Goal: Task Accomplishment & Management: Manage account settings

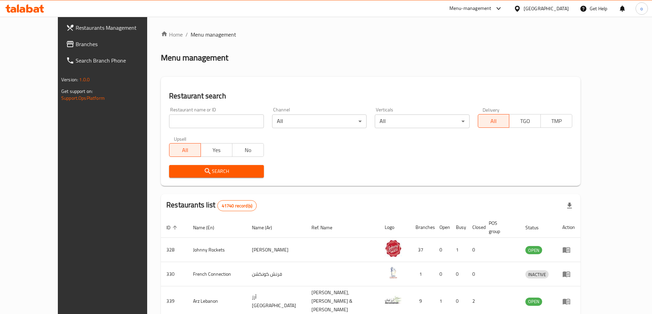
click at [76, 43] on span "Branches" at bounding box center [119, 44] width 86 height 8
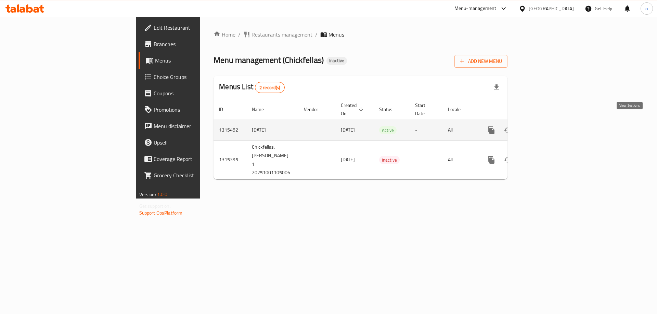
click at [545, 126] on icon "enhanced table" at bounding box center [541, 130] width 8 height 8
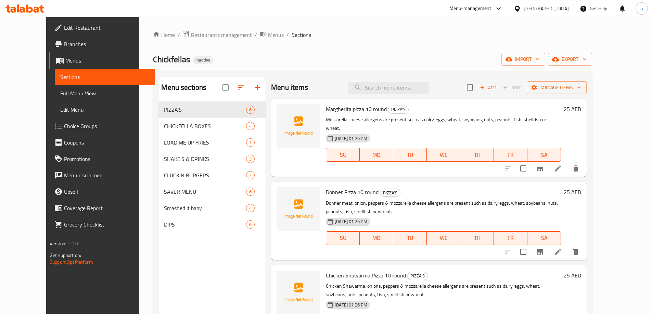
click at [60, 92] on span "Full Menu View" at bounding box center [104, 93] width 89 height 8
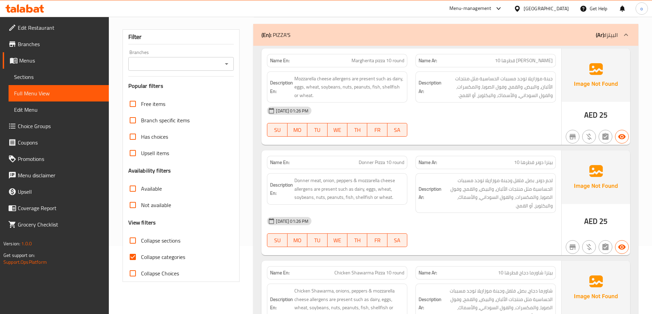
scroll to position [68, 0]
click at [134, 256] on input "Collapse categories" at bounding box center [133, 257] width 16 height 16
checkbox input "false"
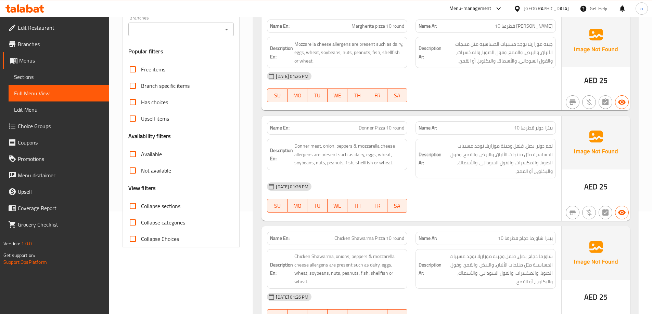
scroll to position [0, 0]
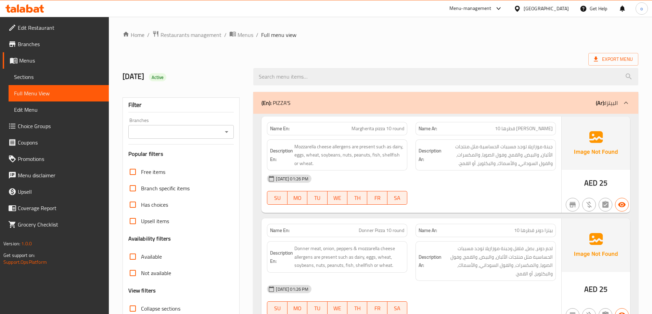
click at [505, 39] on ol "Home / Restaurants management / Menus / Full menu view" at bounding box center [380, 34] width 516 height 9
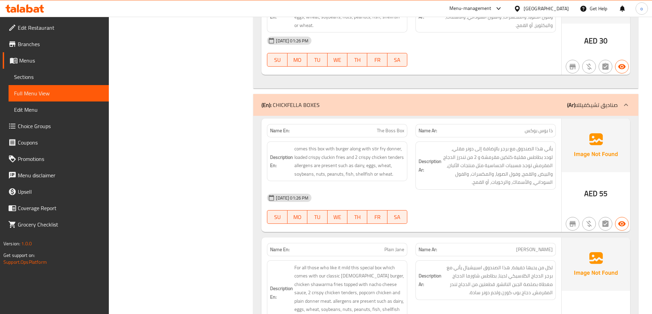
scroll to position [725, 0]
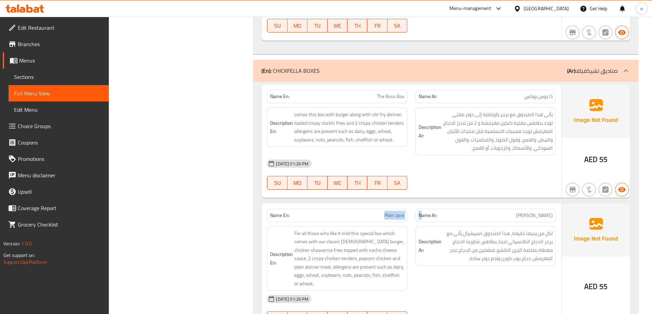
drag, startPoint x: 384, startPoint y: 215, endPoint x: 421, endPoint y: 219, distance: 36.5
click at [421, 219] on div "Name En: Plain Jane Name Ar: جين سادة" at bounding box center [411, 216] width 297 height 22
click at [401, 219] on span "Plain Jane" at bounding box center [394, 215] width 20 height 7
click at [400, 217] on span "Plain Jane" at bounding box center [394, 215] width 20 height 7
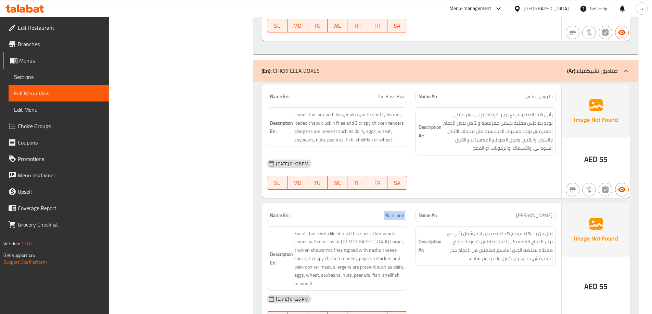
click at [400, 217] on span "Plain Jane" at bounding box center [394, 215] width 20 height 7
copy span "Plain Jane"
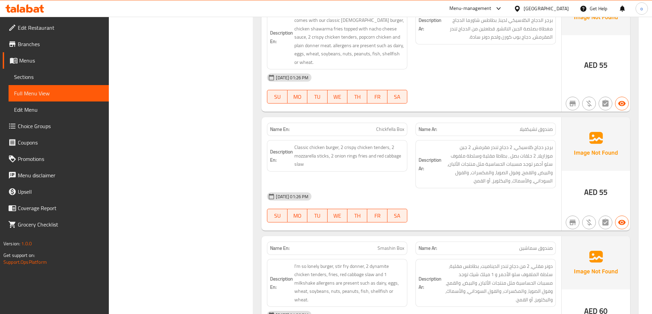
scroll to position [963, 0]
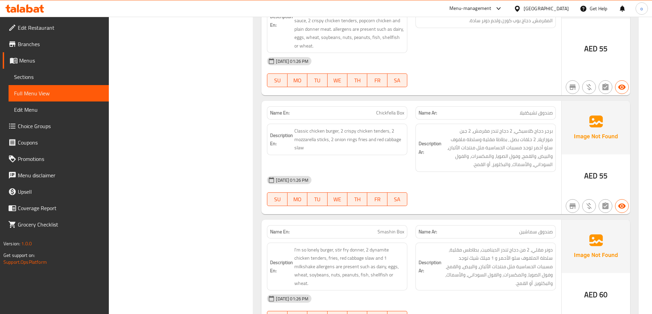
click at [397, 229] on span "Smashin Box" at bounding box center [390, 232] width 27 height 7
copy span "Smashin Box"
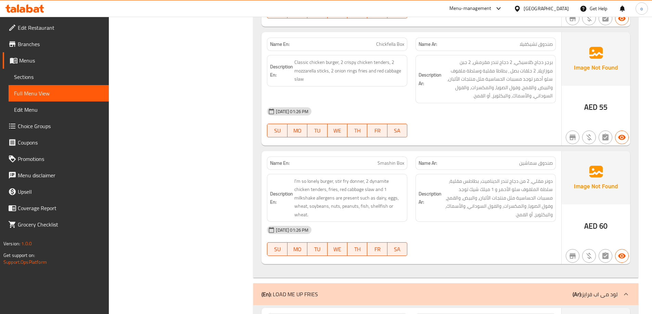
scroll to position [1032, 0]
click at [393, 160] on span "Smashin Box" at bounding box center [390, 163] width 27 height 7
copy span "Smashin Box"
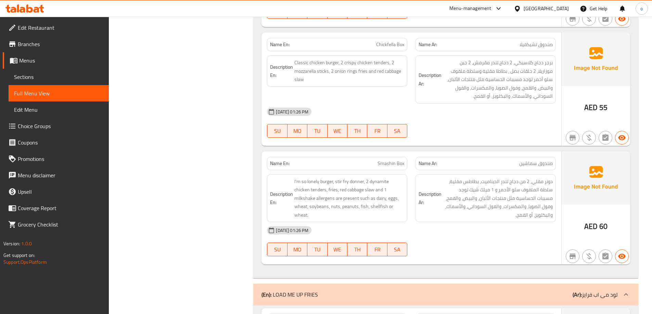
click at [383, 41] on span "Chickfella Box" at bounding box center [390, 44] width 28 height 7
copy span "Chickfella Box"
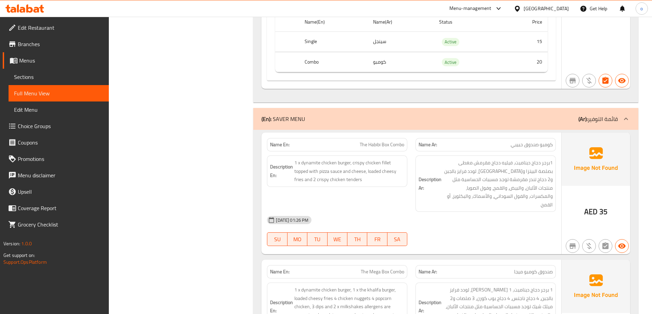
scroll to position [2848, 0]
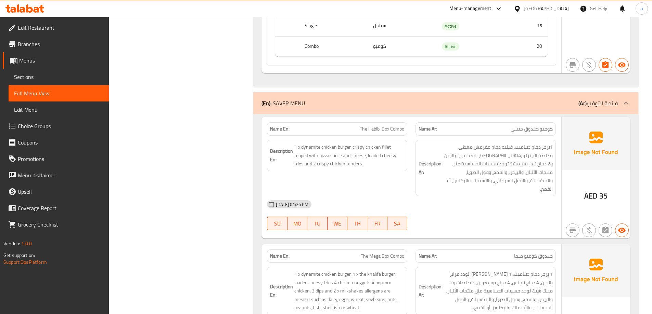
click at [372, 126] on span "The Habibi Box Combo" at bounding box center [382, 129] width 44 height 7
copy span "The Habibi Box Combo"
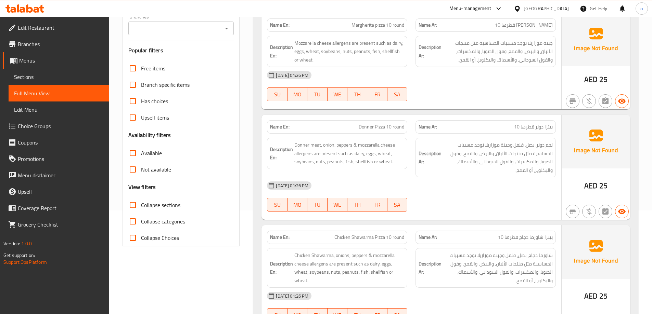
scroll to position [40, 0]
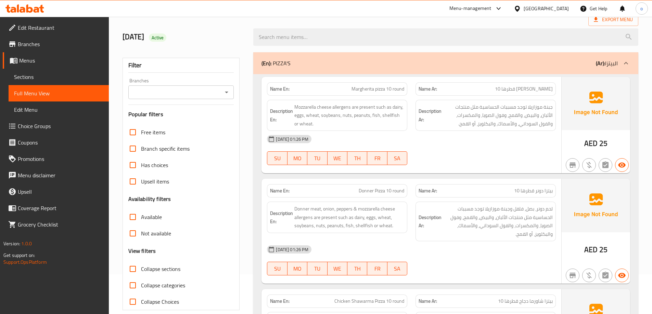
click at [364, 89] on span "Margherita pizza 10 round" at bounding box center [377, 89] width 53 height 7
click at [370, 89] on span "Margherita pizza 10 round" at bounding box center [377, 89] width 53 height 7
copy span "Margherita pizza 10 round"
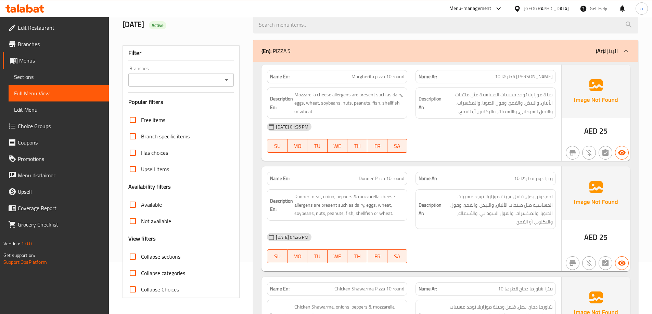
scroll to position [68, 0]
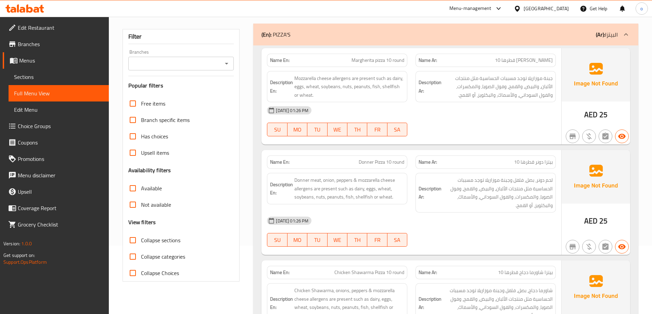
click at [365, 162] on span "Donner Pizza 10 round" at bounding box center [382, 162] width 46 height 7
copy span "Donner Pizza 10 round"
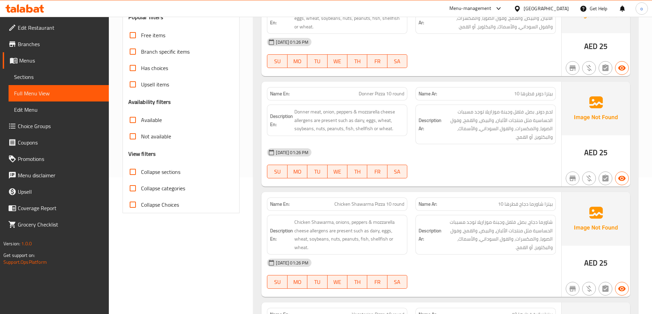
scroll to position [171, 0]
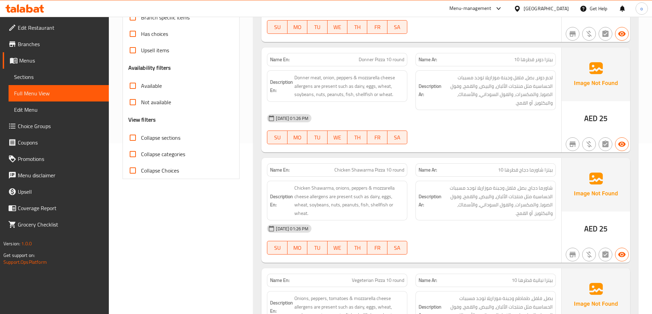
click at [352, 170] on span "Chicken Shawarma Pizza 10 round" at bounding box center [369, 170] width 70 height 7
copy span "Chicken Shawarma Pizza 10 round"
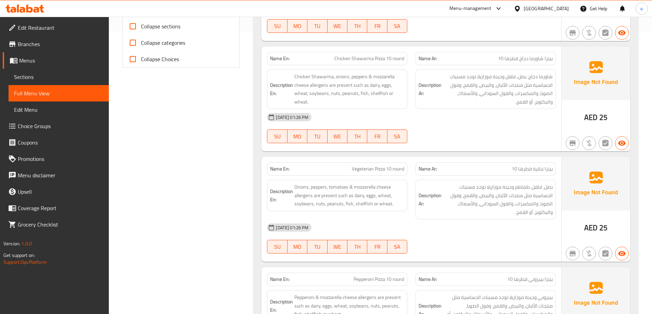
scroll to position [313, 0]
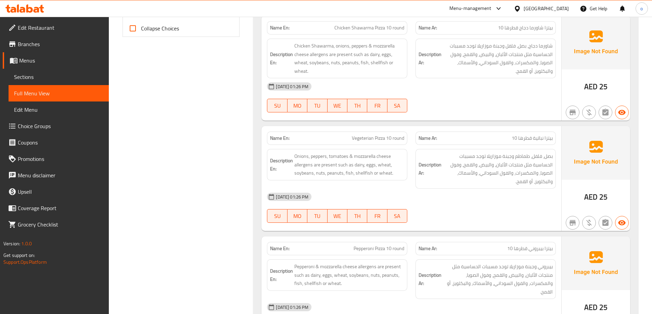
click at [362, 138] on span "Vegeterian Pizza 10 round" at bounding box center [378, 138] width 52 height 7
copy span "Vegeterian Pizza 10 round"
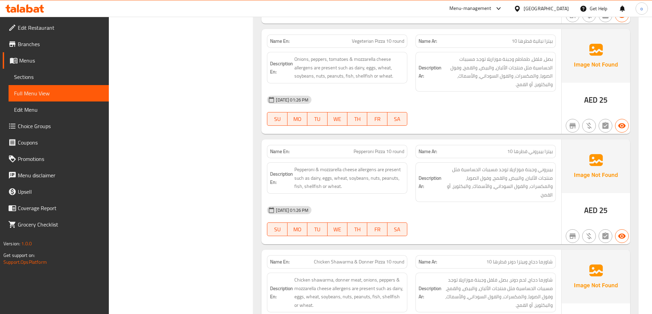
scroll to position [450, 0]
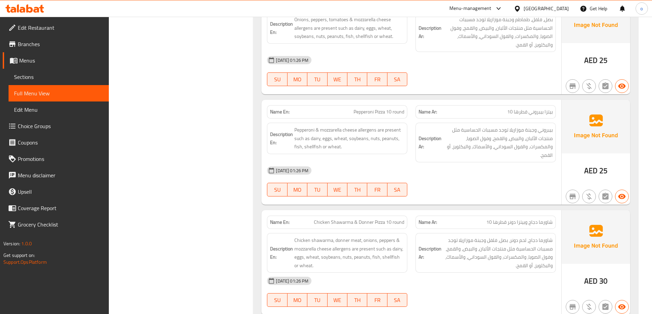
click at [381, 109] on span "Pepperoni Pizza 10 round" at bounding box center [378, 111] width 51 height 7
copy span "Pepperoni Pizza 10 round"
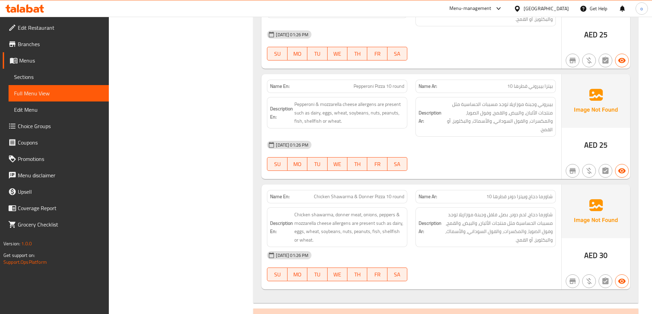
scroll to position [519, 0]
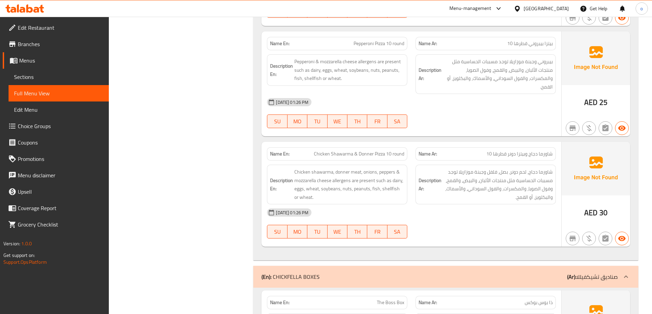
click at [327, 153] on span "Chicken Shawarma & Donner Pizza 10 round" at bounding box center [359, 154] width 90 height 7
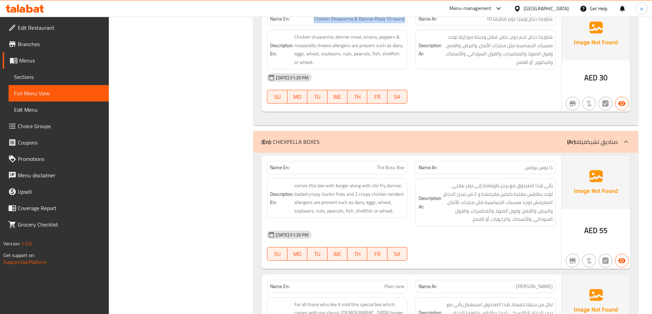
scroll to position [656, 0]
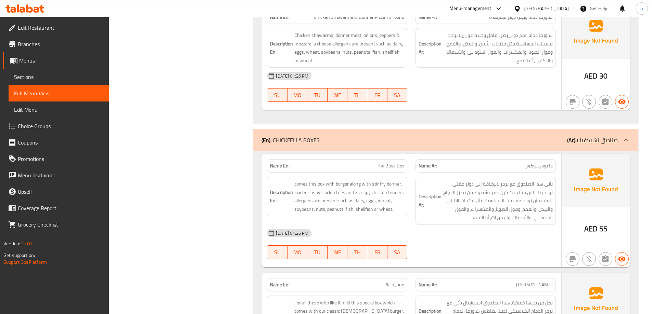
click at [387, 167] on span "The Boss Box" at bounding box center [390, 166] width 27 height 7
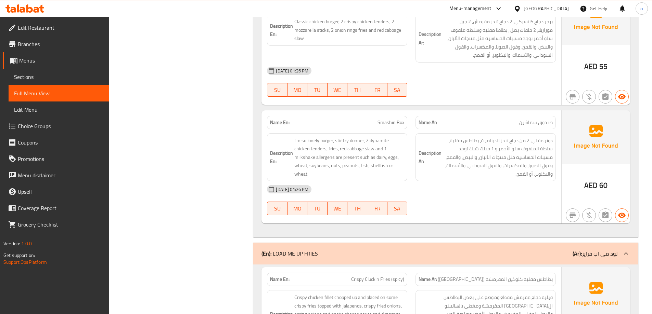
scroll to position [1238, 0]
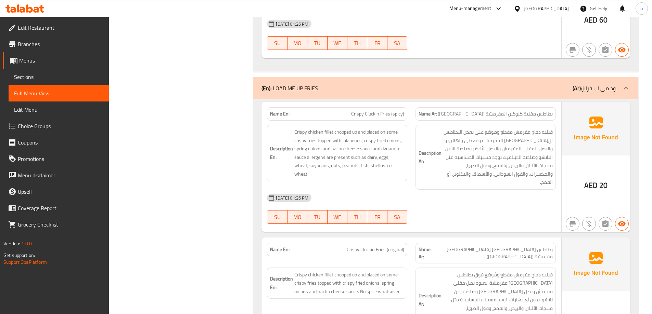
click at [367, 111] on span "Crispy Cluckin Fries (spicy)" at bounding box center [377, 114] width 53 height 7
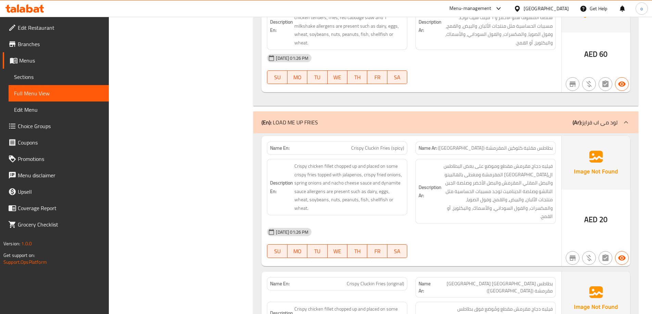
scroll to position [1484, 0]
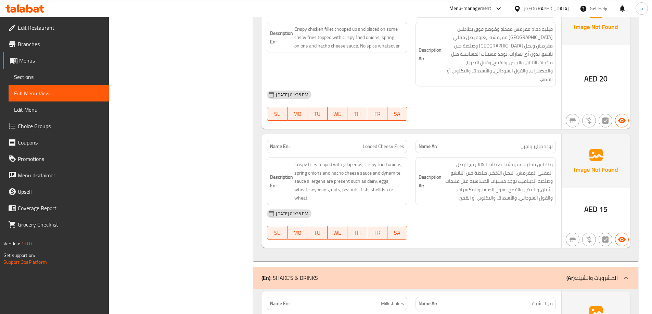
click at [384, 143] on span "Loaded Cheesy Fries" at bounding box center [383, 146] width 41 height 7
click at [386, 143] on span "Loaded Cheesy Fries" at bounding box center [383, 146] width 41 height 7
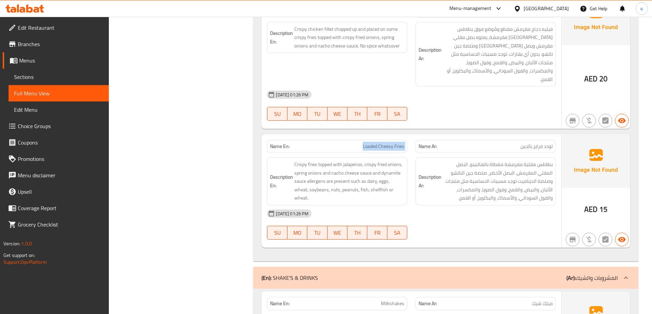
click at [386, 143] on span "Loaded Cheesy Fries" at bounding box center [383, 146] width 41 height 7
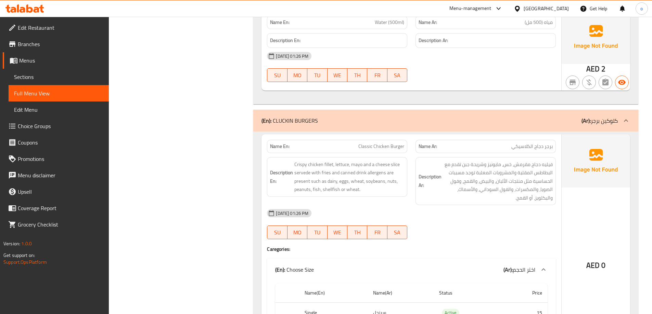
click at [380, 143] on span "Classic Chicken Burger" at bounding box center [381, 146] width 46 height 7
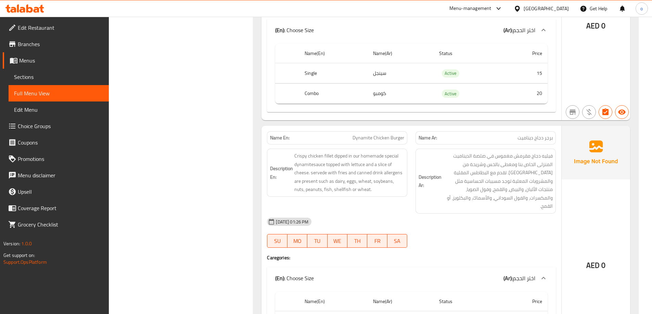
click at [376, 134] on span "Dynamite Chicken Burger" at bounding box center [378, 137] width 52 height 7
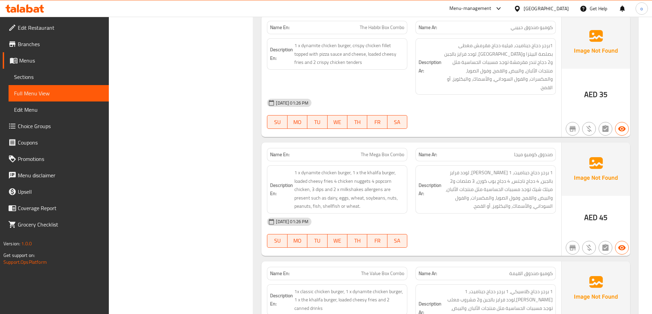
click at [376, 151] on span "The Mega Box Combo" at bounding box center [382, 154] width 43 height 7
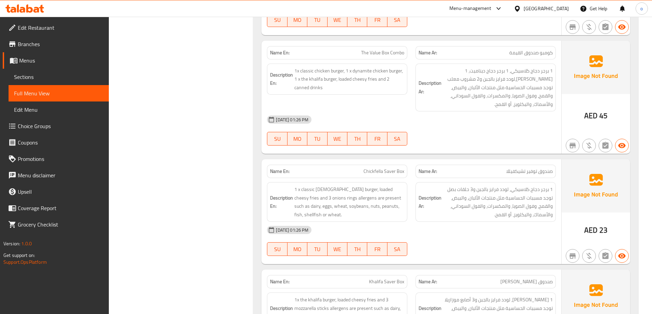
click at [380, 168] on span "Chickfella Saver Box" at bounding box center [383, 171] width 41 height 7
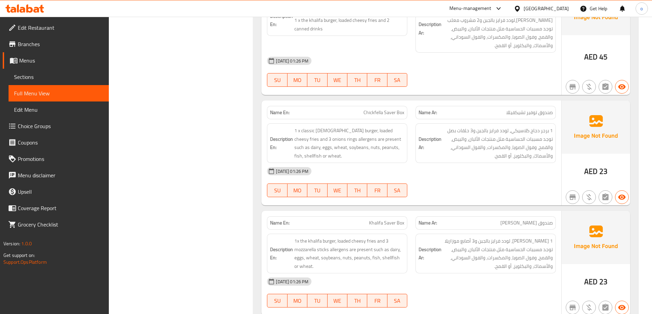
scroll to position [3239, 0]
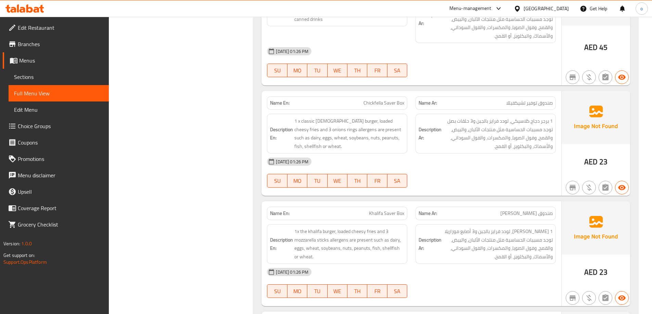
click at [381, 210] on span "Khalifa Saver Box" at bounding box center [386, 213] width 35 height 7
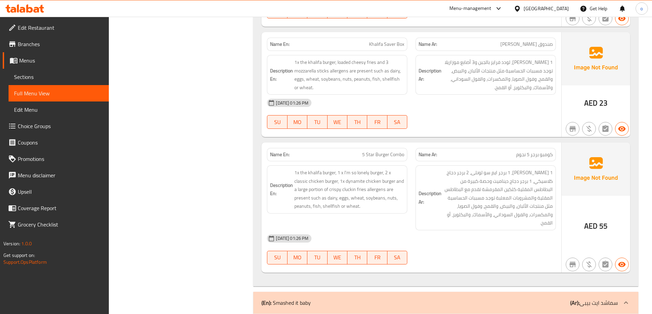
click at [365, 151] on span "5 Star Burger Combo" at bounding box center [383, 154] width 42 height 7
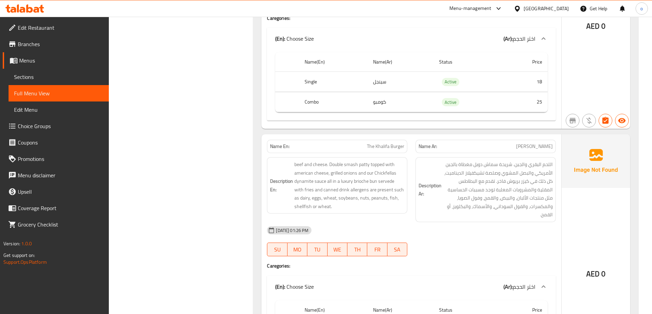
click at [377, 143] on span "The Khalifa Burger" at bounding box center [385, 146] width 37 height 7
click at [386, 143] on span "The Khalifa Burger" at bounding box center [385, 146] width 37 height 7
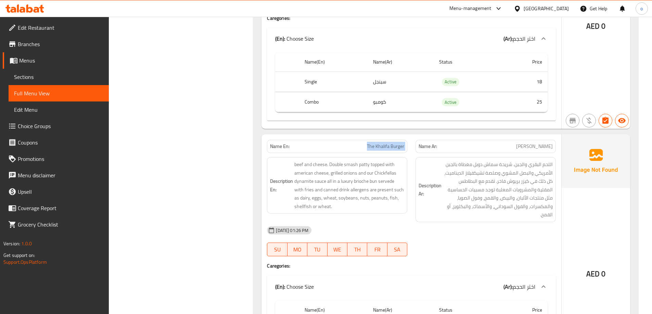
click at [386, 143] on span "The Khalifa Burger" at bounding box center [385, 146] width 37 height 7
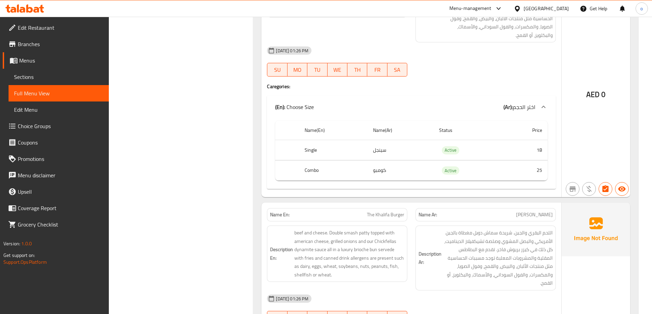
scroll to position [4344, 0]
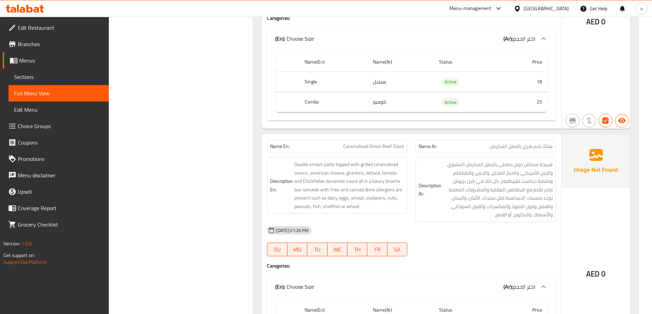
click at [380, 143] on span "Caramalised Onion Beef Stack" at bounding box center [373, 146] width 61 height 7
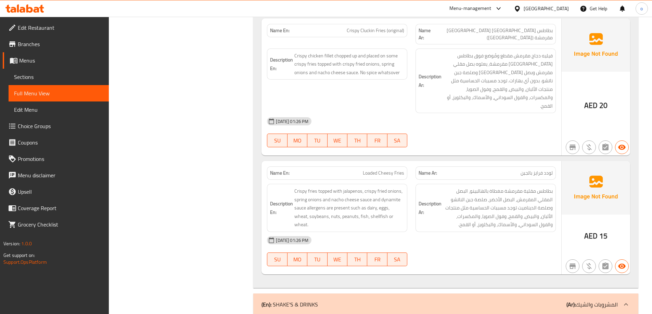
scroll to position [1252, 0]
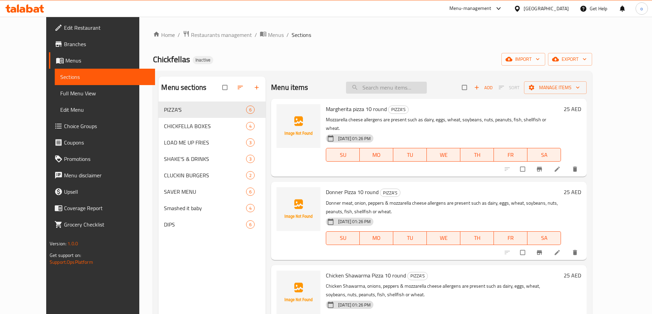
click at [422, 83] on input "search" at bounding box center [386, 88] width 81 height 12
paste input "Plain Jane"
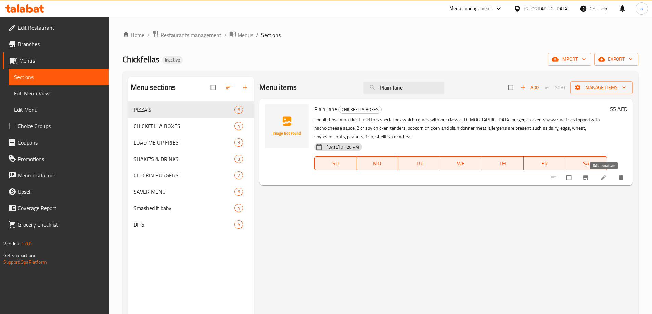
type input "Plain Jane"
click at [601, 179] on icon at bounding box center [603, 178] width 7 height 7
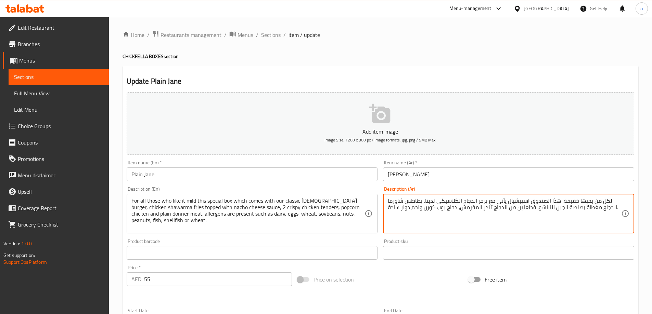
click at [483, 208] on textarea "لكل من يحبها خفيفة، هذا الصندوق اسبيشيال يأتي مع برجر الدجاج الكلاسيكي لدينا، ب…" at bounding box center [504, 214] width 233 height 33
type textarea "لكل من يحبها خفيفة، هذا الصندوق اسبيشيال يأتي مع برجر الدجاج الكلاسيكي لدينا، ب…"
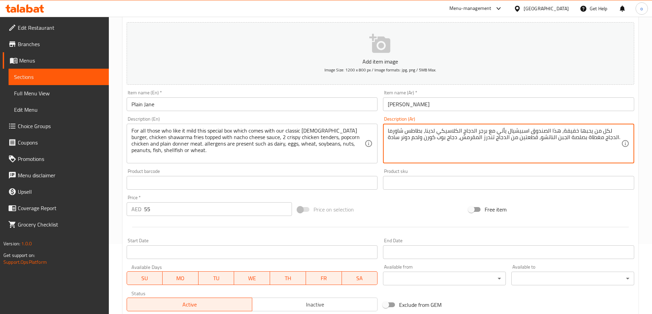
scroll to position [169, 0]
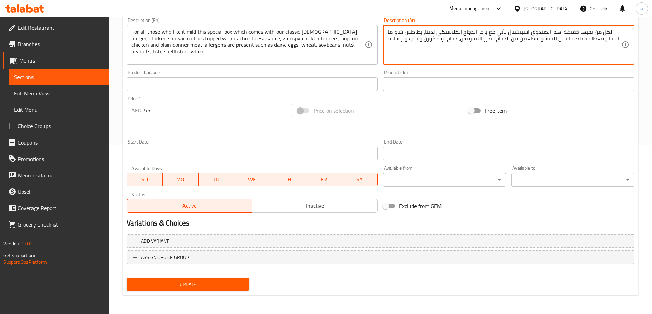
click at [235, 281] on span "Update" at bounding box center [188, 285] width 112 height 9
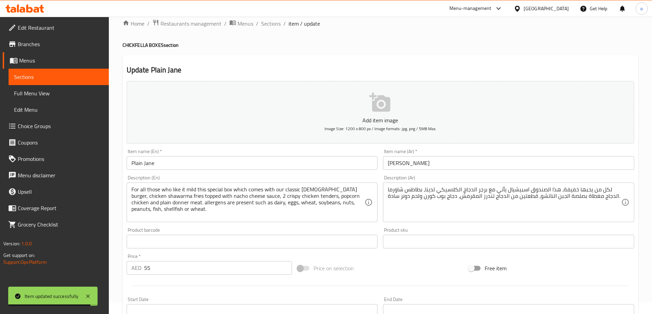
scroll to position [0, 0]
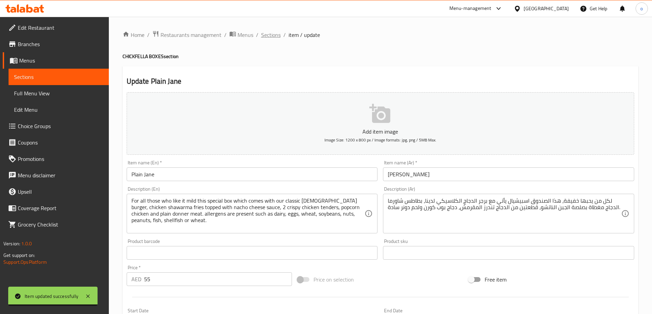
click at [271, 35] on span "Sections" at bounding box center [271, 35] width 20 height 8
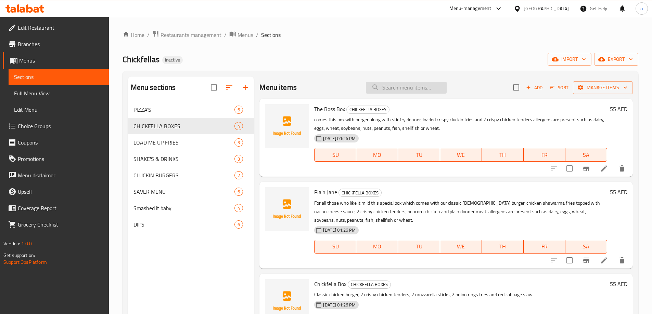
click at [416, 86] on input "search" at bounding box center [406, 88] width 81 height 12
paste input "Smashin Box"
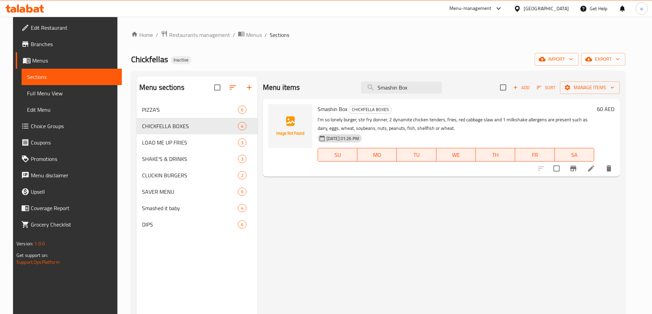
type input "Smashin Box"
click at [595, 171] on icon at bounding box center [591, 169] width 8 height 8
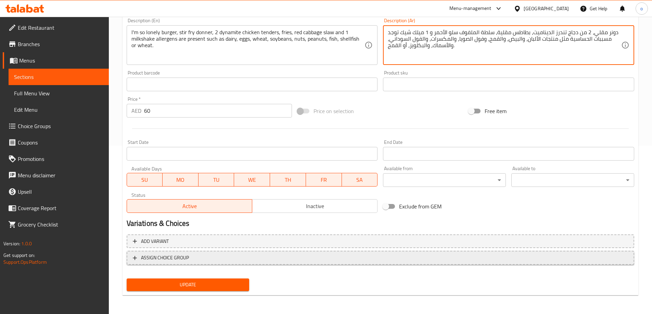
scroll to position [169, 0]
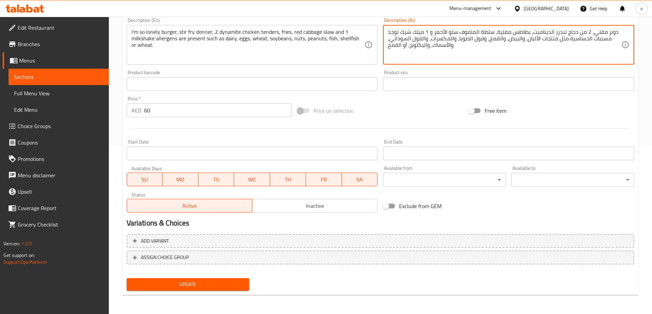
type textarea "دونر مقلي، 2 من دجاج تندرز الديناميت، بطاطس مقلية، سلطة الملفوف سلو الأحمر و 1 …"
click at [224, 284] on span "Update" at bounding box center [188, 285] width 112 height 9
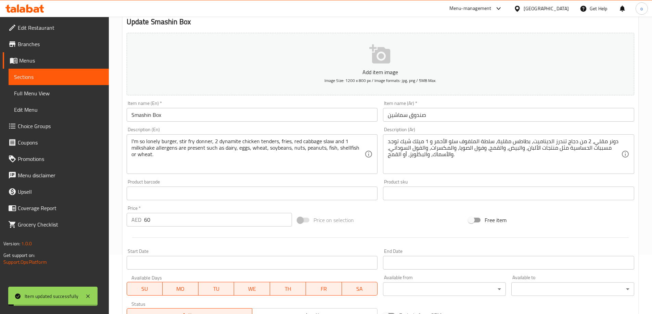
scroll to position [0, 0]
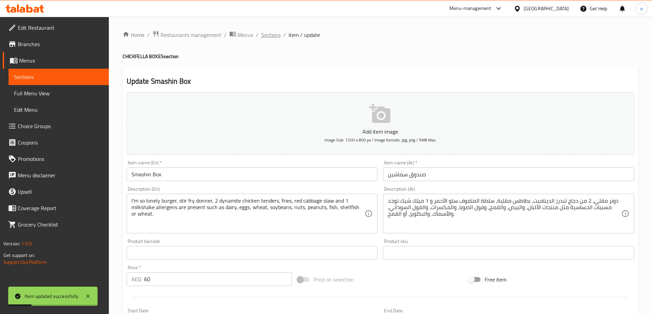
click at [276, 32] on span "Sections" at bounding box center [271, 35] width 20 height 8
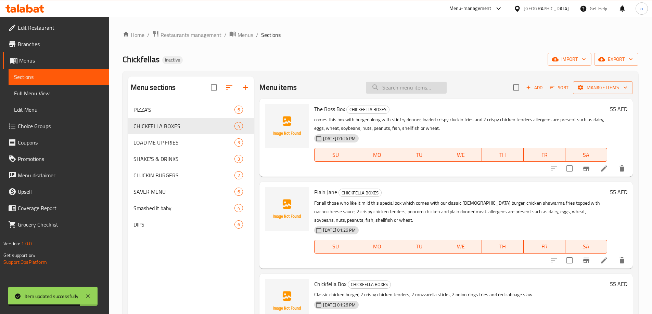
click at [389, 89] on input "search" at bounding box center [406, 88] width 81 height 12
paste input "Smashin Box"
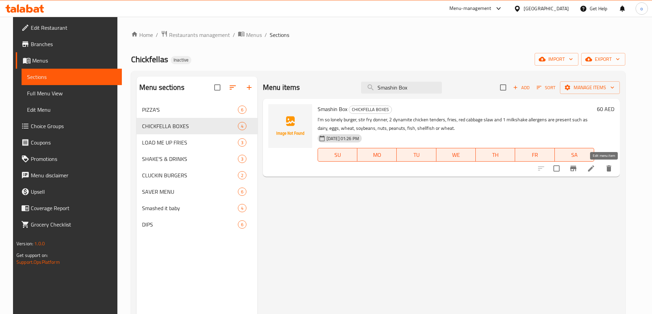
type input "Smashin Box"
click at [595, 170] on icon at bounding box center [591, 169] width 8 height 8
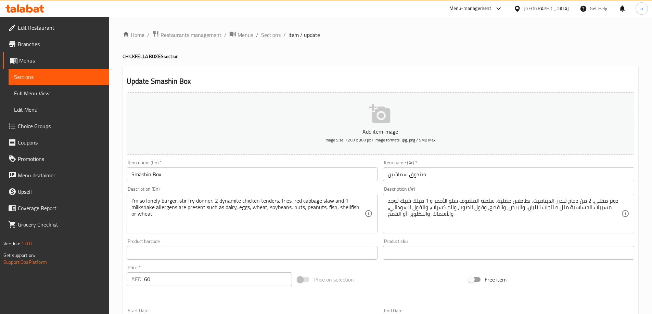
click at [280, 33] on ol "Home / Restaurants management / Menus / Sections / item / update" at bounding box center [380, 34] width 516 height 9
click at [275, 34] on span "Sections" at bounding box center [271, 35] width 20 height 8
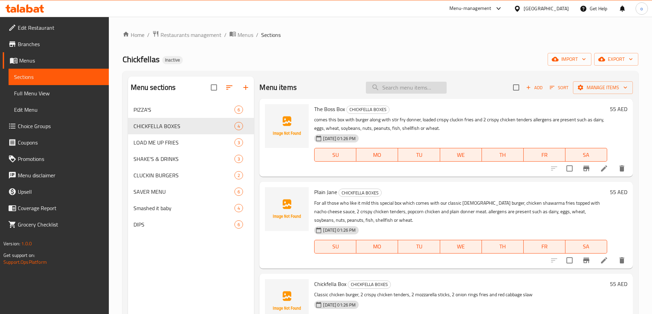
click at [389, 89] on input "search" at bounding box center [406, 88] width 81 height 12
paste input "Chickfella Box"
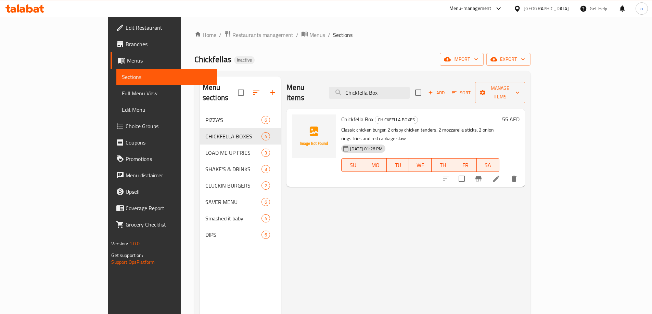
type input "Chickfella Box"
click at [506, 173] on li at bounding box center [496, 179] width 19 height 12
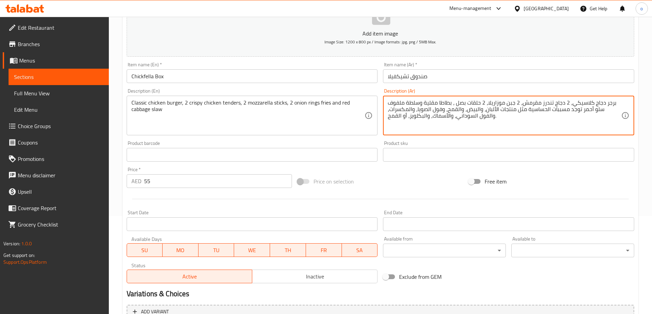
scroll to position [169, 0]
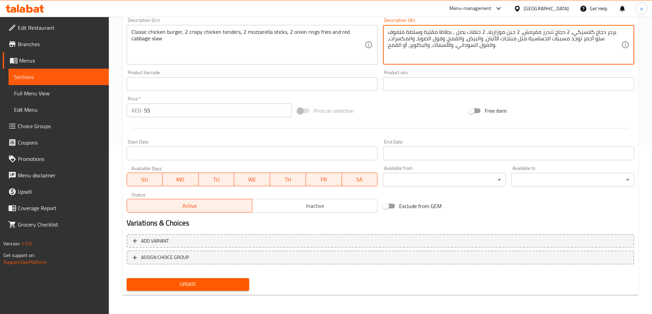
type textarea "برجر دجاج كلاسيكي، 2 دجاج تندرز مقرمش، 2 جبن موزاريلا، 2 حلقات بصل ، بطاطا مقلي…"
click at [220, 287] on span "Update" at bounding box center [188, 285] width 112 height 9
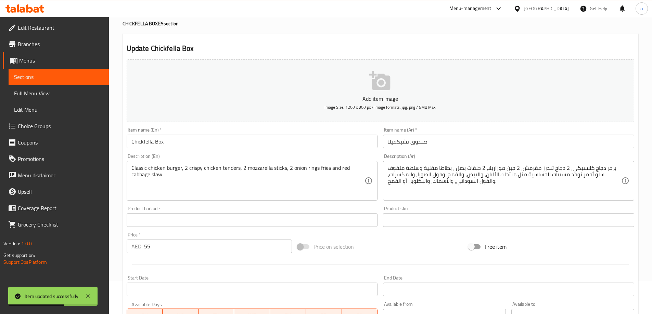
scroll to position [0, 0]
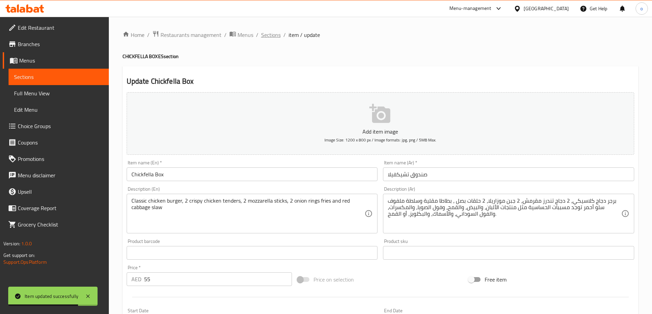
click at [267, 34] on span "Sections" at bounding box center [271, 35] width 20 height 8
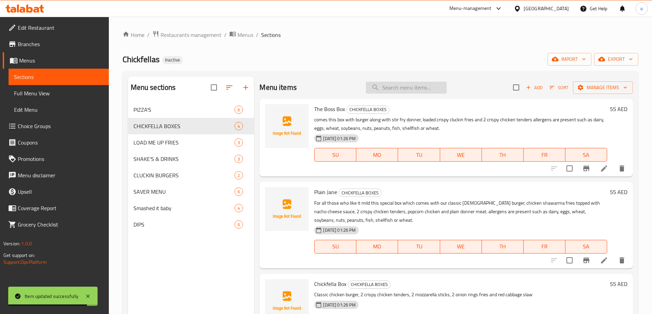
click at [395, 91] on input "search" at bounding box center [406, 88] width 81 height 12
paste input "The Habibi Box Combo"
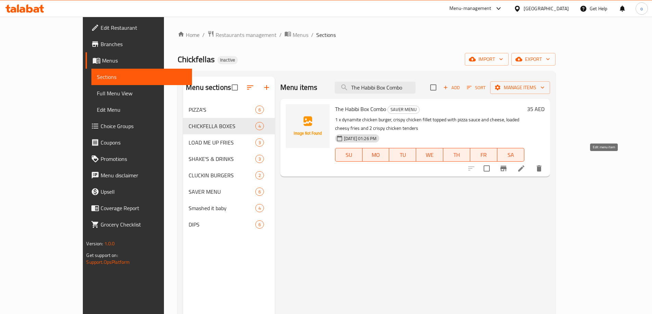
type input "The Habibi Box Combo"
click at [525, 165] on icon at bounding box center [521, 169] width 8 height 8
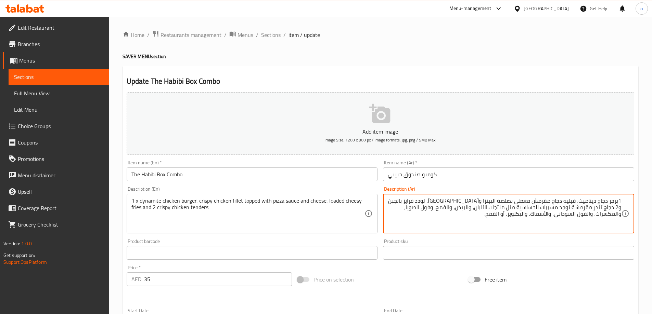
click at [401, 201] on textarea "1برجر دجاج ديناميت، فيليه دجاج مقرمش مغطى بصلصة البيتزا والجبن، لودد فرايز بالج…" at bounding box center [504, 214] width 233 height 33
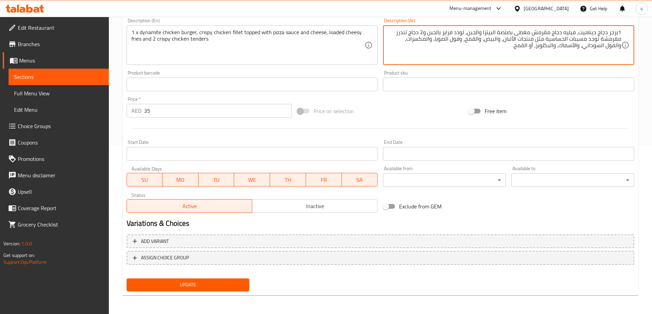
scroll to position [169, 0]
type textarea "1برجر دجاج ديناميت، فيليه دجاج مقرمش مغطى بصلصة البيتزا والجبن، لودد فرايز بالج…"
click at [221, 284] on span "Update" at bounding box center [188, 285] width 112 height 9
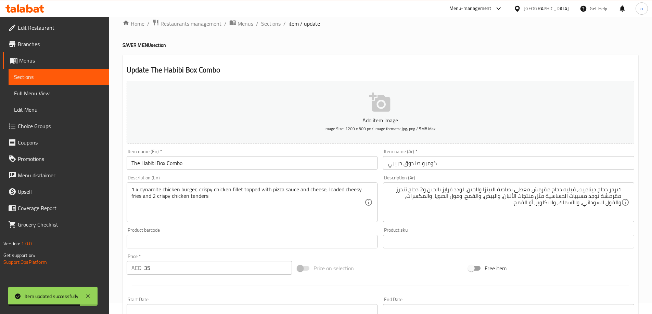
scroll to position [0, 0]
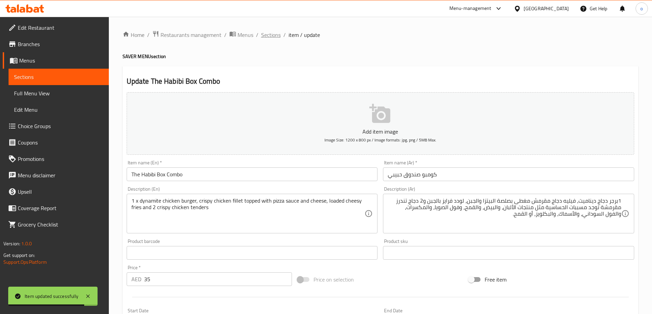
click at [272, 36] on span "Sections" at bounding box center [271, 35] width 20 height 8
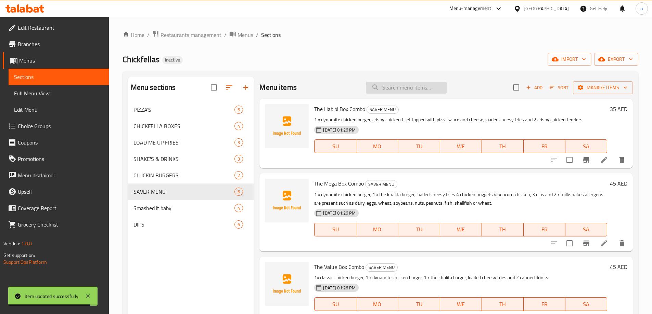
click at [410, 86] on input "search" at bounding box center [406, 88] width 81 height 12
paste input "Margherita pizza 10 round"
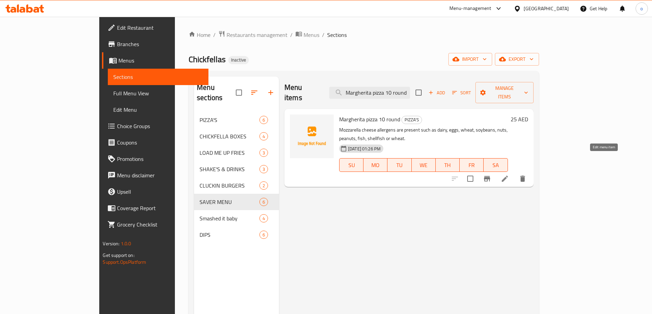
type input "Margherita pizza 10 round"
click at [508, 176] on icon at bounding box center [505, 179] width 6 height 6
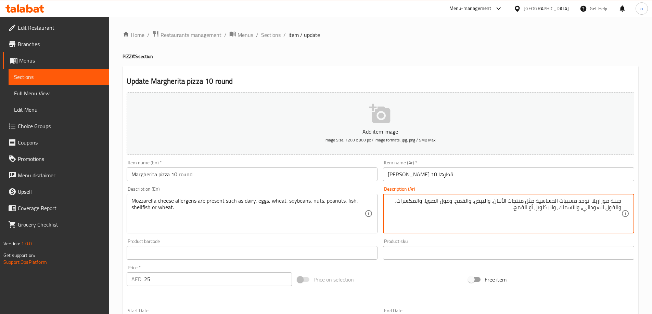
click at [535, 209] on textarea "جبنة موزاريلا توجد مسببات الحساسية مثل منتجات الألبان، والبيض، والقمح، وفول الص…" at bounding box center [504, 214] width 233 height 33
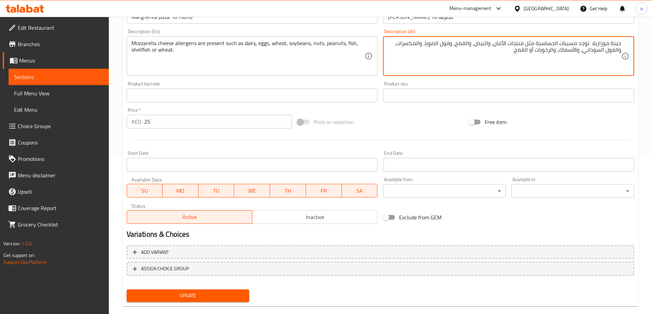
scroll to position [169, 0]
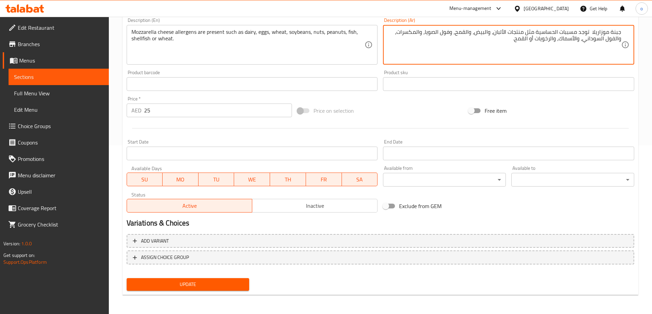
type textarea "جبنة موزاريلا توجد مسببات الحساسية مثل منتجات الألبان، والبيض، والقمح، وفول الص…"
click at [225, 289] on span "Update" at bounding box center [188, 285] width 112 height 9
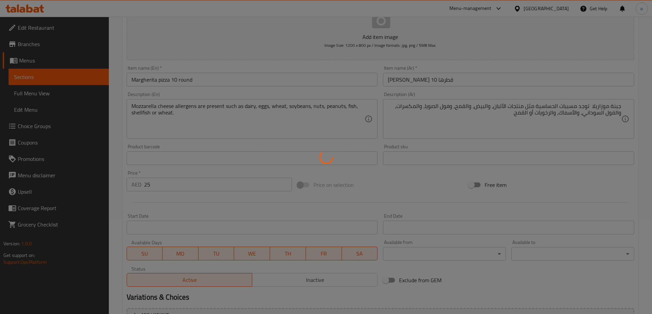
scroll to position [0, 0]
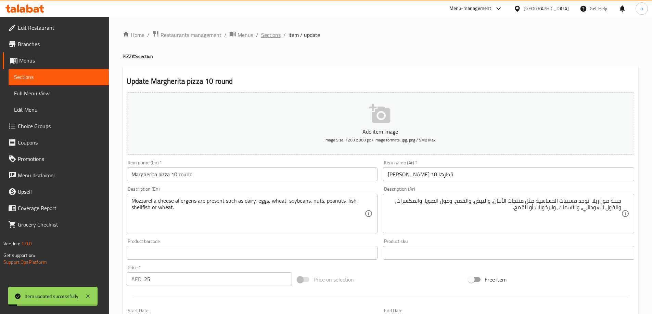
click at [267, 33] on span "Sections" at bounding box center [271, 35] width 20 height 8
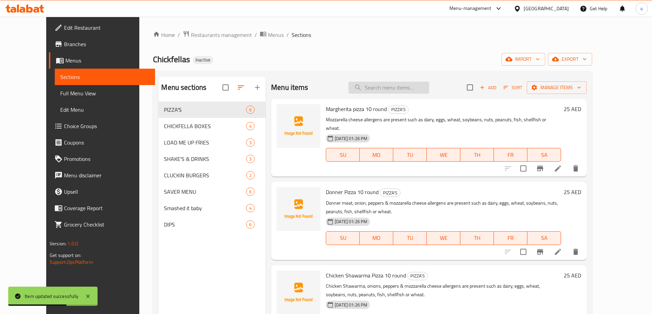
click at [409, 85] on input "search" at bounding box center [388, 88] width 81 height 12
paste input "Donner Pizza 10 round"
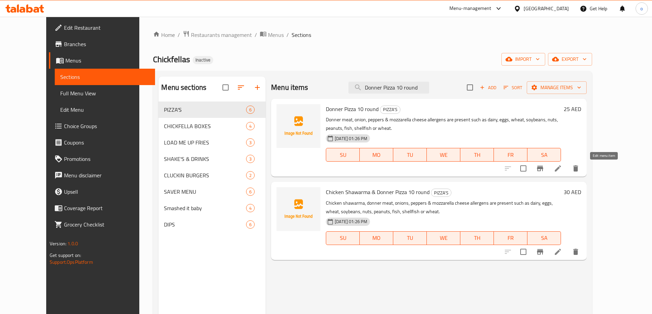
type input "Donner Pizza 10 round"
click at [562, 167] on icon at bounding box center [558, 169] width 8 height 8
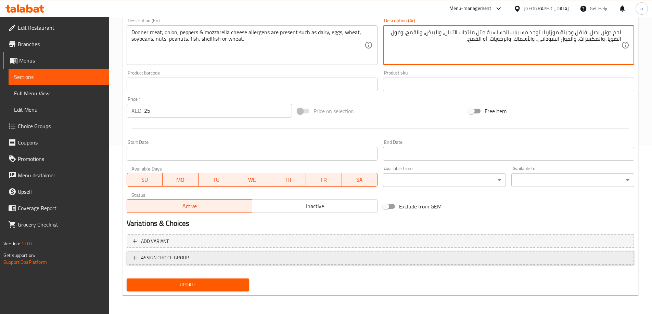
scroll to position [169, 0]
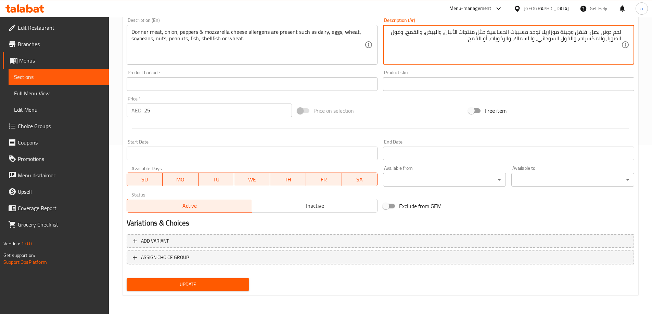
type textarea "لحم دونر، بصل، فلفل وجبنة موزاريلا توجد مسببات الحساسية مثل منتجات الألبان، وال…"
click at [227, 283] on span "Update" at bounding box center [188, 285] width 112 height 9
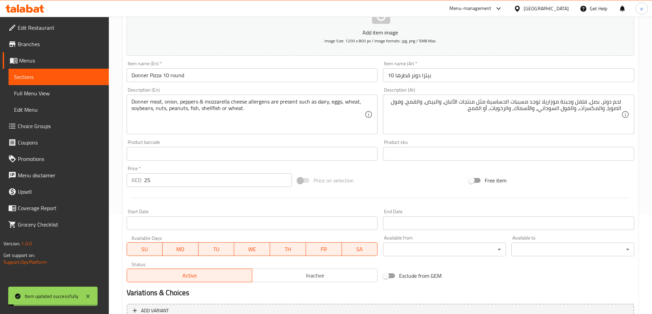
scroll to position [0, 0]
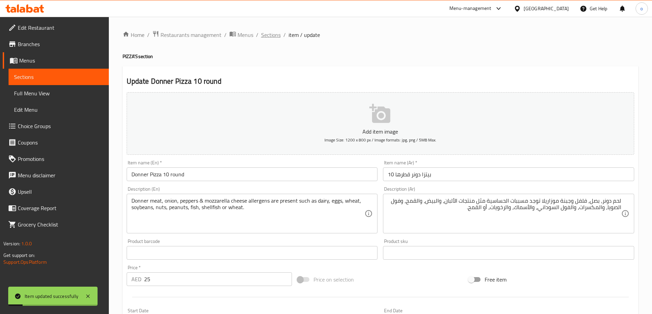
click at [271, 31] on span "Sections" at bounding box center [271, 35] width 20 height 8
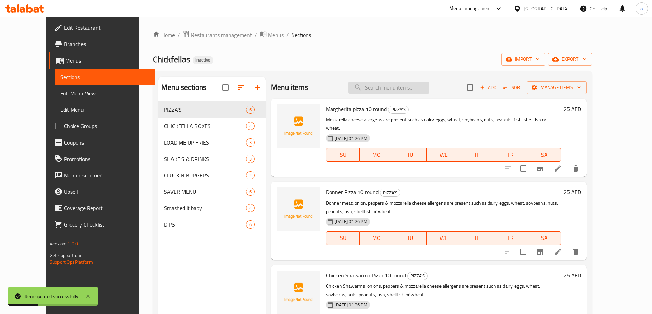
click at [386, 91] on input "search" at bounding box center [388, 88] width 81 height 12
paste input "Donner Pizza 10 round"
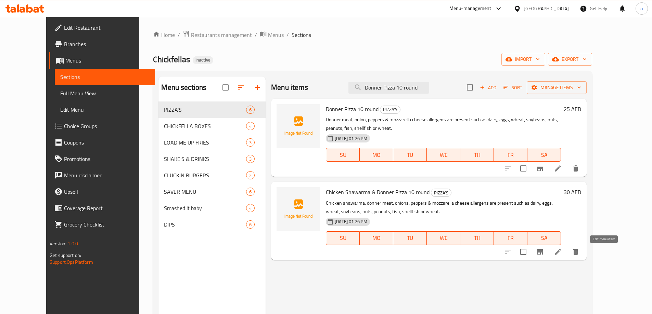
type input "Donner Pizza 10 round"
click at [562, 250] on icon at bounding box center [558, 252] width 8 height 8
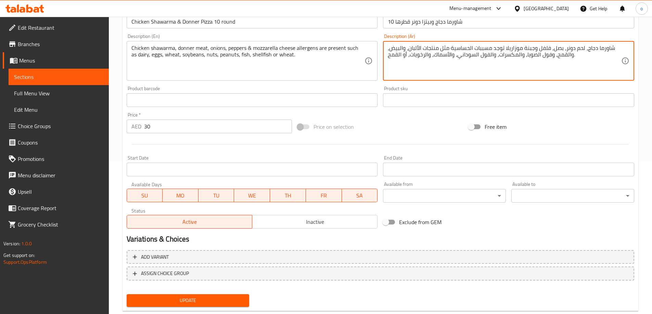
scroll to position [169, 0]
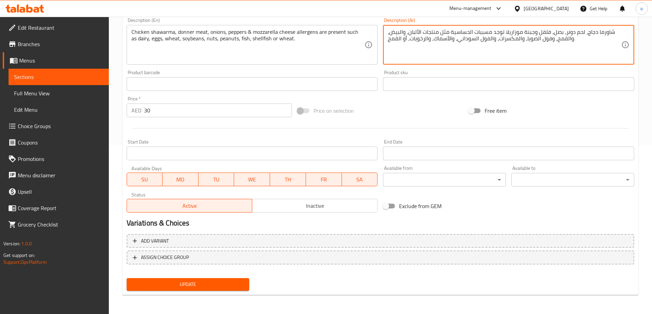
type textarea "شاورما دجاج، لحم دونر، بصل، فلفل وجبنة موزاريلا توجد مسببات الحساسية مثل منتجات…"
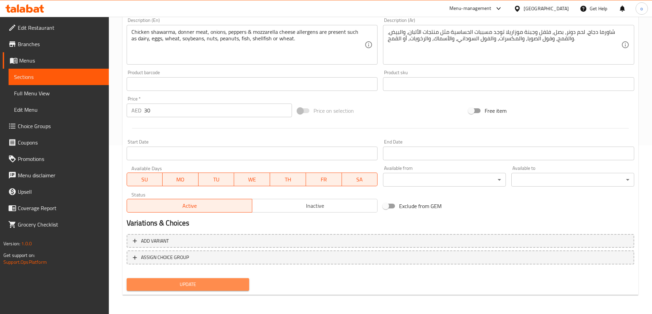
click at [220, 280] on button "Update" at bounding box center [188, 285] width 123 height 13
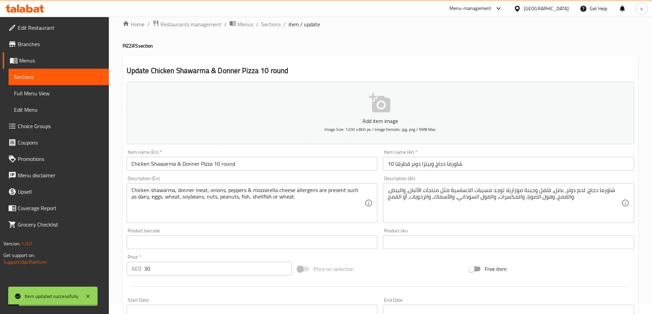
scroll to position [0, 0]
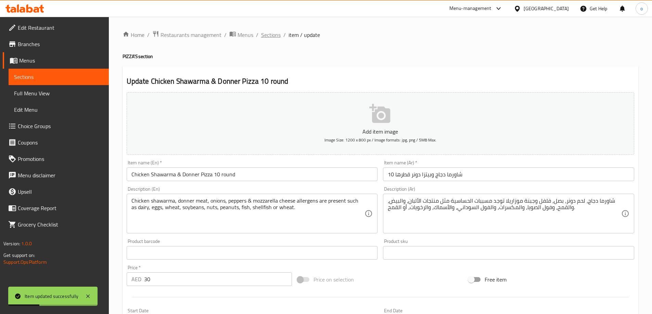
click at [269, 35] on span "Sections" at bounding box center [271, 35] width 20 height 8
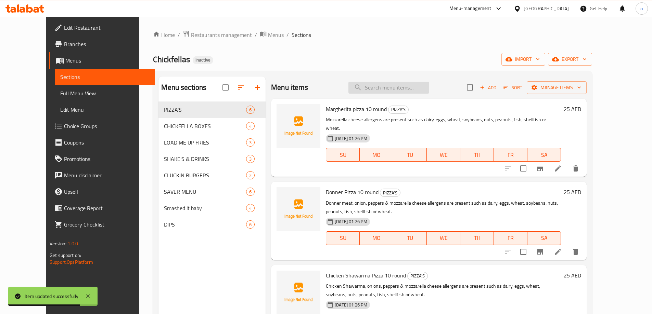
click at [414, 87] on input "search" at bounding box center [388, 88] width 81 height 12
paste input "Chicken Shawarma Pizza 10 round"
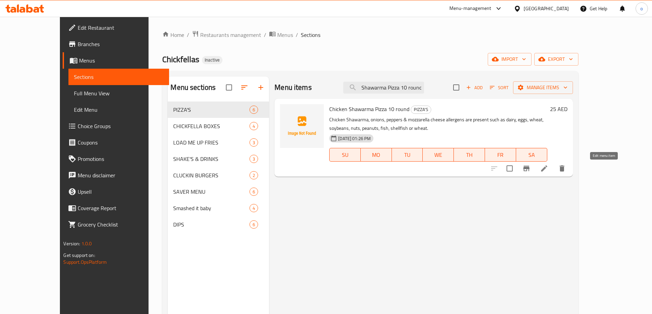
type input "Chicken Shawarma Pizza 10 round"
click at [547, 169] on icon at bounding box center [544, 169] width 6 height 6
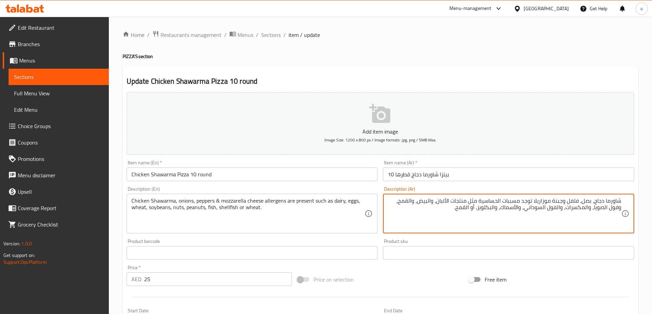
click at [479, 208] on textarea "شاورما دجاج، بصل، فلفل وجبنة موزاريلا توجد مسببات الحساسية مثل منتجات الألبان، …" at bounding box center [504, 214] width 233 height 33
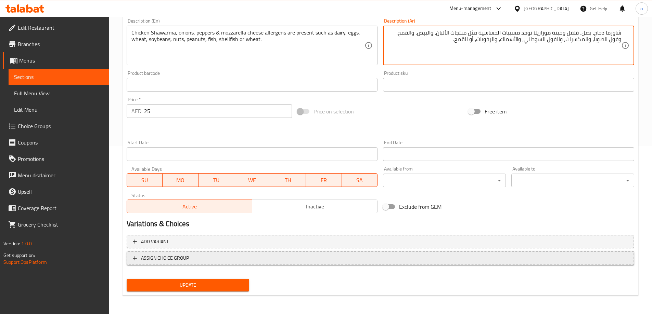
scroll to position [169, 0]
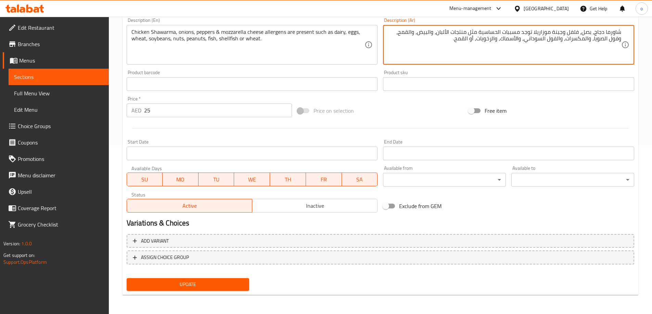
type textarea "شاورما دجاج، بصل، فلفل وجبنة موزاريلا توجد مسببات الحساسية مثل منتجات الألبان، …"
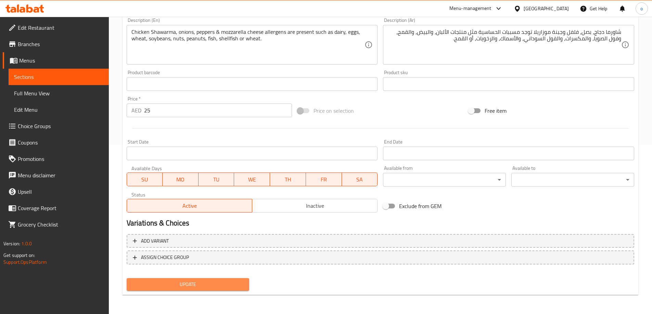
click at [220, 282] on span "Update" at bounding box center [188, 285] width 112 height 9
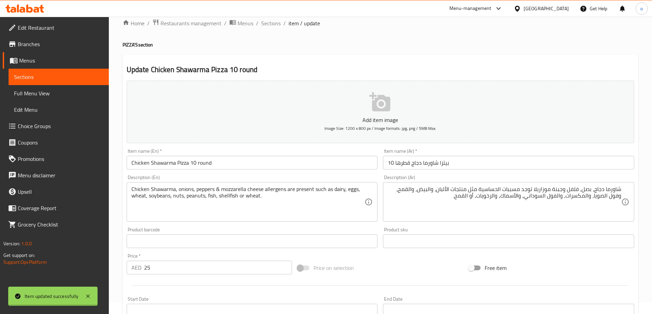
scroll to position [0, 0]
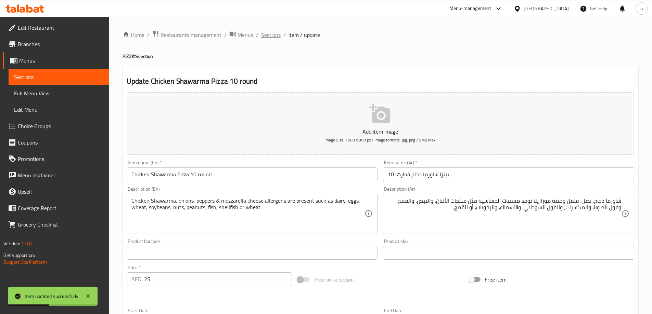
click at [273, 31] on span "Sections" at bounding box center [271, 35] width 20 height 8
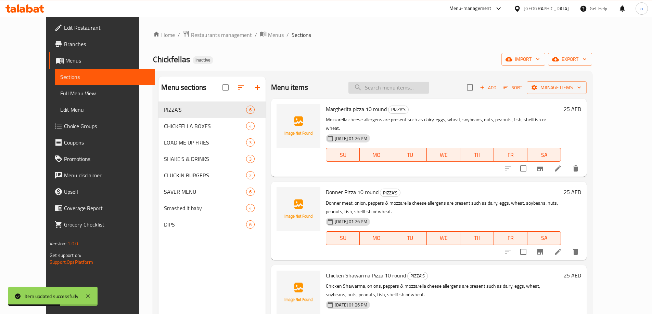
click at [425, 85] on input "search" at bounding box center [388, 88] width 81 height 12
paste input "Vegeterian Pizza 10 round"
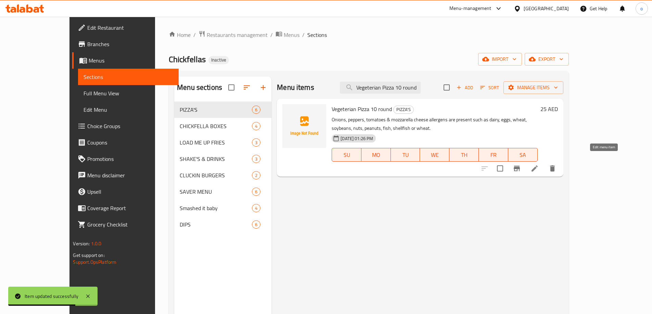
type input "Vegeterian Pizza 10 round"
click at [539, 165] on icon at bounding box center [534, 169] width 8 height 8
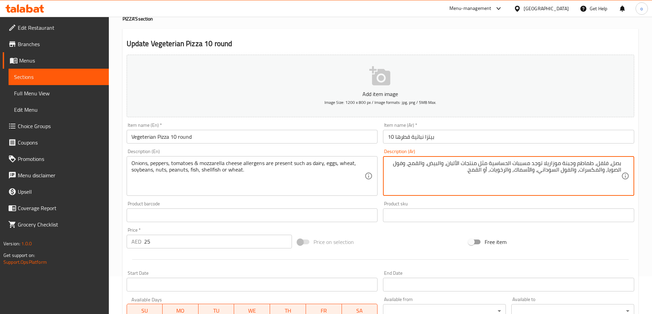
scroll to position [169, 0]
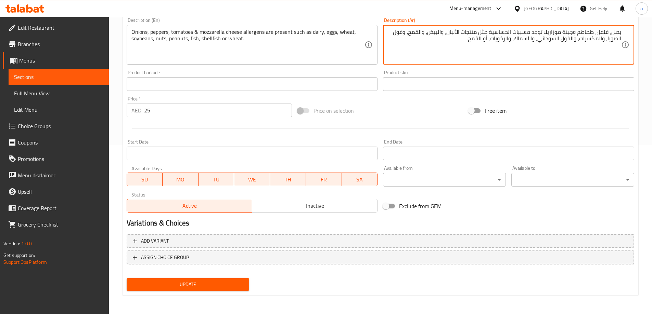
type textarea "بصل، فلفل، طماطم وجبنة موزاريلا توجد مسببات الحساسية مثل منتجات الألبان، والبيض…"
click at [218, 287] on span "Update" at bounding box center [188, 285] width 112 height 9
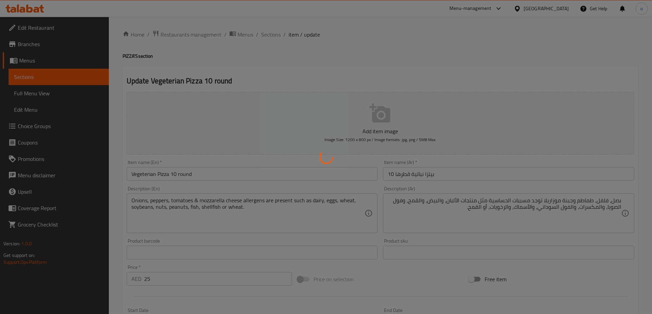
scroll to position [0, 0]
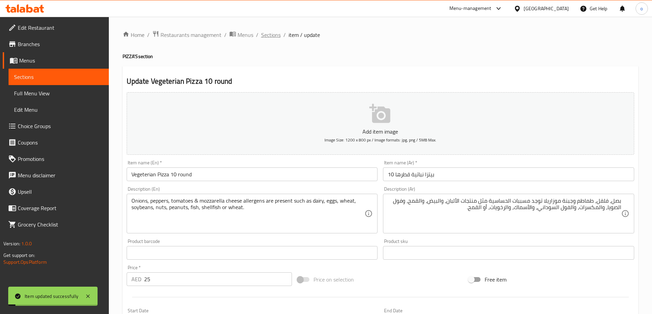
click at [270, 33] on span "Sections" at bounding box center [271, 35] width 20 height 8
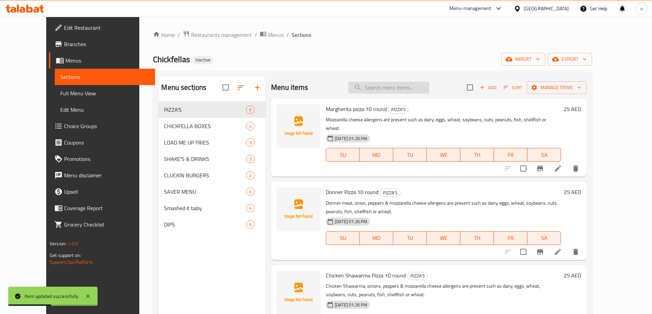
click at [425, 86] on input "search" at bounding box center [388, 88] width 81 height 12
paste input "Pepperoni Pizza 10 round"
type input "Pepperoni Pizza 10 round"
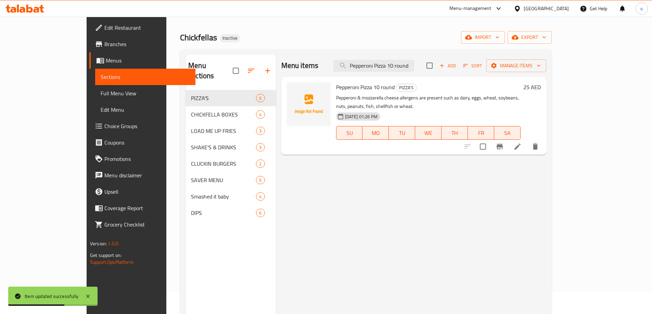
scroll to position [34, 0]
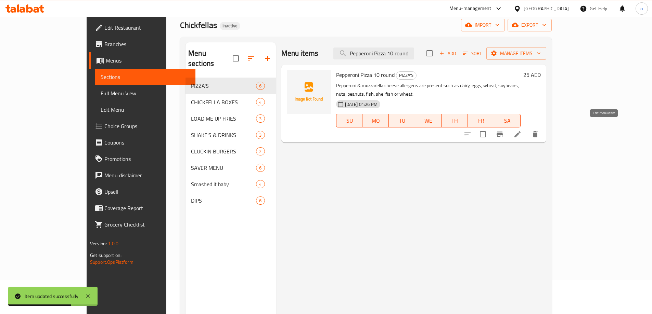
click at [521, 130] on icon at bounding box center [517, 134] width 8 height 8
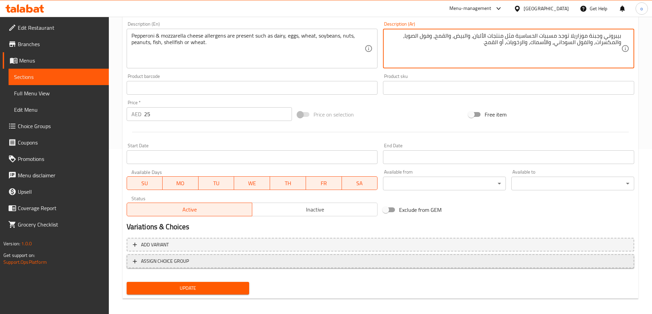
scroll to position [169, 0]
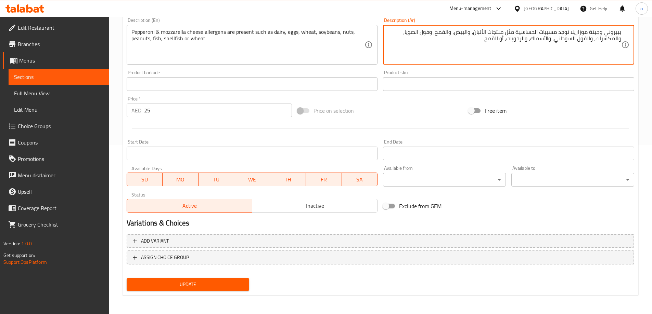
type textarea "بيبروني وجبنة موزاريلا توجد مسببات الحساسية مثل منتجات الألبان، والبيض، والقمح،…"
click at [236, 287] on span "Update" at bounding box center [188, 285] width 112 height 9
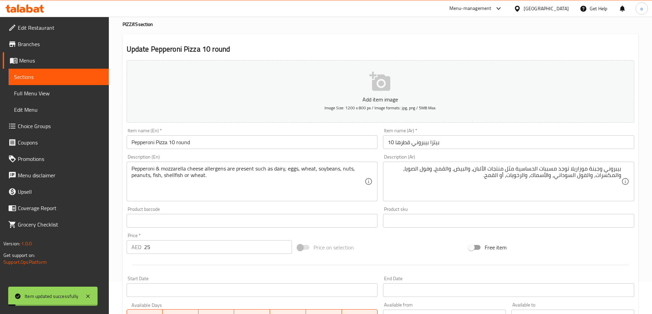
scroll to position [0, 0]
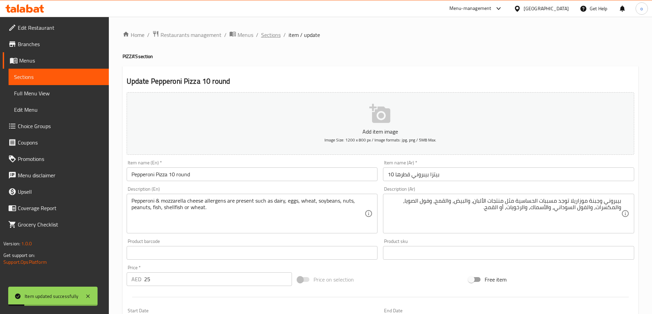
click at [273, 37] on span "Sections" at bounding box center [271, 35] width 20 height 8
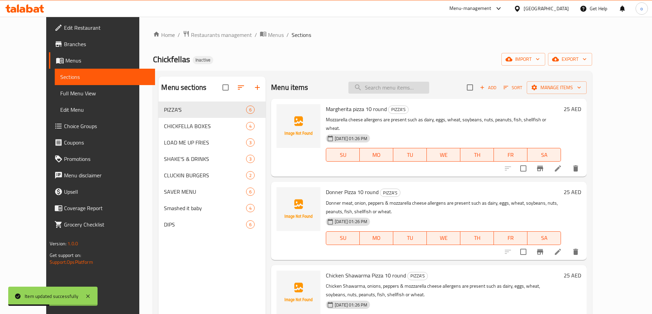
click at [384, 88] on input "search" at bounding box center [388, 88] width 81 height 12
paste input "Chicken Shawarma & Donner Pizza 10 round"
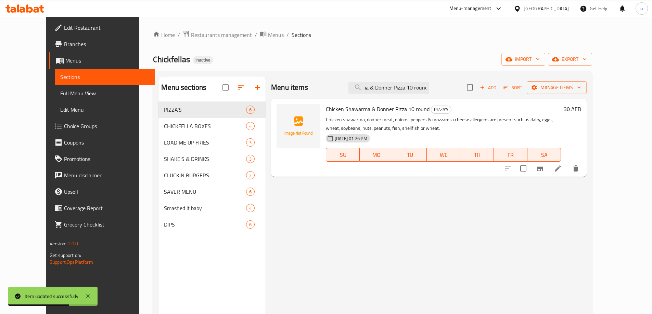
type input "Chicken Shawarma & Donner Pizza 10 round"
click at [562, 165] on icon at bounding box center [558, 169] width 8 height 8
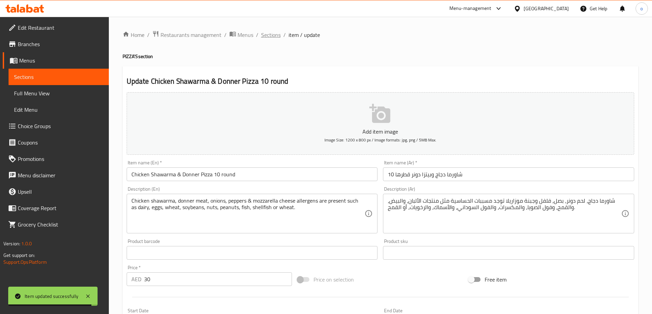
click at [275, 31] on span "Sections" at bounding box center [271, 35] width 20 height 8
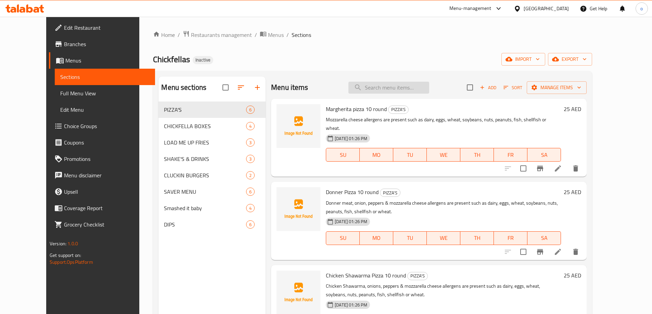
click at [408, 89] on input "search" at bounding box center [388, 88] width 81 height 12
paste input "The Boss Box"
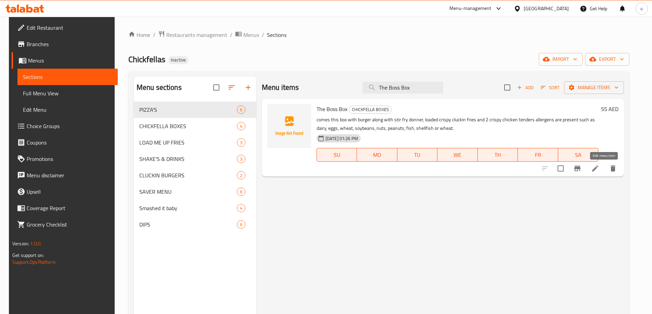
type input "The Boss Box"
click at [599, 170] on icon at bounding box center [595, 169] width 8 height 8
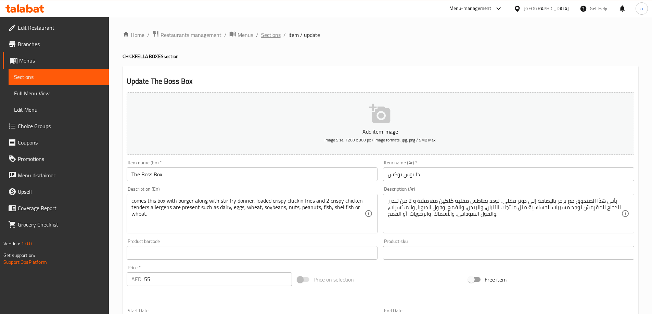
click at [265, 35] on span "Sections" at bounding box center [271, 35] width 20 height 8
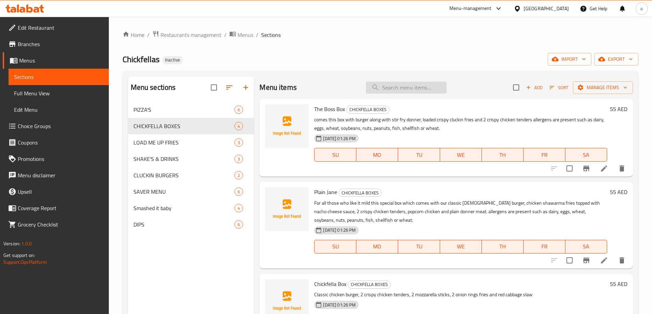
click at [396, 90] on input "search" at bounding box center [406, 88] width 81 height 12
paste input "Crispy Cluckin Fries (spicy)"
type input "Crispy Cluckin Fries (spicy)"
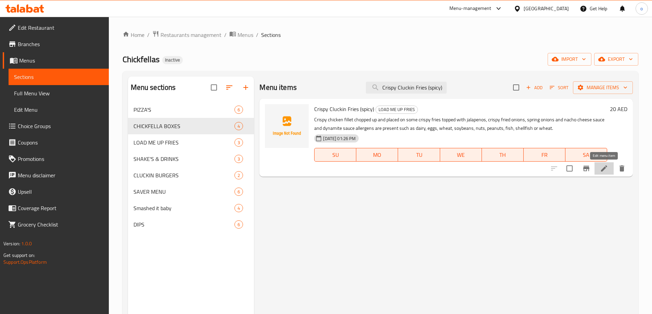
click at [604, 169] on icon at bounding box center [604, 169] width 6 height 6
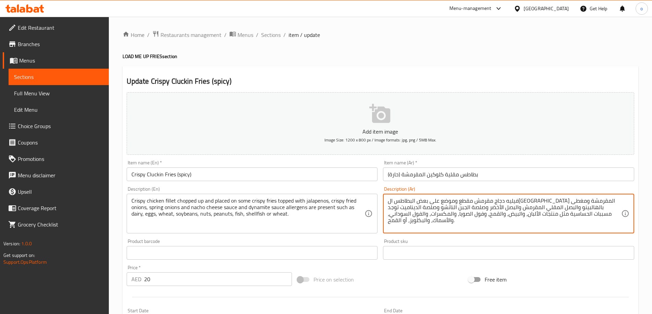
click at [395, 214] on textarea "فيليه دجاج مقرمش مقطع وموضع على بعض البطاطس المقلية المقرمشة ومغطى بالهالبينو و…" at bounding box center [504, 214] width 233 height 33
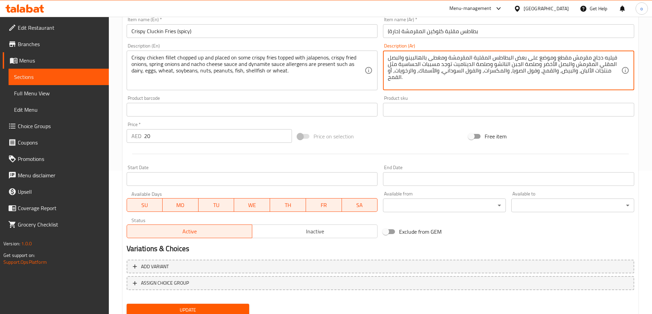
scroll to position [169, 0]
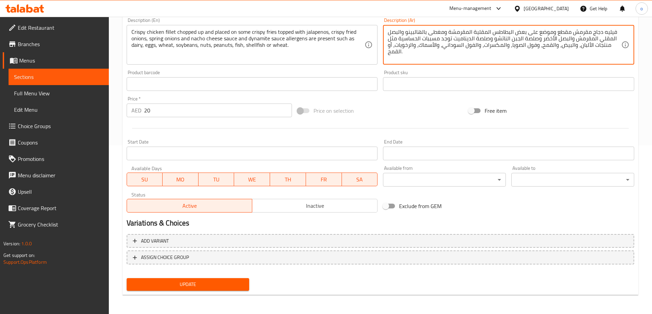
type textarea "فيليه دجاج مقرمش مقطع وموضع على بعض البطاطس المقلية المقرمشة ومغطى بالهالبينو و…"
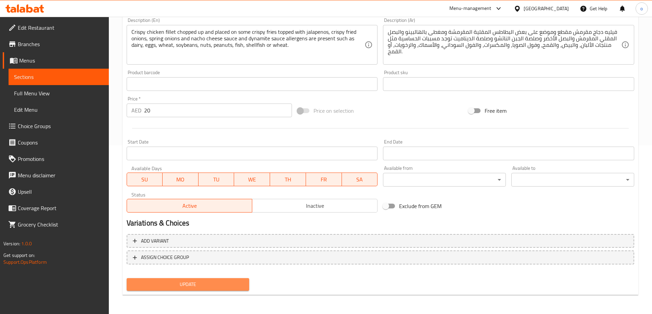
click at [193, 284] on span "Update" at bounding box center [188, 285] width 112 height 9
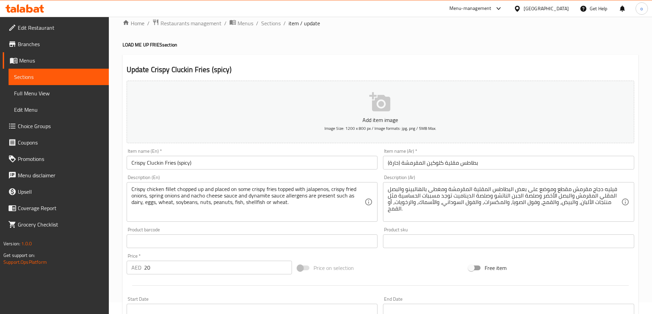
scroll to position [0, 0]
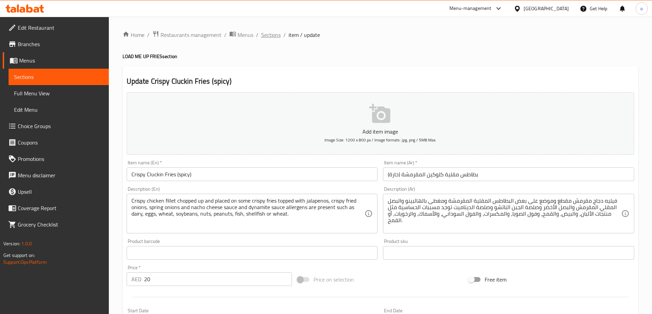
click at [272, 36] on span "Sections" at bounding box center [271, 35] width 20 height 8
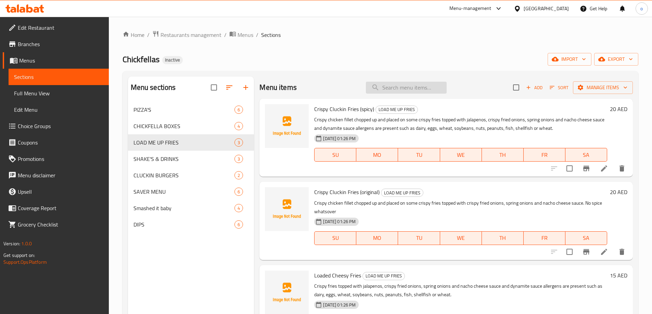
click at [394, 93] on input "search" at bounding box center [406, 88] width 81 height 12
paste input "Loaded Cheesy Fries"
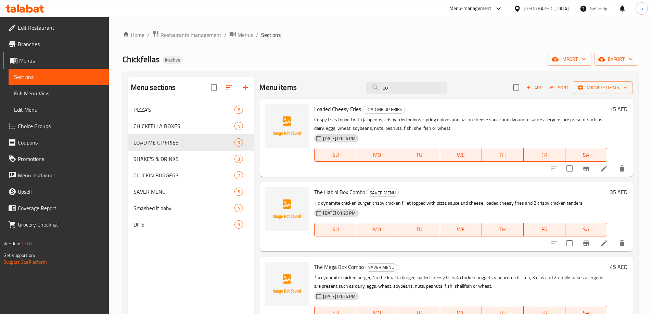
type input "L"
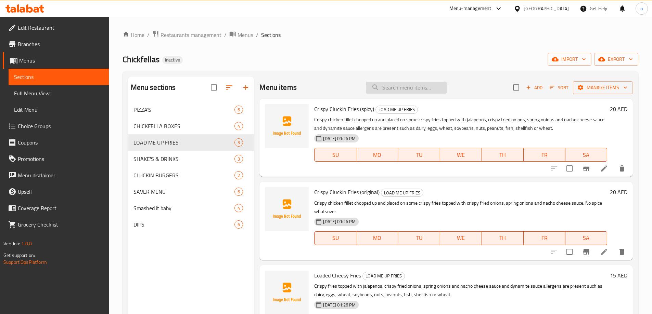
click at [402, 85] on input "search" at bounding box center [406, 88] width 81 height 12
paste input "Loaded Cheesy Fries"
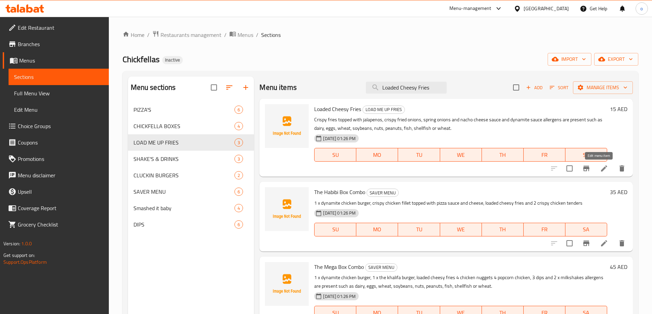
type input "Loaded Cheesy Fries"
click at [600, 165] on icon at bounding box center [604, 169] width 8 height 8
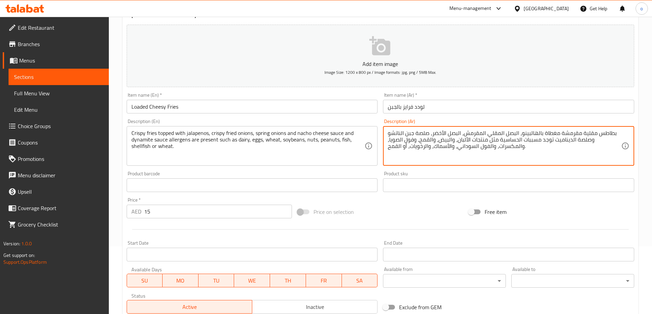
scroll to position [169, 0]
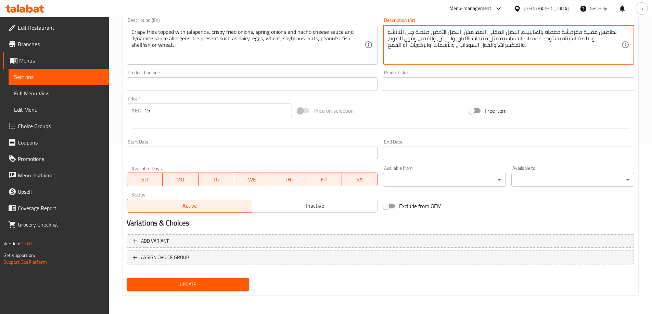
type textarea "بطاطس مقلية مقرمشة مغطاة بالهالبينو، البصل المقلي المقرمش، البصل الأخضر، صلصة ج…"
click at [235, 282] on span "Update" at bounding box center [188, 285] width 112 height 9
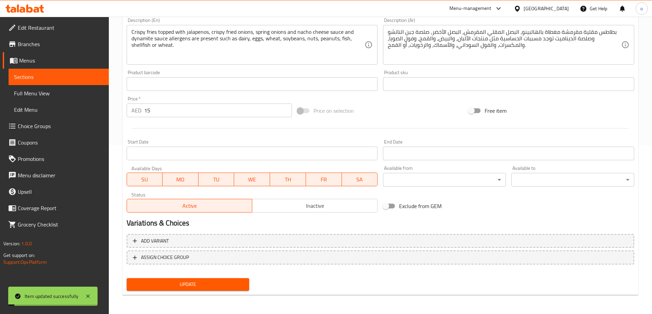
scroll to position [0, 0]
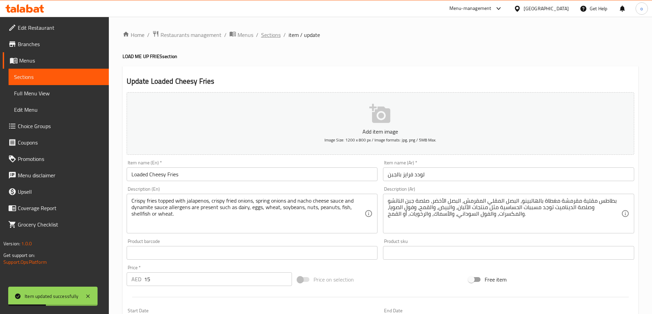
click at [271, 33] on span "Sections" at bounding box center [271, 35] width 20 height 8
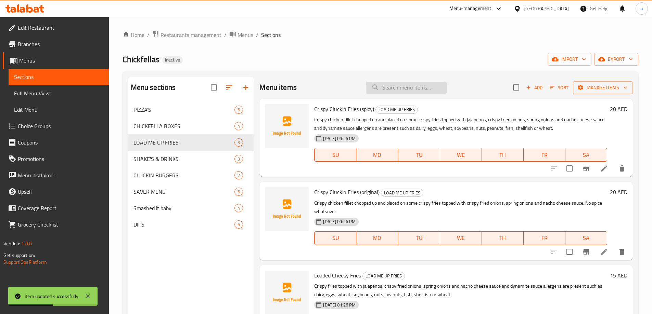
click at [410, 88] on input "search" at bounding box center [406, 88] width 81 height 12
paste input "Classic Chicken Burger"
type input "Classic Chicken Burger"
click at [604, 166] on icon at bounding box center [604, 169] width 8 height 8
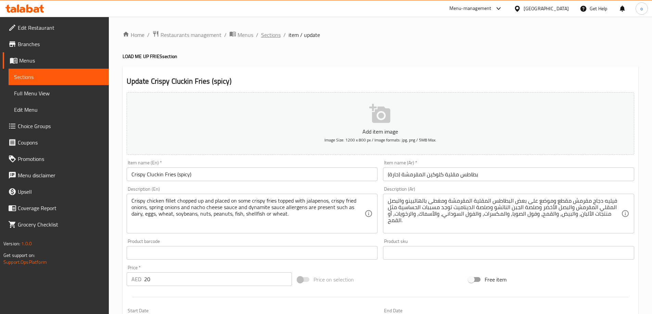
click at [269, 34] on span "Sections" at bounding box center [271, 35] width 20 height 8
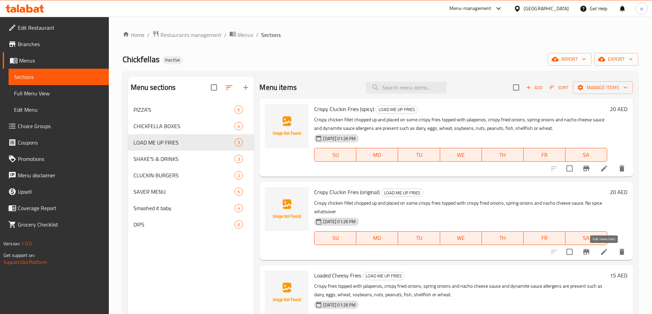
click at [604, 255] on icon at bounding box center [604, 252] width 8 height 8
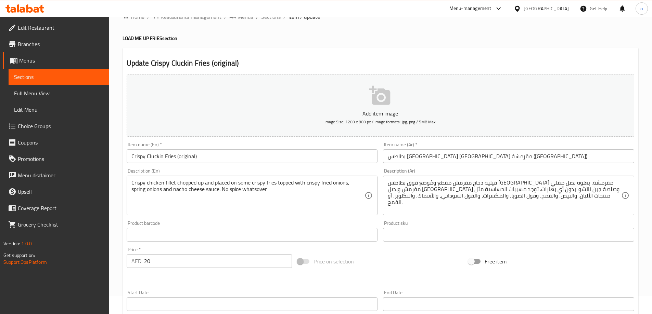
scroll to position [34, 0]
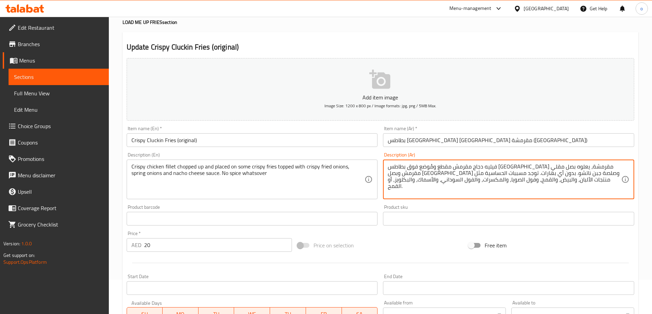
click at [410, 180] on textarea "فيليه دجاج مقرمش مقطع ومُوضع فوق بطاطس مقلية مقرمشة، يعلوه بصل مقلي مقرمش وبصل …" at bounding box center [504, 180] width 233 height 33
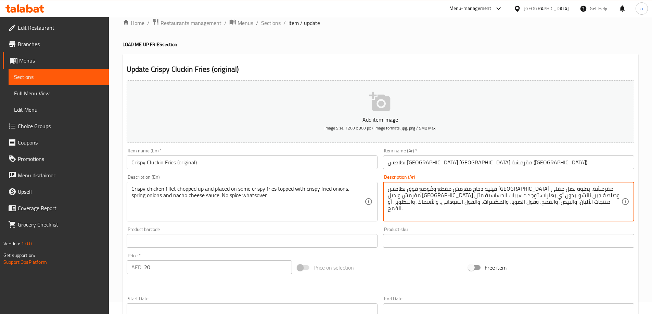
scroll to position [0, 0]
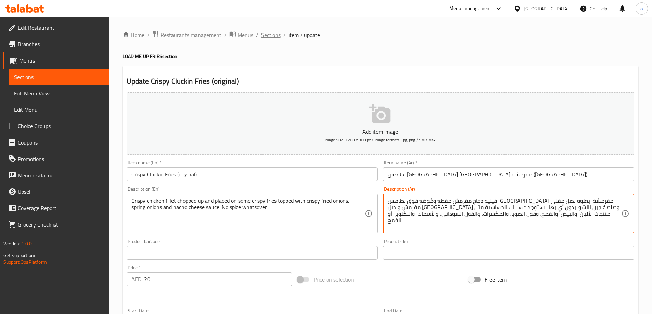
click at [269, 33] on span "Sections" at bounding box center [271, 35] width 20 height 8
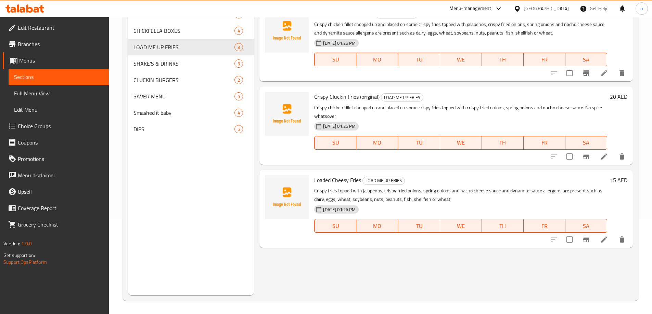
scroll to position [96, 0]
click at [605, 240] on icon at bounding box center [604, 239] width 6 height 6
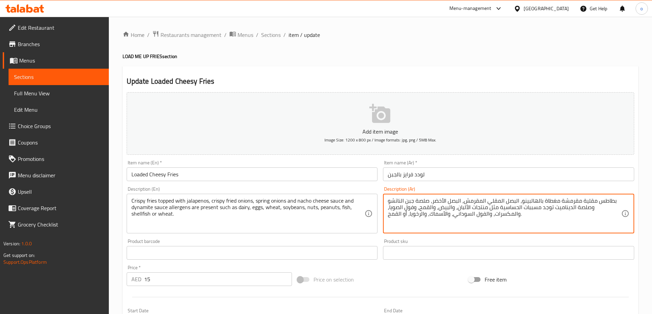
type textarea "بطاطس مقلية مقرمشة مغطاة بالهالبينو، البصل المقلي المقرمش، البصل الأخضر، صلصة ج…"
click at [276, 31] on span "Sections" at bounding box center [271, 35] width 20 height 8
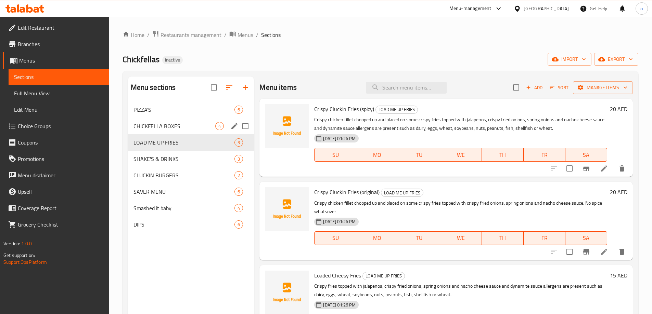
scroll to position [34, 0]
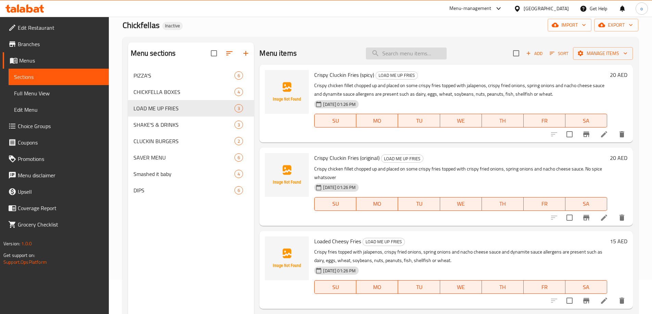
click at [399, 50] on input "search" at bounding box center [406, 54] width 81 height 12
paste input "Dynamite Chicken Burger"
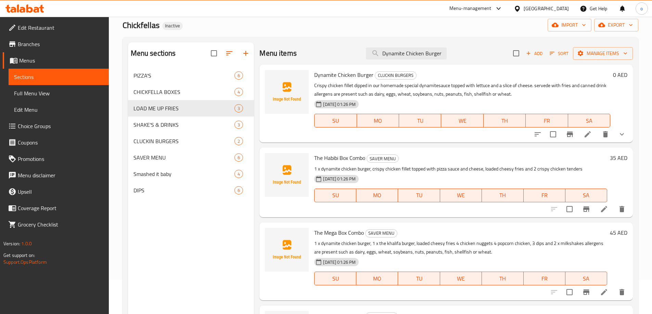
type input "Dynamite Chicken Burger"
click at [586, 135] on li at bounding box center [587, 134] width 19 height 12
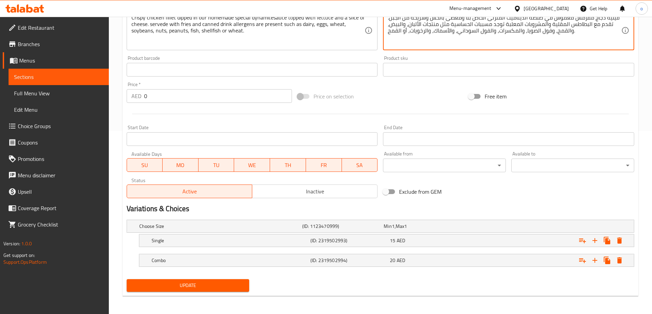
scroll to position [184, 0]
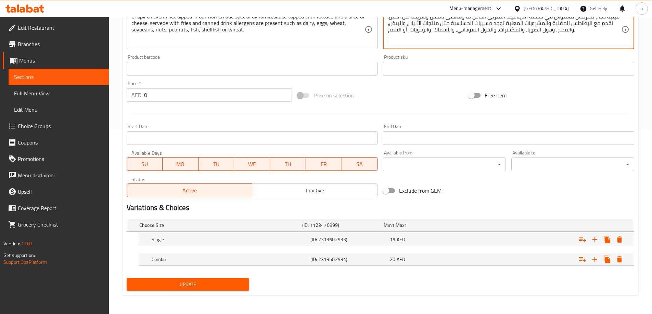
type textarea "فيليه دجاج مقرمش مغموس في صلصة الديناميت المنزلى الخاص بنا ومغطى بالخس وشريحة م…"
click at [219, 284] on span "Update" at bounding box center [188, 285] width 112 height 9
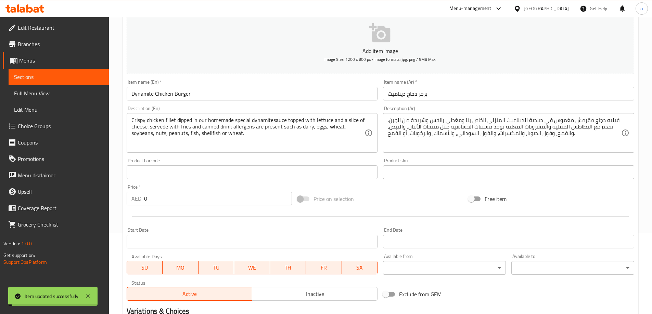
scroll to position [0, 0]
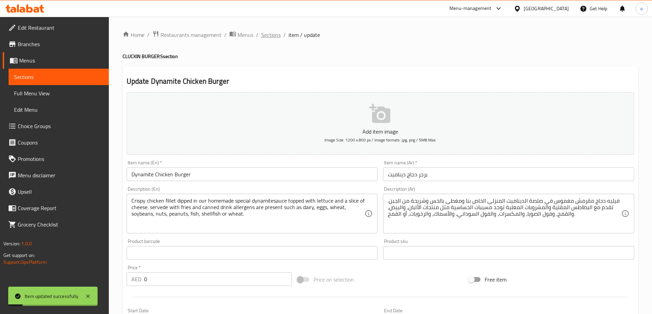
click at [268, 33] on span "Sections" at bounding box center [271, 35] width 20 height 8
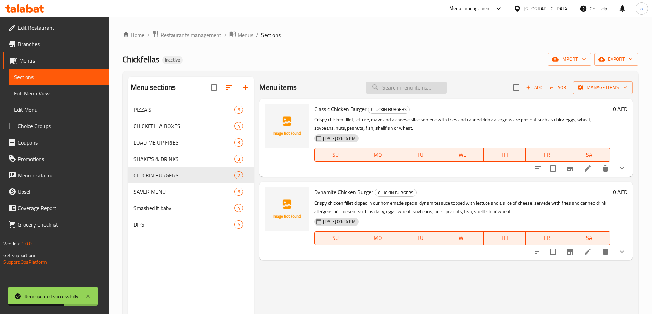
click at [395, 87] on input "search" at bounding box center [406, 88] width 81 height 12
paste input "The Mega Box Combo"
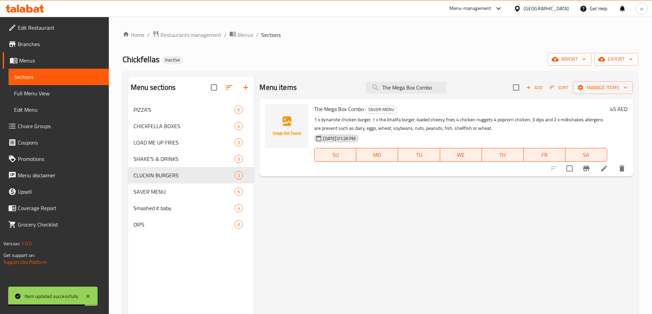
type input "The Mega Box Combo"
click at [600, 167] on icon at bounding box center [604, 169] width 8 height 8
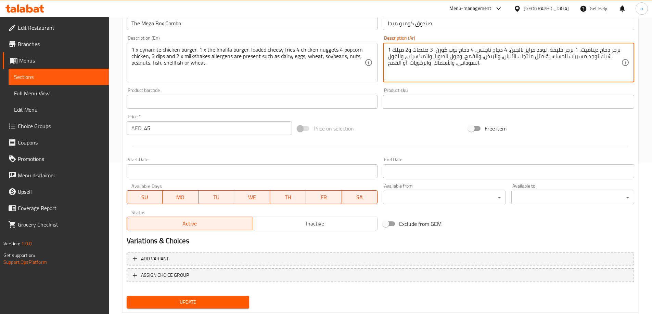
scroll to position [169, 0]
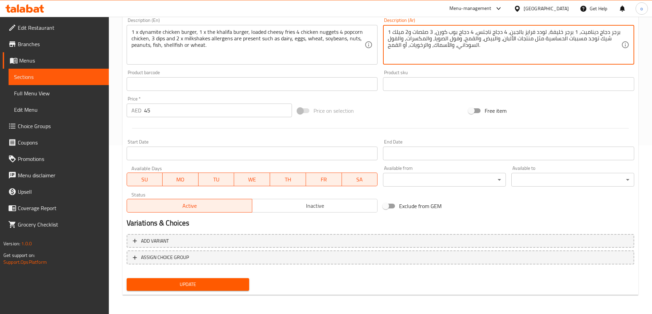
type textarea "1 برجر دجاج ديناميت، 1 برجر خليفة، لودد فرايز بالجبن، 4 دجاج ناجتس، 4 دجاج بوب …"
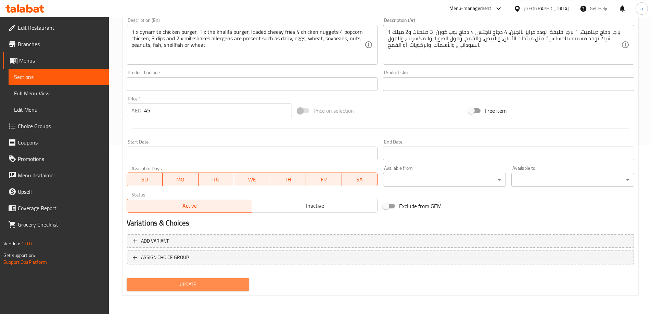
click at [225, 284] on span "Update" at bounding box center [188, 285] width 112 height 9
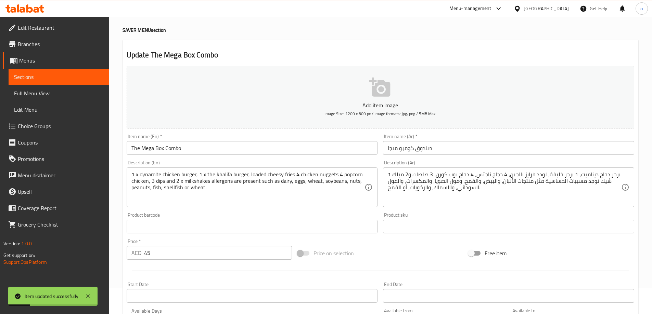
scroll to position [0, 0]
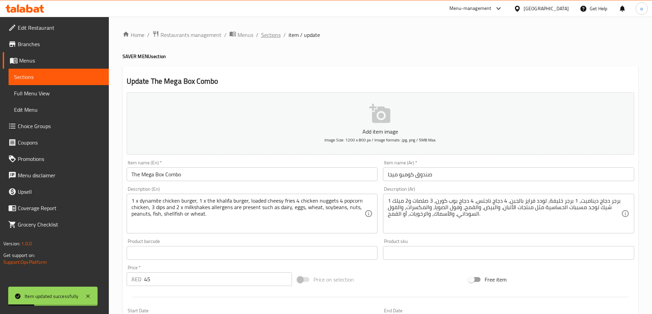
click at [275, 32] on span "Sections" at bounding box center [271, 35] width 20 height 8
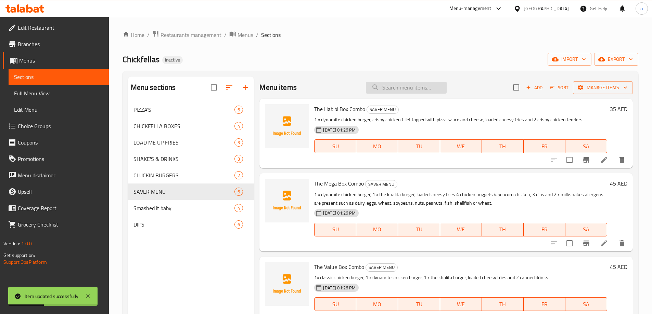
click at [392, 85] on input "search" at bounding box center [406, 88] width 81 height 12
paste input "Chickfella Saver Box"
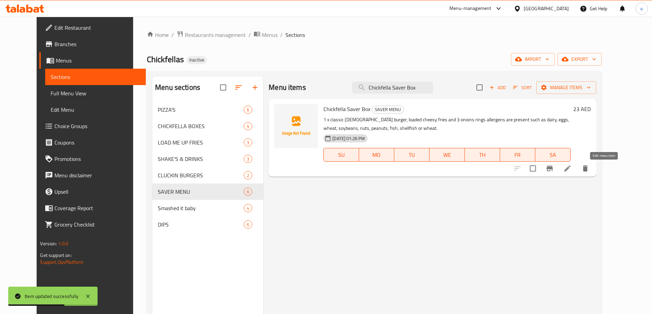
type input "Chickfella Saver Box"
click at [571, 171] on icon at bounding box center [567, 169] width 8 height 8
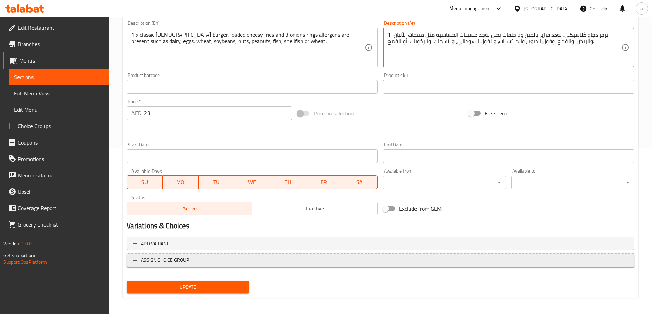
scroll to position [169, 0]
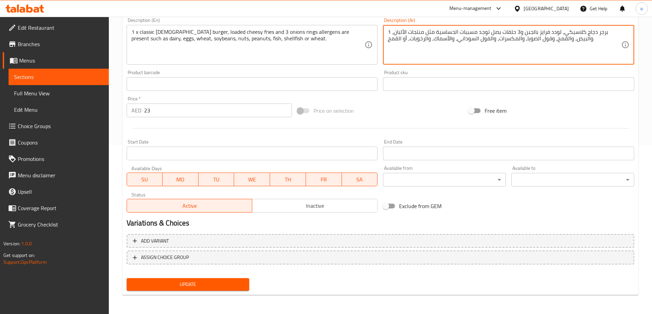
type textarea "1 برجر دجاج كلاسيكي، لودد فرايز بالجبن و3 حلقات بصل توجد مسببات الحساسية مثل من…"
click at [223, 277] on div "Update" at bounding box center [188, 285] width 128 height 18
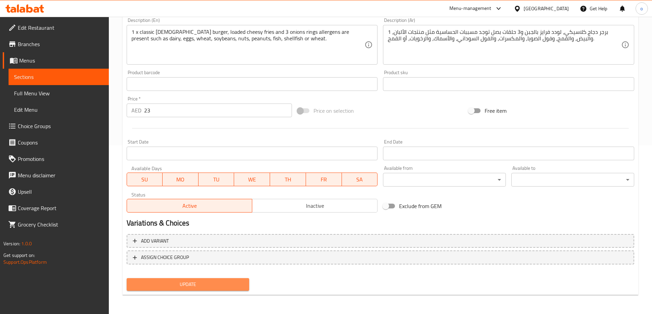
click at [223, 284] on span "Update" at bounding box center [188, 285] width 112 height 9
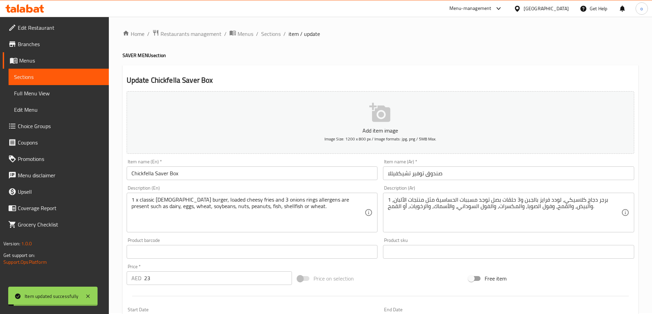
scroll to position [0, 0]
click at [274, 34] on span "Sections" at bounding box center [271, 35] width 20 height 8
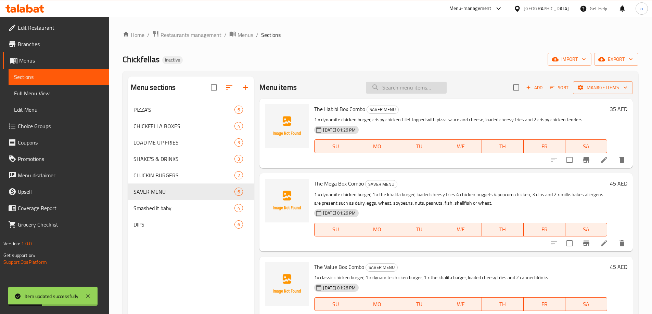
click at [389, 85] on input "search" at bounding box center [406, 88] width 81 height 12
paste input "Khalifa Saver Box"
type input "Khalifa Saver Box"
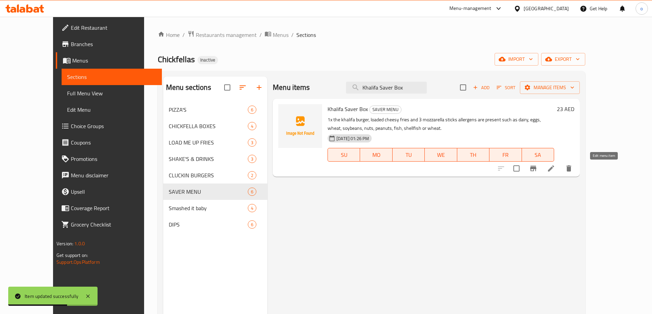
click at [554, 170] on icon at bounding box center [551, 169] width 6 height 6
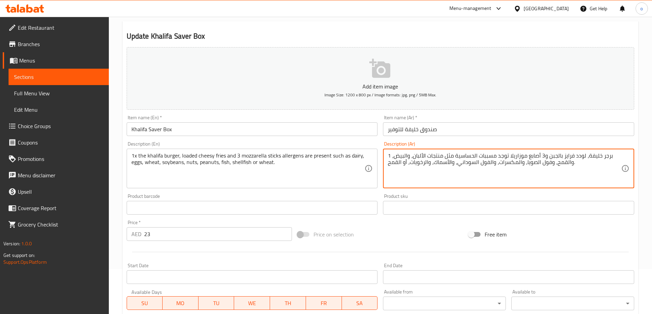
scroll to position [169, 0]
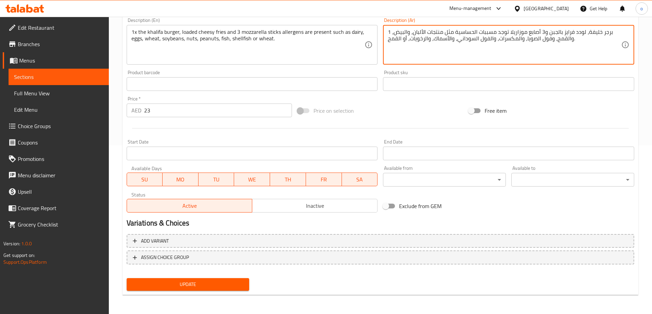
type textarea "1 برجر خليفة، لودد فرايز بالجبن و3 أصابع موزاريلا توجد مسببات الحساسية مثل منتج…"
click at [208, 286] on span "Update" at bounding box center [188, 285] width 112 height 9
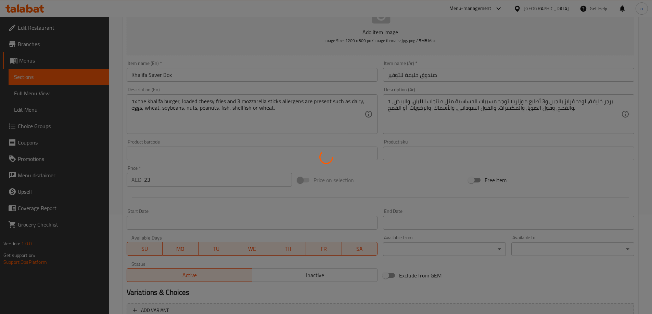
scroll to position [0, 0]
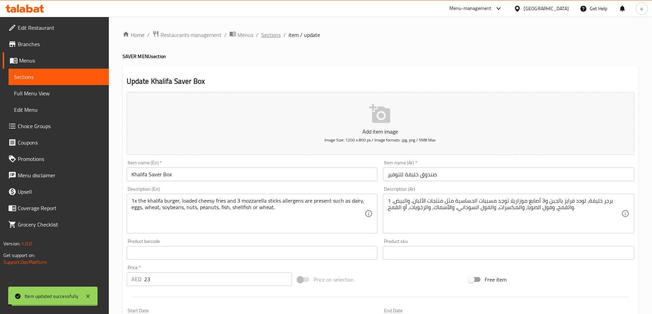
click at [269, 35] on span "Sections" at bounding box center [271, 35] width 20 height 8
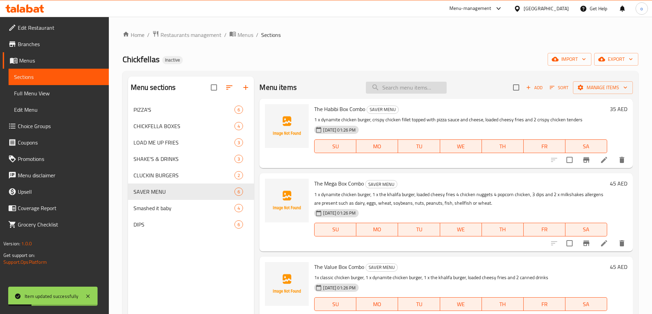
click at [412, 82] on input "search" at bounding box center [406, 88] width 81 height 12
paste input "5 Star Burger Combo"
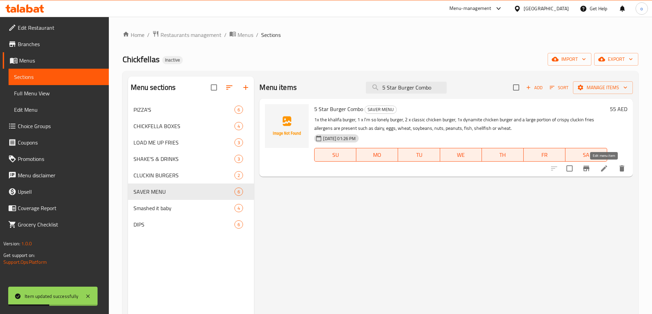
type input "5 Star Burger Combo"
click at [601, 165] on icon at bounding box center [604, 169] width 8 height 8
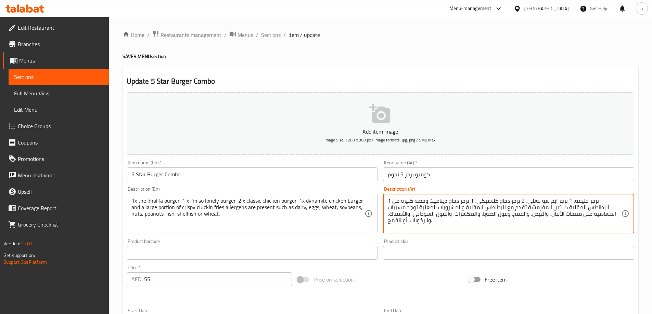
scroll to position [169, 0]
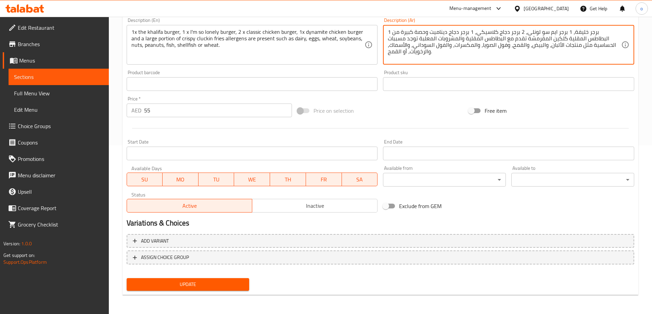
type textarea "1 برجر خليفة، 1 برجر ايم سو لونلى، 2 برجر دجاج كلاسيكي، 1 برجر دجاج ديناميت وحص…"
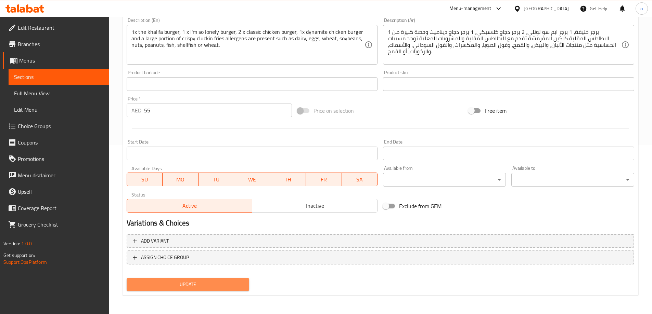
click at [202, 284] on span "Update" at bounding box center [188, 285] width 112 height 9
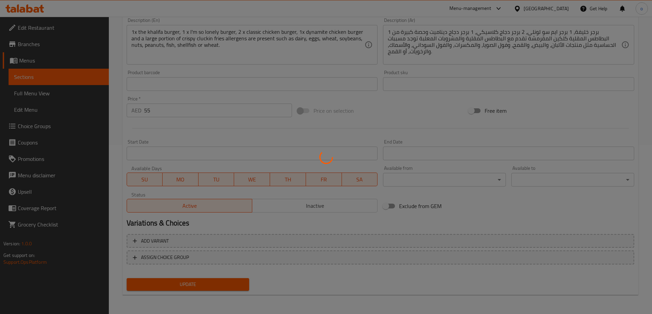
scroll to position [0, 0]
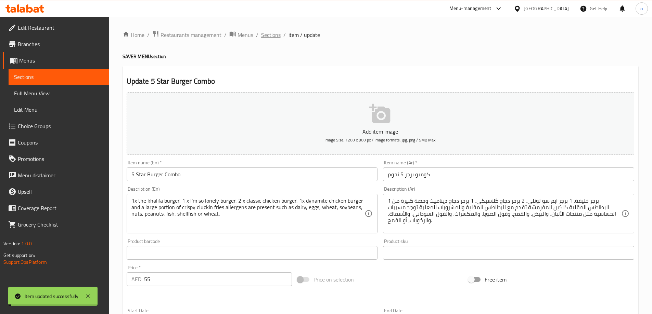
click at [269, 36] on span "Sections" at bounding box center [271, 35] width 20 height 8
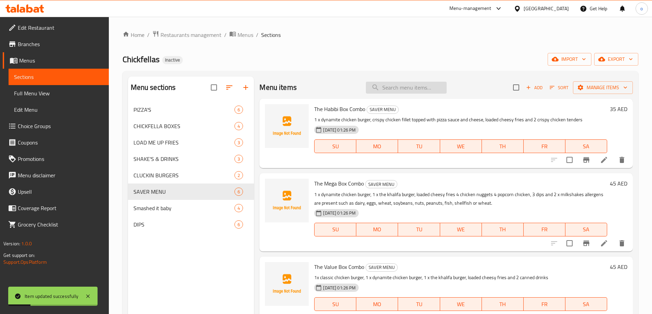
click at [395, 89] on input "search" at bounding box center [406, 88] width 81 height 12
paste input "The Khalifa Burger"
type input "The Khalifa Burger"
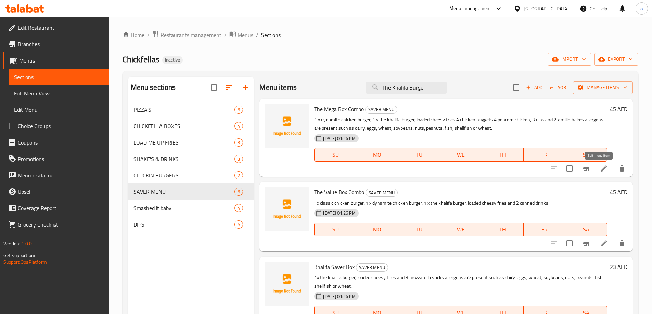
click at [600, 167] on icon at bounding box center [604, 169] width 8 height 8
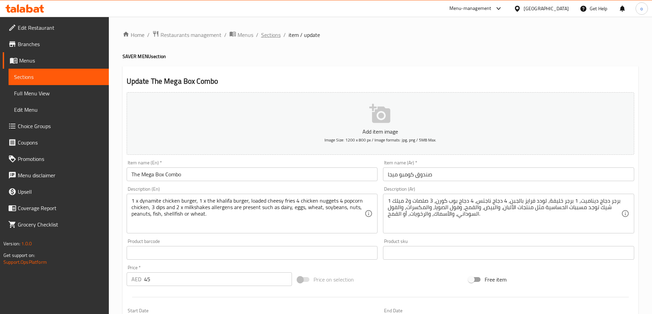
click at [273, 34] on span "Sections" at bounding box center [271, 35] width 20 height 8
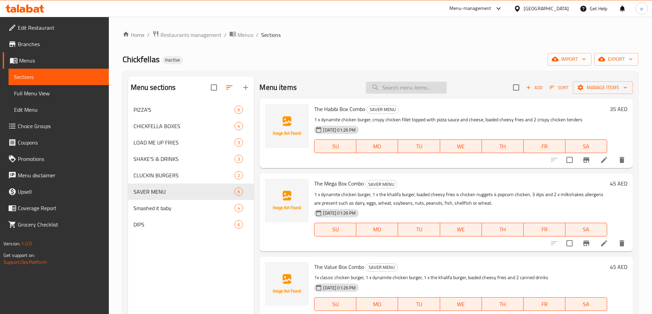
click at [389, 90] on input "search" at bounding box center [406, 88] width 81 height 12
paste input "The Khalifa Burger"
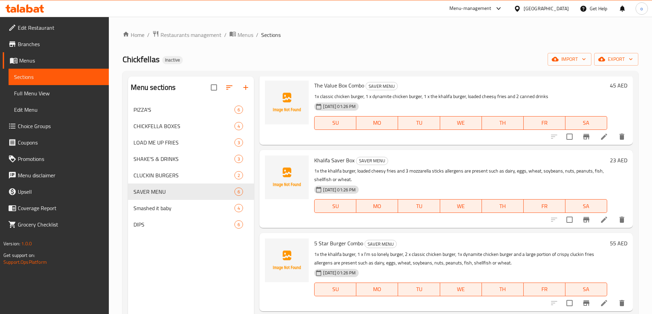
scroll to position [111, 0]
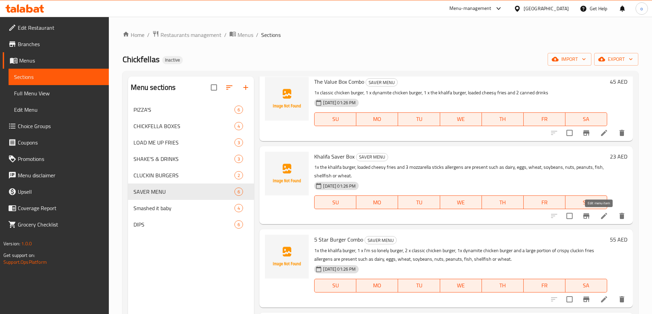
type input "The Khalifa Burger"
click at [601, 218] on icon at bounding box center [604, 216] width 6 height 6
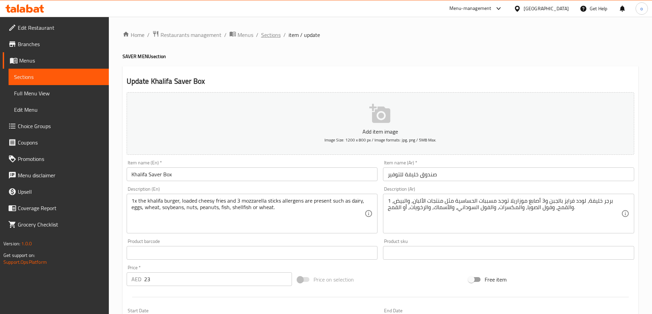
click at [274, 31] on span "Sections" at bounding box center [271, 35] width 20 height 8
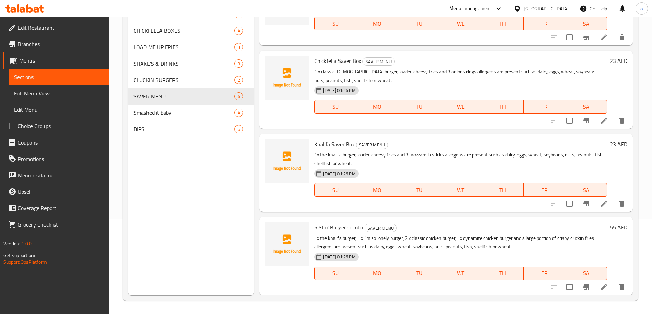
scroll to position [96, 0]
click at [600, 285] on icon at bounding box center [604, 287] width 8 height 8
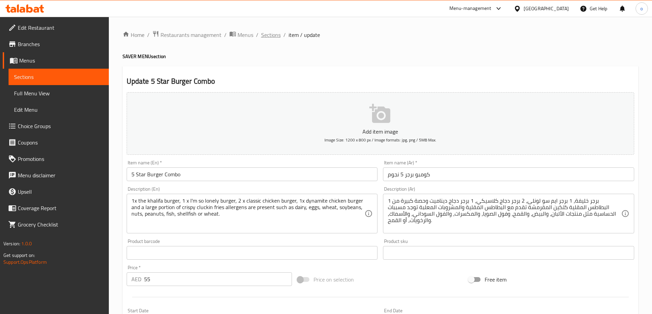
click at [275, 34] on span "Sections" at bounding box center [271, 35] width 20 height 8
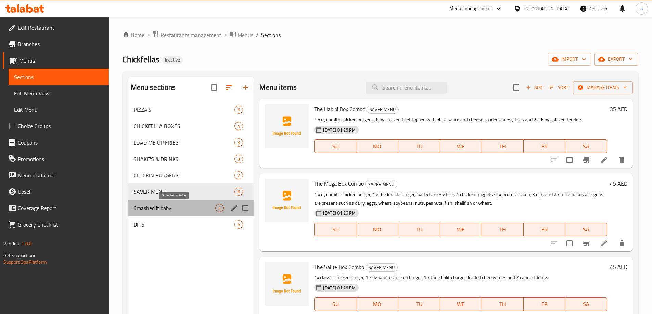
click at [188, 205] on span "Smashed it baby" at bounding box center [174, 208] width 82 height 8
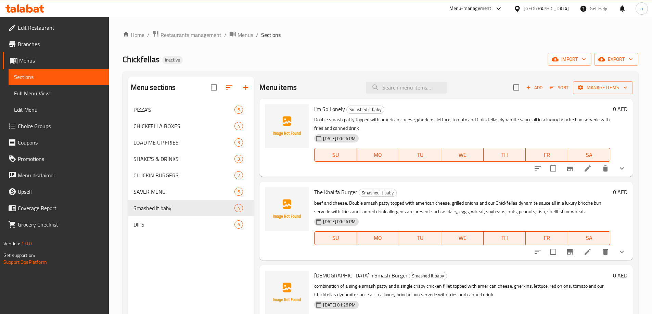
scroll to position [34, 0]
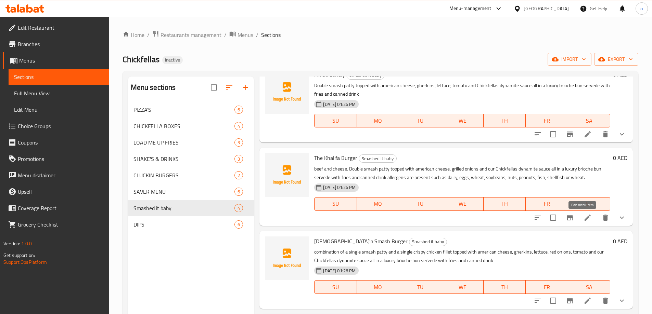
click at [584, 218] on icon at bounding box center [587, 218] width 6 height 6
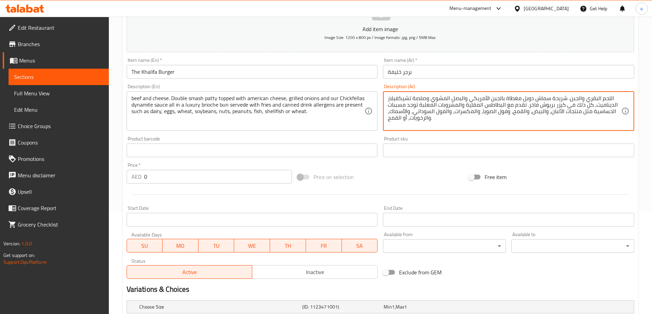
scroll to position [184, 0]
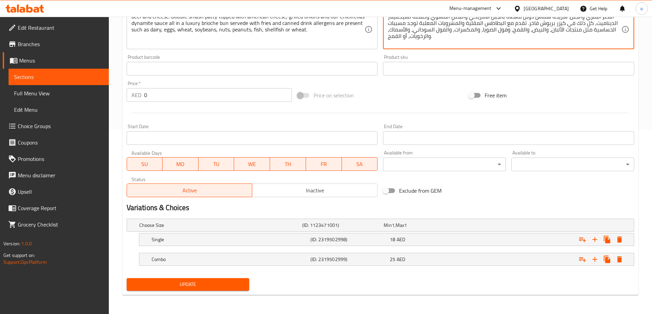
type textarea "اللحم البقري والجبن. شريحة سماش دوبل مغطاة بالجبن الأمريكي والبصل المشوي وصلصة …"
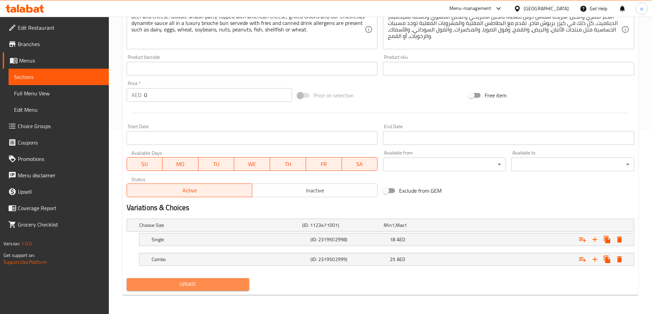
click at [228, 281] on span "Update" at bounding box center [188, 285] width 112 height 9
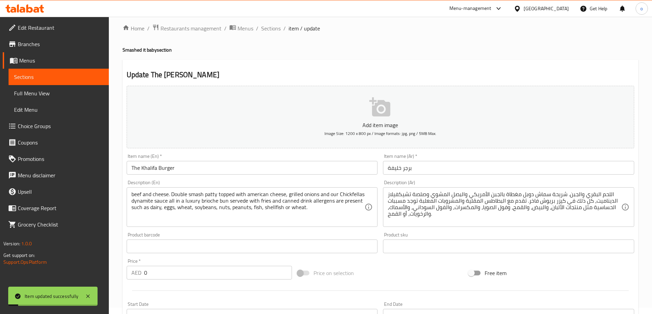
scroll to position [0, 0]
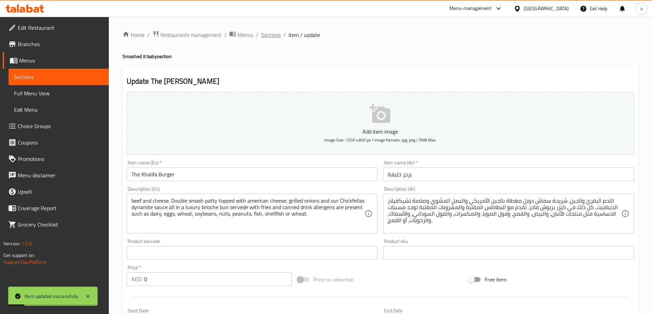
click at [265, 35] on span "Sections" at bounding box center [271, 35] width 20 height 8
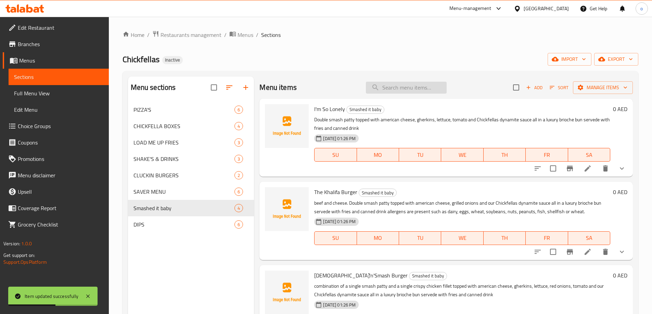
click at [430, 91] on input "search" at bounding box center [406, 88] width 81 height 12
paste input "Caramalised Onion Beef Stack"
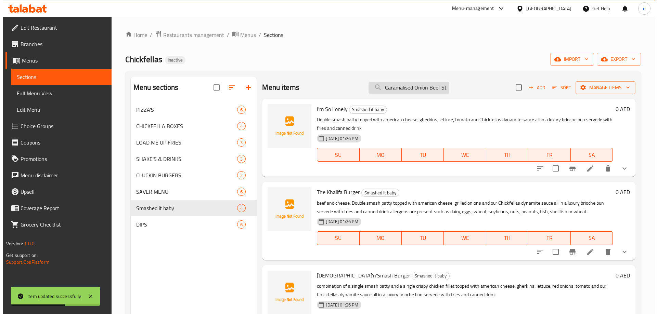
scroll to position [0, 8]
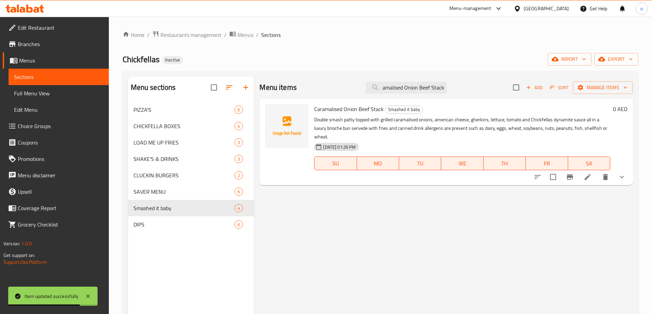
type input "Caramalised Onion Beef Stack"
click at [587, 180] on icon at bounding box center [587, 177] width 8 height 8
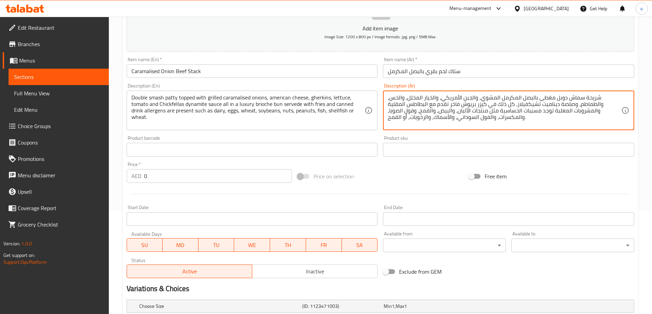
scroll to position [184, 0]
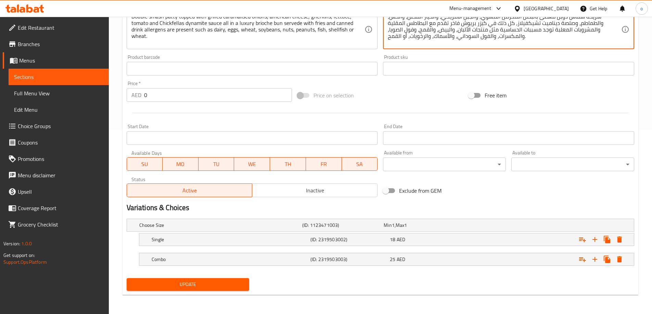
type textarea "شريحة سماش دوبل مغطى بالبصل المكرمل المشوي، والجبن الأمريكي، والخيار المخلل، وا…"
click at [214, 287] on span "Update" at bounding box center [188, 285] width 112 height 9
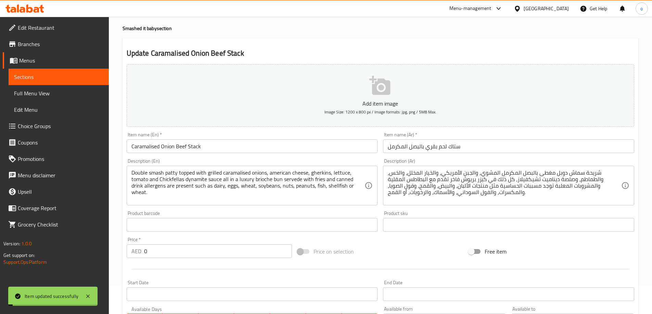
scroll to position [0, 0]
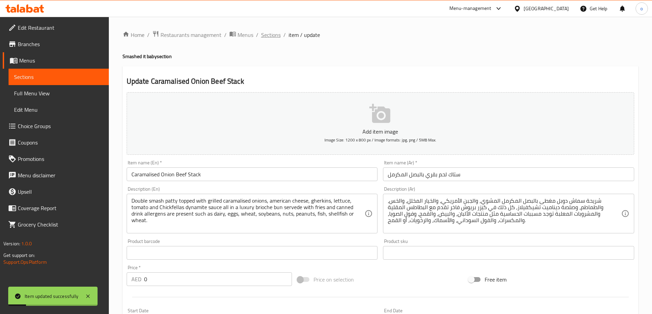
click at [273, 31] on span "Sections" at bounding box center [271, 35] width 20 height 8
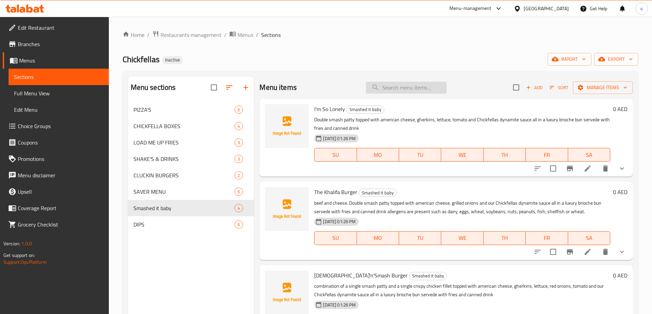
click at [391, 89] on input "search" at bounding box center [406, 88] width 81 height 12
paste input "Smashin Box"
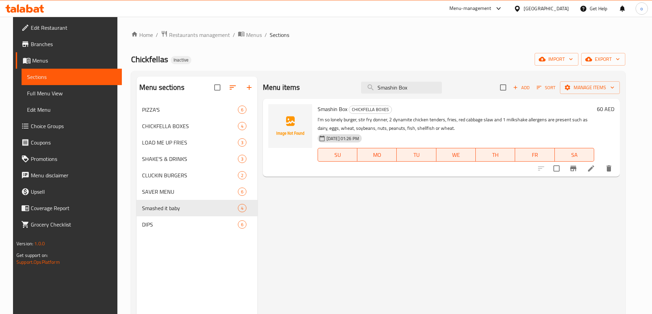
type input "Smashin Box"
click at [595, 166] on icon at bounding box center [591, 169] width 8 height 8
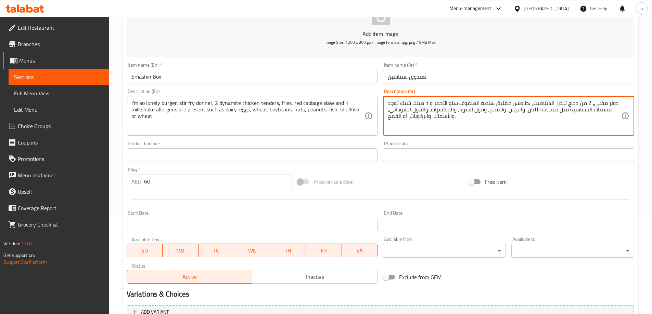
scroll to position [169, 0]
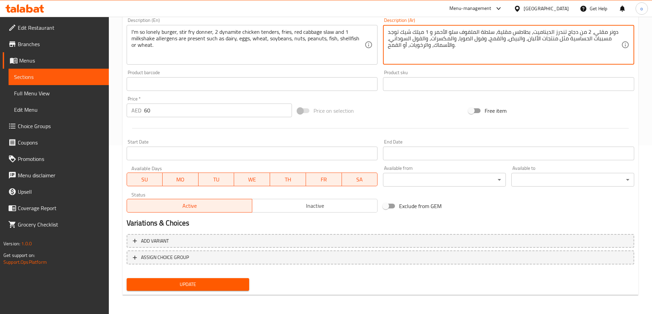
type textarea "دونر مقلي، 2 من دجاج تندرز الديناميت، بطاطس مقلية، سلطة الملفوف سلو الأحمر و 1 …"
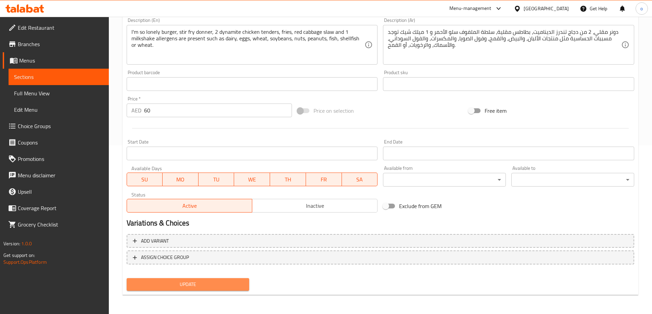
click at [231, 281] on span "Update" at bounding box center [188, 285] width 112 height 9
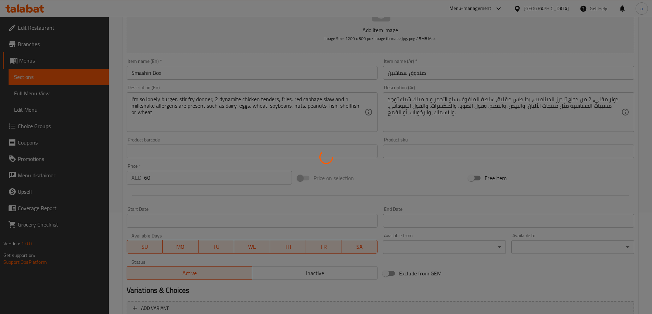
scroll to position [0, 0]
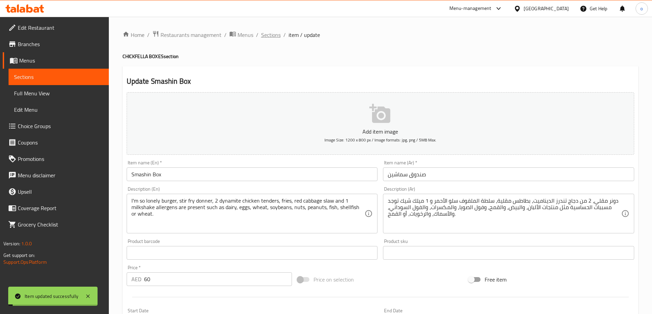
click at [270, 38] on span "Sections" at bounding box center [271, 35] width 20 height 8
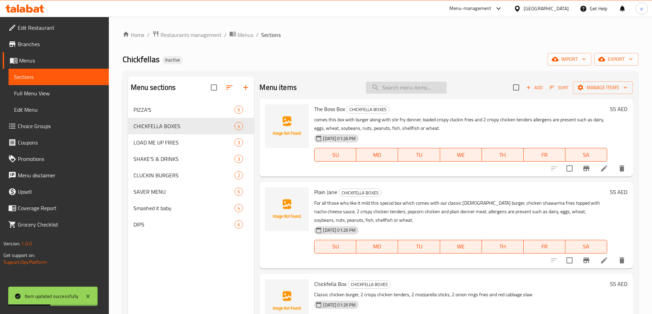
click at [408, 89] on input "search" at bounding box center [406, 88] width 81 height 12
paste input "Classic Chicken Burger"
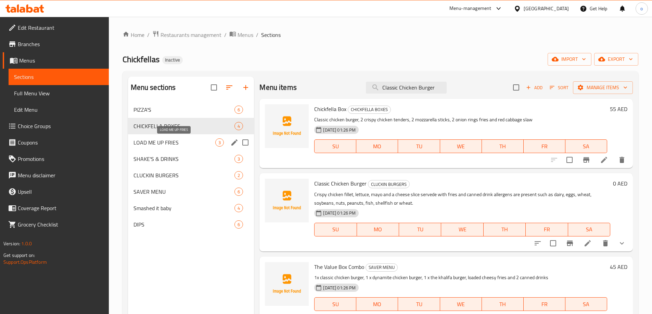
type input "Classic Chicken Burger"
click at [163, 143] on span "LOAD ME UP FRIES" at bounding box center [174, 143] width 82 height 8
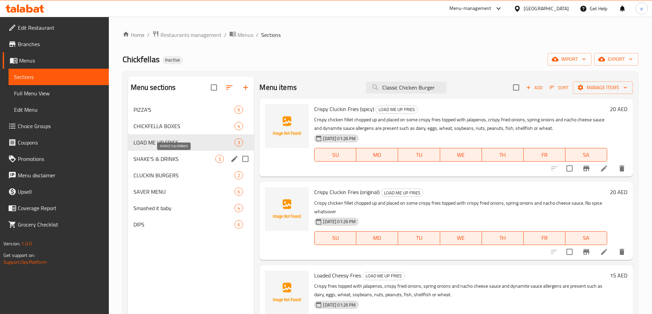
click at [169, 155] on span "SHAKE'S & DRINKS" at bounding box center [174, 159] width 82 height 8
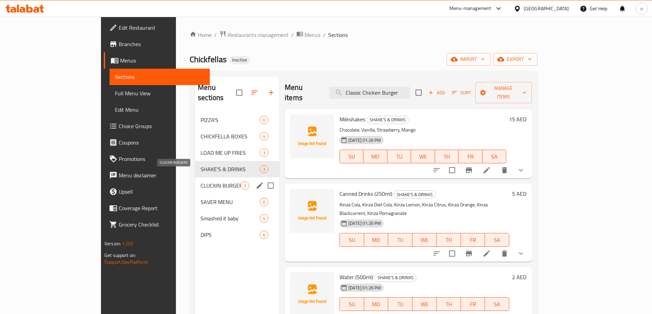
click at [201, 182] on span "CLUCKIN BURGERS" at bounding box center [221, 186] width 40 height 8
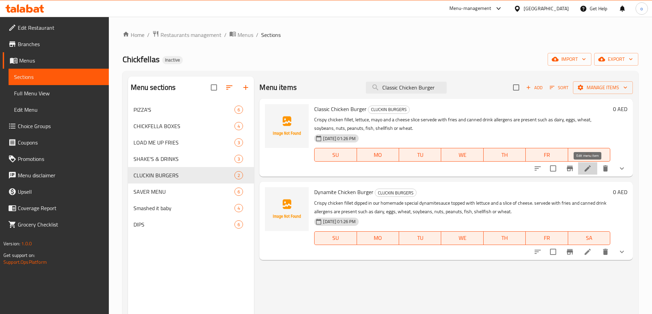
click at [589, 170] on icon at bounding box center [587, 169] width 8 height 8
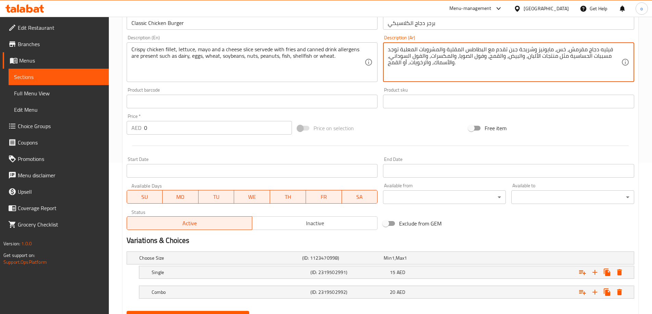
scroll to position [184, 0]
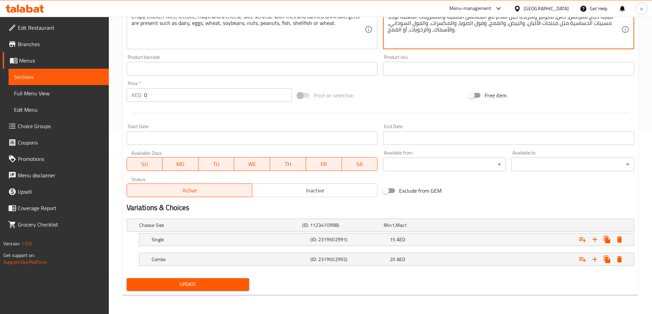
type textarea "فيليه دجاج مقرمش، خس، مايونيز وشريحة جبن تقدم مع البطاطس المقلية والمشروبات الم…"
click at [229, 279] on button "Update" at bounding box center [188, 285] width 123 height 13
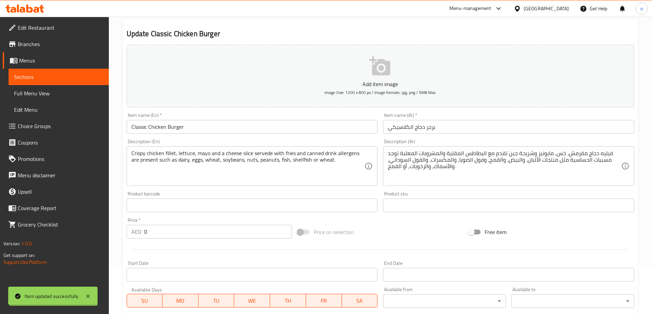
scroll to position [0, 0]
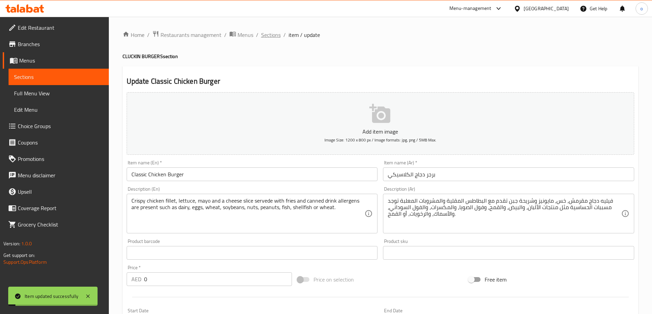
click at [266, 34] on span "Sections" at bounding box center [271, 35] width 20 height 8
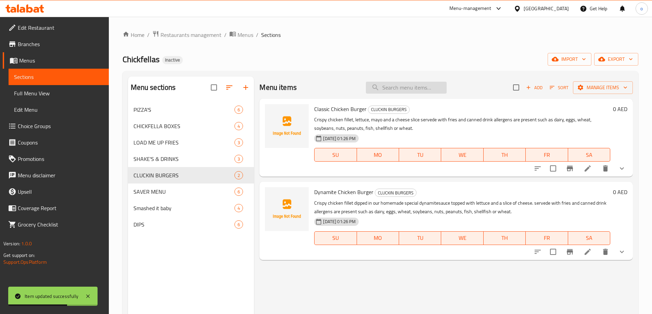
click at [387, 87] on input "search" at bounding box center [406, 88] width 81 height 12
paste input "The Value Box Combo"
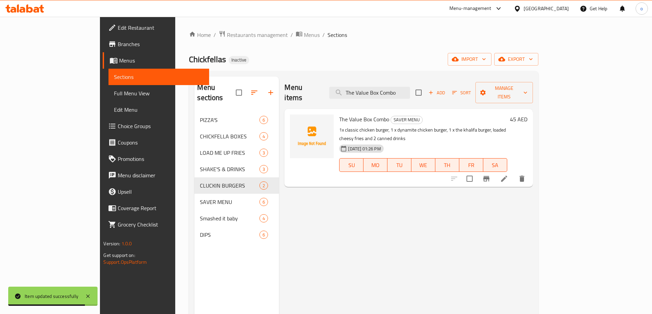
type input "The Value Box Combo"
click at [507, 176] on icon at bounding box center [504, 179] width 6 height 6
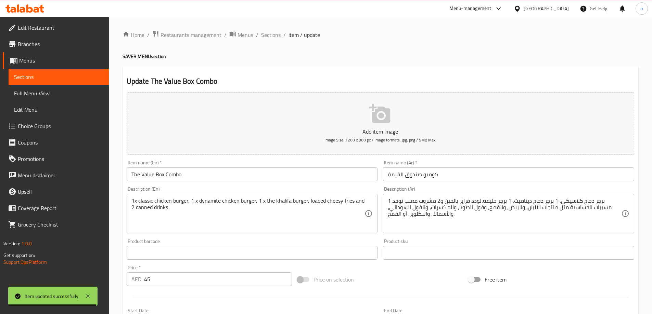
click at [503, 165] on div "Item name (Ar)   * كومبو صندوق القيمة Item name (Ar) *" at bounding box center [508, 170] width 251 height 21
click at [506, 172] on input "كومبو صندوق القيمة" at bounding box center [508, 175] width 251 height 14
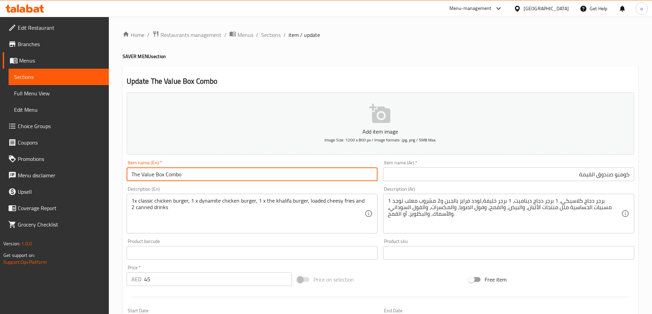
drag, startPoint x: 155, startPoint y: 176, endPoint x: 163, endPoint y: 174, distance: 7.3
click at [163, 174] on input "The Value Box Combo" at bounding box center [252, 175] width 251 height 14
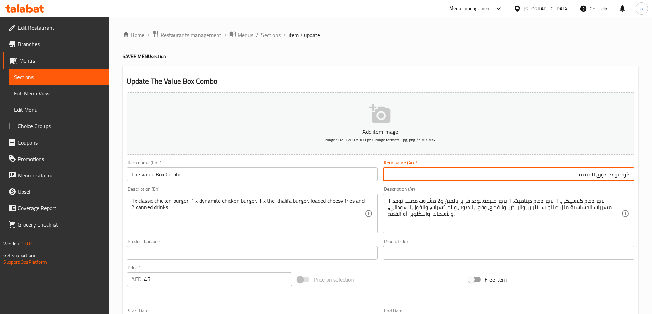
drag, startPoint x: 579, startPoint y: 175, endPoint x: 594, endPoint y: 172, distance: 15.9
click at [594, 172] on input "كومبو صندوق القيمة" at bounding box center [508, 175] width 251 height 14
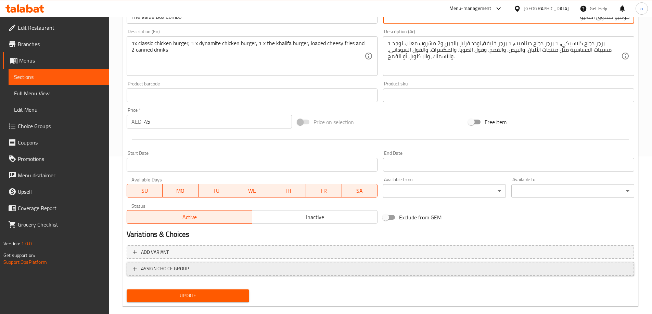
scroll to position [169, 0]
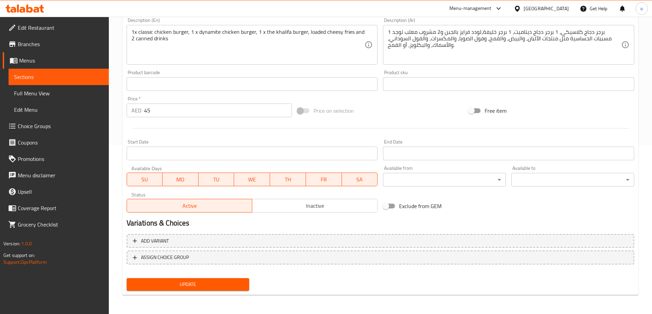
type input "كومبو صندوق الفاليو"
click at [224, 285] on span "Update" at bounding box center [188, 285] width 112 height 9
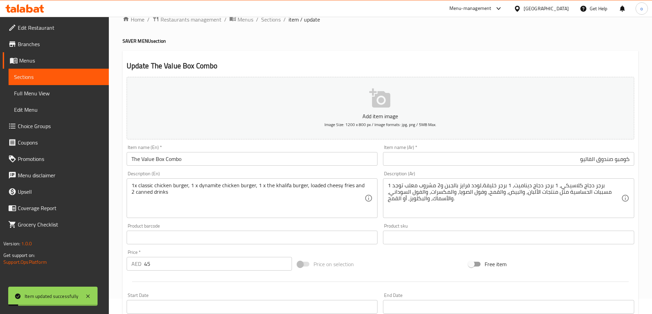
scroll to position [0, 0]
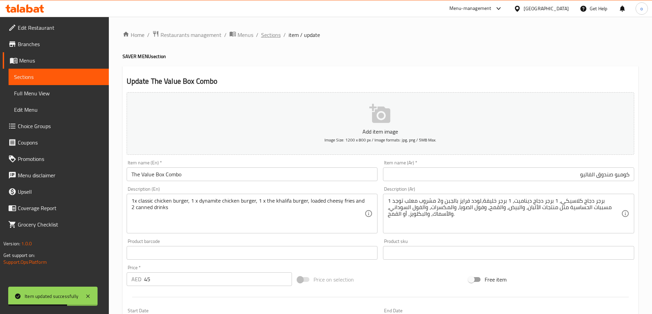
click at [273, 34] on span "Sections" at bounding box center [271, 35] width 20 height 8
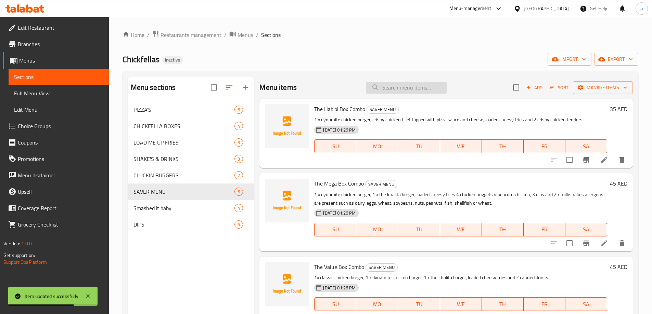
click at [381, 87] on input "search" at bounding box center [406, 88] width 81 height 12
paste input "Classic Chicken Burger"
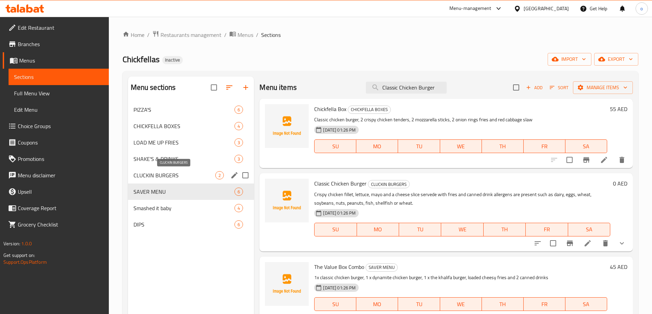
type input "Classic Chicken Burger"
click at [181, 178] on span "CLUCKIN BURGERS" at bounding box center [174, 175] width 82 height 8
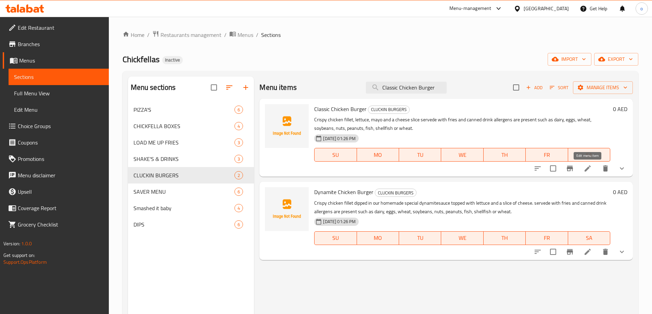
click at [584, 170] on icon at bounding box center [587, 169] width 8 height 8
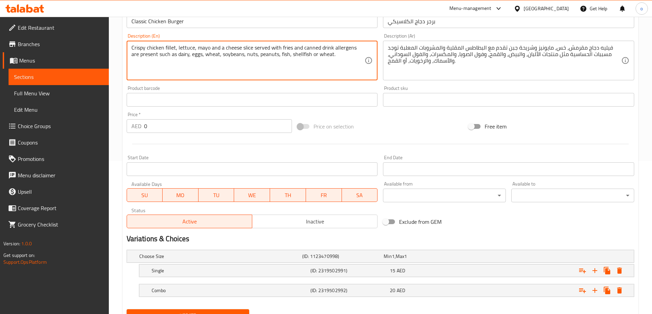
scroll to position [184, 0]
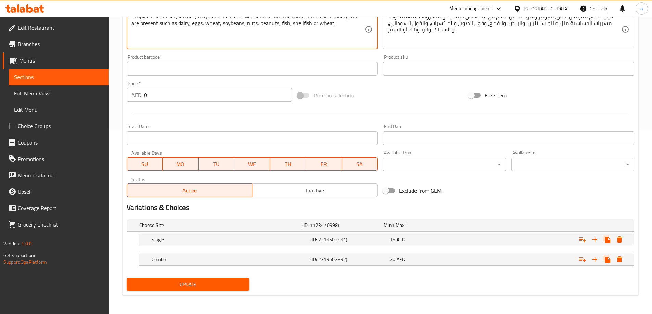
type textarea "Crispy chicken fillet, lettuce, mayo and a cheese slice served with fries and c…"
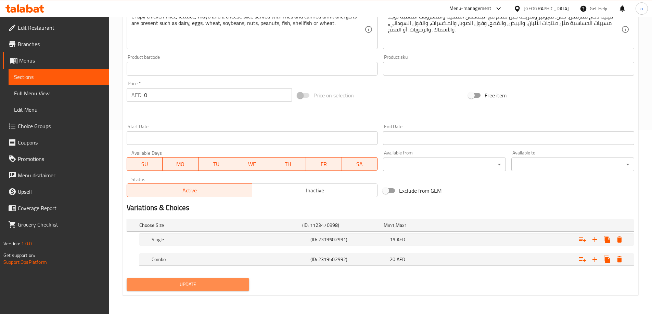
click at [217, 285] on span "Update" at bounding box center [188, 285] width 112 height 9
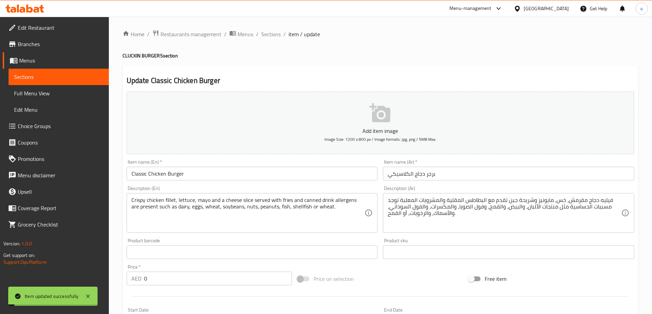
scroll to position [0, 0]
click at [274, 33] on span "Sections" at bounding box center [271, 35] width 20 height 8
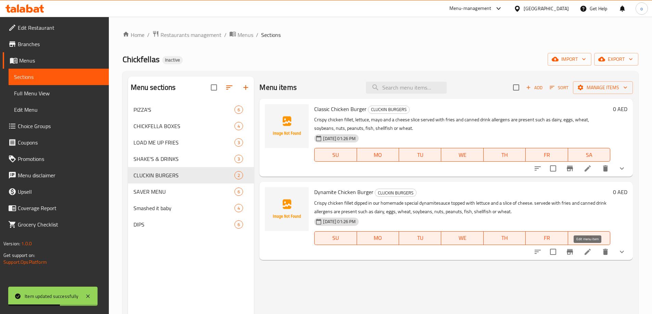
click at [586, 252] on icon at bounding box center [587, 252] width 8 height 8
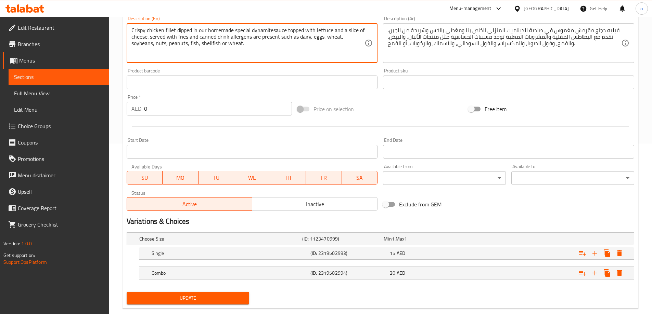
scroll to position [171, 0]
click at [273, 29] on textarea "Crispy chicken fillet dipped in our homemade special dynamitesauce topped with …" at bounding box center [247, 43] width 233 height 33
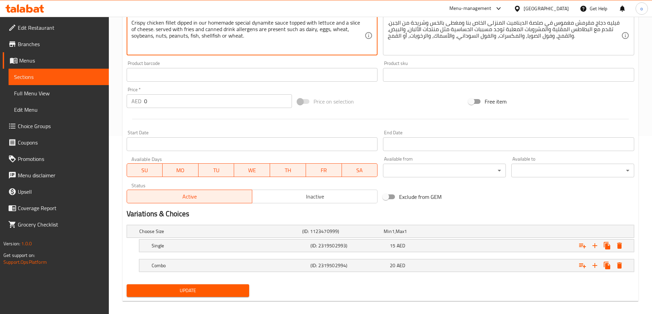
scroll to position [184, 0]
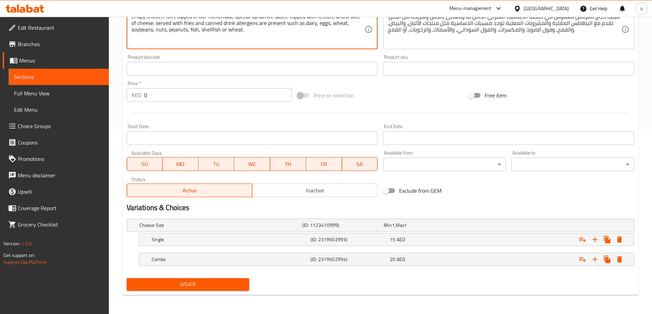
type textarea "Crispy chicken fillet dipped in our homemade special dynamite sauce topped with…"
click at [218, 283] on span "Update" at bounding box center [188, 285] width 112 height 9
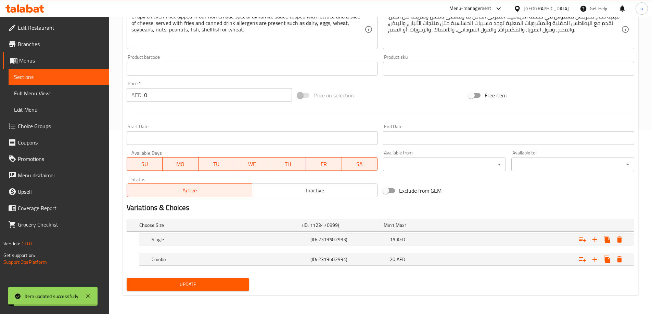
scroll to position [0, 0]
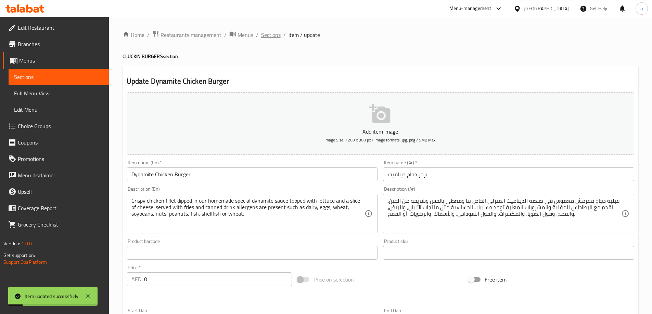
click at [267, 33] on span "Sections" at bounding box center [271, 35] width 20 height 8
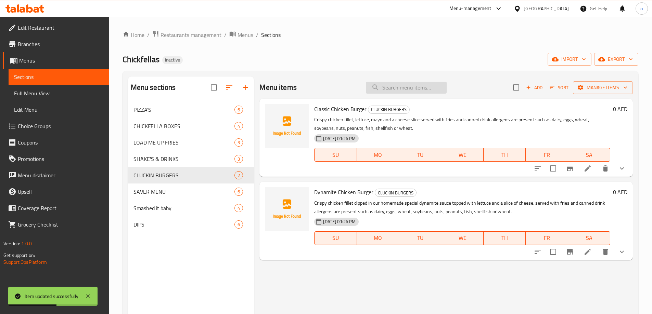
click at [397, 84] on input "search" at bounding box center [406, 88] width 81 height 12
paste input "I'm So Lonely"
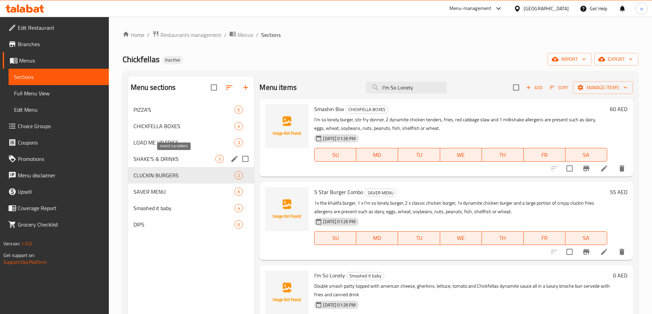
type input "I'm So Lonely"
click at [177, 155] on span "SHAKE'S & DRINKS" at bounding box center [174, 159] width 82 height 8
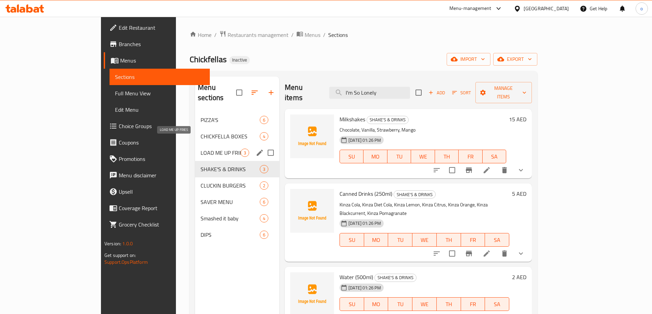
click at [201, 149] on span "LOAD ME UP FRIES" at bounding box center [221, 153] width 40 height 8
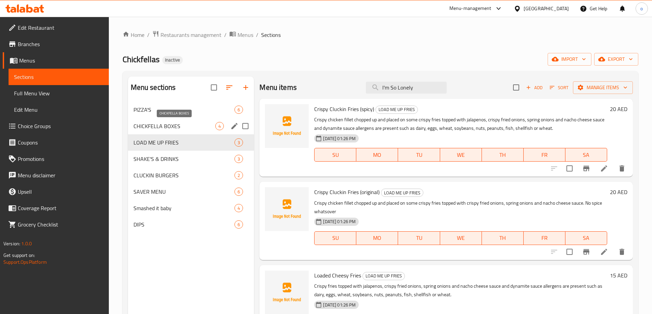
click at [168, 128] on span "CHICKFELLA BOXES" at bounding box center [174, 126] width 82 height 8
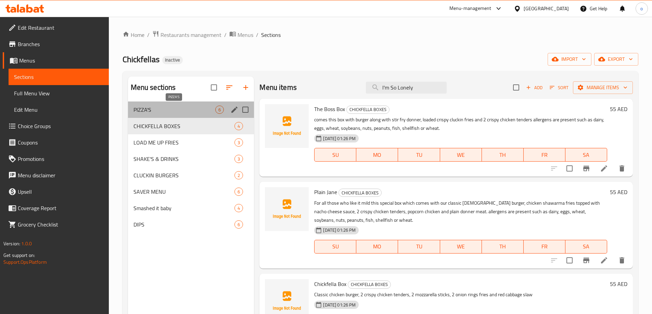
click at [166, 107] on span "PIZZA'S" at bounding box center [174, 110] width 82 height 8
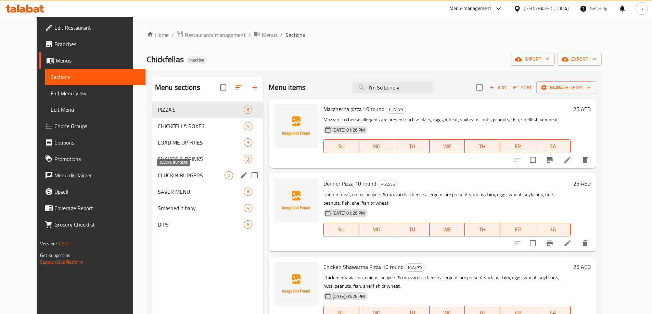
click at [158, 174] on span "CLUCKIN BURGERS" at bounding box center [191, 175] width 67 height 8
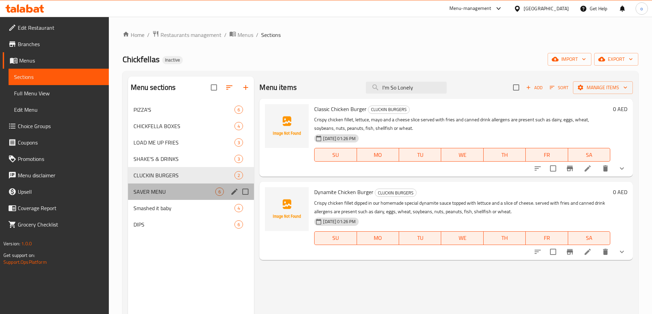
click at [159, 186] on div "SAVER MENU 6" at bounding box center [191, 192] width 126 height 16
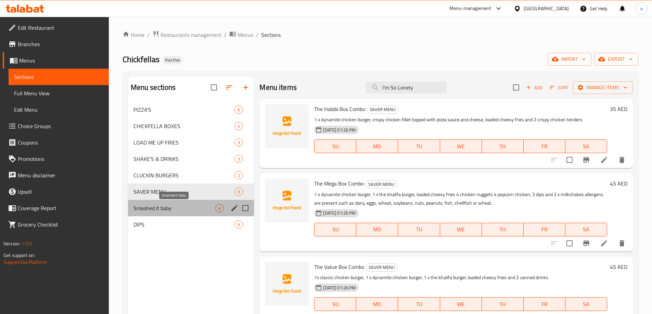
click at [159, 205] on span "Smashed it baby" at bounding box center [174, 208] width 82 height 8
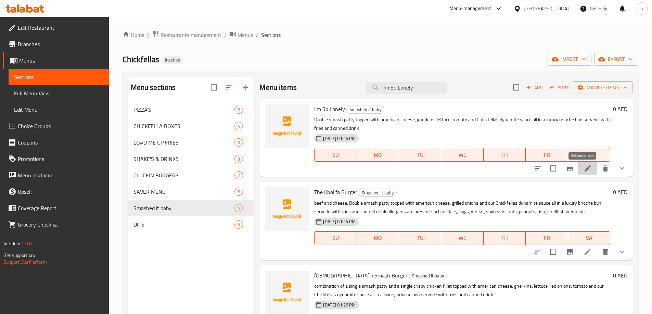
click at [584, 169] on icon at bounding box center [587, 169] width 6 height 6
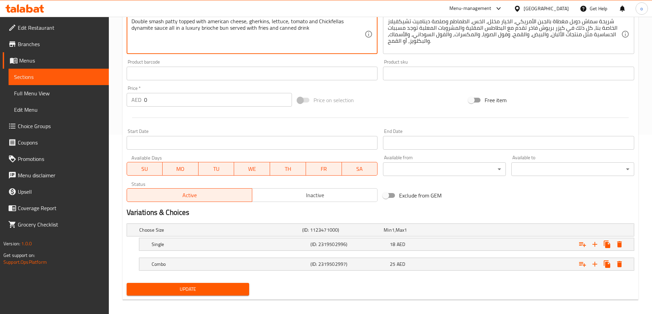
scroll to position [184, 0]
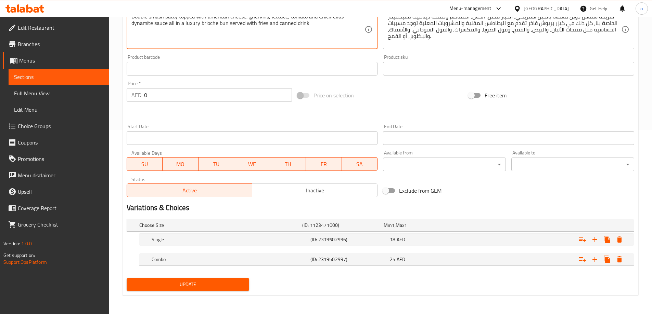
type textarea "Double smash patty topped with american cheese, gherkins, lettuce, tomato and C…"
click at [175, 282] on span "Update" at bounding box center [188, 285] width 112 height 9
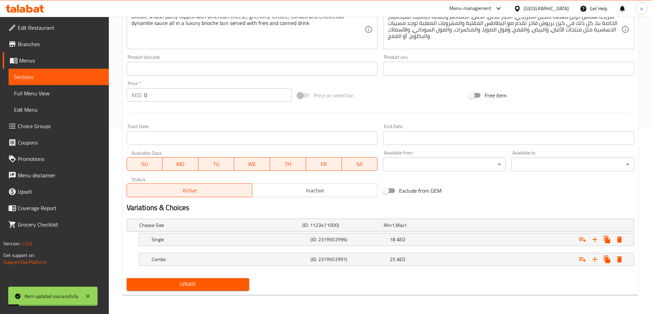
scroll to position [0, 0]
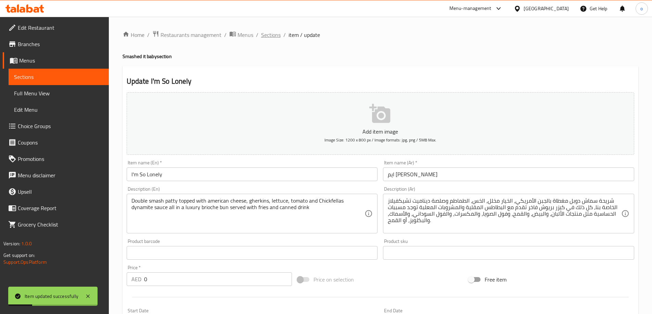
click at [269, 33] on span "Sections" at bounding box center [271, 35] width 20 height 8
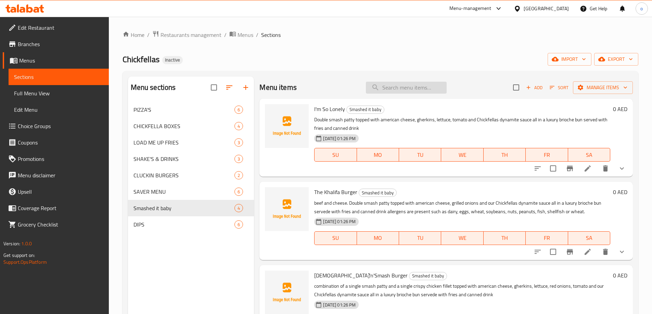
click at [410, 88] on input "search" at bounding box center [406, 88] width 81 height 12
paste input "The Khalifa Burger"
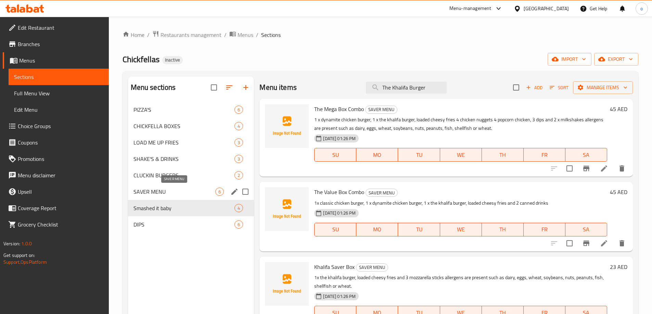
type input "The Khalifa Burger"
click at [165, 194] on span "SAVER MENU" at bounding box center [174, 192] width 82 height 8
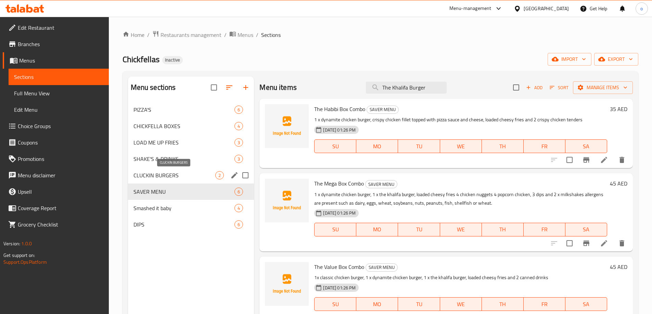
click at [167, 176] on span "CLUCKIN BURGERS" at bounding box center [174, 175] width 82 height 8
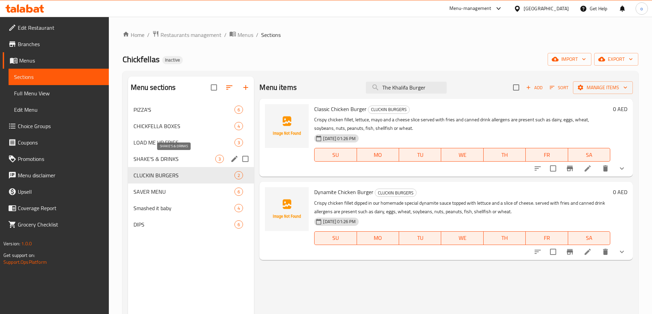
click at [170, 161] on span "SHAKE'S & DRINKS" at bounding box center [174, 159] width 82 height 8
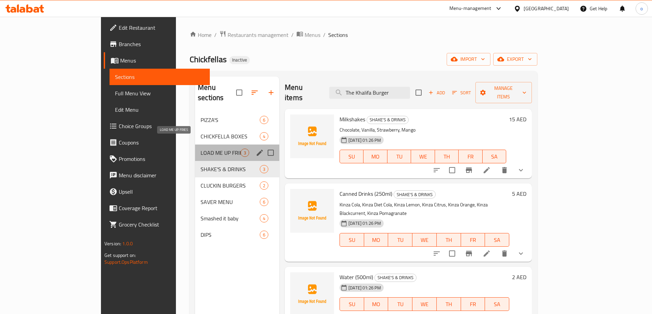
click at [201, 149] on span "LOAD ME UP FRIES" at bounding box center [221, 153] width 40 height 8
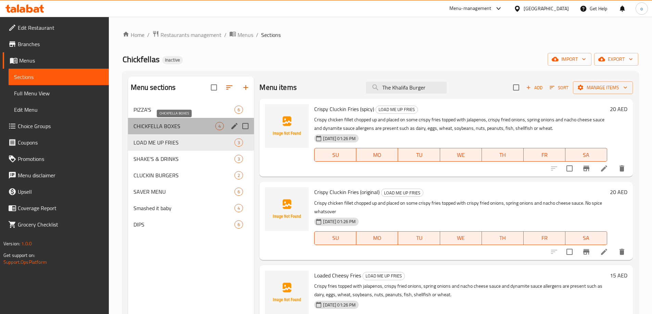
click at [174, 126] on span "CHICKFELLA BOXES" at bounding box center [174, 126] width 82 height 8
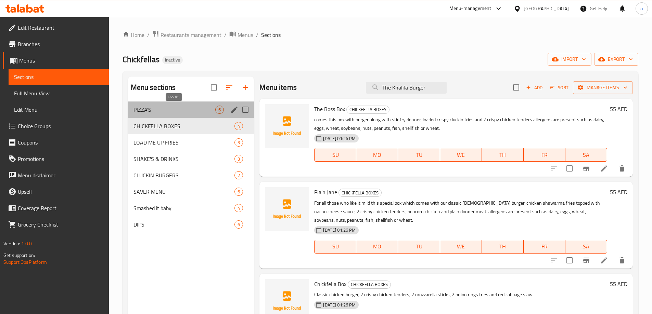
click at [176, 111] on span "PIZZA'S" at bounding box center [174, 110] width 82 height 8
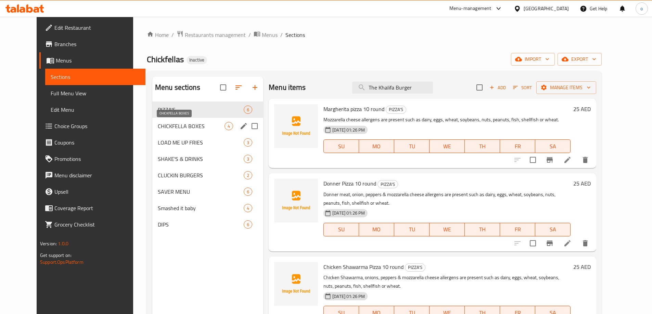
click at [176, 124] on span "CHICKFELLA BOXES" at bounding box center [191, 126] width 67 height 8
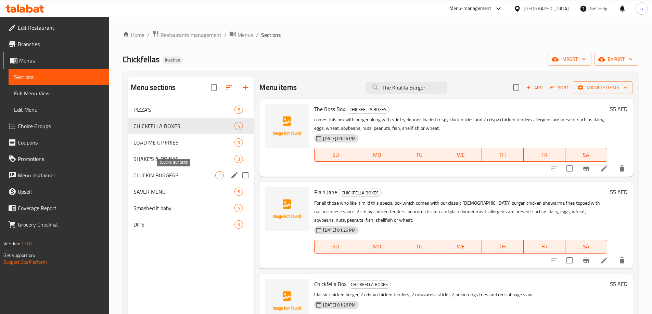
click at [176, 174] on span "CLUCKIN BURGERS" at bounding box center [174, 175] width 82 height 8
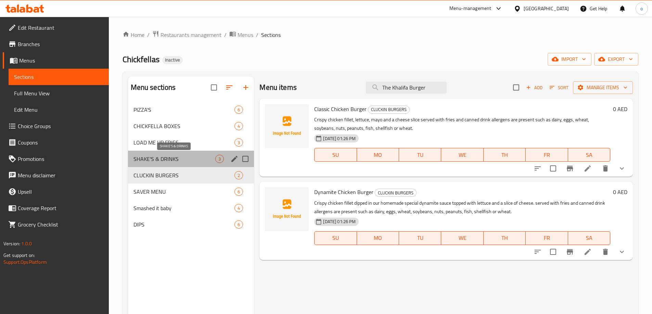
click at [180, 163] on span "SHAKE'S & DRINKS" at bounding box center [174, 159] width 82 height 8
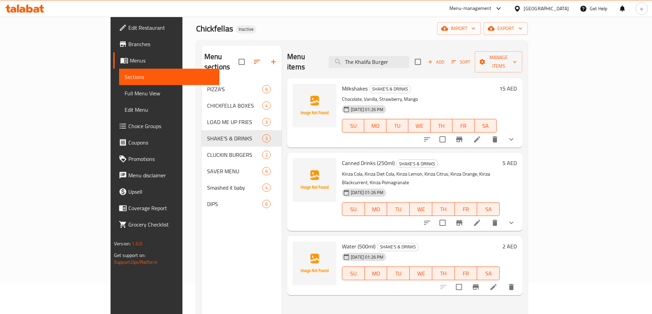
scroll to position [68, 0]
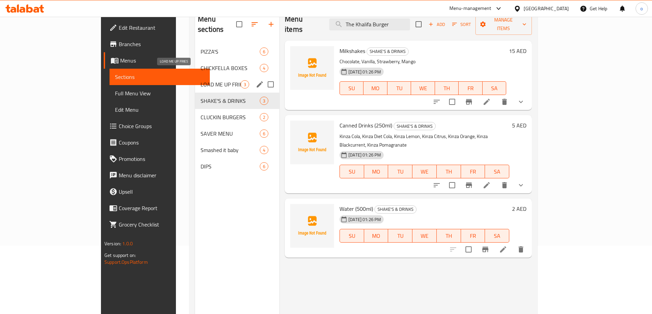
click at [201, 80] on span "LOAD ME UP FRIES" at bounding box center [221, 84] width 40 height 8
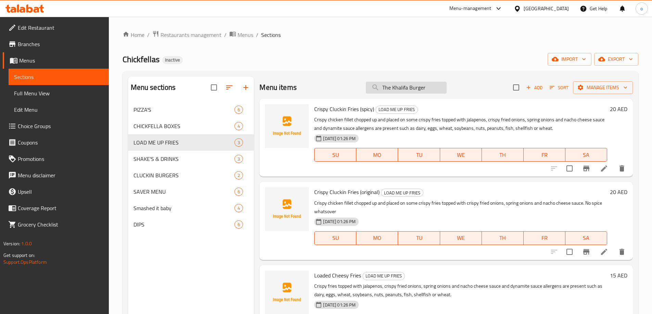
click at [421, 88] on input "The Khalifa Burger" at bounding box center [406, 88] width 81 height 12
click at [429, 88] on input "The Khalifa Burger" at bounding box center [406, 88] width 81 height 12
click at [151, 125] on span "CHICKFELLA BOXES" at bounding box center [174, 126] width 82 height 8
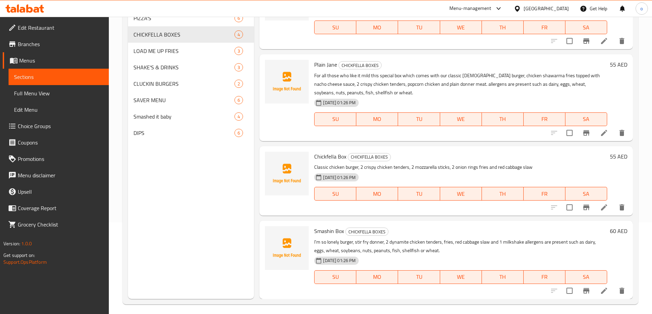
scroll to position [96, 0]
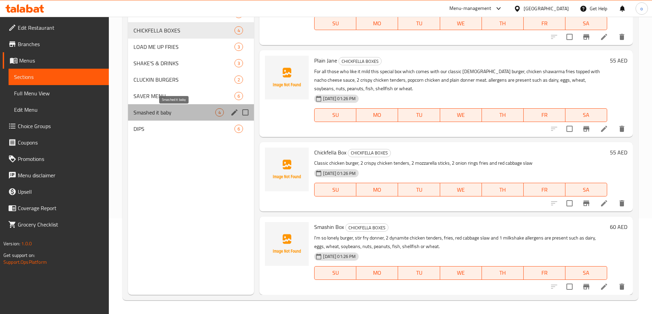
click at [149, 115] on span "Smashed it baby" at bounding box center [174, 112] width 82 height 8
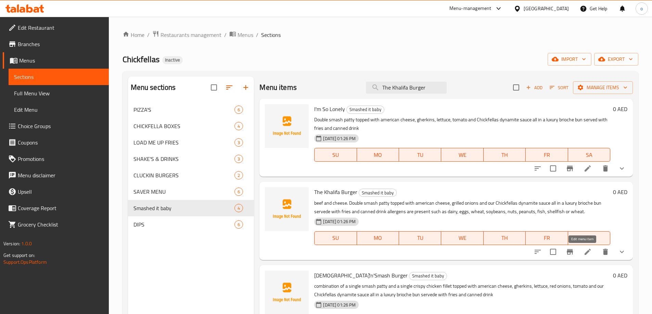
click at [583, 248] on icon at bounding box center [587, 252] width 8 height 8
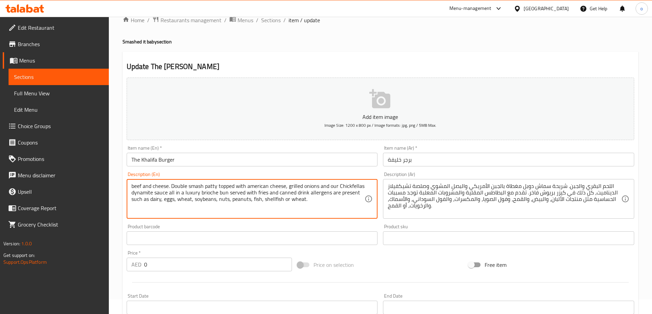
scroll to position [184, 0]
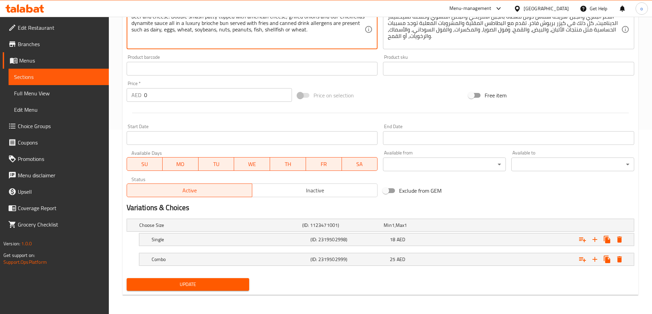
type textarea "beef and cheese. Double smash patty topped with american cheese, grilled onions…"
click at [175, 286] on span "Update" at bounding box center [188, 285] width 112 height 9
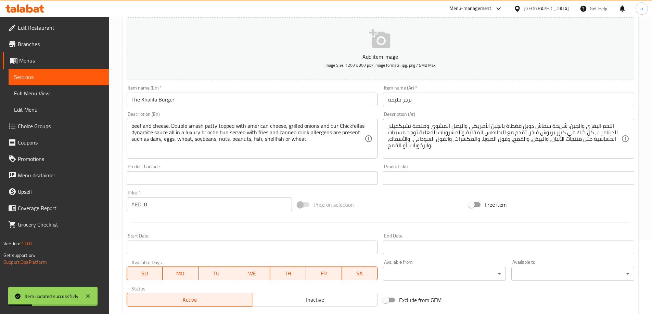
scroll to position [0, 0]
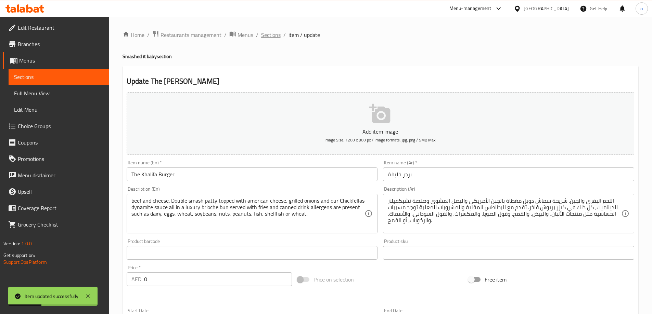
click at [270, 31] on span "Sections" at bounding box center [271, 35] width 20 height 8
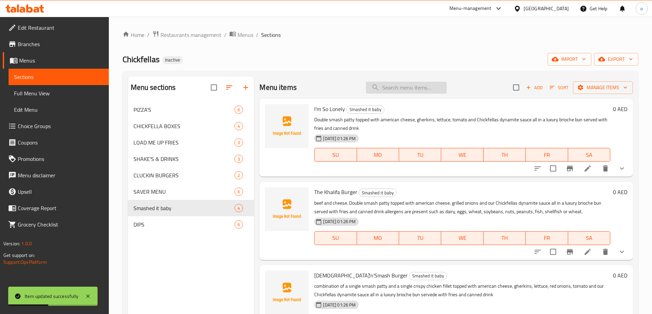
click at [399, 87] on input "search" at bounding box center [406, 88] width 81 height 12
paste input "[DEMOGRAPHIC_DATA]'n'Smash Burger"
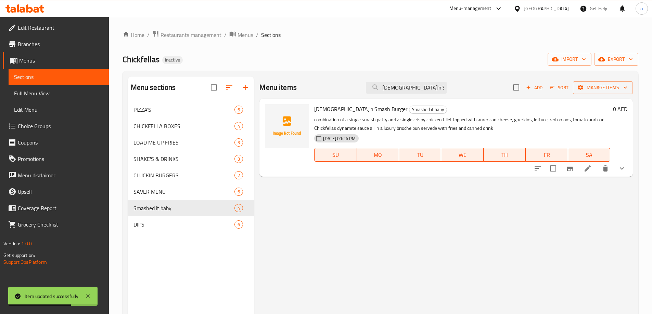
type input "[DEMOGRAPHIC_DATA]'n'Smash Burger"
click at [590, 172] on icon at bounding box center [587, 169] width 8 height 8
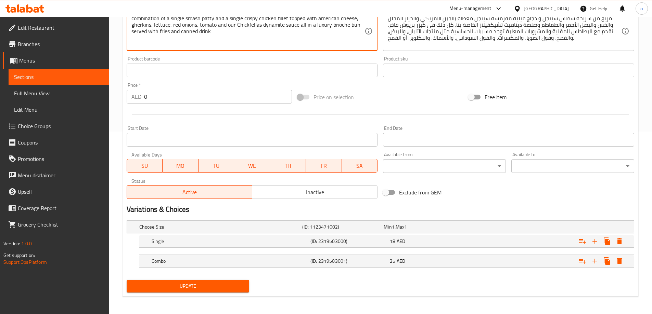
scroll to position [184, 0]
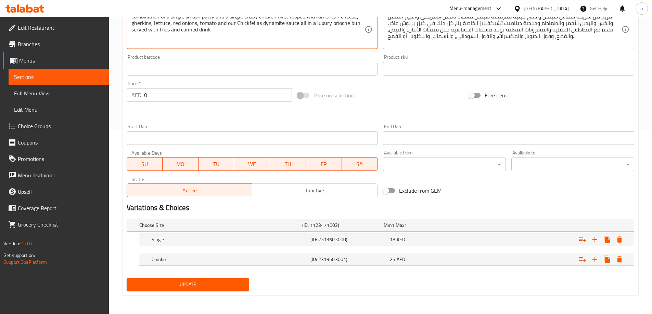
type textarea "combination of a single smash patty and a single crispy chicken fillet topped w…"
click at [187, 281] on span "Update" at bounding box center [188, 285] width 112 height 9
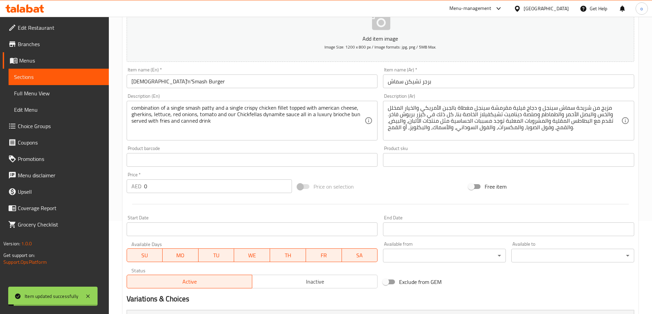
scroll to position [0, 0]
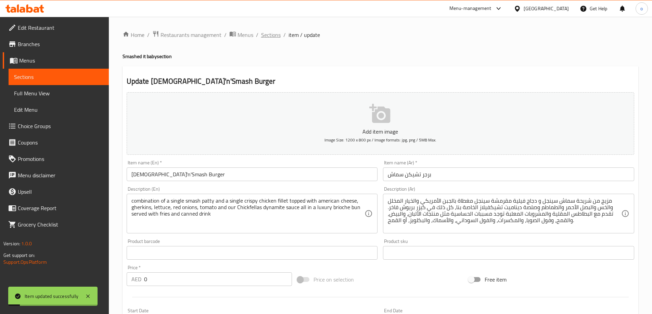
click at [275, 34] on span "Sections" at bounding box center [271, 35] width 20 height 8
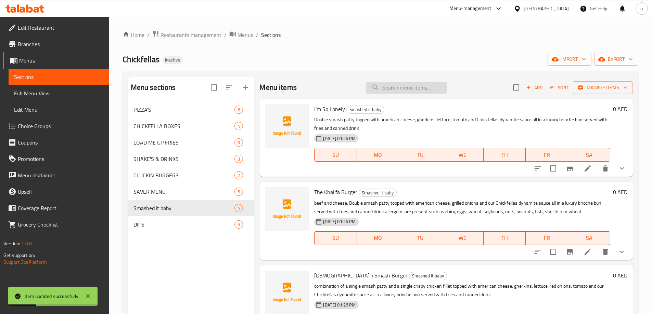
click at [395, 83] on input "search" at bounding box center [406, 88] width 81 height 12
paste input "Caramalised Onion Beef Stack"
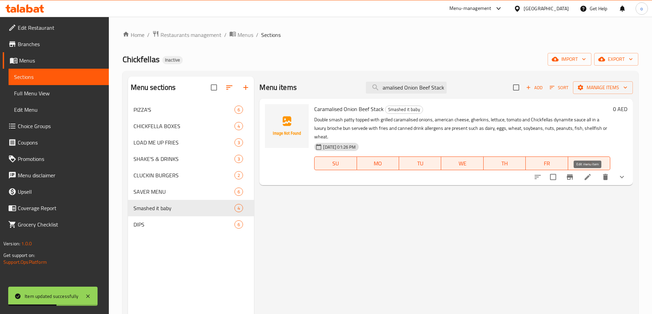
type input "Caramalised Onion Beef Stack"
click at [587, 174] on icon at bounding box center [587, 177] width 8 height 8
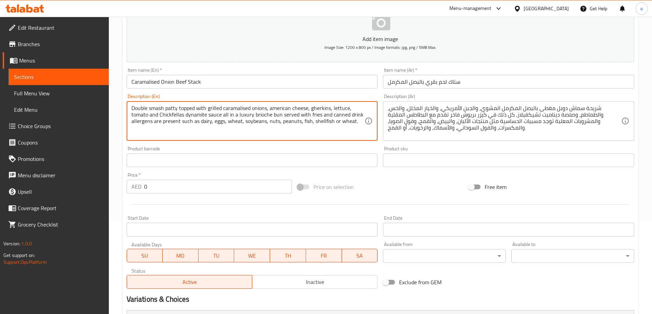
scroll to position [184, 0]
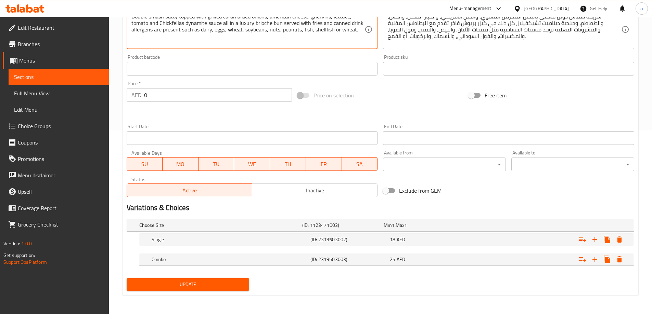
type textarea "Double smash patty topped with grilled caramalised onions, american cheese, ghe…"
click at [217, 283] on span "Update" at bounding box center [188, 285] width 112 height 9
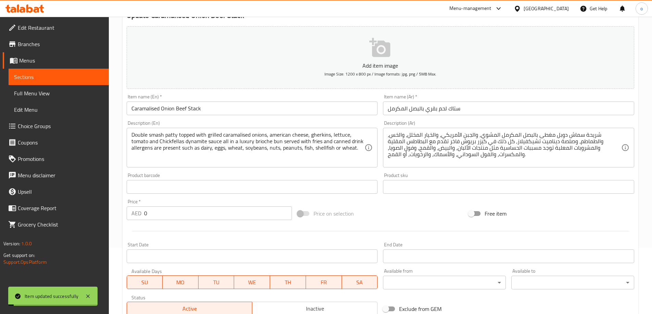
scroll to position [0, 0]
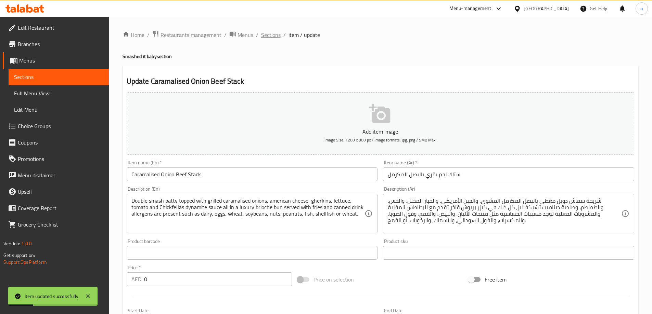
click at [270, 31] on span "Sections" at bounding box center [271, 35] width 20 height 8
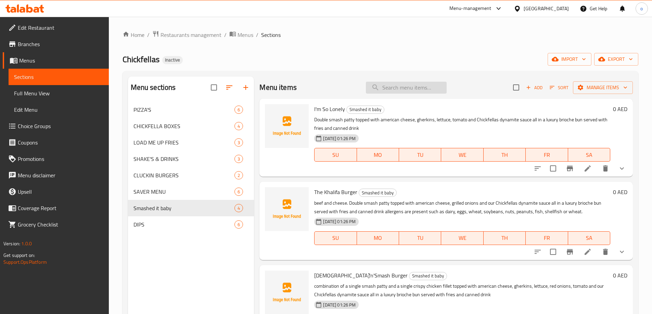
click at [418, 90] on input "search" at bounding box center [406, 88] width 81 height 12
paste input "The Habibi Box Combo"
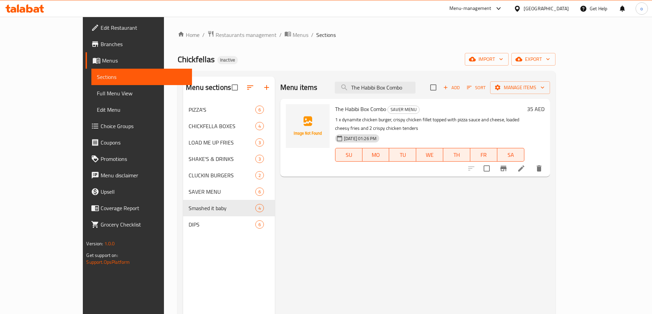
type input "The Habibi Box Combo"
click at [525, 165] on icon at bounding box center [521, 169] width 8 height 8
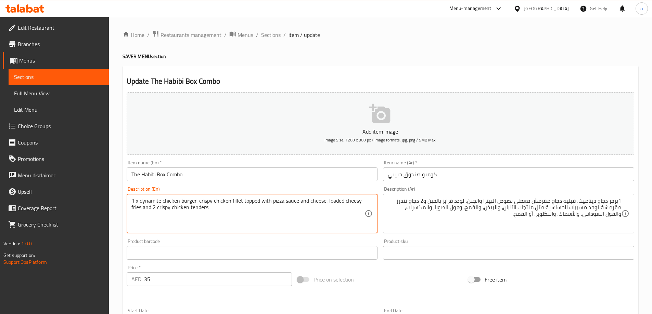
drag, startPoint x: 344, startPoint y: 201, endPoint x: 361, endPoint y: 202, distance: 16.5
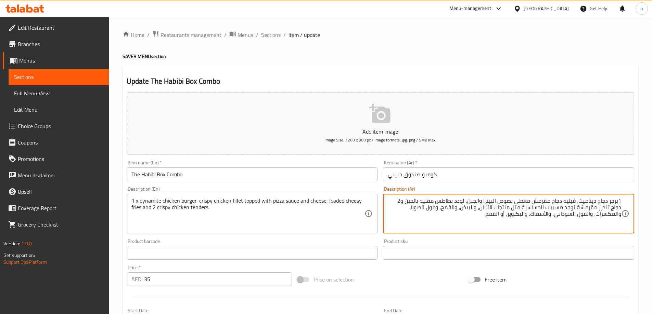
type textarea "1برجر دجاج ديناميت، فيليه دجاج مقرمش مغطى بصوص البيتزا والجبن، لودد بطاطس مقليه…"
drag, startPoint x: 587, startPoint y: 207, endPoint x: 466, endPoint y: 218, distance: 121.2
click at [466, 218] on textarea "1برجر دجاج ديناميت، فيليه دجاج مقرمش مغطى بصوص البيتزا والجبن، لودد بطاطس مقليه…" at bounding box center [504, 214] width 233 height 33
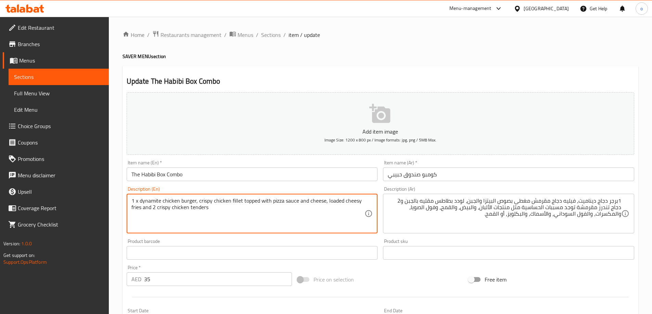
click at [272, 214] on textarea "1 x dynamite chicken burger, crispy chicken fillet topped with pizza sauce and …" at bounding box center [247, 214] width 233 height 33
paste textarea "Allergens are found such as dairy products, eggs, wheat, soybeans, nuts, peanut…"
click at [196, 214] on textarea "1 x dynamite chicken burger, crispy chicken fillet topped with pizza sauce and …" at bounding box center [247, 214] width 233 height 33
drag, startPoint x: 195, startPoint y: 214, endPoint x: 178, endPoint y: 215, distance: 17.1
click at [178, 215] on textarea "1 x dynamite chicken burger, crispy chicken fillet topped with pizza sauce and …" at bounding box center [247, 214] width 233 height 33
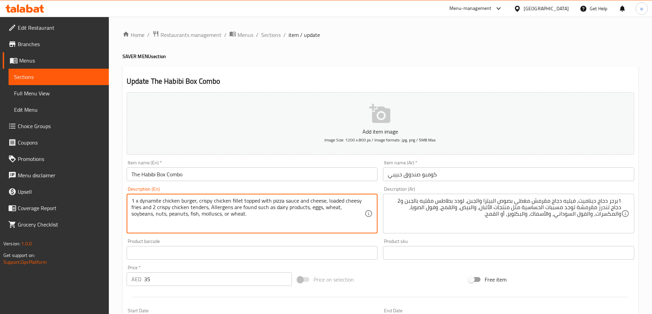
paste textarea "shellfish"
type textarea "1 x dynamite chicken burger, crispy chicken fillet topped with pizza sauce and …"
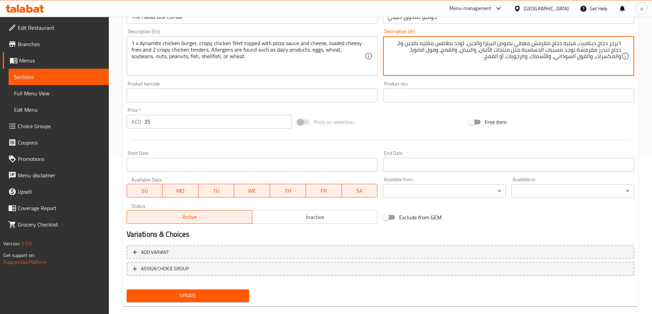
scroll to position [169, 0]
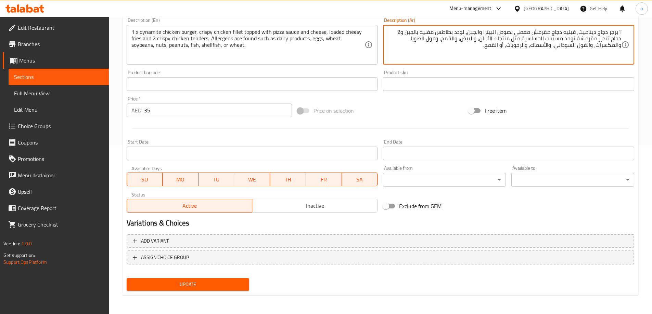
type textarea "1برجر دجاج ديناميت، فيليه دجاج مقرمش مغطى بصوص البيتزا والجبن، لودد بطاطس مقليه…"
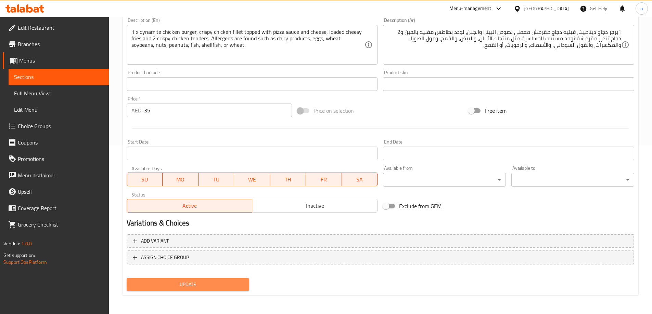
click at [209, 283] on span "Update" at bounding box center [188, 285] width 112 height 9
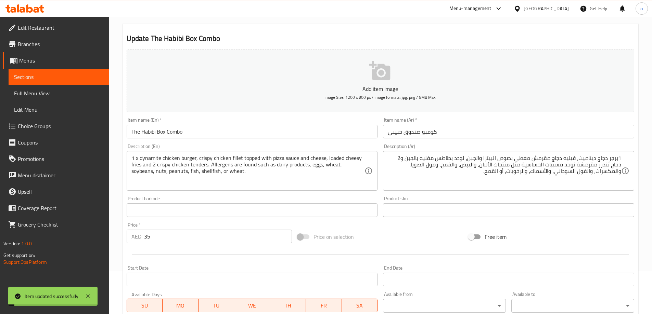
scroll to position [0, 0]
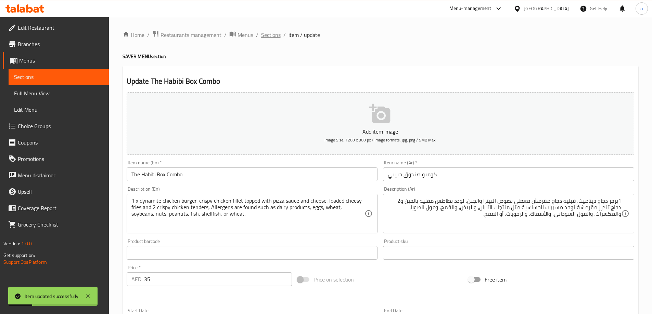
click at [267, 33] on span "Sections" at bounding box center [271, 35] width 20 height 8
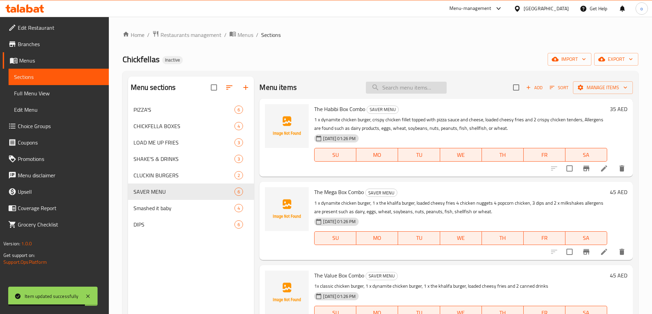
click at [409, 92] on input "search" at bounding box center [406, 88] width 81 height 12
paste input "The Value Box Combo"
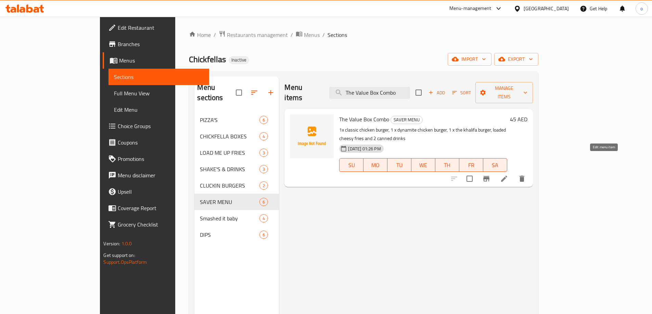
type input "The Value Box Combo"
click at [508, 175] on icon at bounding box center [504, 179] width 8 height 8
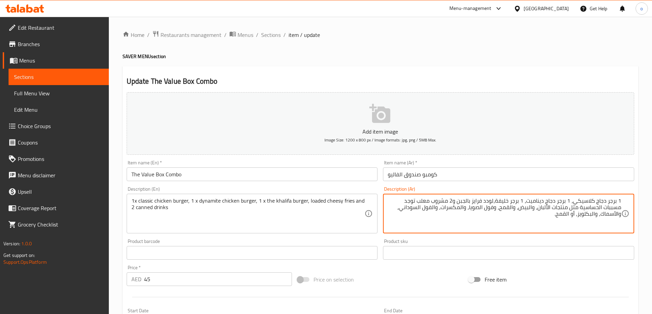
click at [602, 215] on textarea "1 برجر دجاج كلاسيكي، 1 برجر دجاج ديناميت، 1 برجر خليفة،لودد فرايز بالجبن و2 مشر…" at bounding box center [504, 214] width 233 height 33
type textarea "1 برجر دجاج كلاسيكي، 1 برجر دجاج ديناميت، 1 [PERSON_NAME]،لودد فرايز بالجبن و2 …"
drag, startPoint x: 417, startPoint y: 201, endPoint x: 546, endPoint y: 220, distance: 130.4
click at [530, 220] on textarea "1 برجر دجاج كلاسيكي، 1 برجر دجاج ديناميت، 1 [PERSON_NAME]،لودد فرايز بالجبن و2 …" at bounding box center [504, 214] width 233 height 33
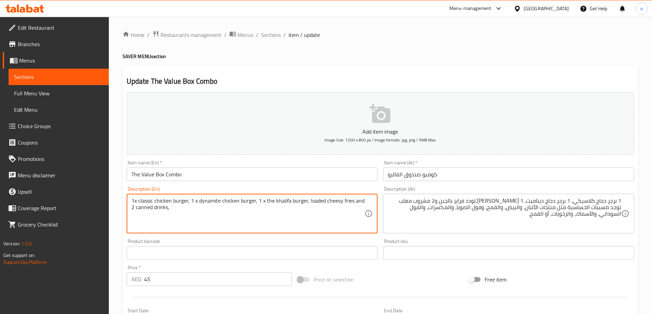
paste textarea "The Value Box Combo"
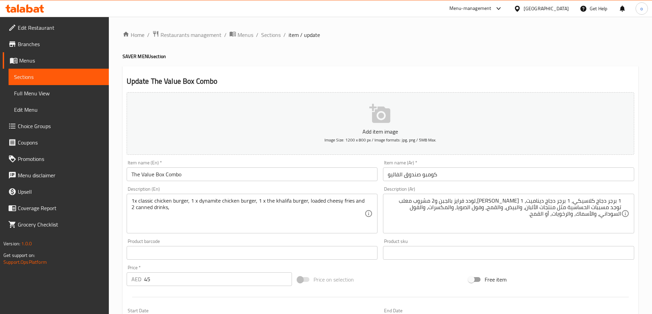
click at [186, 220] on textarea "1x classic chicken burger, 1 x dynamite chicken burger, 1 x the khalifa burger,…" at bounding box center [247, 214] width 233 height 33
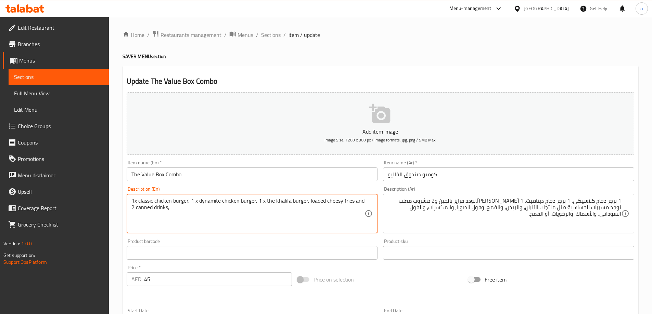
paste textarea "Allergens are found such as dairy products, eggs, wheat, soybeans, nuts, peanut…"
click at [161, 214] on textarea "1x classic chicken burger, 1 x dynamite chicken burger, 1 x the khalifa burger,…" at bounding box center [247, 214] width 233 height 33
click at [144, 214] on textarea "1x classic chicken burger, 1 x dynamite chicken burger, 1 x the khalifa burger,…" at bounding box center [247, 214] width 233 height 33
click at [227, 221] on textarea "1x classic chicken burger, 1 x dynamite chicken burger, 1 x the khalifa burger,…" at bounding box center [247, 214] width 233 height 33
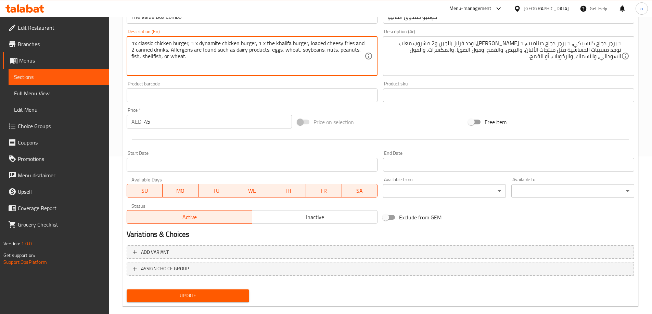
scroll to position [169, 0]
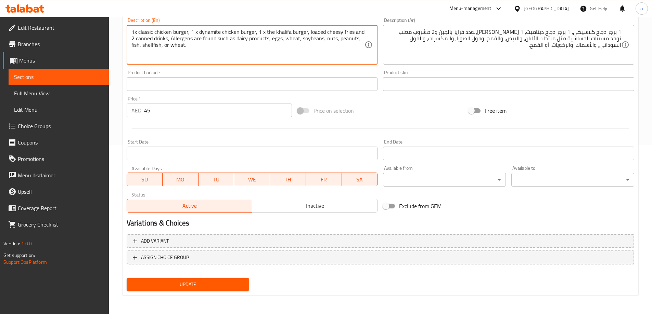
type textarea "1x classic chicken burger, 1 x dynamite chicken burger, 1 x the khalifa burger,…"
click at [216, 282] on span "Update" at bounding box center [188, 285] width 112 height 9
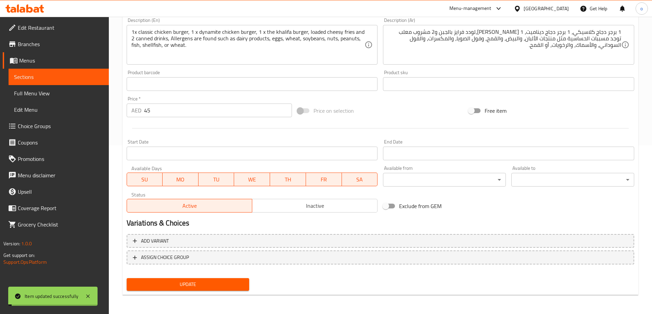
scroll to position [0, 0]
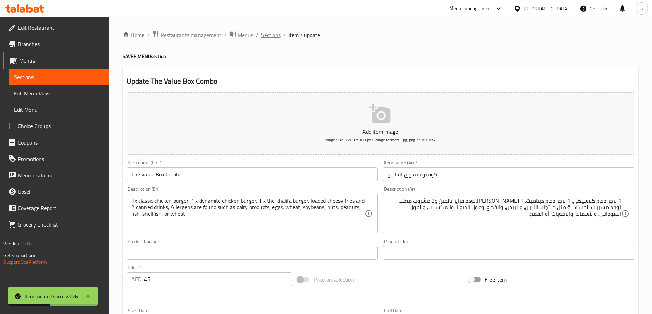
click at [277, 32] on span "Sections" at bounding box center [271, 35] width 20 height 8
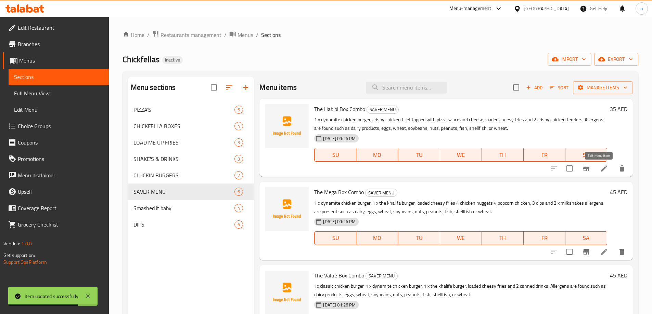
click at [601, 170] on icon at bounding box center [604, 169] width 6 height 6
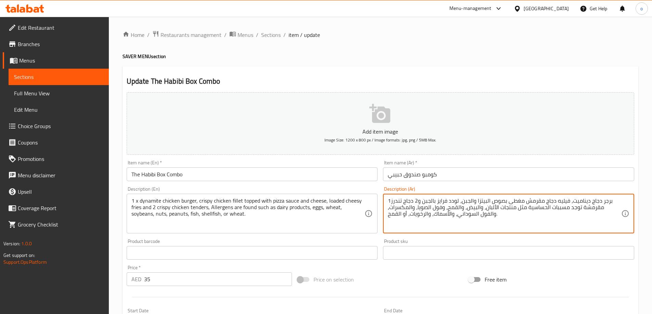
scroll to position [169, 0]
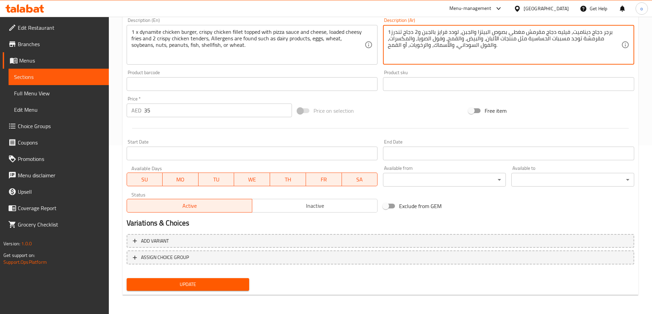
type textarea "1برجر دجاج ديناميت، فيليه دجاج مقرمش مغطى بصوص البيتزا والجبن، لودد فرايز بالجب…"
click at [229, 288] on span "Update" at bounding box center [188, 285] width 112 height 9
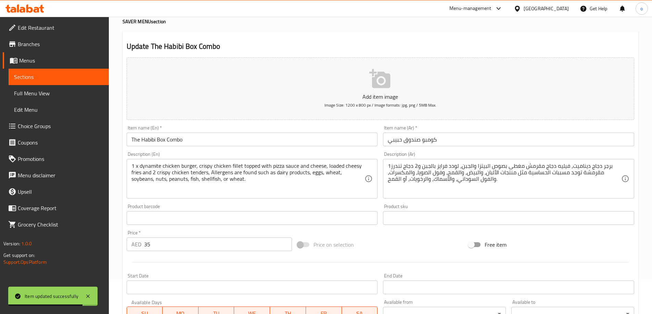
scroll to position [0, 0]
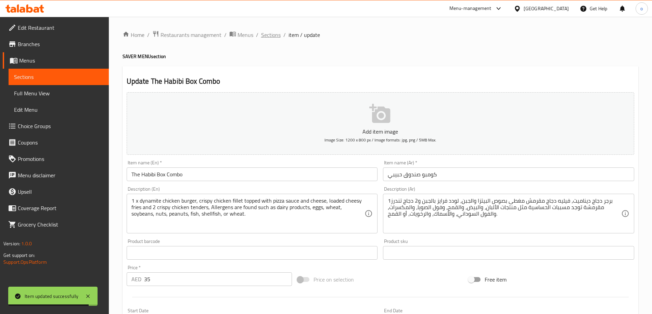
click at [275, 34] on span "Sections" at bounding box center [271, 35] width 20 height 8
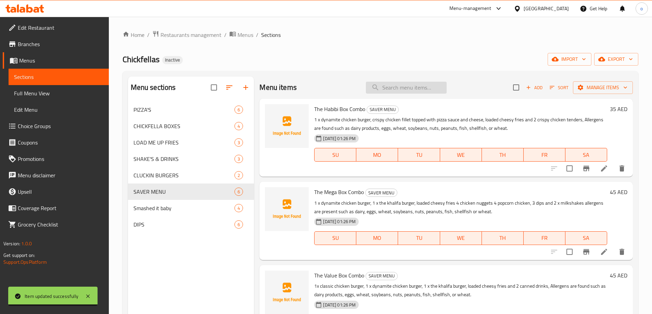
click at [383, 88] on input "search" at bounding box center [406, 88] width 81 height 12
paste input "I'm So Lonely"
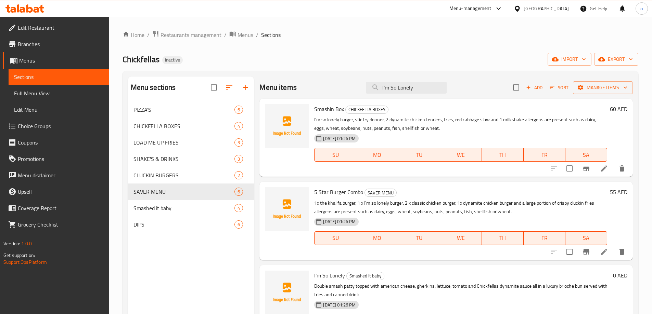
scroll to position [34, 0]
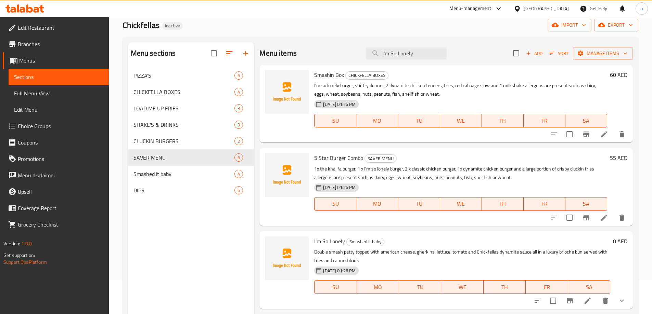
type input "I'm So Lonely"
click at [591, 299] on icon at bounding box center [587, 301] width 8 height 8
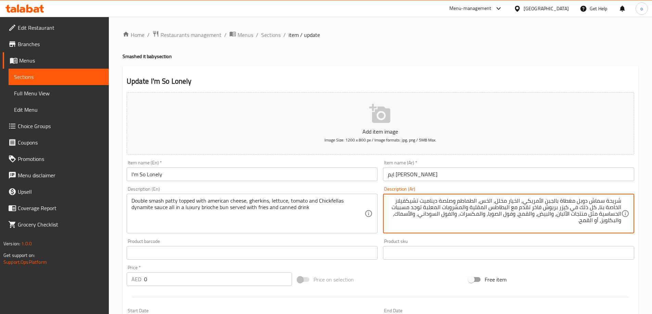
click at [580, 223] on textarea "شريحة سماش دوبل مغطاة بالجبن الأمريكي، الخيار مخلل، الخس، الطماطم وصلصة ديناميت…" at bounding box center [504, 214] width 233 height 33
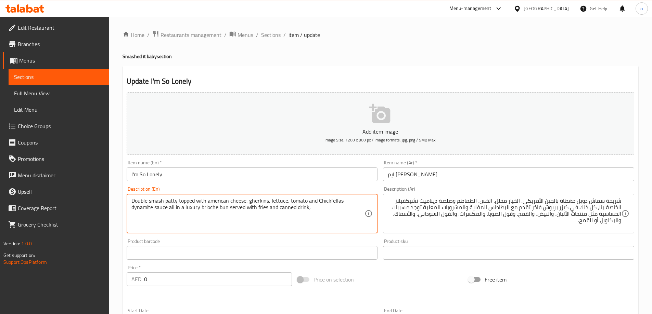
paste textarea "Allergens are found such as dairy products, eggs, wheat, soybeans, nuts, peanut…"
drag, startPoint x: 273, startPoint y: 214, endPoint x: 256, endPoint y: 215, distance: 17.1
click at [256, 215] on textarea "Double smash patty topped with american cheese, gherkins, lettuce, tomato and C…" at bounding box center [247, 214] width 233 height 33
type textarea "Double smash patty topped with american cheese, gherkins, lettuce, tomato and C…"
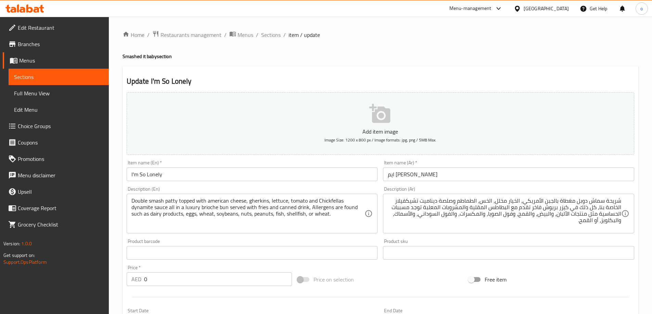
click at [606, 222] on textarea "شريحة سماش دوبل مغطاة بالجبن الأمريكي، الخيار مخلل، الخس، الطماطم وصلصة ديناميت…" at bounding box center [504, 214] width 233 height 33
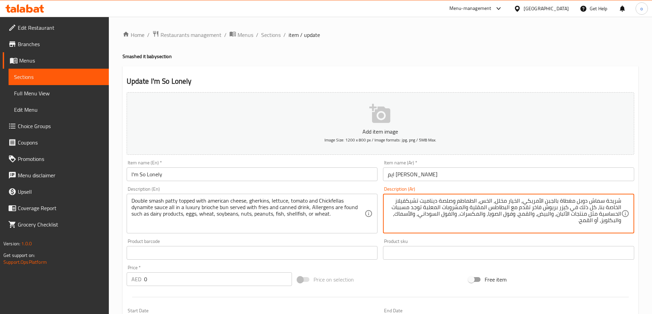
paste textarea "خويات"
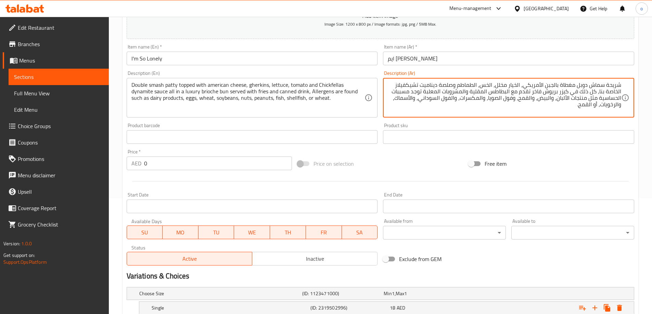
scroll to position [184, 0]
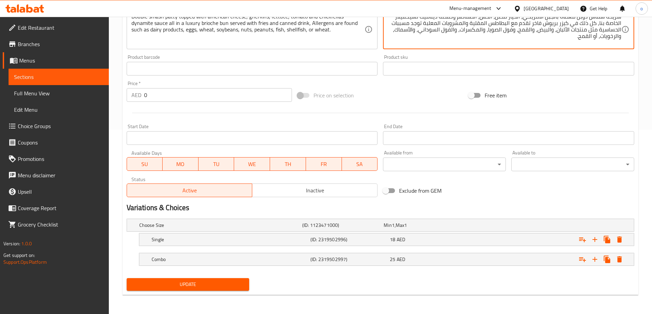
type textarea "شريحة سماش دوبل مغطاة بالجبن الأمريكي، الخيار مخلل، الخس، الطماطم وصلصة ديناميت…"
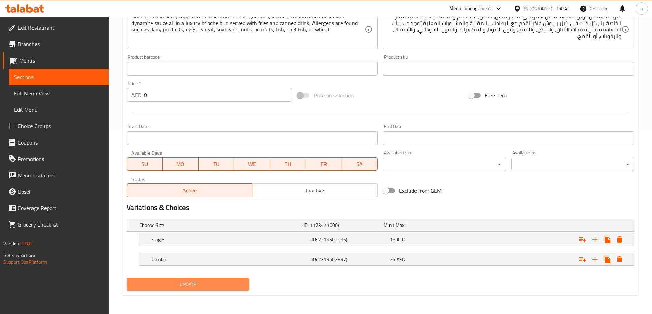
click at [241, 282] on span "Update" at bounding box center [188, 285] width 112 height 9
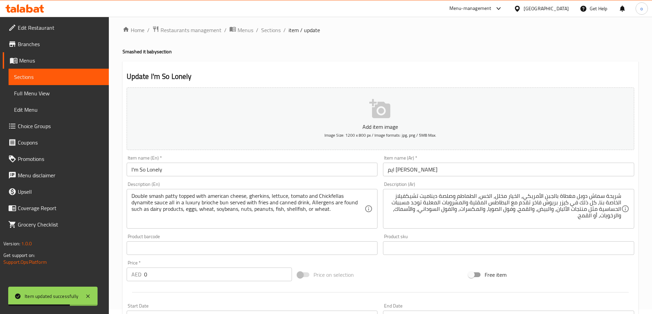
scroll to position [0, 0]
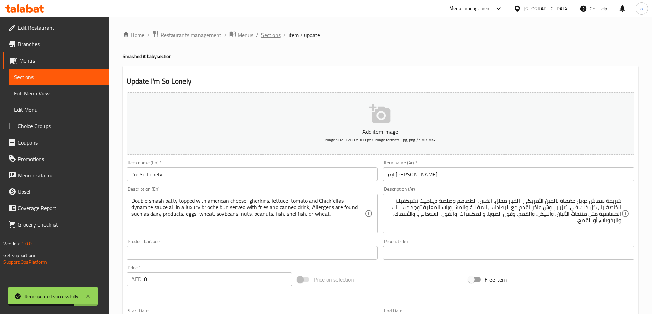
click at [268, 31] on span "Sections" at bounding box center [271, 35] width 20 height 8
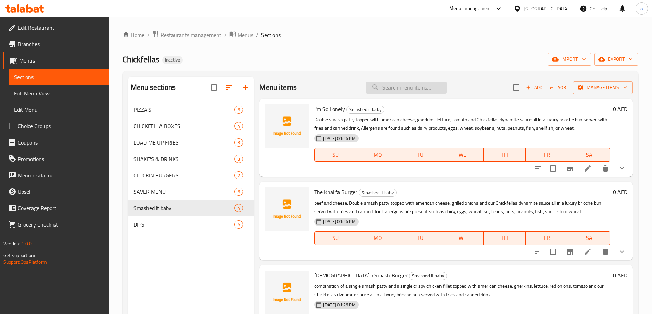
click at [419, 90] on input "search" at bounding box center [406, 88] width 81 height 12
paste input "[DEMOGRAPHIC_DATA]'n'Smash Burger"
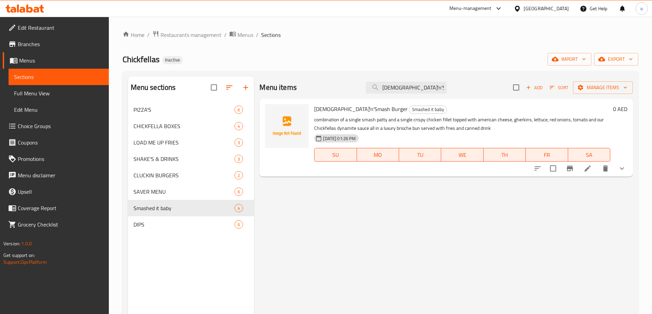
type input "[DEMOGRAPHIC_DATA]'n'Smash Burger"
click at [583, 168] on li at bounding box center [587, 169] width 19 height 12
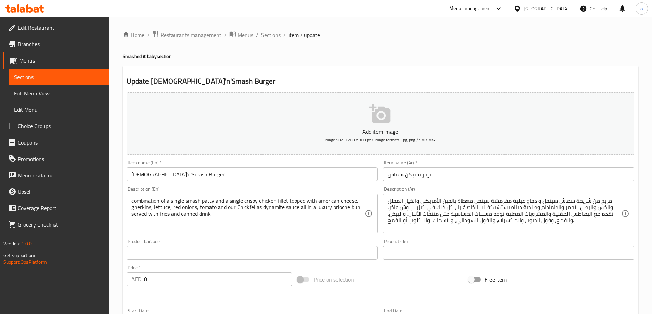
click at [559, 232] on div "مزيج من شريحة سماش سينجل و دجاج فيلية مقرمشة سينجل مغطاة بالجبن الأمريكي والخيا…" at bounding box center [508, 214] width 251 height 40
click at [471, 221] on textarea "مزيج من شريحة سماش سينجل و دجاج فيلية مقرمشة سينجل مغطاة بالجبن الأمريكي والخيا…" at bounding box center [504, 214] width 233 height 33
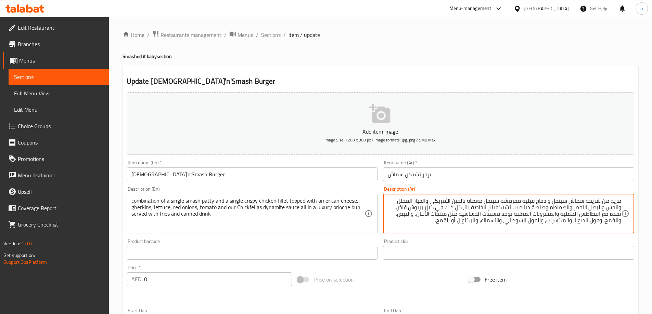
click at [471, 221] on textarea "مزيج من شريحة سماش سينجل و دجاج فيلية مقرمشة سينجل مغطاة بالجبن الأمريكي والخيا…" at bounding box center [504, 214] width 233 height 33
paste textarea "خويات"
type textarea "مزيج من شريحة سماش سينجل و دجاج فيلية مقرمشة سينجل مغطاة بالجبن الأمريكي والخيا…"
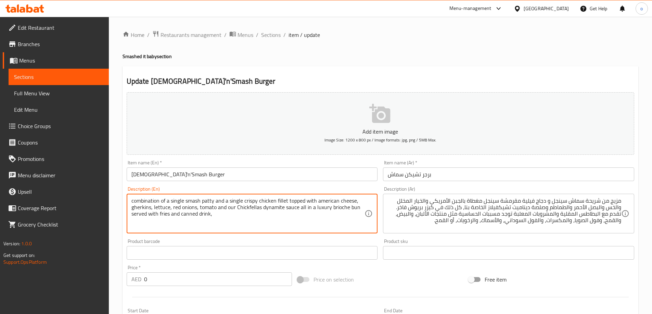
paste textarea "Allergens are found such as dairy products, eggs, wheat, soybeans, nuts, peanut…"
drag, startPoint x: 220, startPoint y: 221, endPoint x: 201, endPoint y: 220, distance: 19.5
click at [201, 220] on textarea "combination of a single smash patty and a single crispy chicken fillet topped w…" at bounding box center [247, 214] width 233 height 33
type textarea "combination of a single smash patty and a single crispy chicken fillet topped w…"
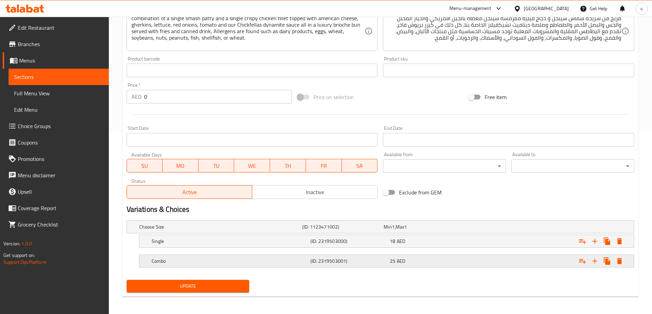
scroll to position [184, 0]
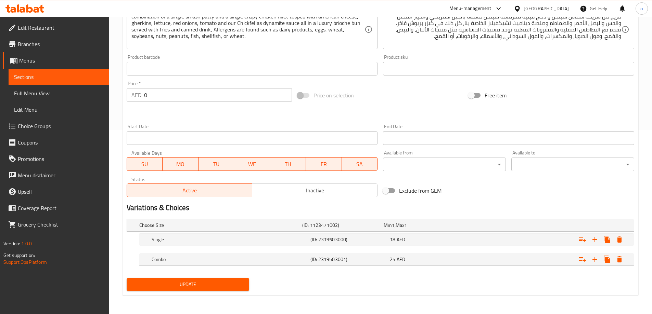
click at [215, 285] on span "Update" at bounding box center [188, 285] width 112 height 9
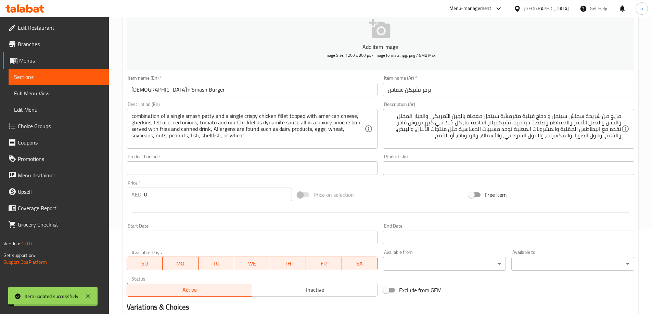
scroll to position [0, 0]
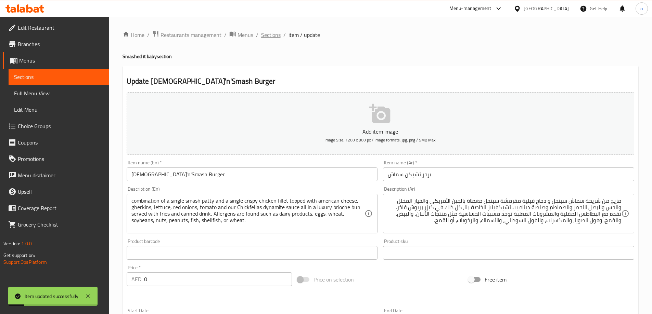
click at [274, 33] on span "Sections" at bounding box center [271, 35] width 20 height 8
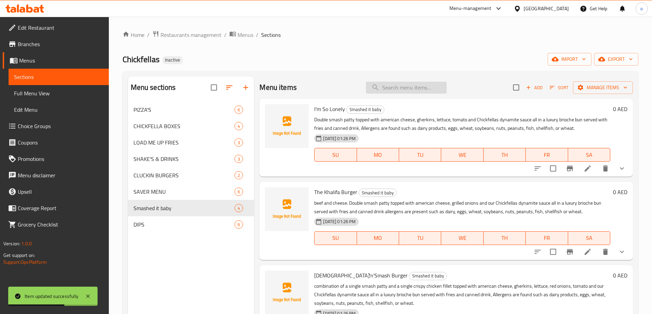
click at [417, 89] on input "search" at bounding box center [406, 88] width 81 height 12
paste input "Plain Jane"
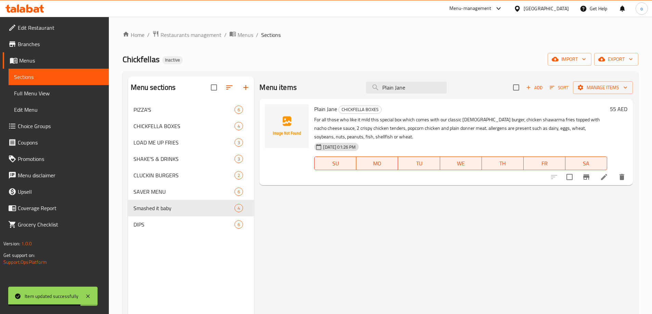
type input "Plain Jane"
click at [602, 177] on icon at bounding box center [604, 177] width 8 height 8
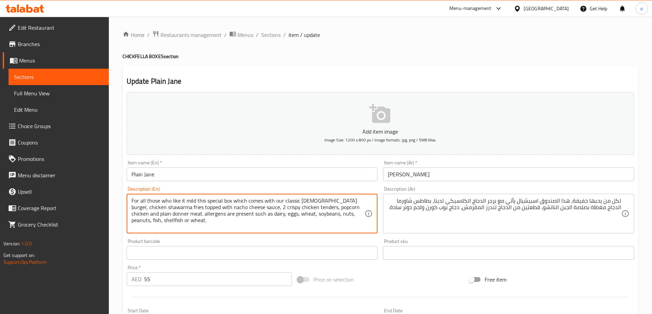
drag, startPoint x: 152, startPoint y: 220, endPoint x: 162, endPoint y: 222, distance: 10.5
drag, startPoint x: 168, startPoint y: 223, endPoint x: 173, endPoint y: 222, distance: 5.2
click at [168, 223] on textarea "For all those who like it mild this special box which comes with our classic [D…" at bounding box center [247, 214] width 233 height 33
click at [167, 223] on textarea "For all those who like it mild this special box which comes with our classic [D…" at bounding box center [247, 214] width 233 height 33
drag, startPoint x: 161, startPoint y: 215, endPoint x: 317, endPoint y: 228, distance: 155.9
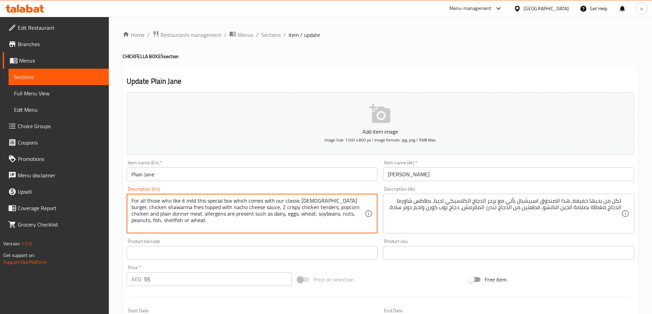
click at [317, 228] on textarea "For all those who like it mild this special box which comes with our classic [D…" at bounding box center [247, 214] width 233 height 33
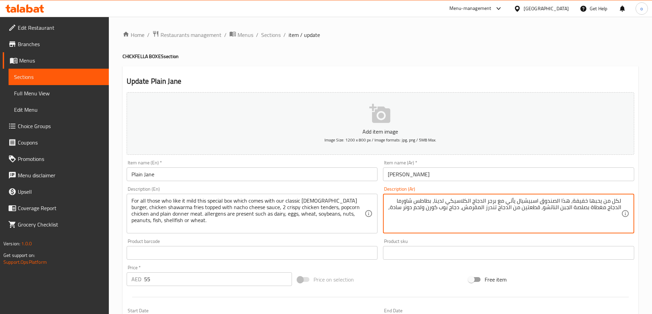
paste textarea "توجد مسببات الحساسية مثل منتجات الألبان، والبيض، والقمح، وفول الصويا، والمكسرات…"
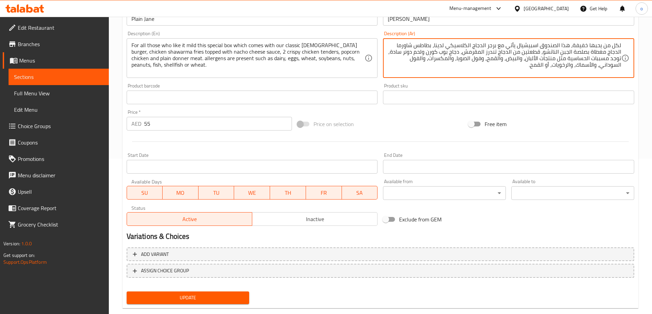
scroll to position [169, 0]
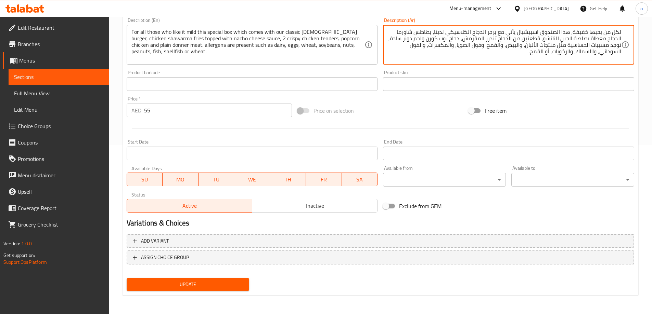
type textarea "لكل من يحبها خفيفة، هذا الصندوق اسبيشيال يأتي مع برجر الدجاج الكلاسيكي لدينا، ب…"
click at [219, 285] on span "Update" at bounding box center [188, 285] width 112 height 9
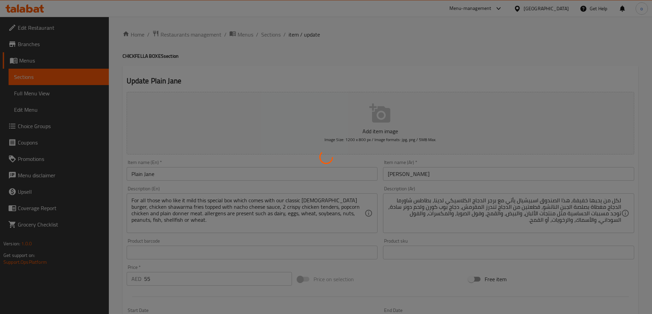
scroll to position [0, 0]
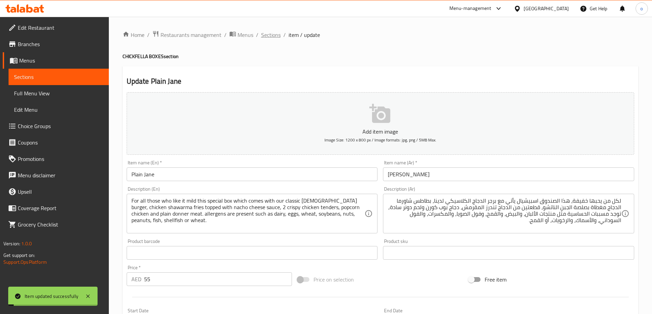
click at [266, 34] on span "Sections" at bounding box center [271, 35] width 20 height 8
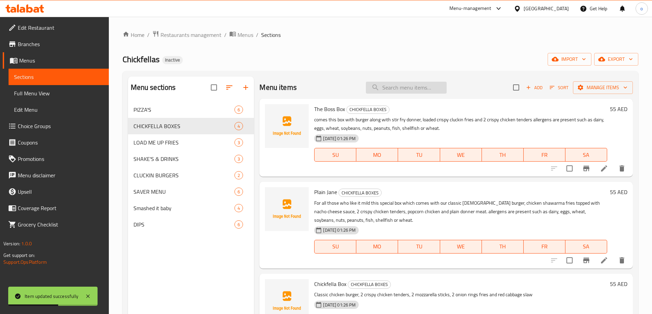
drag, startPoint x: 423, startPoint y: 83, endPoint x: 423, endPoint y: 88, distance: 4.8
click at [423, 83] on input "search" at bounding box center [406, 88] width 81 height 12
paste input "Chickfella Box"
type input "Chickfella Box"
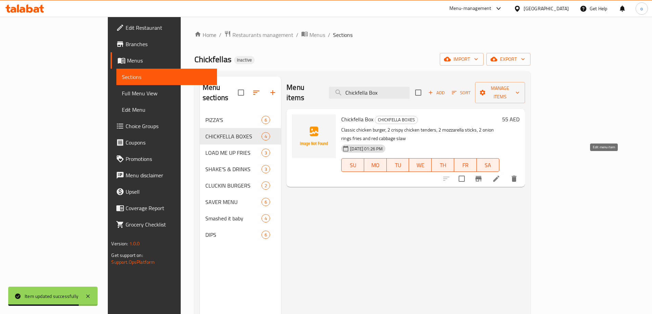
click at [500, 175] on icon at bounding box center [496, 179] width 8 height 8
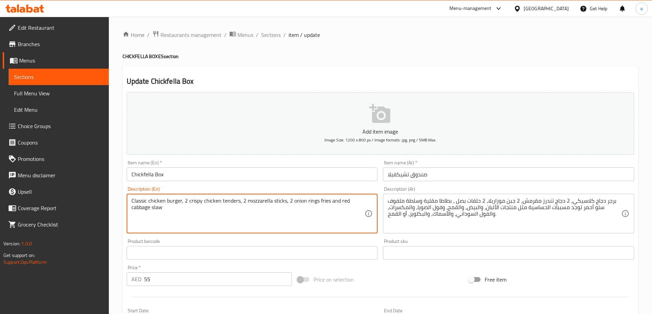
click at [219, 211] on textarea "Classic chicken burger, 2 crispy chicken tenders, 2 mozzarella sticks, 2 onion …" at bounding box center [247, 214] width 233 height 33
paste textarea "Allergens are found such as dairy products, eggs, wheat, soybeans, nuts, peanut…"
click at [150, 216] on textarea "Classic chicken burger, 2 crispy chicken tenders, 2 mozzarella sticks, 2 onion …" at bounding box center [247, 214] width 233 height 33
type textarea "Classic chicken burger, 2 crispy chicken tenders, 2 mozzarella sticks, 2 onion …"
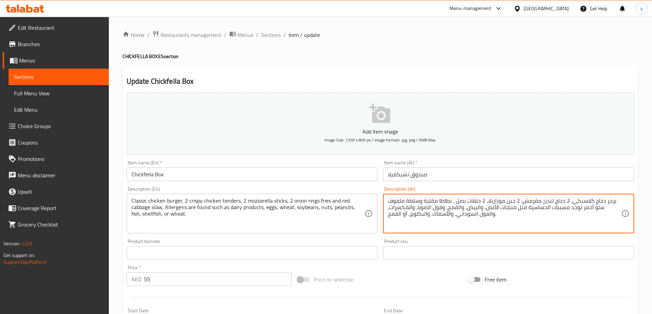
click at [417, 215] on textarea "برجر دجاج كلاسيكي، 2 دجاج تندرز مقرمش، 2 جبن موزاريلا، 2 حلقات بصل ، بطاطا مقلي…" at bounding box center [504, 214] width 233 height 33
paste textarea "خويات"
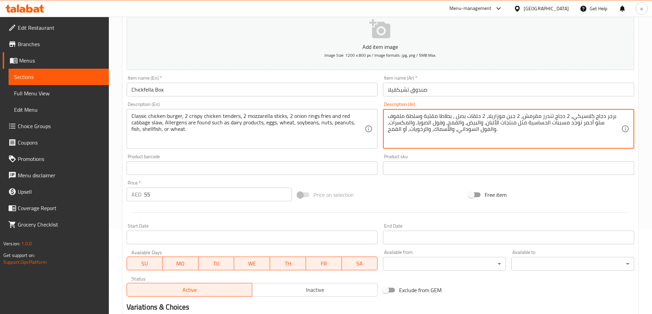
scroll to position [169, 0]
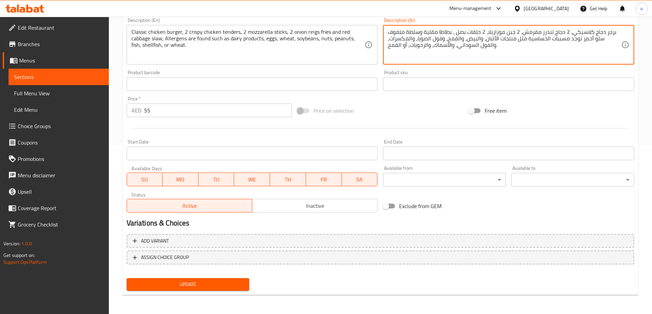
type textarea "برجر دجاج كلاسيكي، 2 دجاج تندرز مقرمش، 2 جبن موزاريلا، 2 حلقات بصل ، بطاطا مقلي…"
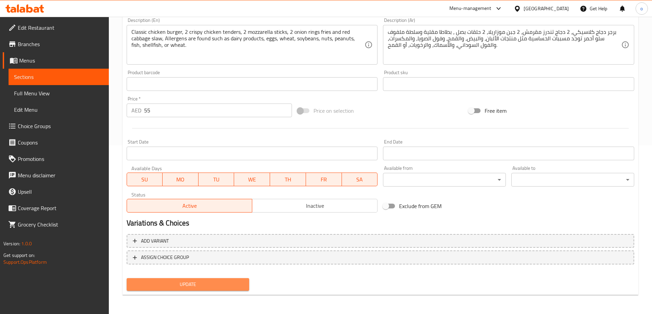
click at [234, 281] on span "Update" at bounding box center [188, 285] width 112 height 9
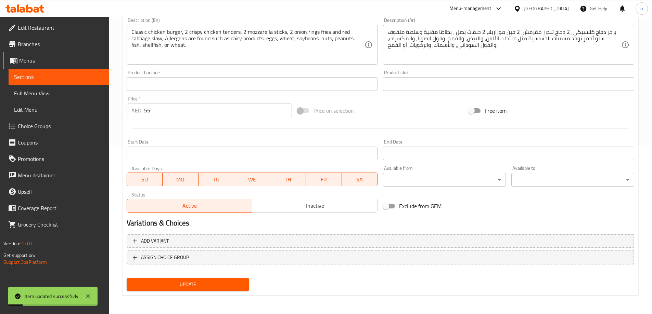
scroll to position [0, 0]
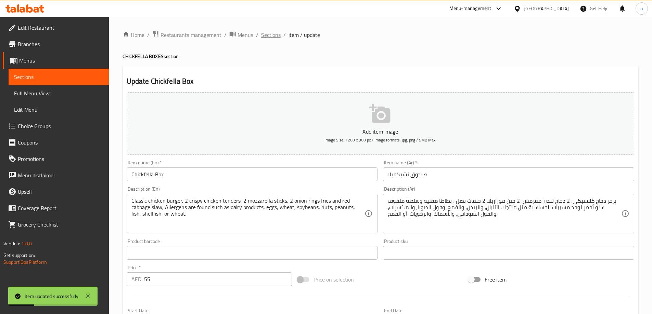
click at [274, 36] on span "Sections" at bounding box center [271, 35] width 20 height 8
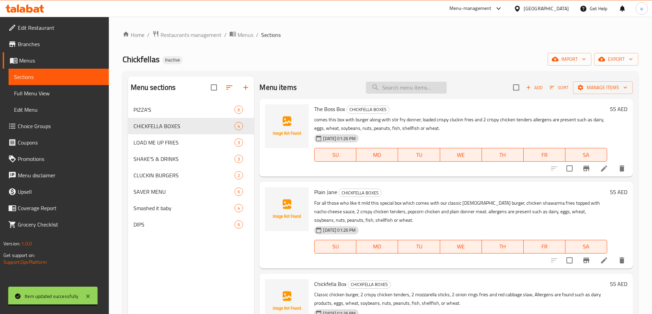
click at [398, 87] on input "search" at bounding box center [406, 88] width 81 height 12
paste input "Crispy Cluckin Fries (original)"
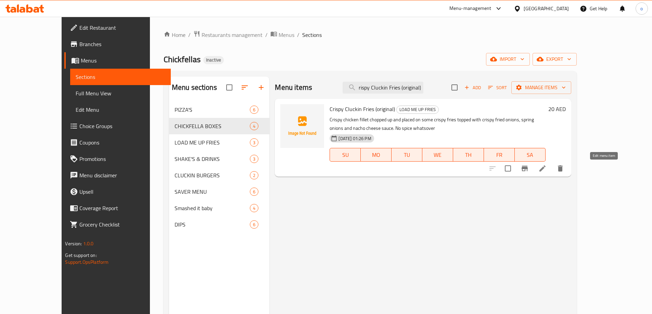
type input "Crispy Cluckin Fries (original)"
click at [545, 169] on icon at bounding box center [542, 169] width 6 height 6
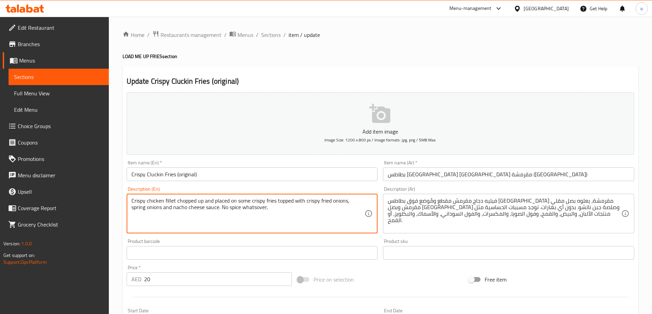
paste textarea "Allergens are found such as dairy products, eggs, wheat, soybeans, nuts, peanut…"
click at [248, 215] on textarea "Crispy chicken fillet chopped up and placed on some crispy fries topped with cr…" at bounding box center [247, 214] width 233 height 33
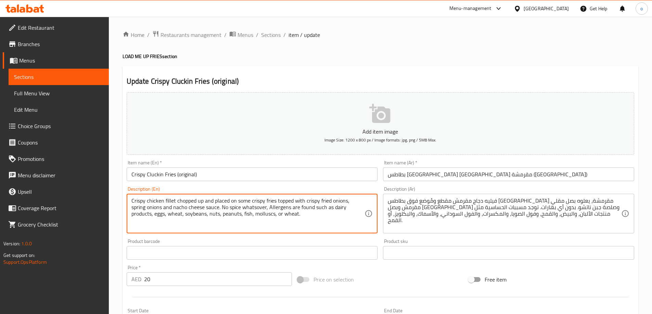
click at [249, 222] on textarea "Crispy chicken fillet chopped up and placed on some crispy fries topped with cr…" at bounding box center [247, 214] width 233 height 33
click at [246, 216] on textarea "Crispy chicken fillet chopped up and placed on some crispy fries topped with cr…" at bounding box center [247, 214] width 233 height 33
type textarea "Crispy chicken fillet chopped up and placed on some crispy fries topped with cr…"
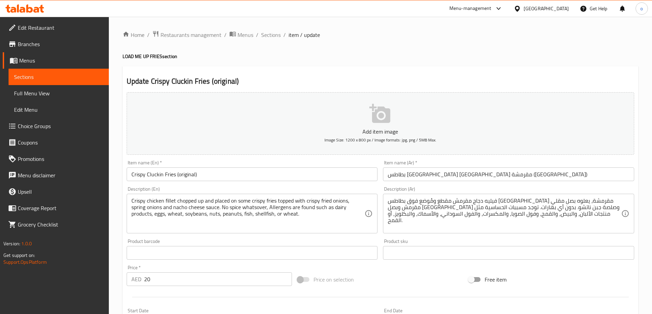
click at [415, 214] on textarea "فيليه دجاج مقرمش مقطع ومُوضع فوق بطاطس مقلية مقرمشة، يعلوه بصل مقلي مقرمش وبصل …" at bounding box center [504, 214] width 233 height 33
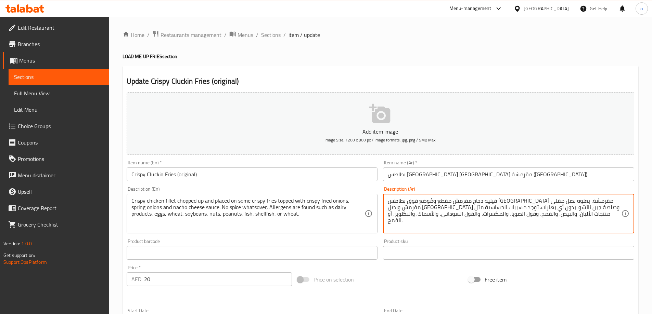
click at [415, 214] on textarea "فيليه دجاج مقرمش مقطع ومُوضع فوق بطاطس مقلية مقرمشة، يعلوه بصل مقلي مقرمش وبصل …" at bounding box center [504, 214] width 233 height 33
paste textarea "خويات"
type textarea "فيليه دجاج مقرمش مقطع ومُوضع فوق بطاطس مقلية مقرمشة، يعلوه بصل مقلي مقرمش وبصل …"
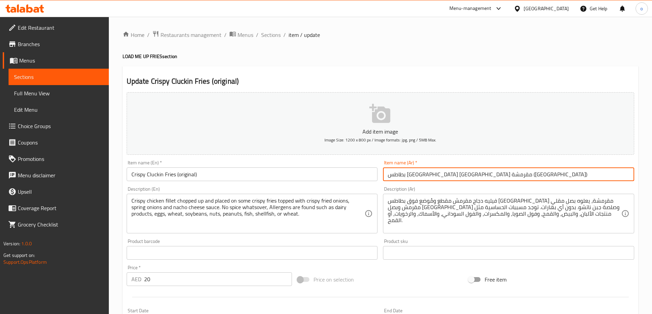
drag, startPoint x: 411, startPoint y: 175, endPoint x: 496, endPoint y: 179, distance: 84.6
click at [496, 179] on input "بطاطس [GEOGRAPHIC_DATA] [GEOGRAPHIC_DATA] مقرمشة ([GEOGRAPHIC_DATA])" at bounding box center [508, 175] width 251 height 14
click at [497, 172] on input "بطاطس [GEOGRAPHIC_DATA] [GEOGRAPHIC_DATA] مقرمشة ([GEOGRAPHIC_DATA])" at bounding box center [508, 175] width 251 height 14
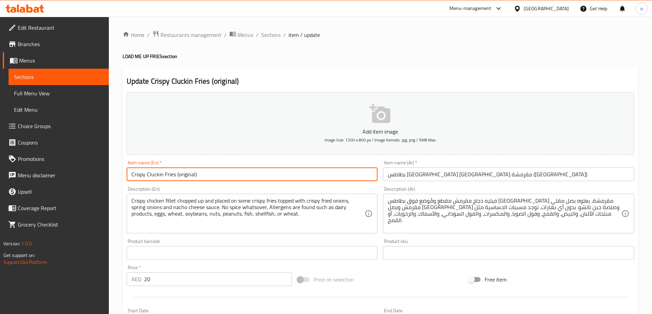
drag, startPoint x: 147, startPoint y: 175, endPoint x: 161, endPoint y: 174, distance: 14.7
click at [161, 174] on input "Crispy Cluckin Fries (original)" at bounding box center [252, 175] width 251 height 14
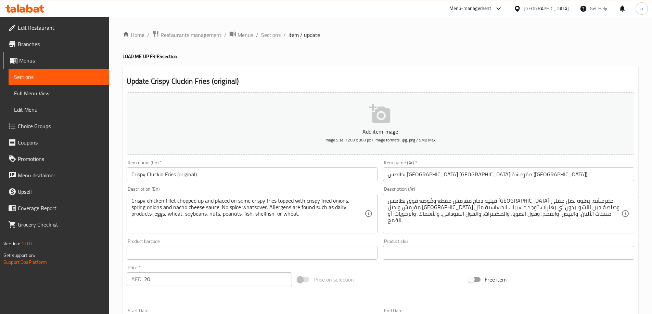
click at [290, 175] on input "Crispy Cluckin Fries (original)" at bounding box center [252, 175] width 251 height 14
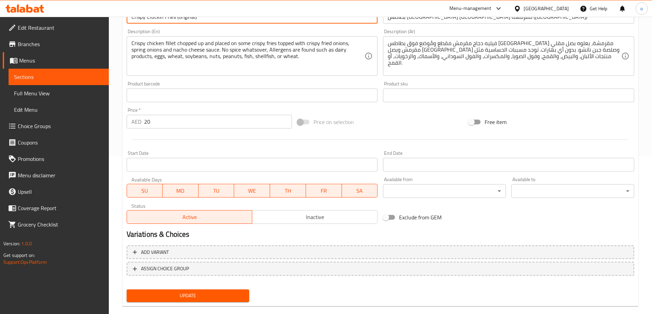
scroll to position [169, 0]
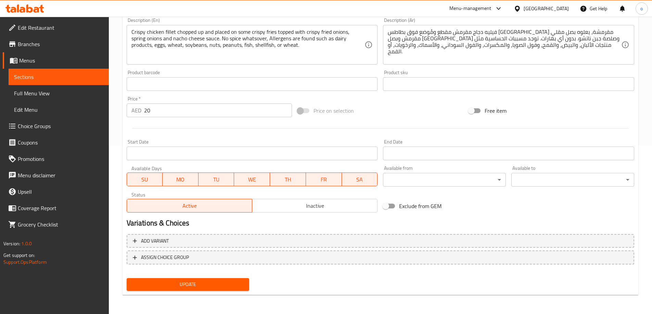
click at [222, 282] on span "Update" at bounding box center [188, 285] width 112 height 9
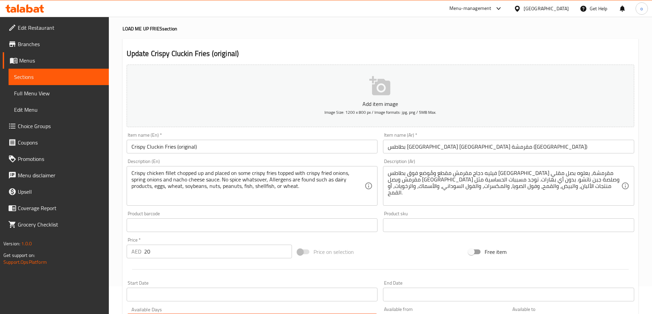
scroll to position [0, 0]
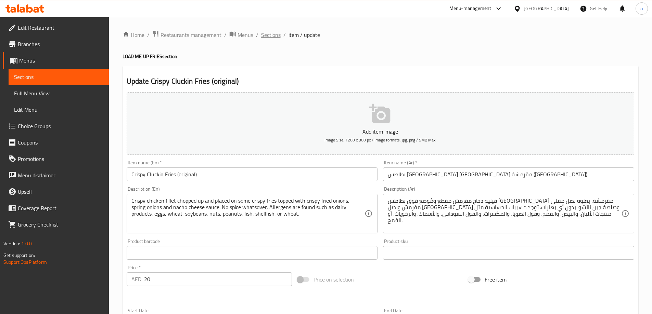
click at [278, 38] on span "Sections" at bounding box center [271, 35] width 20 height 8
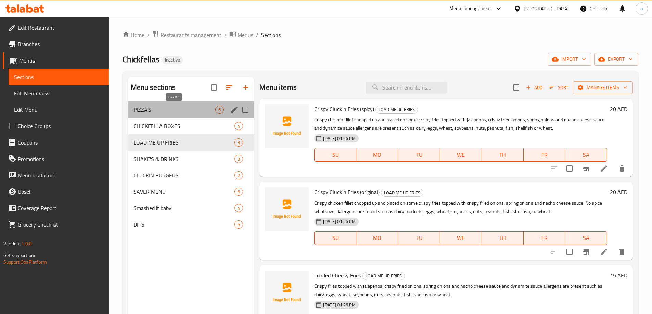
click at [176, 108] on span "PIZZA'S" at bounding box center [174, 110] width 82 height 8
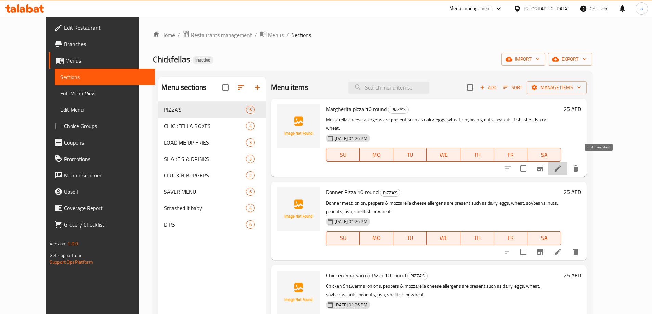
click at [561, 166] on icon at bounding box center [558, 169] width 6 height 6
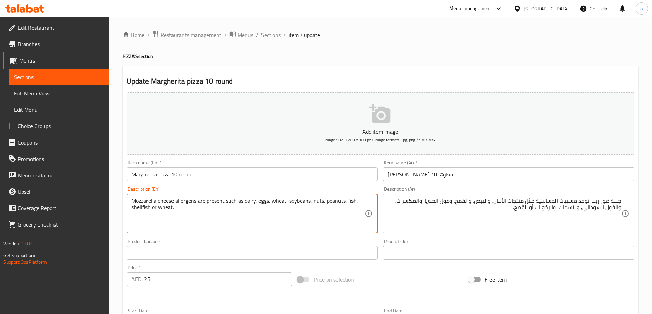
drag, startPoint x: 177, startPoint y: 200, endPoint x: 360, endPoint y: 212, distance: 182.8
paste textarea "Allergens are found such as dairy products, eggs, wheat, soybeans, nuts, peanut…"
click at [175, 200] on textarea "Mozzarella cheese Allergens are found such as dairy products, eggs, wheat, soyb…" at bounding box center [247, 214] width 233 height 33
click at [179, 201] on textarea "Mozzarella cheese, Allergens are found such as dairy products, eggs, wheat, soy…" at bounding box center [247, 214] width 233 height 33
type textarea "Mozzarella cheese, Allergens are found such as dairy products, eggs, wheat, soy…"
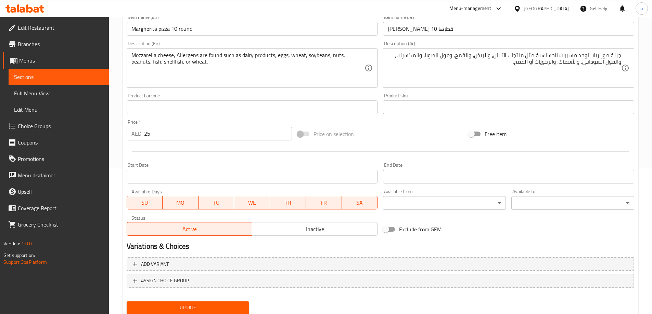
scroll to position [169, 0]
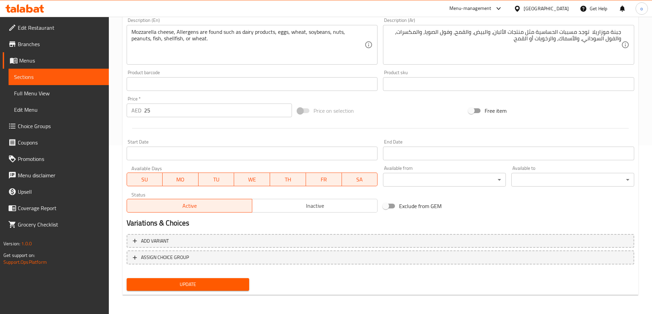
click at [234, 281] on span "Update" at bounding box center [188, 285] width 112 height 9
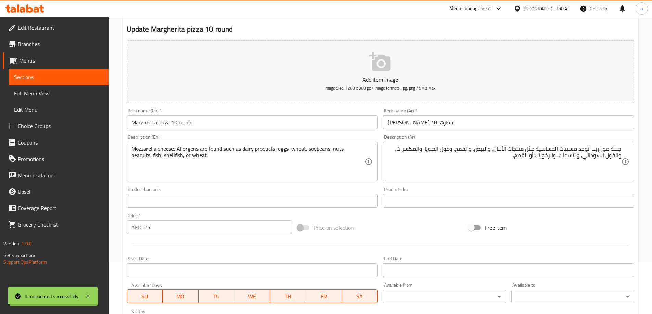
scroll to position [0, 0]
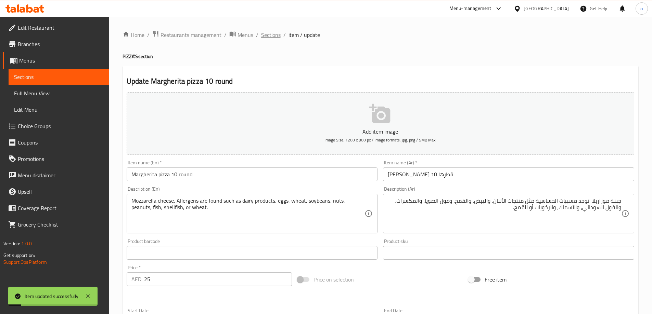
click at [274, 34] on span "Sections" at bounding box center [271, 35] width 20 height 8
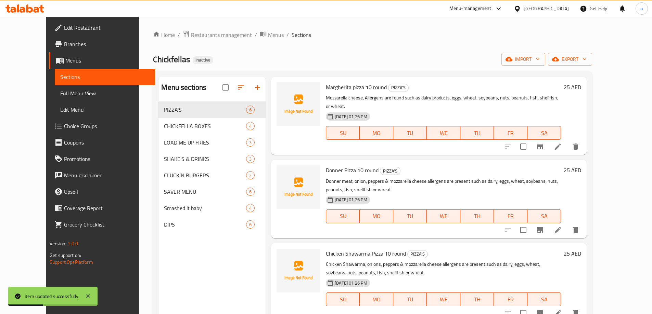
scroll to position [34, 0]
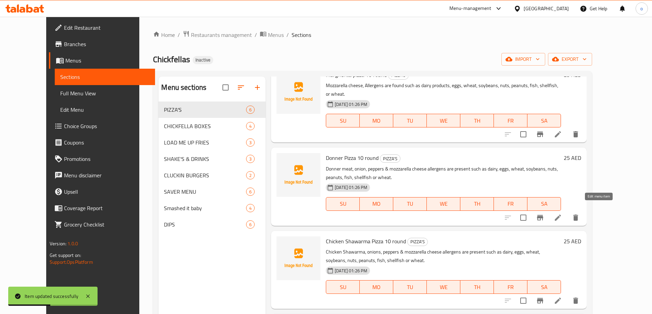
click at [562, 214] on icon at bounding box center [558, 218] width 8 height 8
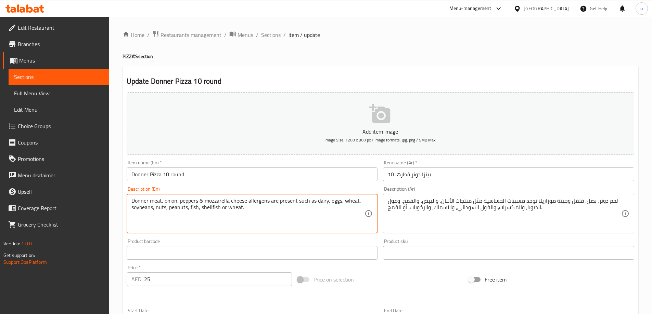
drag, startPoint x: 247, startPoint y: 202, endPoint x: 357, endPoint y: 211, distance: 110.2
paste textarea "Allergens are found such as dairy products, eggs, wheat, soybeans, nuts, peanut…"
click at [249, 201] on textarea "Donner meat, onion, peppers & mozzarella cheese Allergens are found such as dai…" at bounding box center [247, 214] width 233 height 33
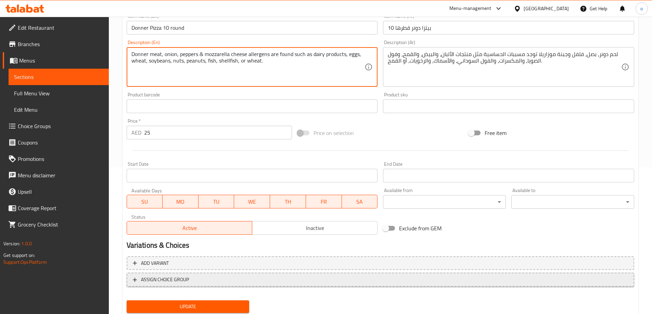
scroll to position [169, 0]
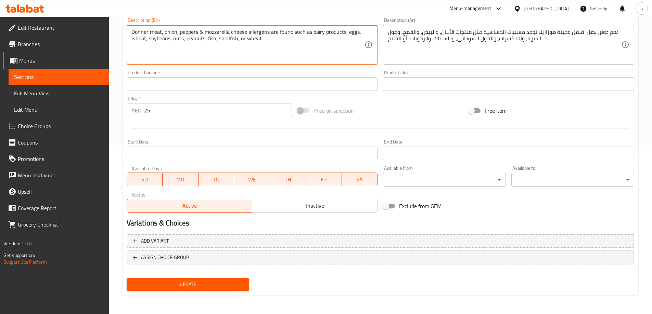
type textarea "Donner meat, onion, peppers & mozzarella cheese allergens are found such as dai…"
click at [210, 281] on span "Update" at bounding box center [188, 285] width 112 height 9
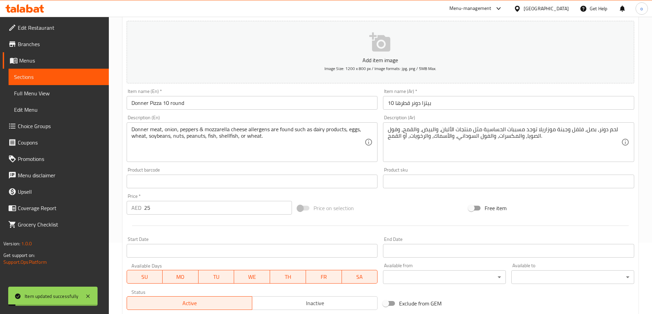
scroll to position [0, 0]
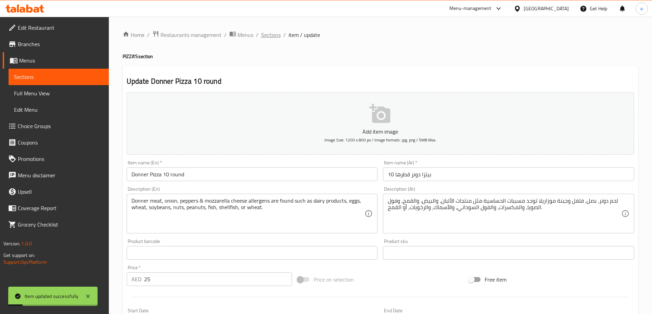
click at [273, 37] on span "Sections" at bounding box center [271, 35] width 20 height 8
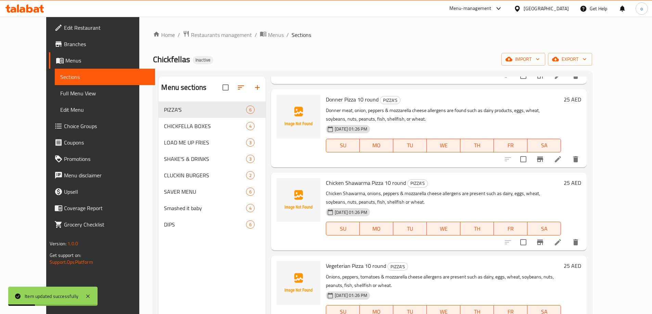
scroll to position [103, 0]
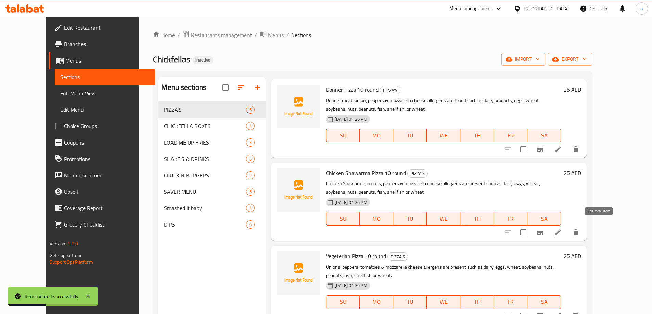
click at [562, 229] on icon at bounding box center [558, 233] width 8 height 8
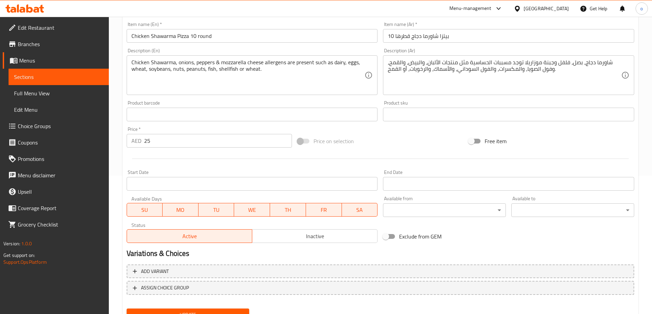
scroll to position [169, 0]
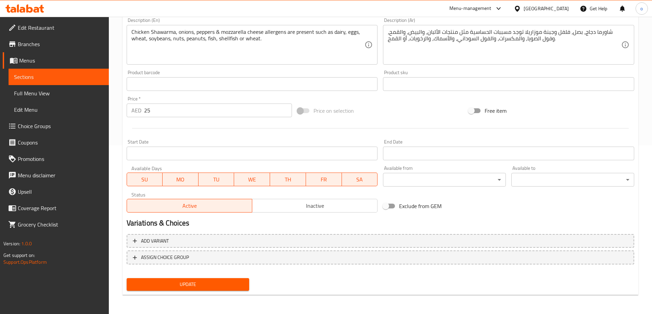
click at [232, 285] on span "Update" at bounding box center [188, 285] width 112 height 9
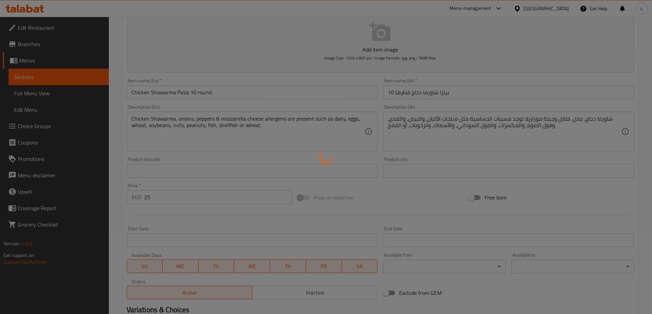
scroll to position [0, 0]
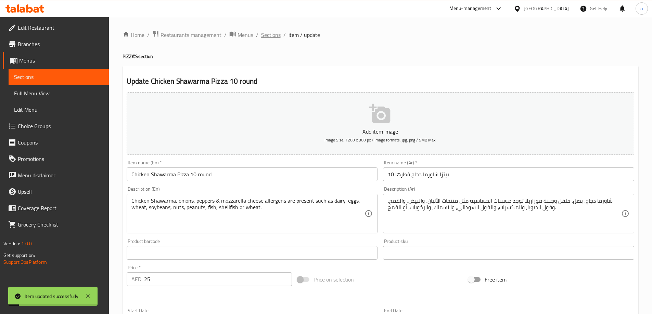
click at [273, 34] on span "Sections" at bounding box center [271, 35] width 20 height 8
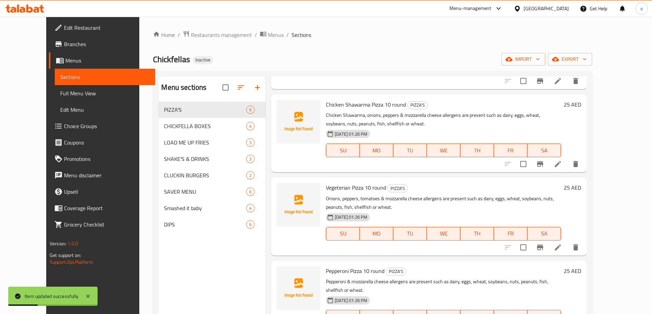
scroll to position [185, 0]
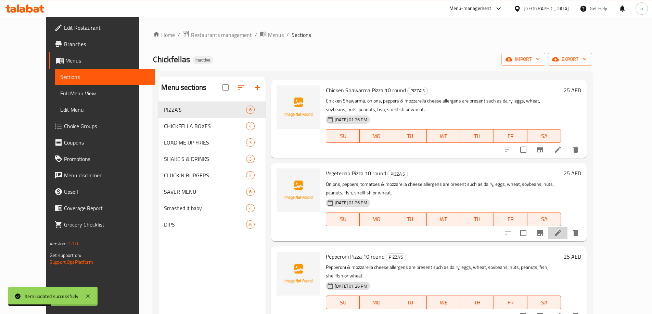
click at [567, 227] on li at bounding box center [557, 233] width 19 height 12
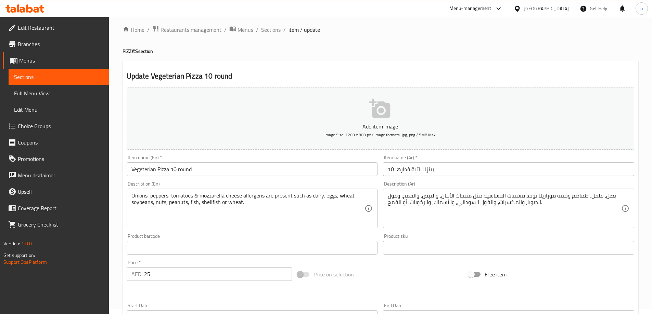
scroll to position [169, 0]
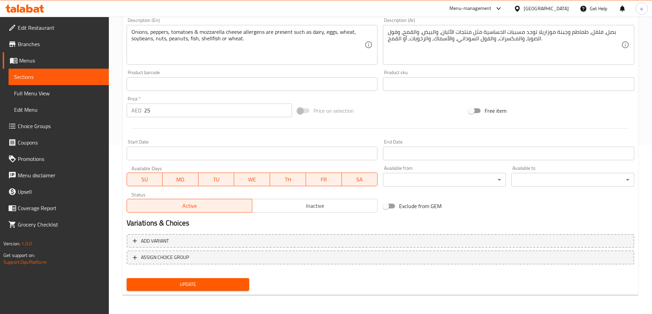
click at [227, 284] on span "Update" at bounding box center [188, 285] width 112 height 9
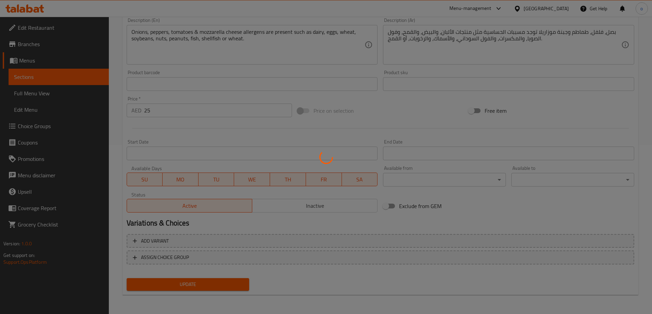
scroll to position [0, 0]
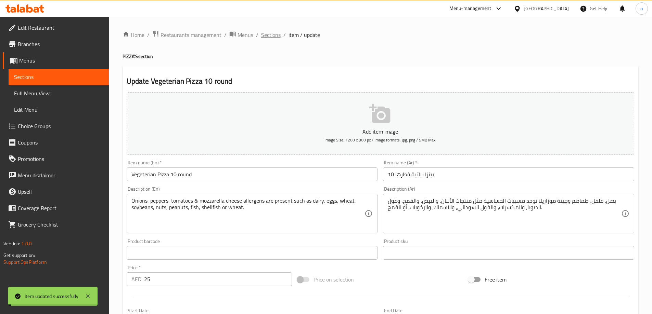
click at [266, 33] on span "Sections" at bounding box center [271, 35] width 20 height 8
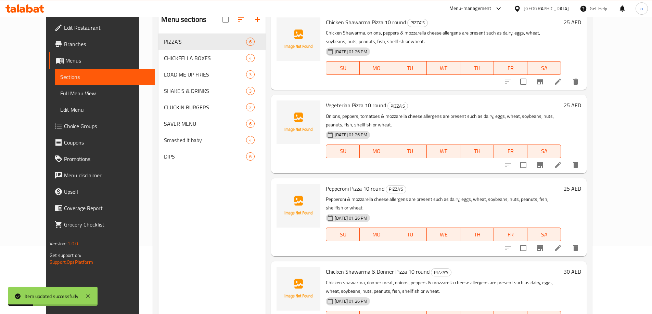
scroll to position [68, 0]
click at [562, 244] on icon at bounding box center [558, 248] width 8 height 8
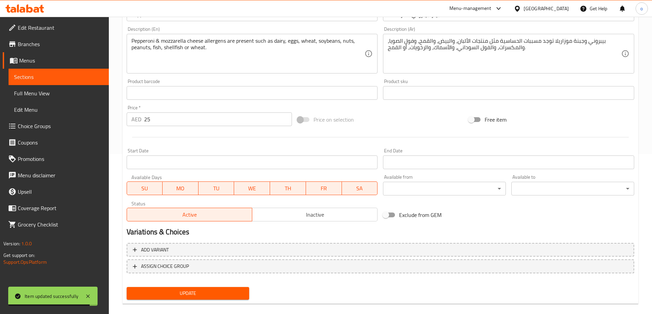
scroll to position [169, 0]
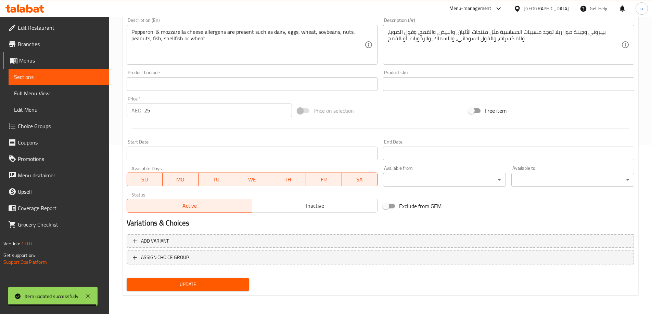
click at [223, 285] on span "Update" at bounding box center [188, 285] width 112 height 9
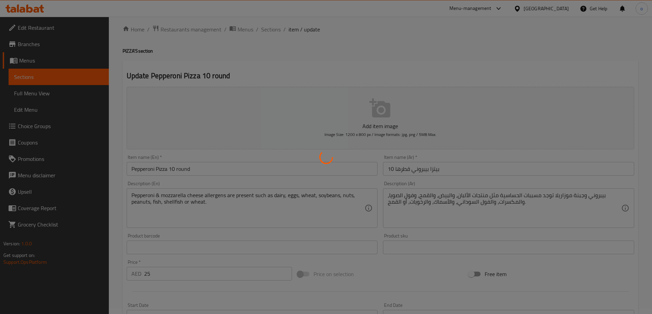
scroll to position [0, 0]
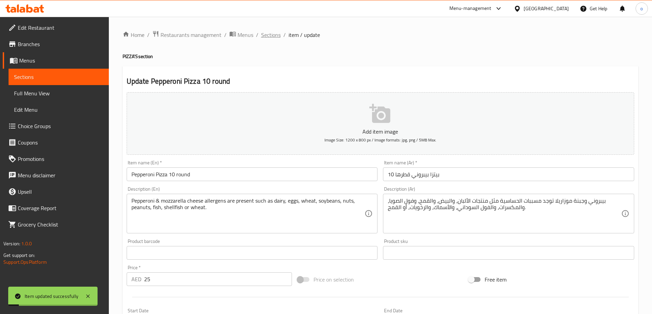
click at [266, 32] on span "Sections" at bounding box center [271, 35] width 20 height 8
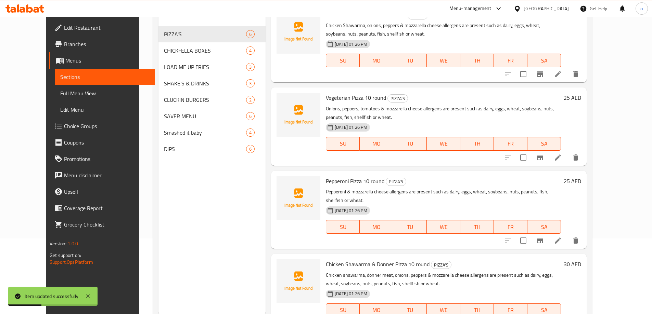
scroll to position [96, 0]
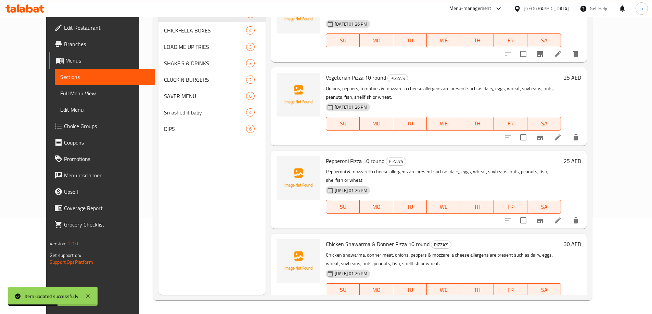
click at [561, 301] on icon at bounding box center [558, 304] width 6 height 6
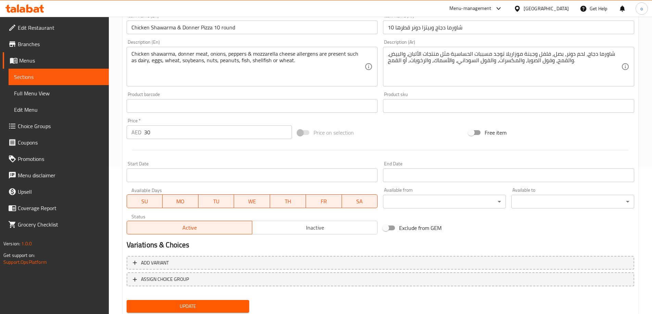
scroll to position [135, 0]
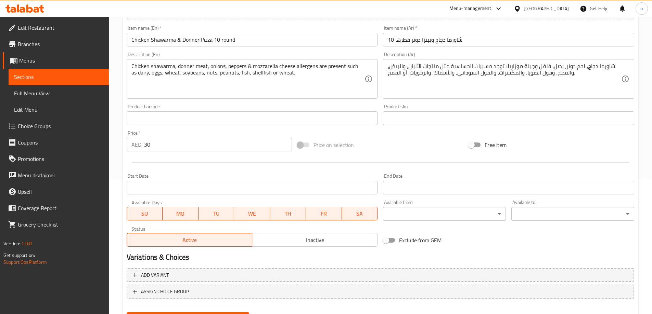
click at [423, 40] on input "شاورما دجاج وبيتزا دونر قطرها 10" at bounding box center [508, 40] width 251 height 14
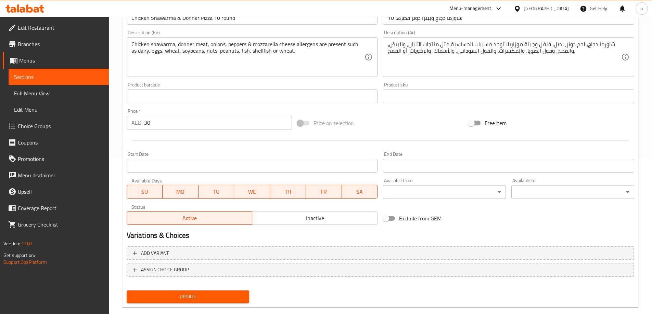
scroll to position [169, 0]
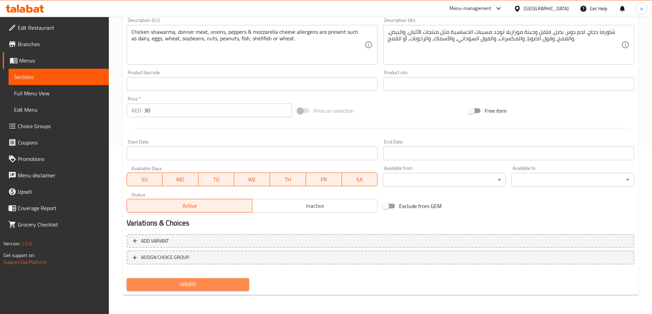
click at [246, 285] on button "Update" at bounding box center [188, 285] width 123 height 13
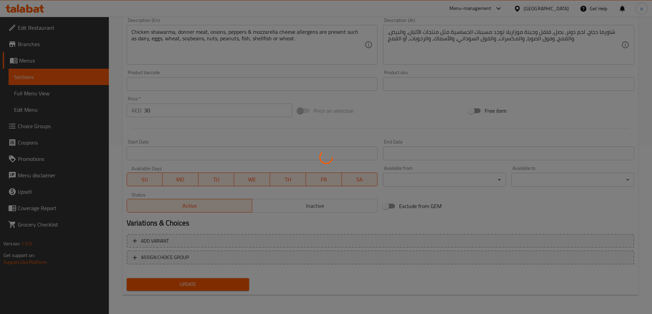
scroll to position [0, 0]
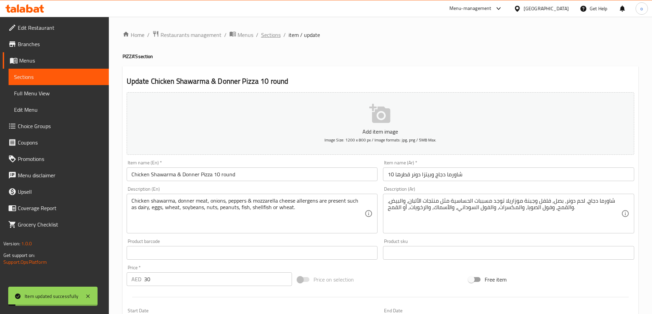
click at [274, 34] on span "Sections" at bounding box center [271, 35] width 20 height 8
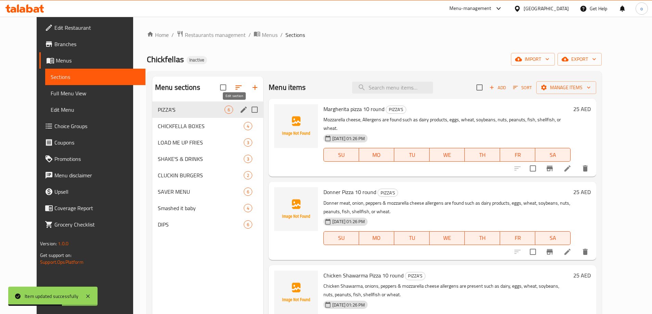
click at [241, 111] on icon "edit" at bounding box center [244, 110] width 6 height 6
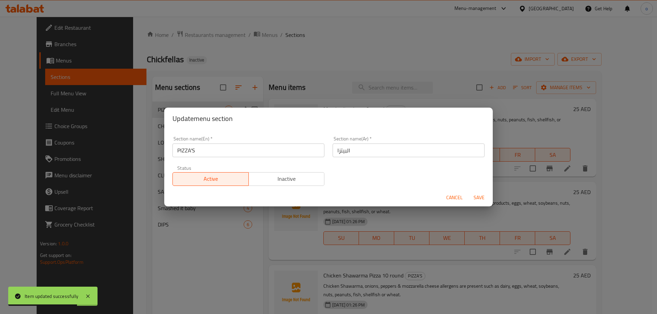
click at [453, 195] on span "Cancel" at bounding box center [454, 198] width 16 height 9
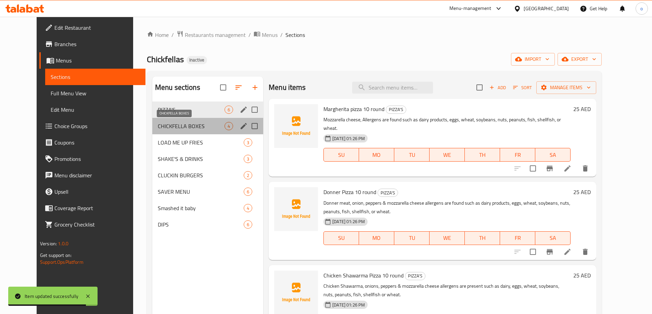
click at [158, 124] on span "CHICKFELLA BOXES" at bounding box center [191, 126] width 67 height 8
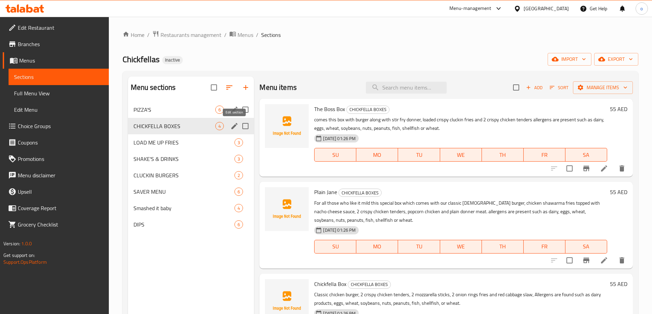
click at [236, 124] on icon "edit" at bounding box center [234, 126] width 6 height 6
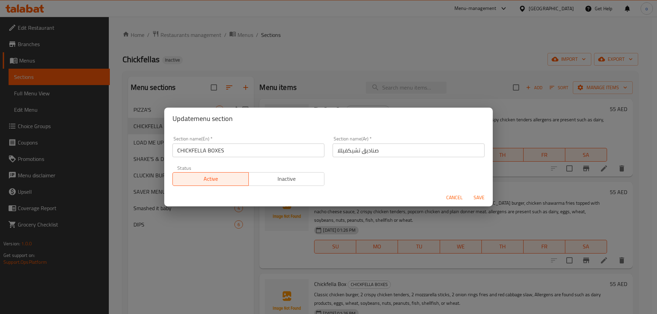
click at [448, 197] on span "Cancel" at bounding box center [454, 198] width 16 height 9
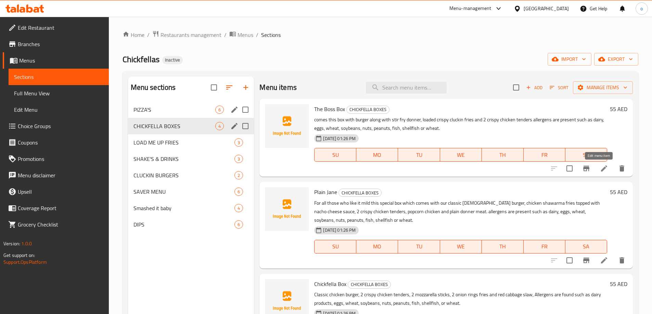
click at [602, 169] on icon at bounding box center [604, 169] width 8 height 8
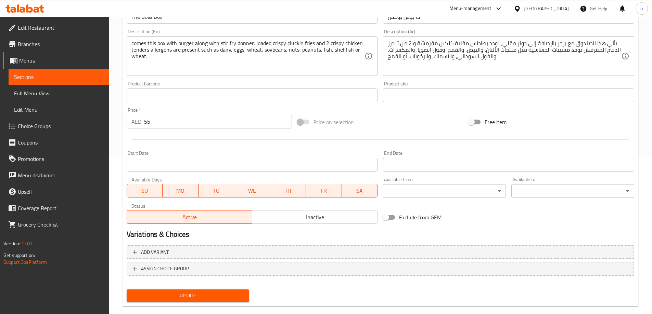
scroll to position [169, 0]
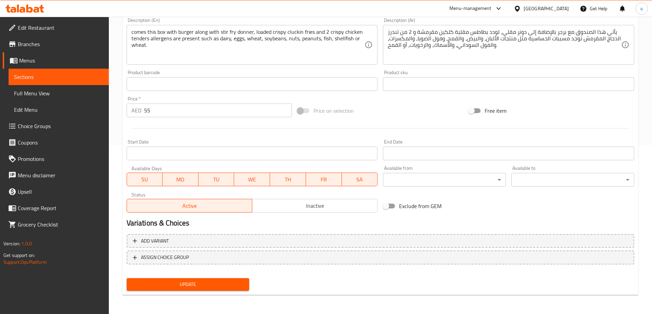
click at [212, 287] on span "Update" at bounding box center [188, 285] width 112 height 9
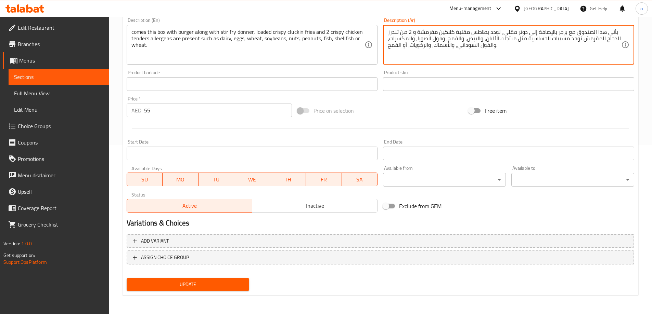
type textarea "يأتي هذا الصندوق مع برجر بالإضافة إلى دونر مقلي، لودد بطاطس مقلية كلاكين مقرمشة…"
click at [220, 289] on span "Update" at bounding box center [188, 285] width 112 height 9
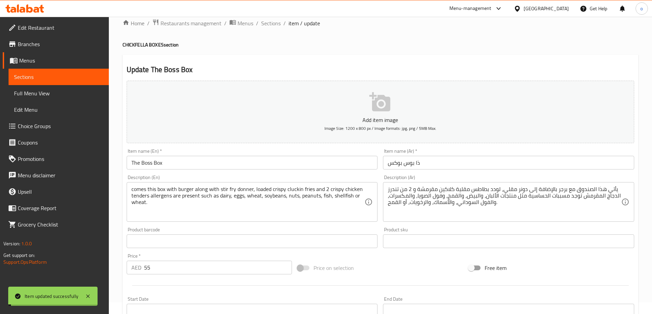
scroll to position [0, 0]
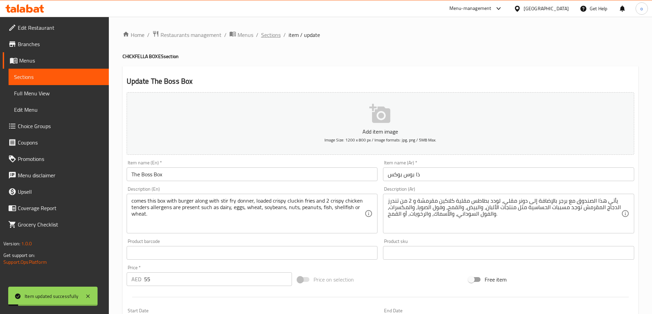
click at [275, 31] on span "Sections" at bounding box center [271, 35] width 20 height 8
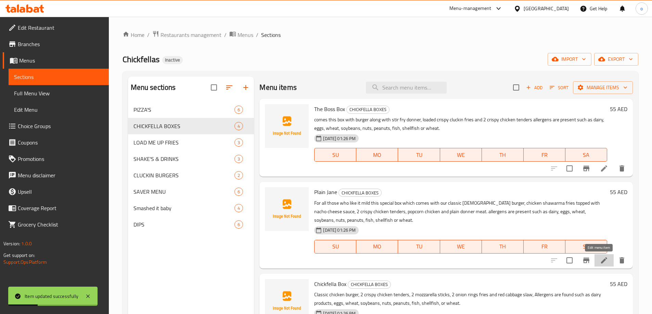
click at [601, 258] on icon at bounding box center [604, 261] width 6 height 6
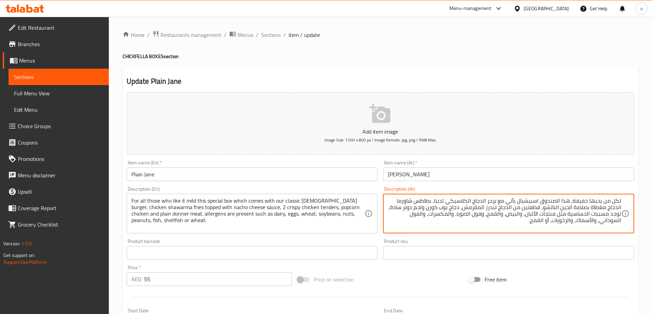
drag, startPoint x: 418, startPoint y: 202, endPoint x: 435, endPoint y: 201, distance: 16.4
click at [435, 201] on textarea "لكل من يحبها خفيفة، هذا الصندوق اسبيشيال يأتي مع برجر الدجاج الكلاسيكي لدينا، ب…" at bounding box center [504, 214] width 233 height 33
click at [428, 202] on textarea "لكل من يحبها خفيفة، هذا الصندوق اسبيشيال يأتي مع برجر الدجاج الكلاسيكي لدينا، ف…" at bounding box center [504, 214] width 233 height 33
click at [589, 206] on textarea "لكل من يحبها خفيفة، هذا الصندوق اسبيشيال يأتي مع برجر الدجاج الكلاسيكي لدينا، ف…" at bounding box center [504, 214] width 233 height 33
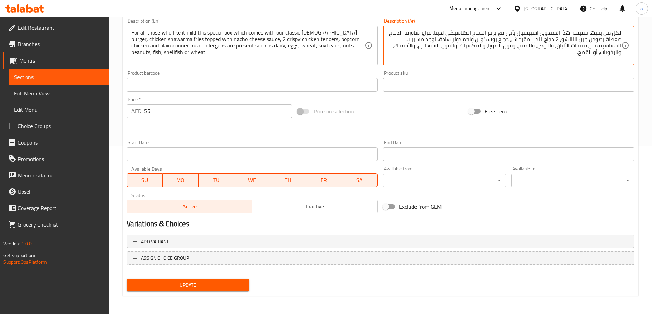
scroll to position [169, 0]
type textarea "لكل من يحبها خفيفة، هذا الصندوق اسبيشيال يأتي مع برجر الدجاج الكلاسيكي لدينا، ف…"
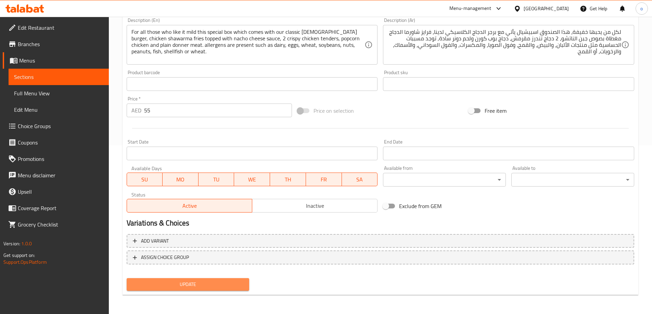
click at [228, 280] on button "Update" at bounding box center [188, 285] width 123 height 13
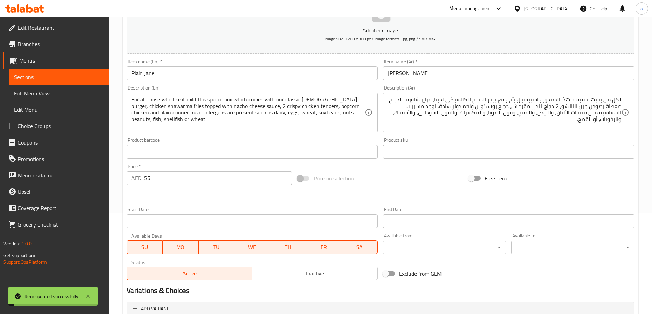
scroll to position [0, 0]
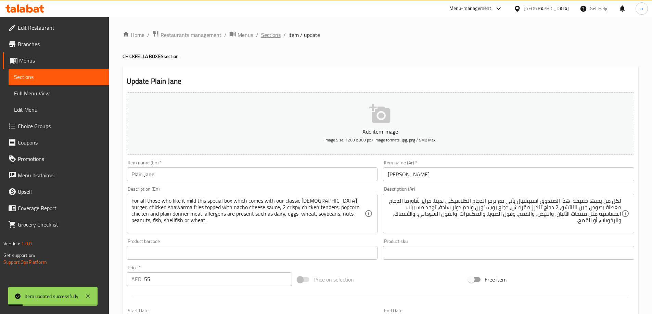
click at [276, 36] on span "Sections" at bounding box center [271, 35] width 20 height 8
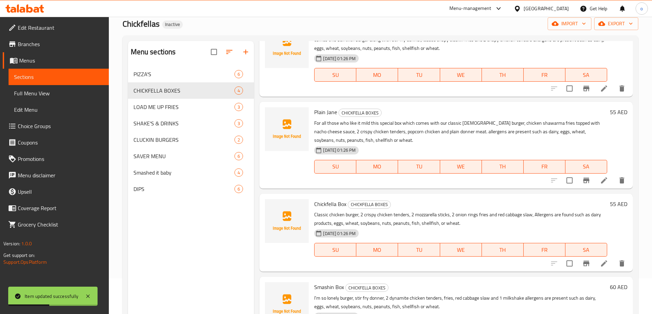
scroll to position [68, 0]
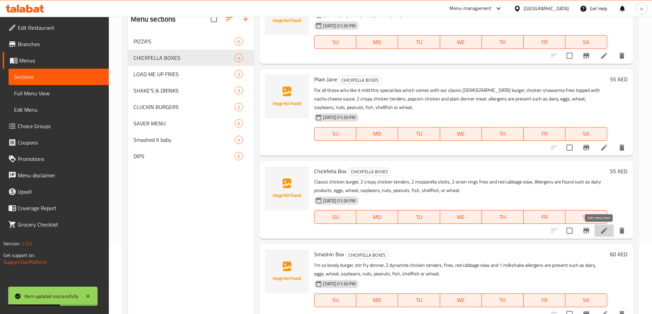
click at [601, 232] on icon at bounding box center [604, 231] width 6 height 6
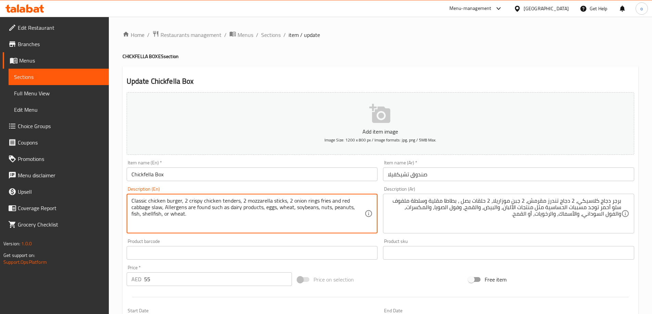
click at [277, 202] on textarea "Classic chicken burger, 2 crispy chicken tenders, 2 mozzarella sticks, 2 onion …" at bounding box center [247, 214] width 233 height 33
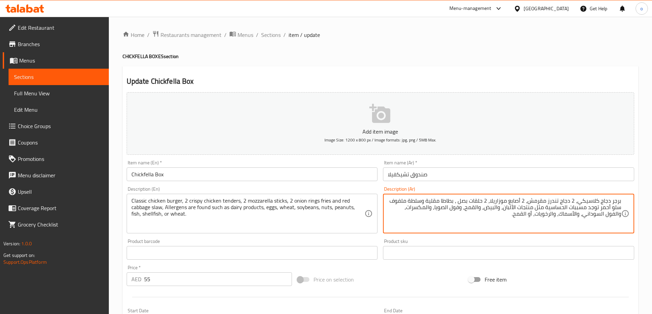
click at [461, 201] on textarea "برجر دجاج كلاسيكي، 2 دجاج تندرز مقرمش، 2 أصابع موزاريلا، 2 حلقات بصل ، بطاطا مق…" at bounding box center [504, 214] width 233 height 33
click at [458, 201] on textarea "برجر دجاج كلاسيكي، 2 دجاج تندرز مقرمش، 2 أصابع موزاريلا، 2 حلقات بصل ، بطاطا مق…" at bounding box center [504, 214] width 233 height 33
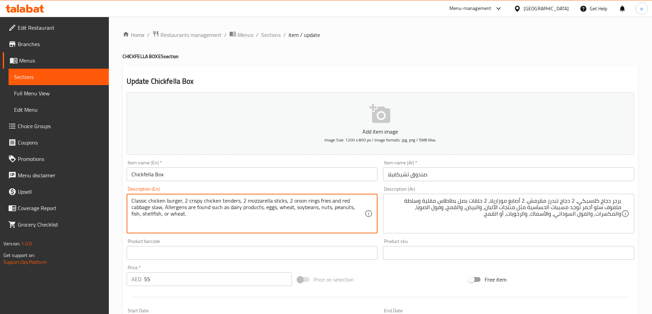
drag, startPoint x: 161, startPoint y: 207, endPoint x: 130, endPoint y: 210, distance: 32.0
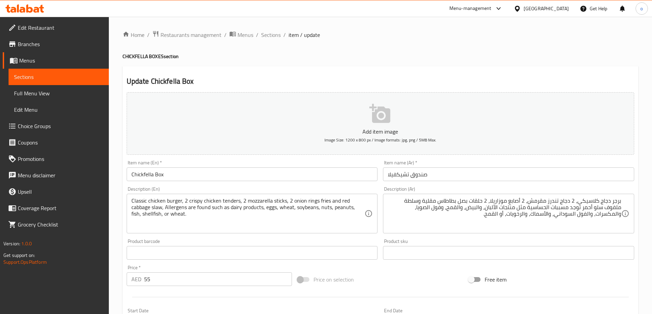
drag, startPoint x: 407, startPoint y: 200, endPoint x: 426, endPoint y: 200, distance: 18.8
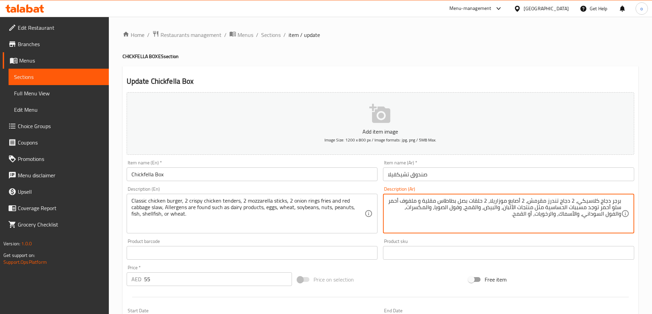
click at [614, 209] on textarea "برجر دجاج كلاسيكي، 2 دجاج تندرز مقرمش، 2 أصابع موزاريلا، 2 حلقات بصل بطاطاس مقل…" at bounding box center [504, 214] width 233 height 33
click at [602, 207] on textarea "برجر دجاج كلاسيكي، 2 دجاج تندرز مقرمش، 2 أصابع موزاريلا، 2 حلقات بصل بطاطاس مقل…" at bounding box center [504, 214] width 233 height 33
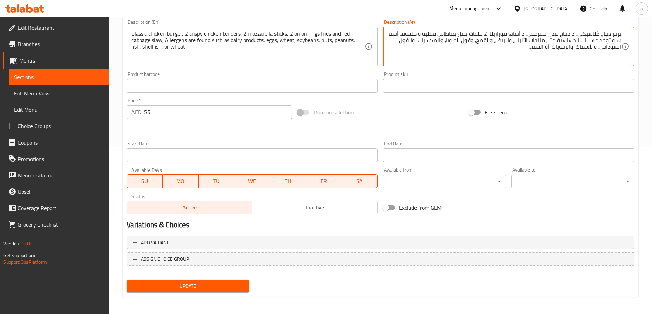
scroll to position [169, 0]
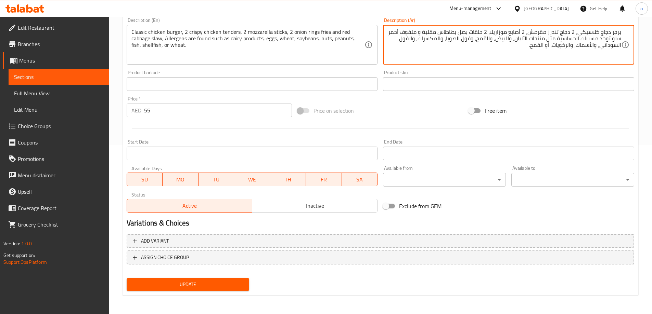
type textarea "برجر دجاج كلاسيكي، 2 دجاج تندرز مقرمش، 2 أصابع موزاريلا، 2 حلقات بصل بطاطاس مقل…"
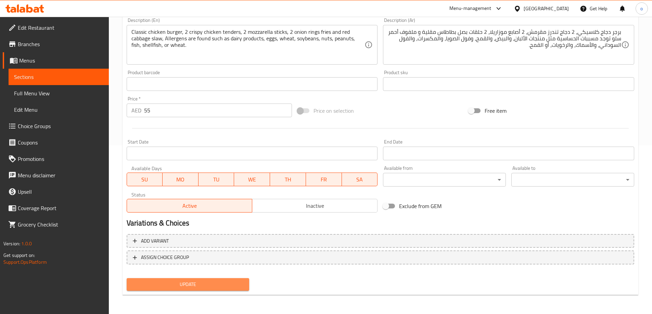
click at [204, 286] on span "Update" at bounding box center [188, 285] width 112 height 9
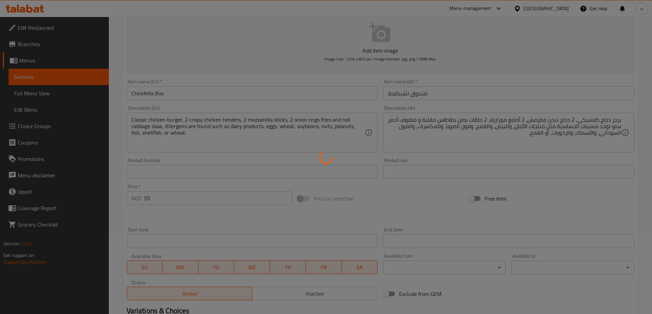
scroll to position [0, 0]
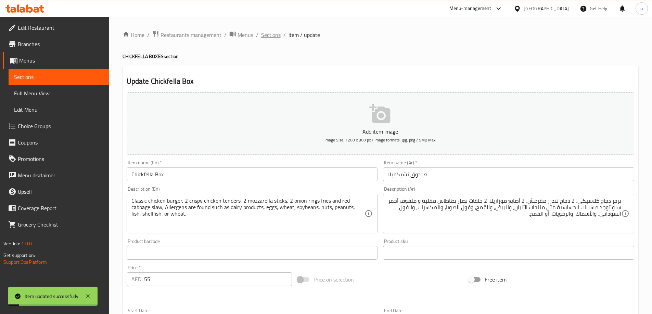
click at [268, 36] on span "Sections" at bounding box center [271, 35] width 20 height 8
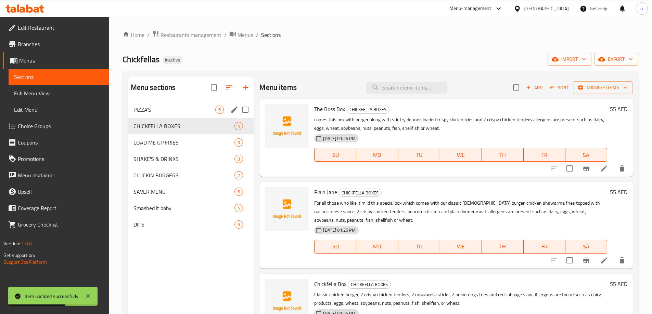
click at [180, 110] on span "PIZZA'S" at bounding box center [174, 110] width 82 height 8
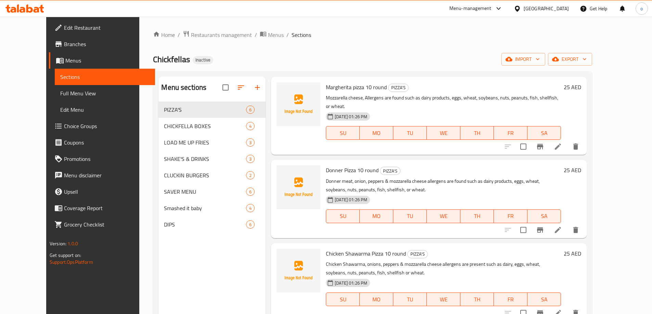
scroll to position [34, 0]
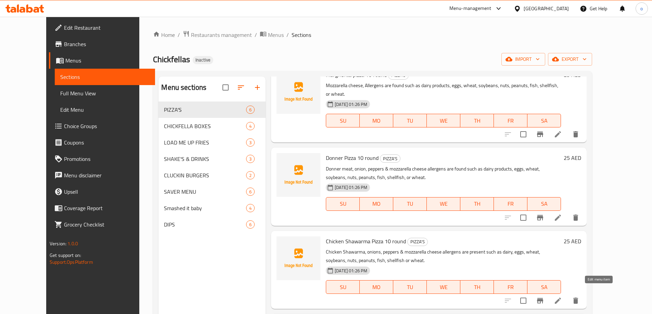
click at [561, 298] on icon at bounding box center [558, 301] width 6 height 6
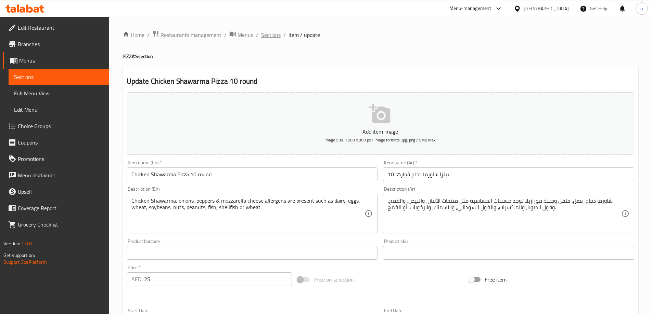
click at [265, 35] on span "Sections" at bounding box center [271, 35] width 20 height 8
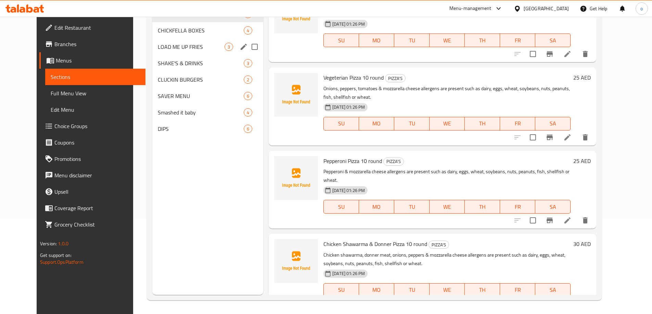
scroll to position [27, 0]
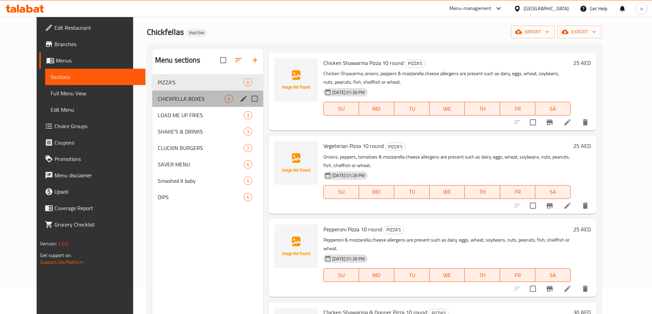
click at [159, 103] on div "CHICKFELLA BOXES 4" at bounding box center [207, 99] width 111 height 16
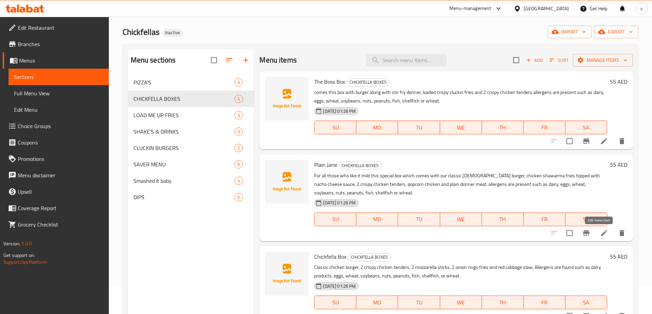
click at [600, 236] on icon at bounding box center [604, 233] width 8 height 8
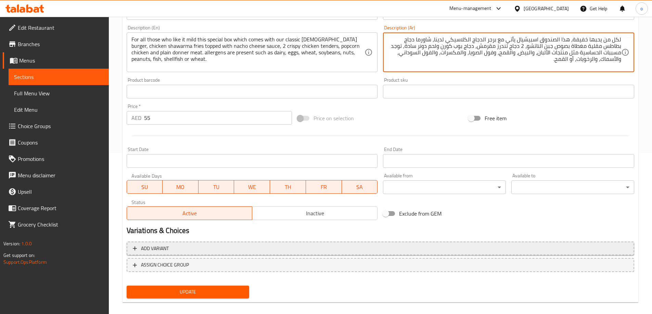
scroll to position [169, 0]
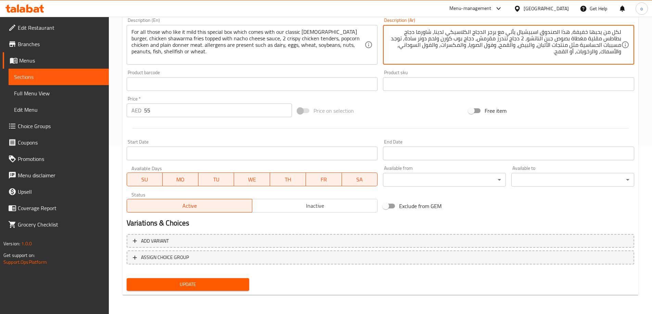
type textarea "لكل من يحبها خفيفة، هذا الصندوق اسبيشيال يأتي مع برجر الدجاج الكلاسيكي لدينا، ش…"
click at [231, 281] on span "Update" at bounding box center [188, 285] width 112 height 9
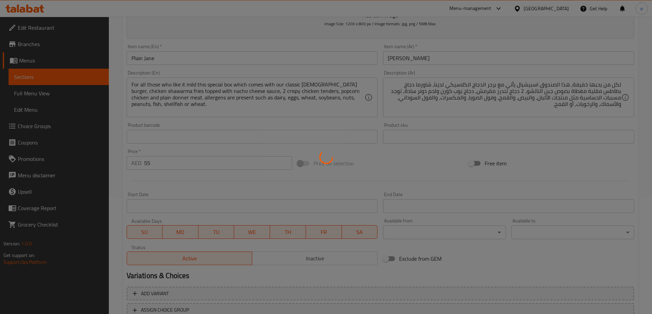
scroll to position [0, 0]
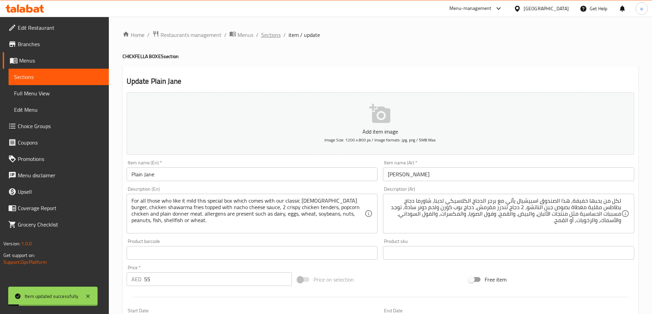
click at [267, 36] on span "Sections" at bounding box center [271, 35] width 20 height 8
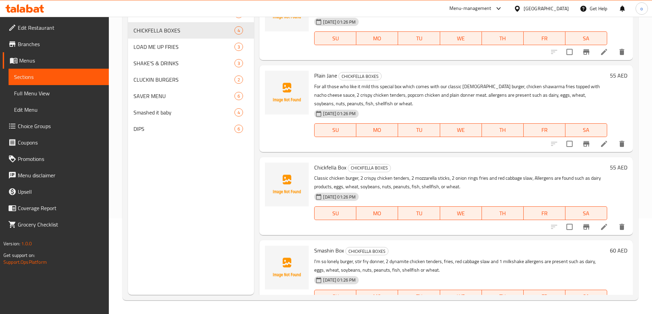
scroll to position [44, 0]
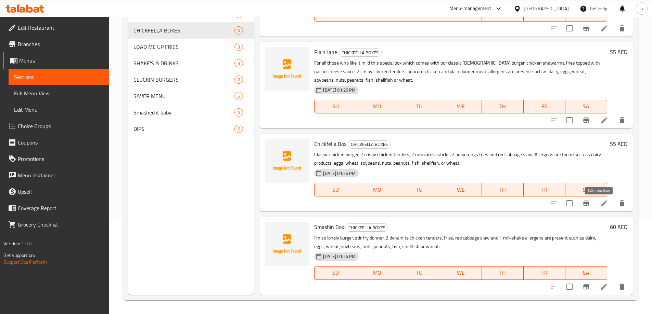
click at [601, 205] on icon at bounding box center [604, 204] width 6 height 6
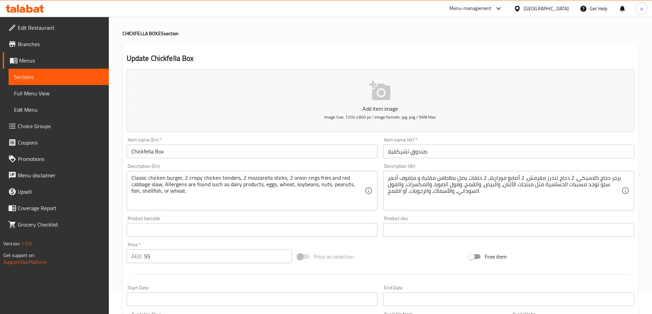
scroll to position [169, 0]
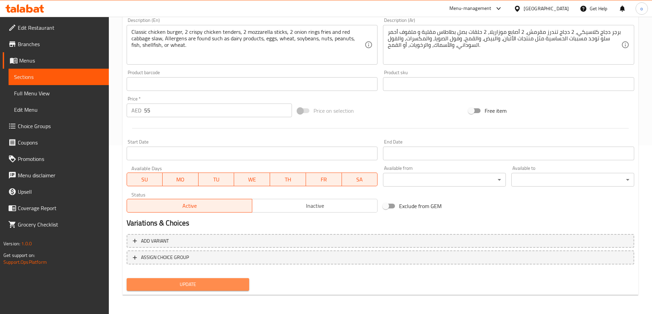
click at [179, 286] on span "Update" at bounding box center [188, 285] width 112 height 9
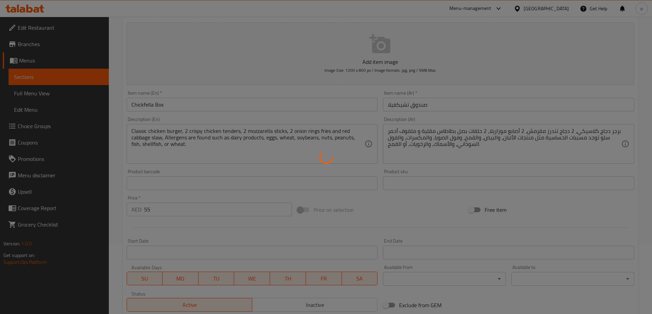
scroll to position [0, 0]
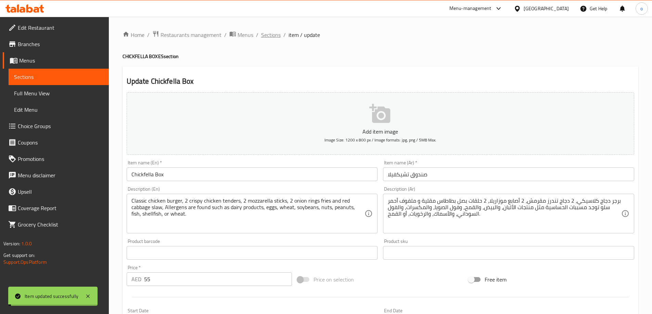
click at [265, 33] on span "Sections" at bounding box center [271, 35] width 20 height 8
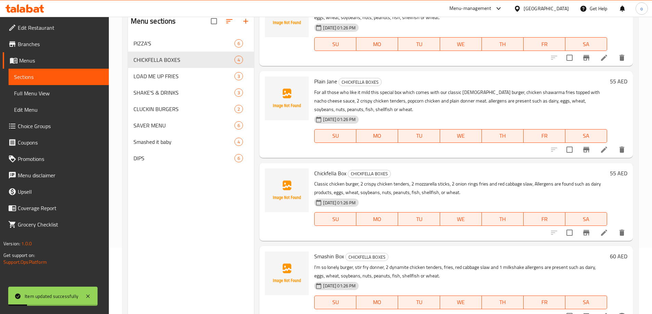
scroll to position [96, 0]
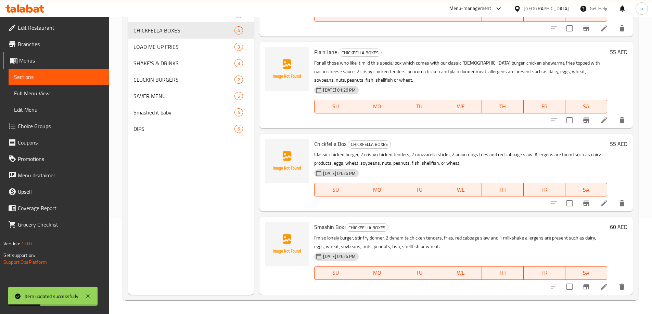
click at [604, 287] on li at bounding box center [603, 287] width 19 height 12
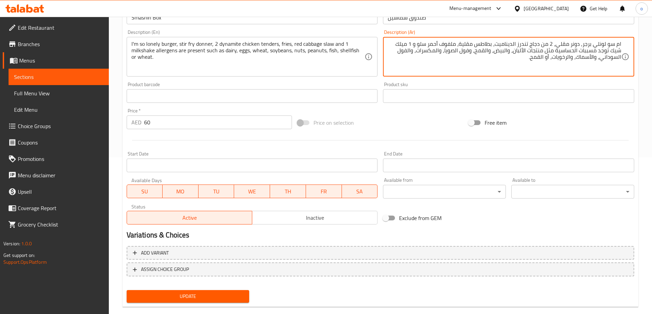
scroll to position [169, 0]
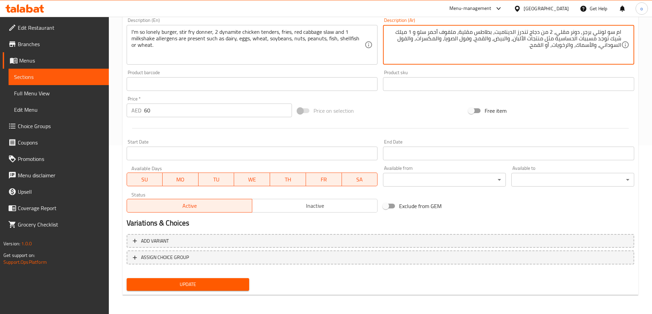
type textarea "ام سو لونلي برجر, دونر مقلي، 2 من دجاج تندرز الديناميت، بطاطس مقلية، ملفوف أحمر…"
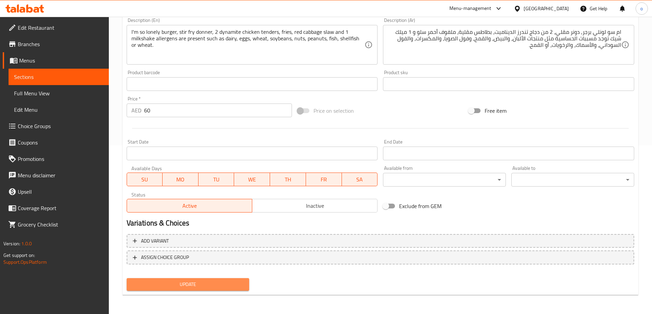
click at [221, 282] on span "Update" at bounding box center [188, 285] width 112 height 9
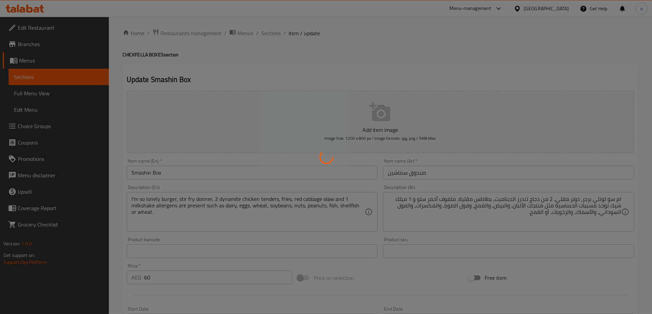
scroll to position [0, 0]
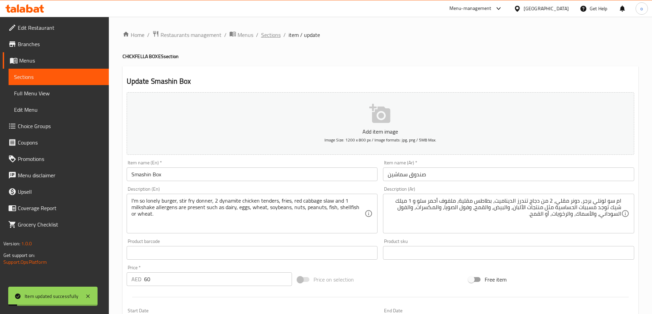
click at [272, 35] on span "Sections" at bounding box center [271, 35] width 20 height 8
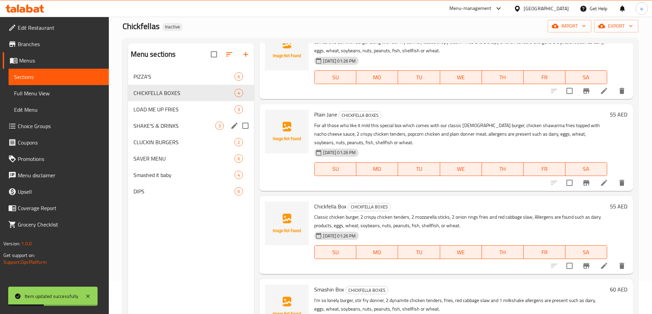
scroll to position [27, 0]
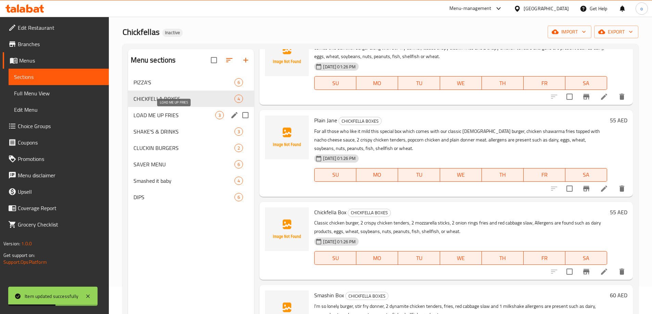
click at [179, 117] on span "LOAD ME UP FRIES" at bounding box center [174, 115] width 82 height 8
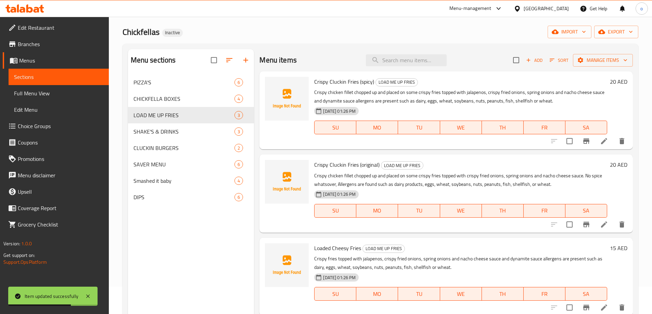
click at [611, 141] on li at bounding box center [603, 141] width 19 height 12
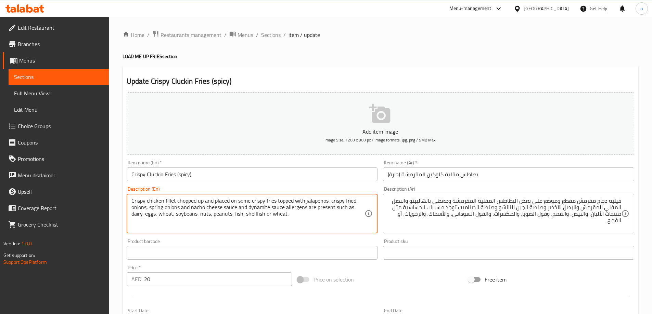
click at [155, 207] on textarea "Crispy chicken fillet chopped up and placed on some crispy fries topped with ja…" at bounding box center [247, 214] width 233 height 33
click at [164, 208] on textarea "Crispy chicken fillet chopped up and placed on some crispy fries topped with ja…" at bounding box center [247, 214] width 233 height 33
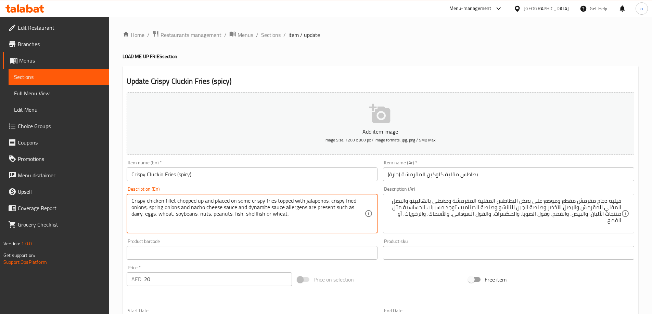
click at [167, 208] on textarea "Crispy chicken fillet chopped up and placed on some crispy fries topped with ja…" at bounding box center [247, 214] width 233 height 33
click at [176, 208] on textarea "Crispy chicken fillet chopped up and placed on some crispy fries topped with ja…" at bounding box center [247, 214] width 233 height 33
click at [178, 208] on textarea "Crispy chicken fillet chopped up and placed on some crispy fries topped with ja…" at bounding box center [247, 214] width 233 height 33
drag, startPoint x: 179, startPoint y: 208, endPoint x: 149, endPoint y: 208, distance: 29.4
click at [149, 208] on textarea "Crispy chicken fillet chopped up and placed on some crispy fries topped with ja…" at bounding box center [247, 214] width 233 height 33
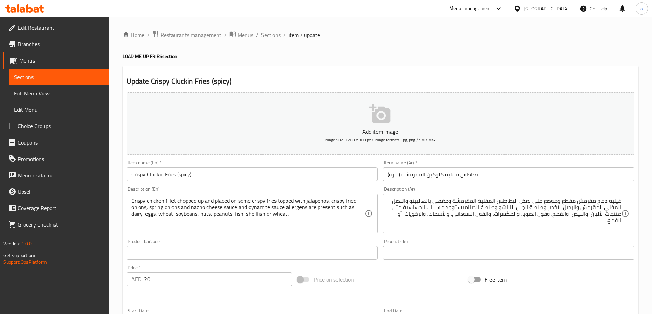
drag, startPoint x: 573, startPoint y: 208, endPoint x: 569, endPoint y: 208, distance: 4.5
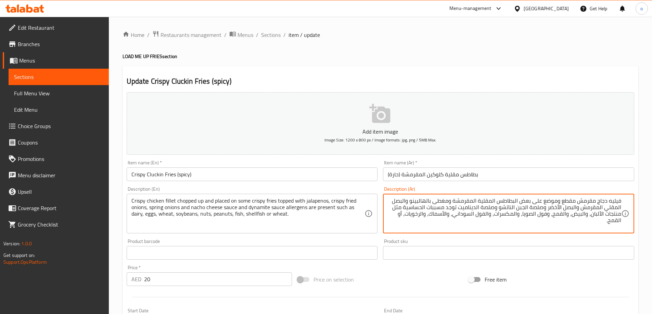
click at [530, 206] on textarea "فيليه دجاج مقرمش مقطع وموضع على بعض البطاطس المقلية المقرمشة ومغطى بالهالبينو و…" at bounding box center [504, 214] width 233 height 33
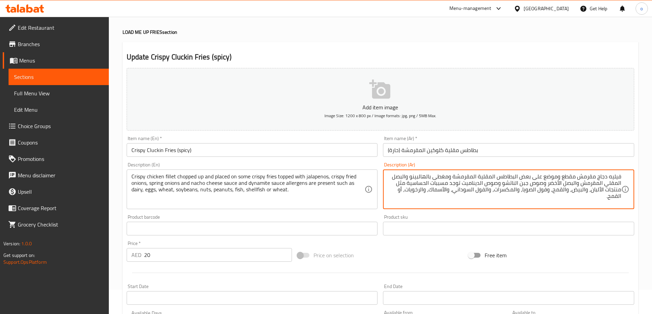
scroll to position [169, 0]
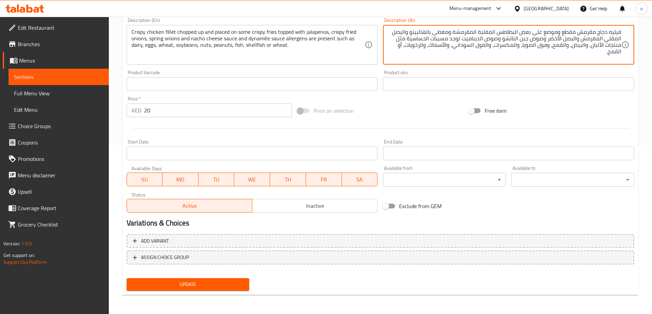
type textarea "فيليه دجاج مقرمش مقطع وموضع على بعض البطاطس المقلية المقرمشة ومغطى بالهالبينو و…"
click at [230, 288] on span "Update" at bounding box center [188, 285] width 112 height 9
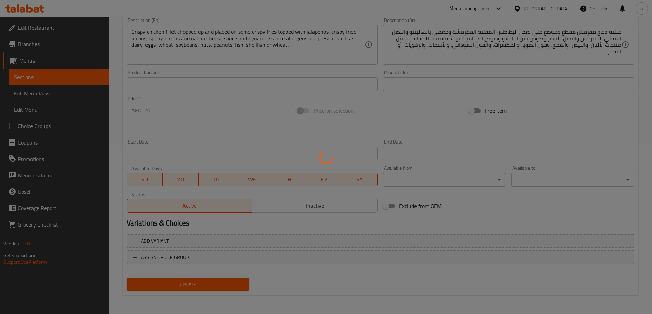
scroll to position [0, 0]
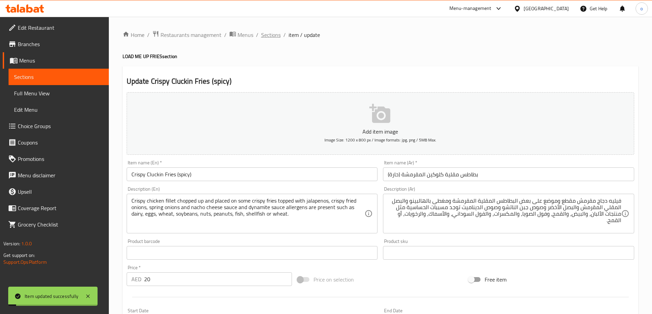
click at [273, 39] on span "Sections" at bounding box center [271, 35] width 20 height 8
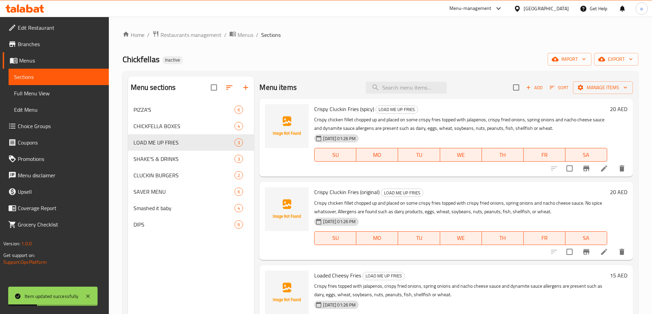
click at [599, 255] on li at bounding box center [603, 252] width 19 height 12
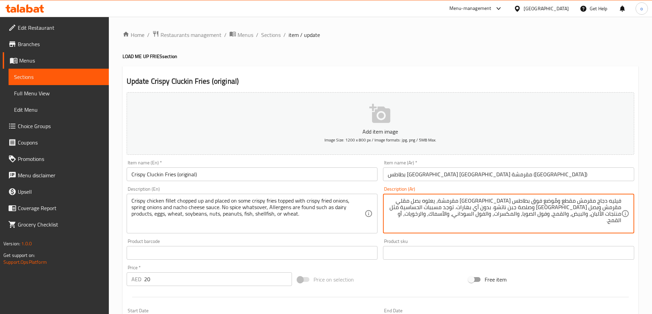
click at [461, 199] on textarea "فيليه دجاج مقرمش مقطع ومُوضع فوق بطاطس مقلية مقرمشة، يعلوه بصل مقلي مقرمش وبصل …" at bounding box center [504, 214] width 233 height 33
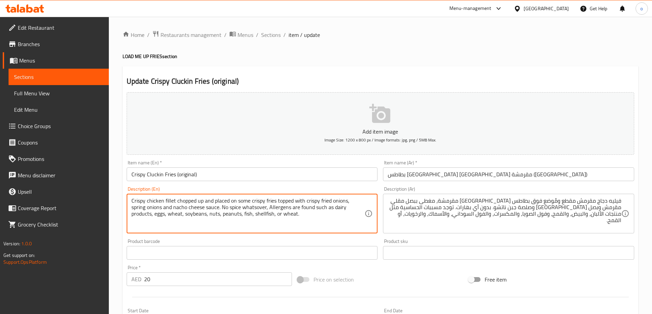
drag, startPoint x: 207, startPoint y: 207, endPoint x: 249, endPoint y: 207, distance: 42.4
click at [238, 210] on textarea "Crispy chicken fillet chopped up and placed on some crispy fries topped with cr…" at bounding box center [247, 214] width 233 height 33
drag, startPoint x: 242, startPoint y: 208, endPoint x: 223, endPoint y: 184, distance: 30.7
click at [223, 184] on div "Item name (En)   * Crispy Cluckin Fries (original) Item name (En) *" at bounding box center [252, 171] width 257 height 26
drag, startPoint x: 250, startPoint y: 208, endPoint x: 207, endPoint y: 209, distance: 43.1
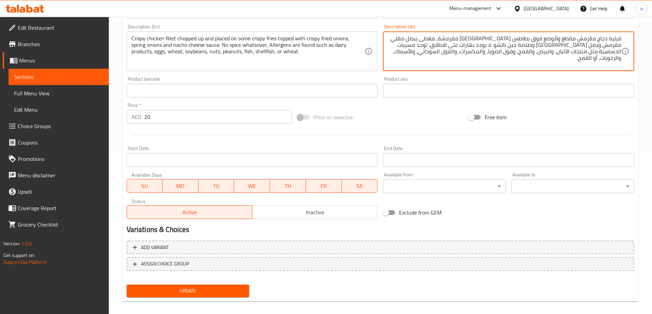
scroll to position [169, 0]
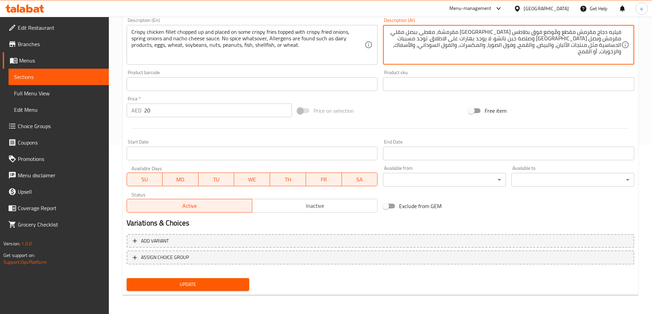
type textarea "فيليه دجاج مقرمش مقطع ومُوضع فوق بطاطس [GEOGRAPHIC_DATA] مقرمشة، مغطى ببصل مقلي…"
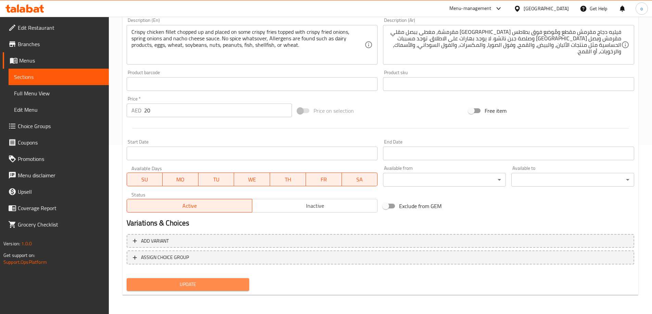
click at [208, 281] on span "Update" at bounding box center [188, 285] width 112 height 9
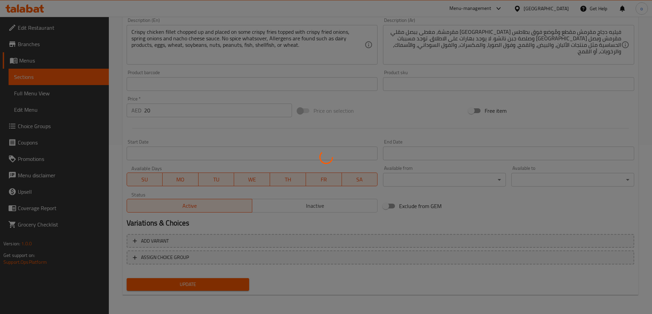
scroll to position [0, 0]
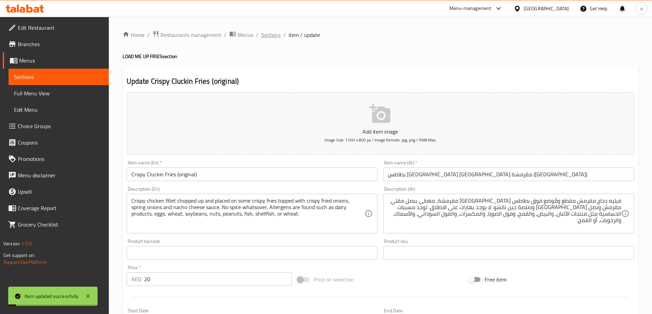
click at [273, 31] on span "Sections" at bounding box center [271, 35] width 20 height 8
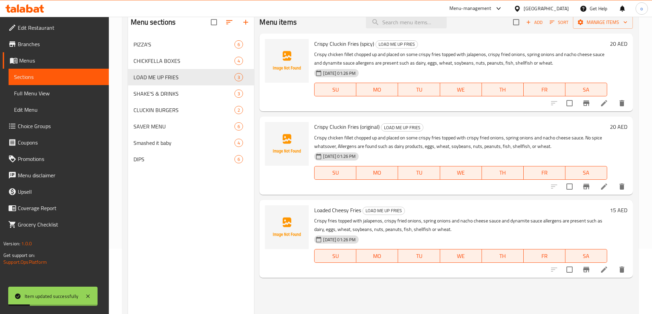
scroll to position [96, 0]
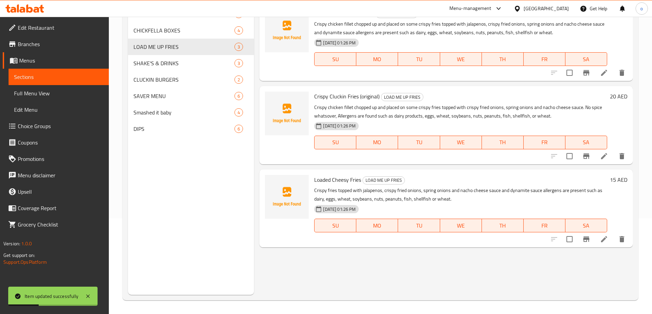
click at [602, 238] on icon at bounding box center [604, 239] width 8 height 8
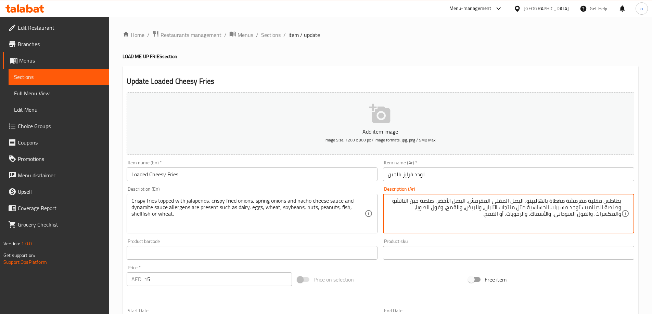
click at [424, 201] on textarea "بطاطس مقلية مقرمشة مغطاة بالهالبينو، البصل المقلي المقرمش، البصل الأخضر، صلصة ج…" at bounding box center [504, 214] width 233 height 33
click at [607, 207] on textarea "بطاطس مقلية مقرمشة مغطاة بالهالبينو، البصل المقلي المقرمش، البصل الأخضر، صوص جب…" at bounding box center [504, 214] width 233 height 33
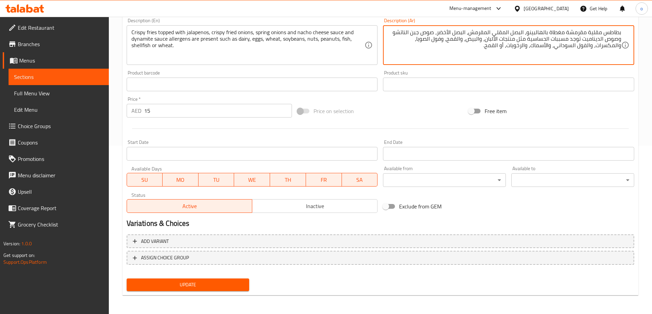
scroll to position [169, 0]
type textarea "بطاطس مقلية مقرمشة مغطاة بالهالبينو، البصل المقلي المقرمش، البصل الأخضر، صوص جب…"
click at [217, 287] on span "Update" at bounding box center [188, 285] width 112 height 9
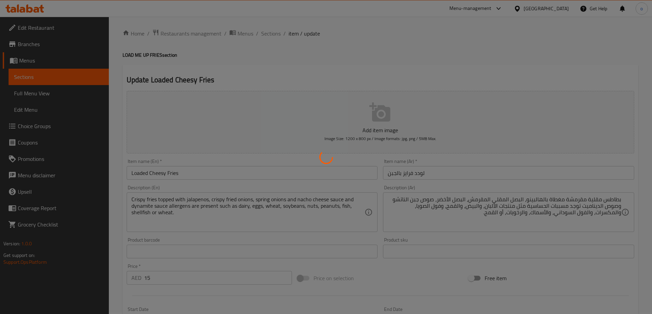
scroll to position [0, 0]
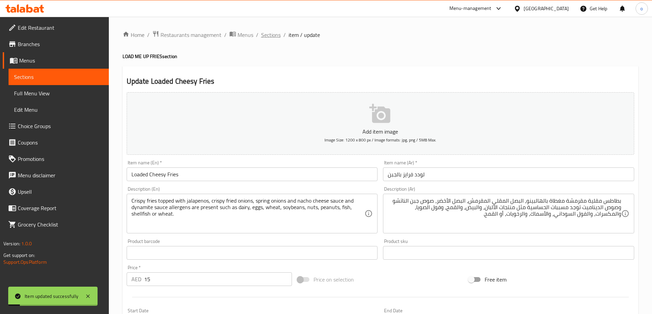
click at [266, 36] on span "Sections" at bounding box center [271, 35] width 20 height 8
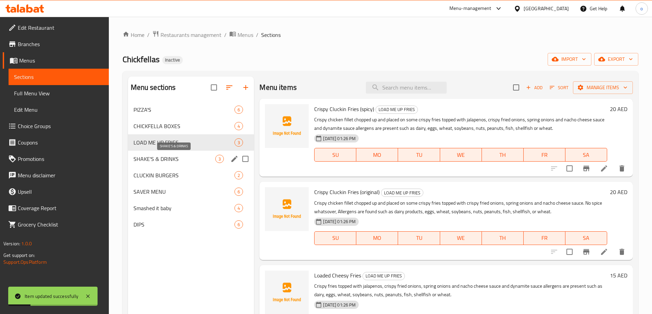
click at [179, 159] on span "SHAKE'S & DRINKS" at bounding box center [174, 159] width 82 height 8
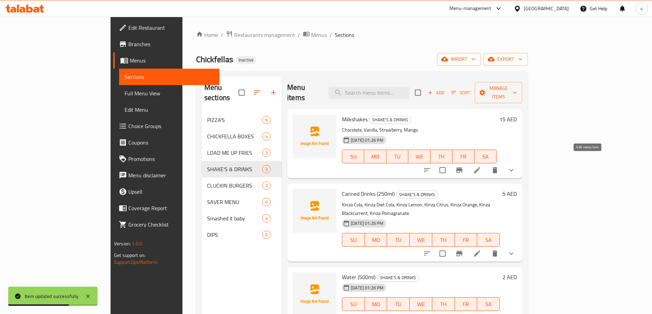
click at [480, 167] on icon at bounding box center [477, 170] width 6 height 6
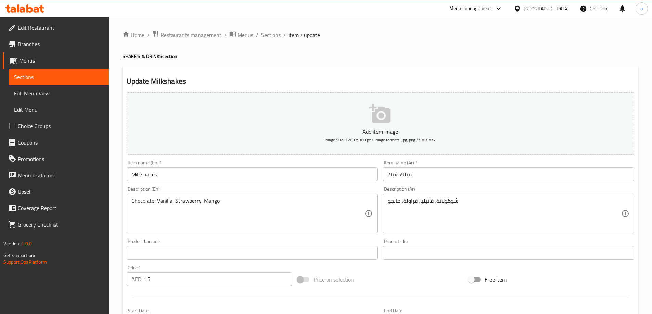
click at [389, 175] on input "ميلك شيك" at bounding box center [508, 175] width 251 height 14
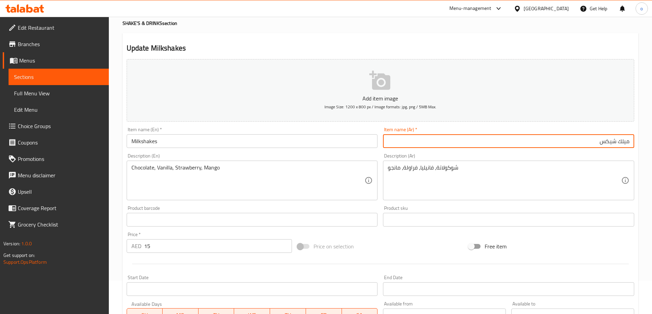
scroll to position [9, 0]
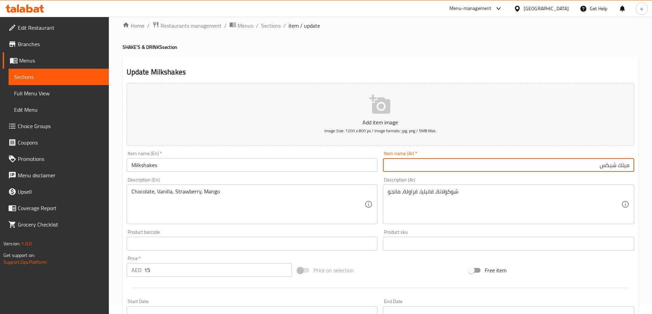
type input "ميلك شيكس"
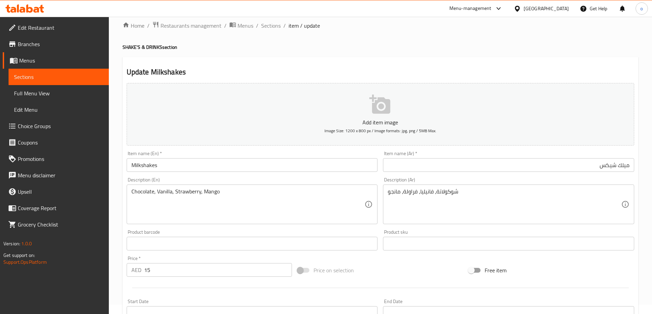
scroll to position [180, 0]
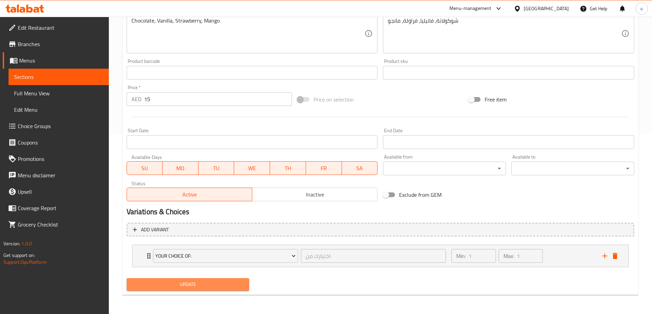
click at [229, 284] on span "Update" at bounding box center [188, 285] width 112 height 9
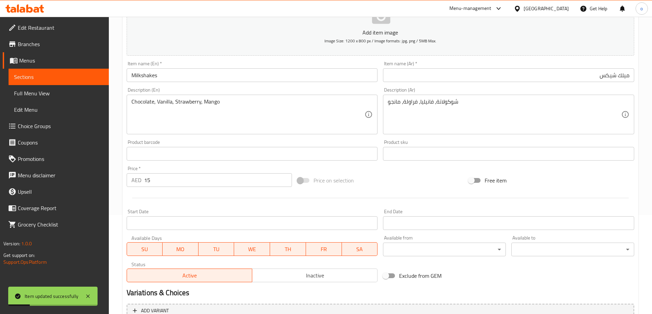
scroll to position [0, 0]
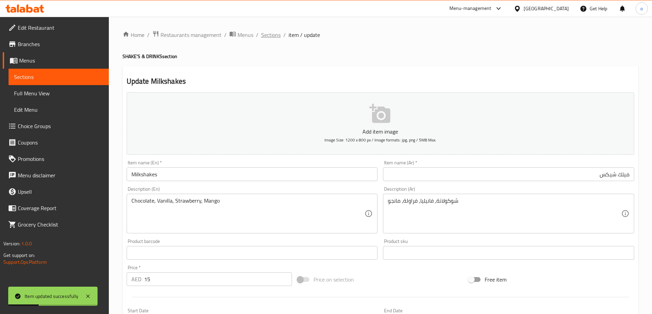
click at [272, 36] on span "Sections" at bounding box center [271, 35] width 20 height 8
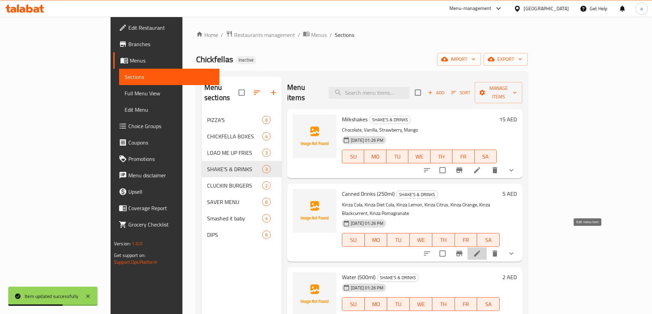
click at [481, 250] on icon at bounding box center [477, 254] width 8 height 8
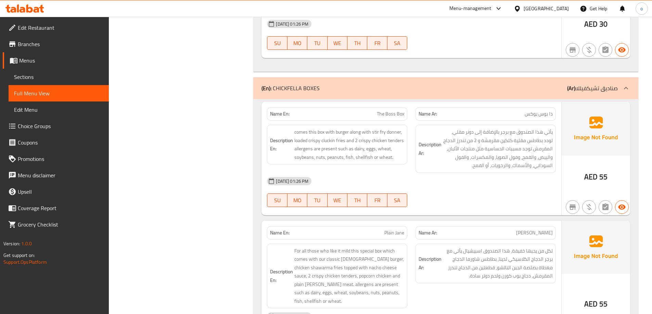
scroll to position [1073, 0]
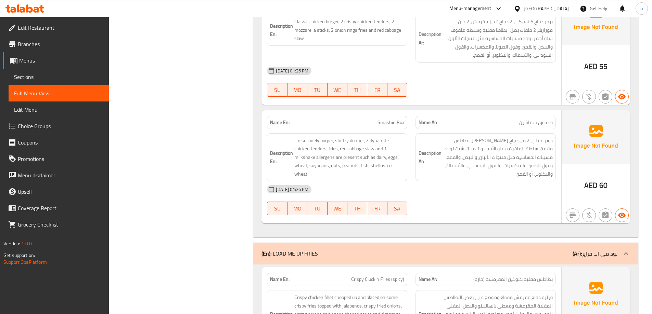
click at [398, 119] on span "Smashin Box" at bounding box center [390, 122] width 27 height 7
copy span "Smashin Box"
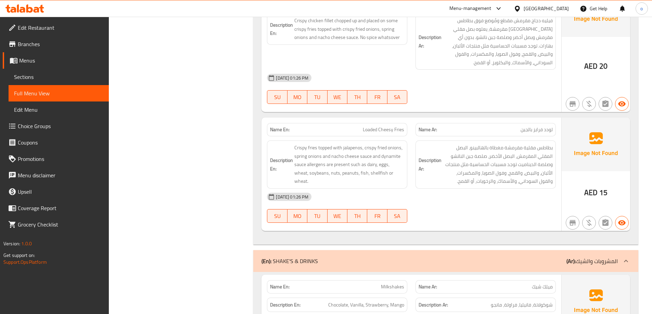
scroll to position [2017, 0]
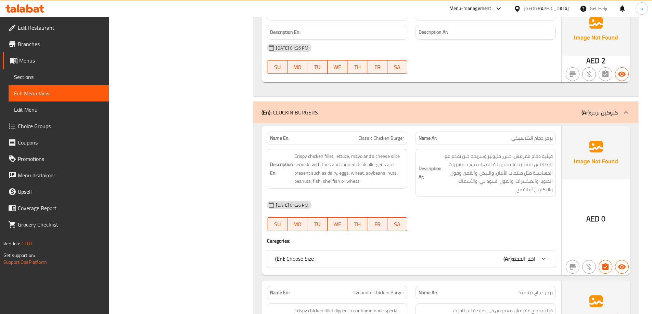
click at [394, 135] on span "Classic Chicken Burger" at bounding box center [381, 138] width 46 height 7
copy span "Classic Chicken Burger"
click at [382, 163] on div "Description En: Crispy chicken fillet, lettuce, mayo and a cheese slice servede…" at bounding box center [337, 169] width 140 height 40
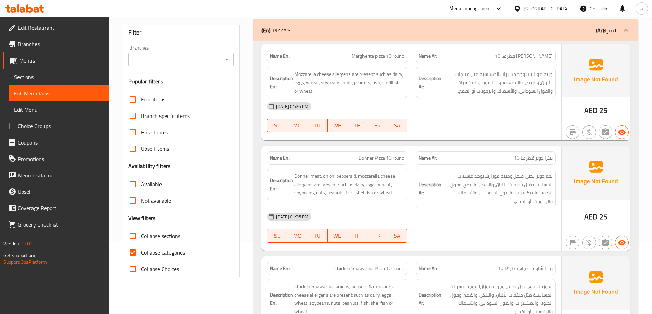
scroll to position [0, 0]
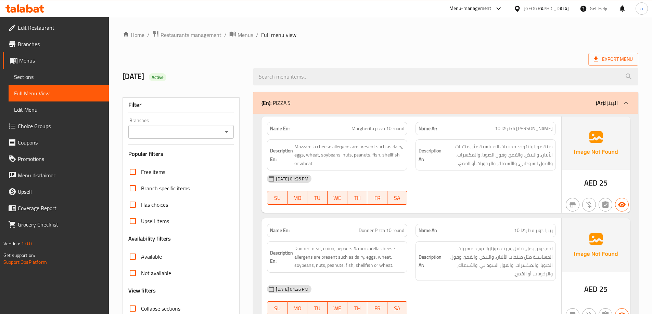
click at [395, 60] on div "Export Menu" at bounding box center [380, 59] width 516 height 13
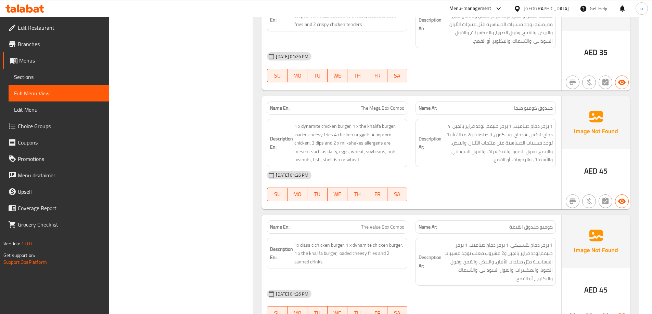
scroll to position [2534, 0]
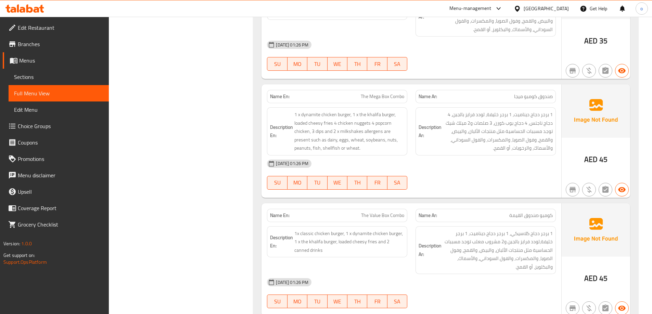
click at [385, 212] on span "The Value Box Combo" at bounding box center [382, 215] width 43 height 7
copy span "The Value Box Combo"
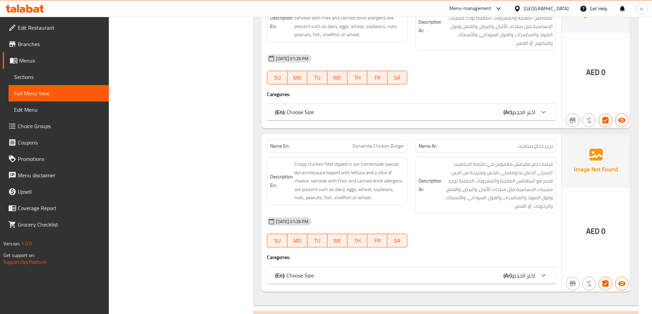
scroll to position [2000, 0]
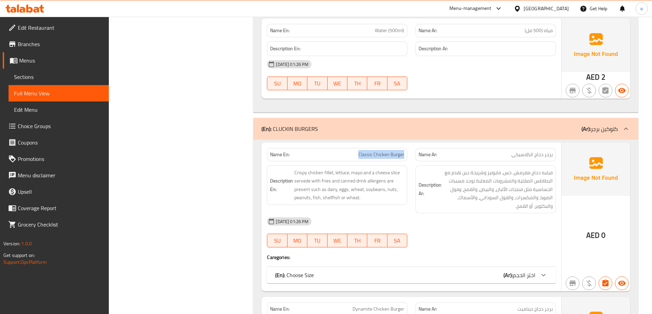
drag, startPoint x: 360, startPoint y: 131, endPoint x: 408, endPoint y: 130, distance: 47.6
click at [408, 144] on div "Name En: Classic Chicken Burger" at bounding box center [337, 155] width 148 height 22
copy span "Classic Chicken Burger"
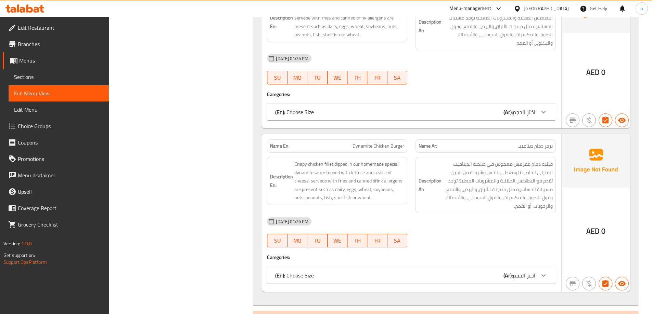
click at [363, 143] on span "Dynamite Chicken Burger" at bounding box center [378, 146] width 52 height 7
copy span "Dynamite Chicken Burger"
click at [337, 143] on p "Name En: Dynamite Chicken Burger" at bounding box center [337, 146] width 134 height 7
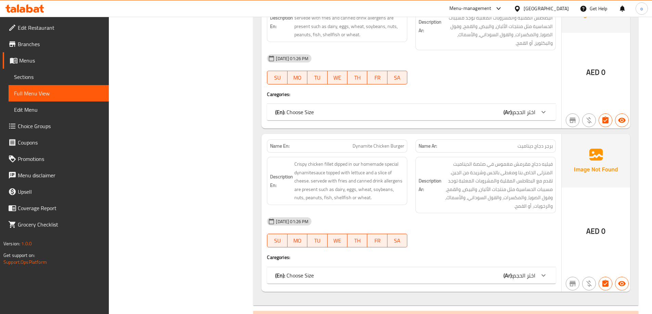
scroll to position [3117, 0]
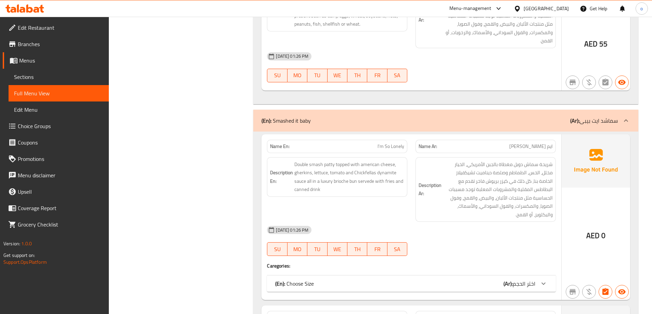
click at [384, 143] on span "I'm So Lonely" at bounding box center [390, 146] width 27 height 7
copy span "I'm So Lonely"
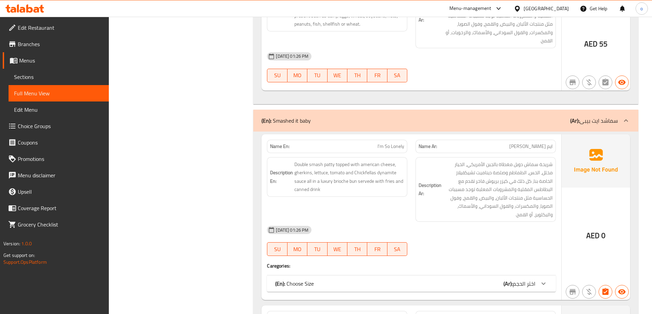
scroll to position [3289, 0]
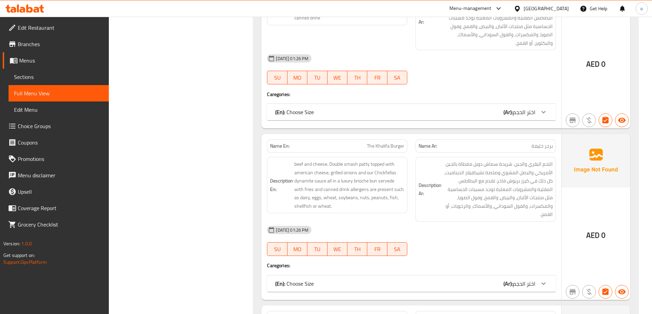
click at [378, 143] on span "The Khalifa Burger" at bounding box center [385, 146] width 37 height 7
copy span "The Khalifa Burger"
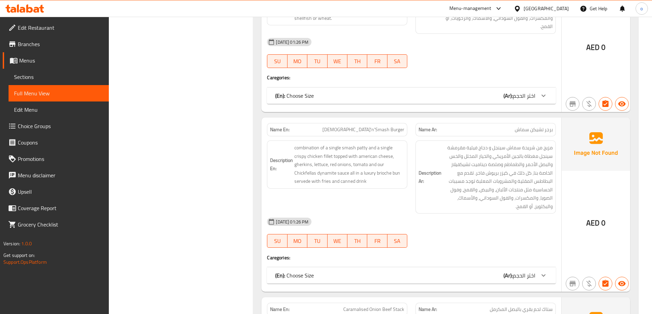
click at [381, 126] on span "[DEMOGRAPHIC_DATA]'n'Smash Burger" at bounding box center [363, 129] width 82 height 7
copy span "[DEMOGRAPHIC_DATA]'n'Smash Burger"
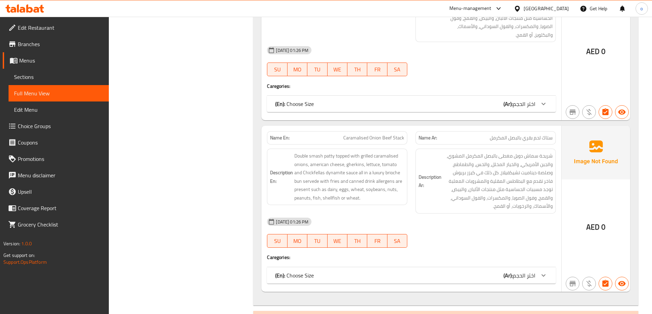
click at [373, 134] on span "Caramalised Onion Beef Stack" at bounding box center [373, 137] width 61 height 7
copy span "Caramalised Onion Beef Stack"
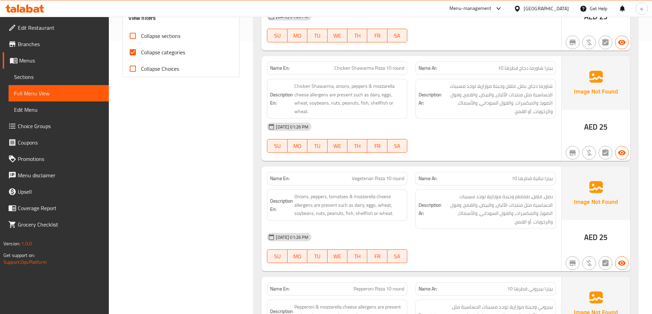
scroll to position [90, 0]
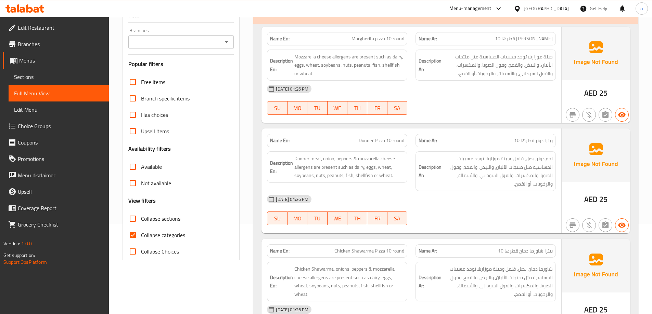
click at [139, 221] on input "Collapse sections" at bounding box center [133, 219] width 16 height 16
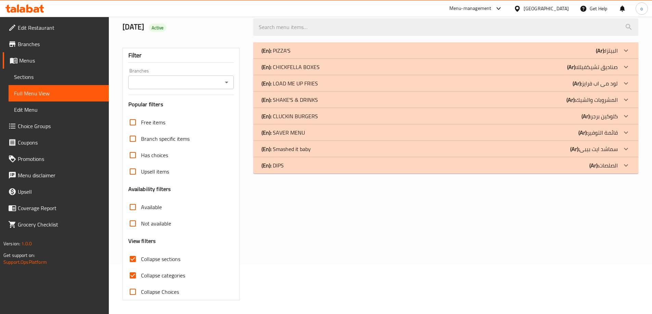
scroll to position [50, 0]
click at [134, 260] on input "Collapse sections" at bounding box center [133, 259] width 16 height 16
checkbox input "false"
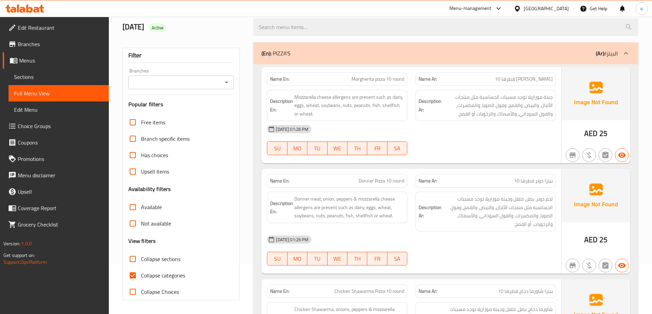
scroll to position [90, 0]
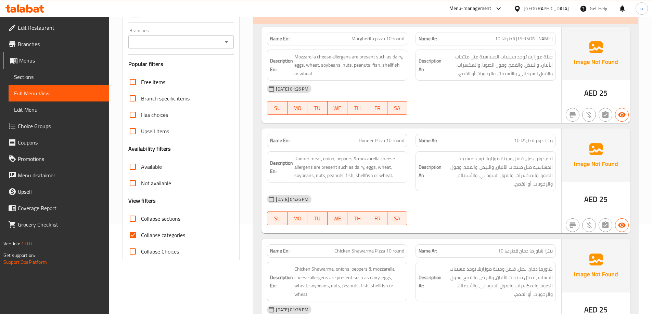
click at [135, 236] on input "Collapse categories" at bounding box center [133, 235] width 16 height 16
checkbox input "false"
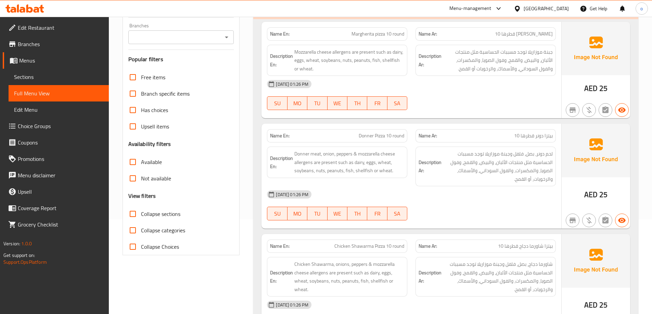
scroll to position [45, 0]
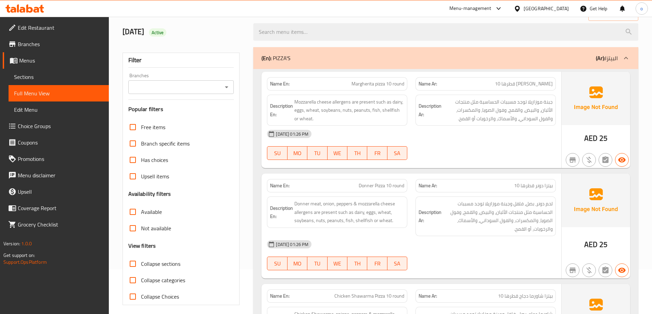
click at [47, 9] on div at bounding box center [25, 9] width 50 height 14
click at [42, 9] on icon at bounding box center [41, 9] width 5 height 8
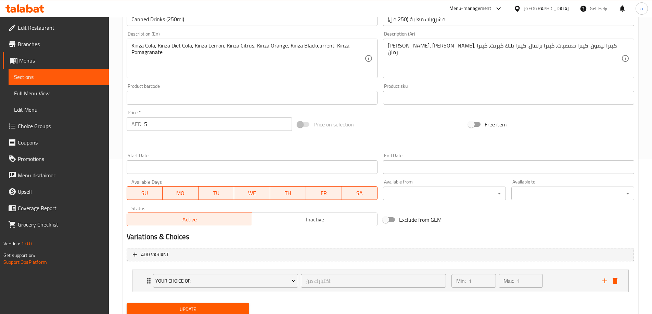
scroll to position [180, 0]
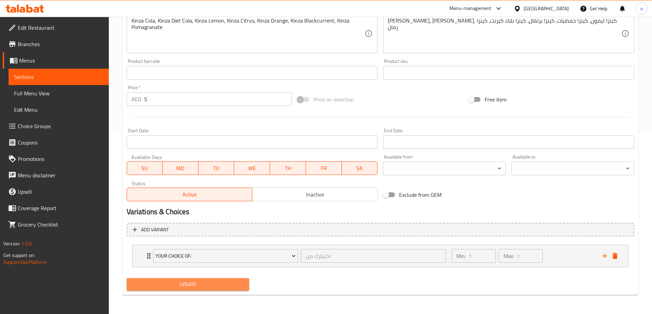
click at [204, 283] on span "Update" at bounding box center [188, 285] width 112 height 9
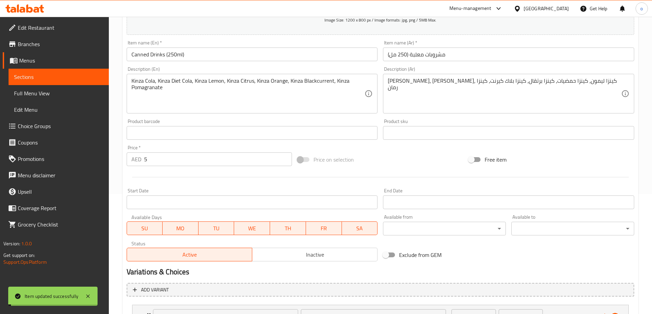
scroll to position [9, 0]
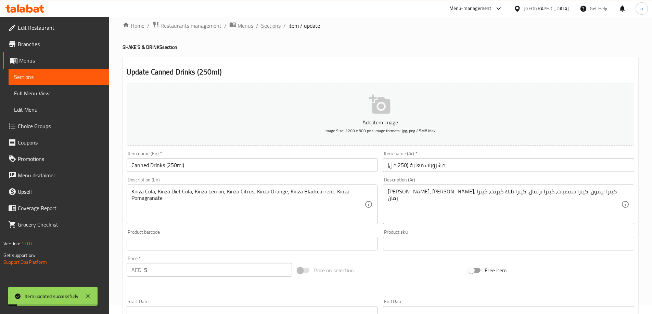
click at [276, 27] on span "Sections" at bounding box center [271, 26] width 20 height 8
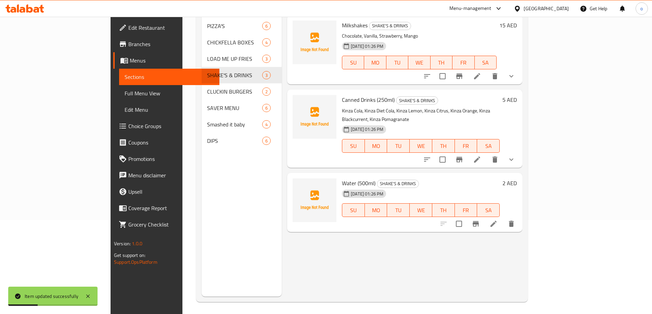
scroll to position [96, 0]
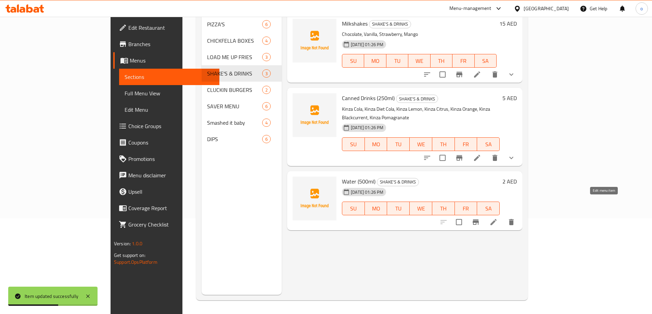
click at [496, 219] on icon at bounding box center [493, 222] width 6 height 6
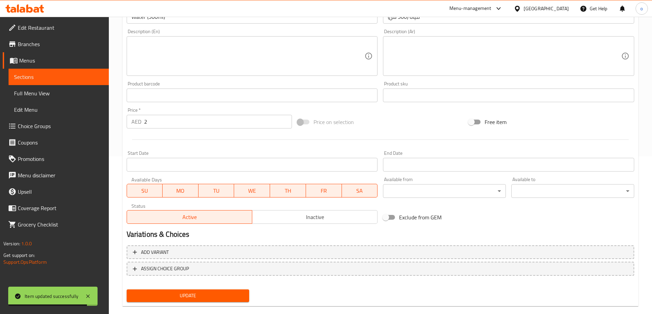
scroll to position [169, 0]
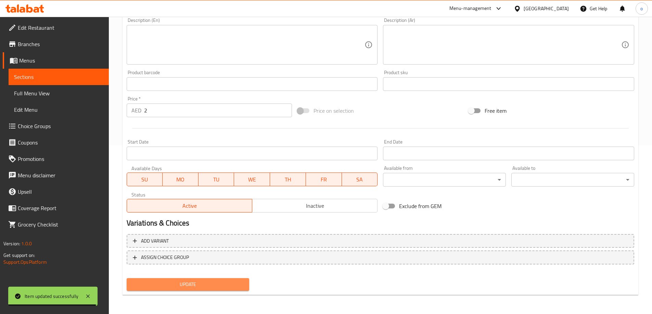
click at [194, 286] on span "Update" at bounding box center [188, 285] width 112 height 9
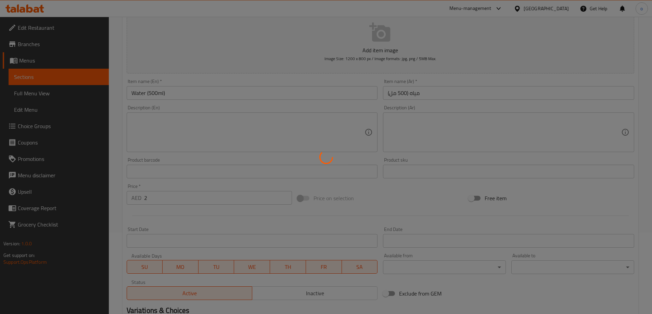
scroll to position [0, 0]
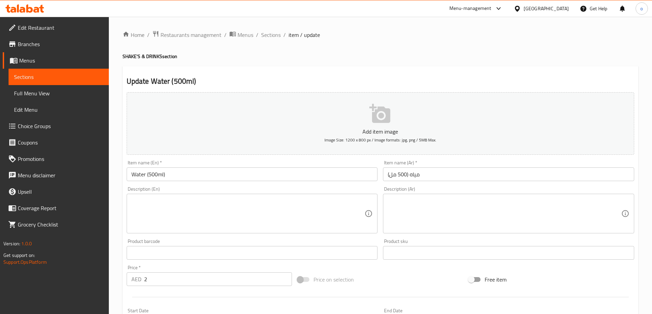
click at [48, 93] on span "Full Menu View" at bounding box center [58, 93] width 89 height 8
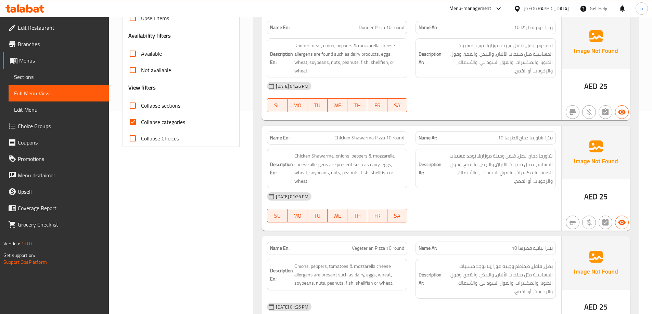
scroll to position [103, 0]
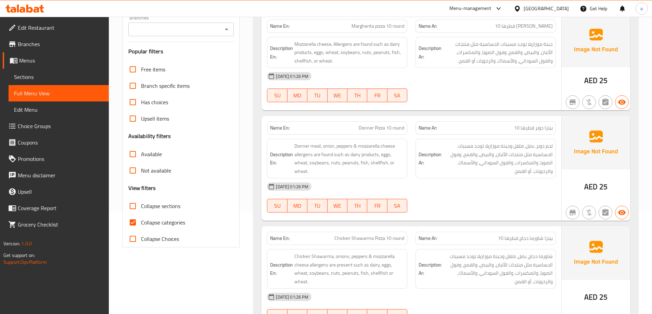
click at [161, 208] on span "Collapse sections" at bounding box center [160, 206] width 39 height 8
click at [141, 208] on input "Collapse sections" at bounding box center [133, 206] width 16 height 16
checkbox input "true"
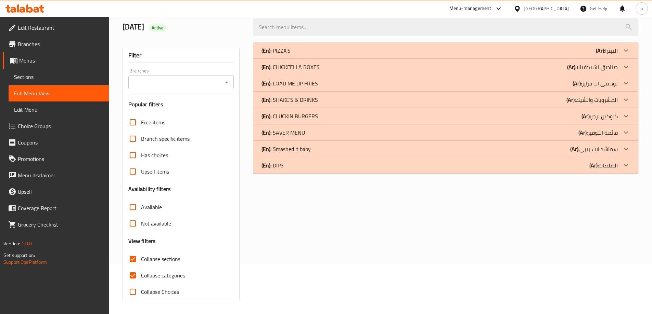
scroll to position [50, 0]
click at [158, 222] on span "Not available" at bounding box center [156, 224] width 30 height 8
click at [141, 222] on input "Not available" at bounding box center [133, 224] width 16 height 16
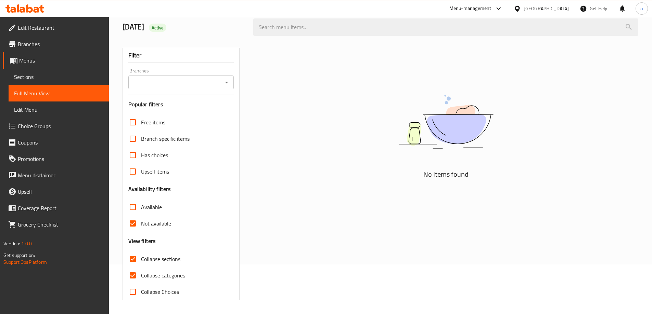
click at [157, 224] on span "Not available" at bounding box center [156, 224] width 30 height 8
click at [141, 224] on input "Not available" at bounding box center [133, 224] width 16 height 16
checkbox input "false"
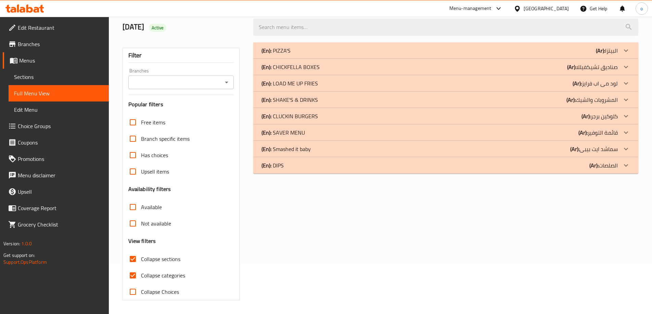
click at [151, 277] on span "Collapse categories" at bounding box center [163, 276] width 44 height 8
click at [141, 277] on input "Collapse categories" at bounding box center [133, 276] width 16 height 16
checkbox input "false"
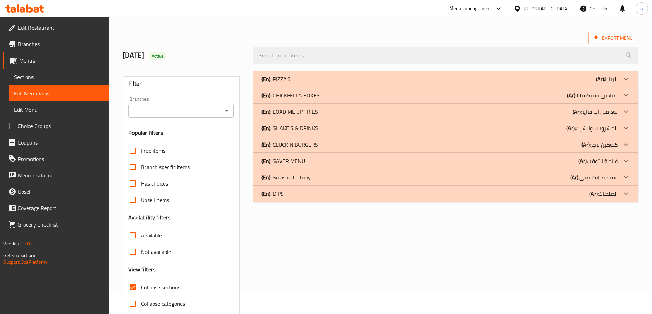
scroll to position [0, 0]
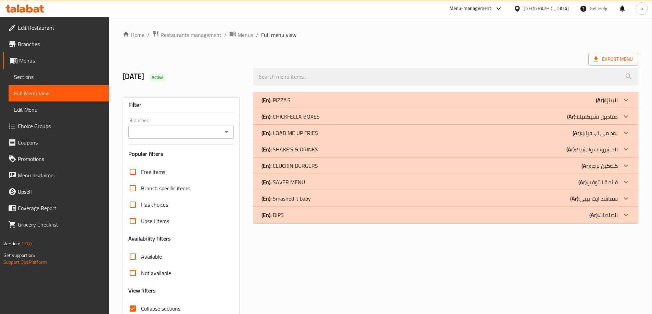
click at [619, 99] on div at bounding box center [626, 100] width 16 height 16
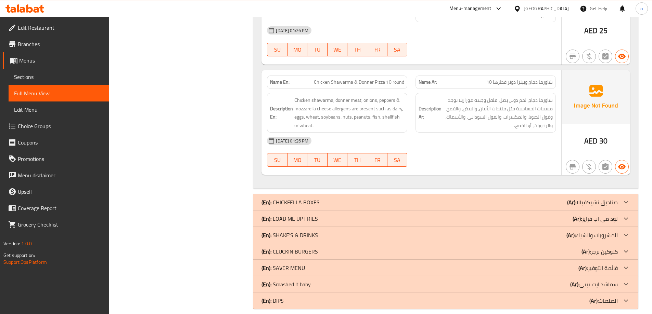
scroll to position [599, 0]
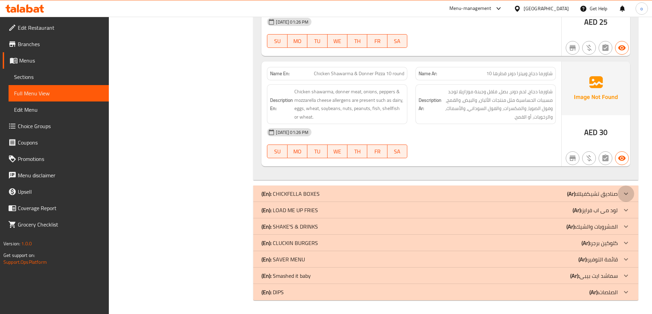
click at [618, 197] on div at bounding box center [626, 194] width 16 height 16
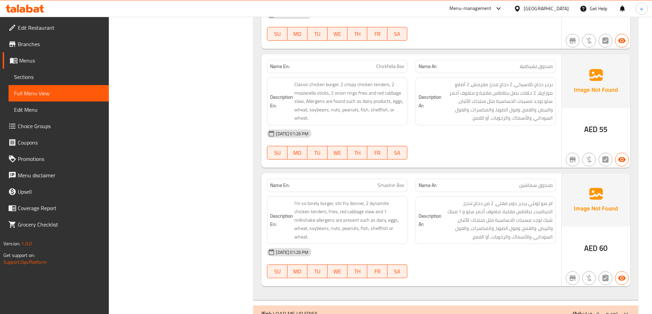
scroll to position [1113, 0]
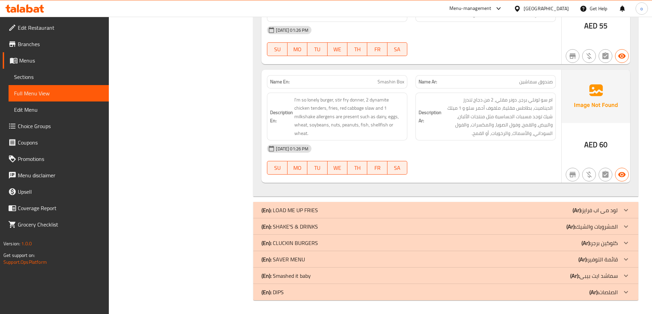
click at [619, 211] on div at bounding box center [626, 210] width 16 height 16
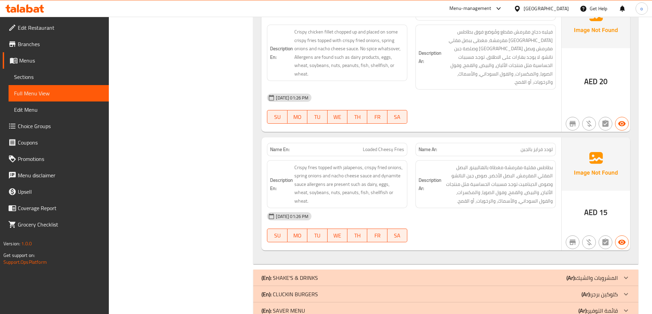
scroll to position [1509, 0]
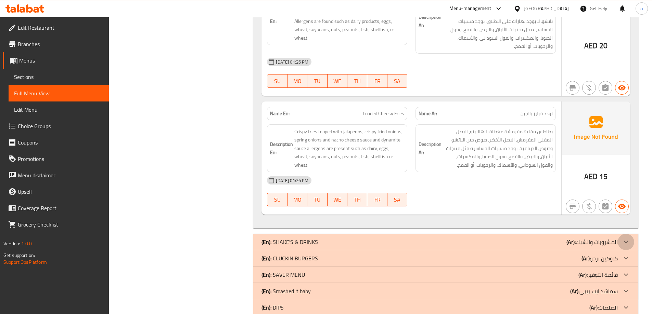
click at [620, 234] on div at bounding box center [626, 242] width 16 height 16
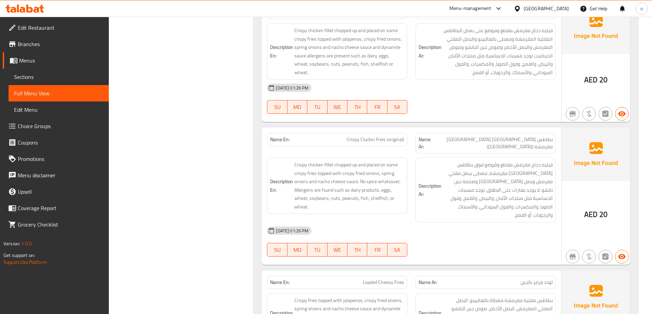
scroll to position [1338, 0]
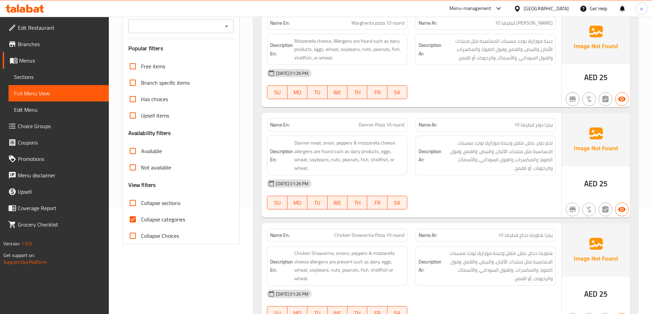
scroll to position [103, 0]
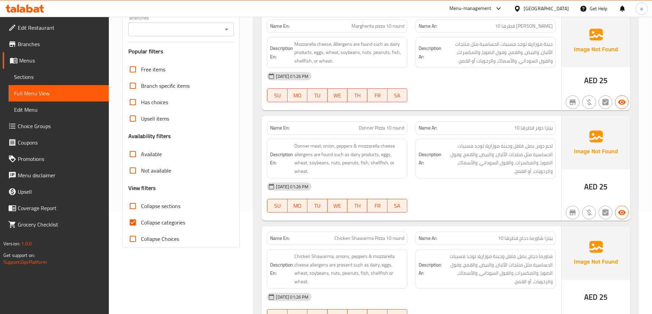
click at [153, 208] on span "Collapse sections" at bounding box center [160, 206] width 39 height 8
click at [141, 208] on input "Collapse sections" at bounding box center [133, 206] width 16 height 16
checkbox input "true"
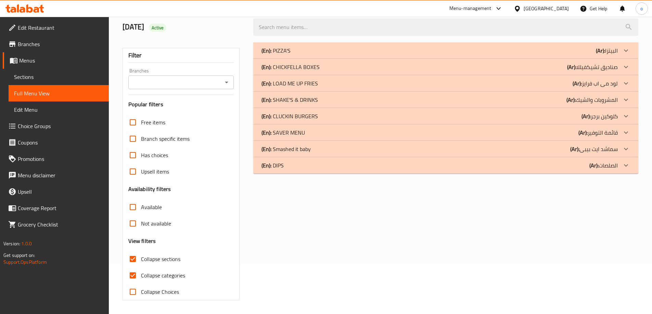
click at [151, 220] on span "Not available" at bounding box center [156, 224] width 30 height 8
click at [141, 220] on input "Not available" at bounding box center [133, 224] width 16 height 16
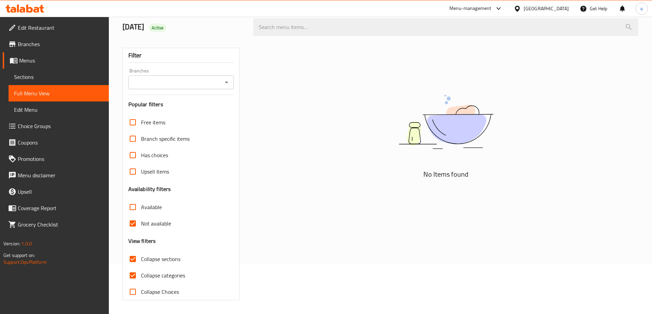
scroll to position [50, 0]
click at [132, 228] on input "Not available" at bounding box center [133, 224] width 16 height 16
checkbox input "false"
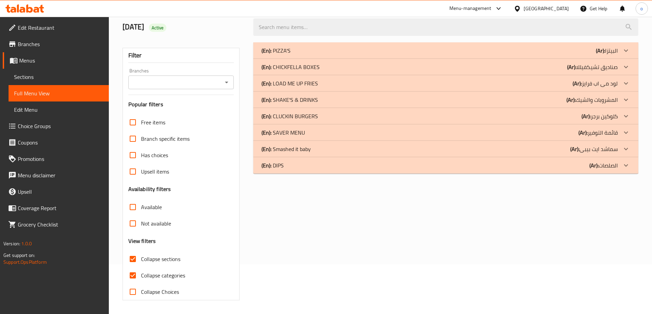
click at [137, 272] on input "Collapse categories" at bounding box center [133, 276] width 16 height 16
checkbox input "false"
click at [624, 49] on icon at bounding box center [626, 51] width 8 height 8
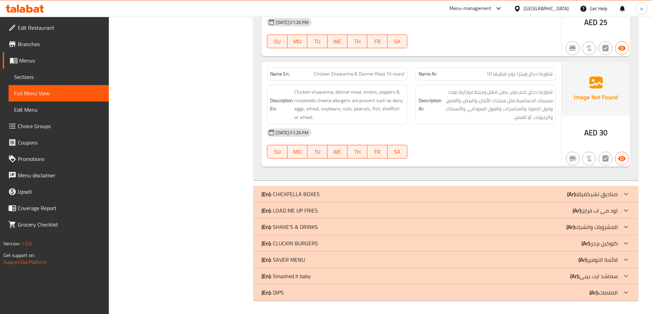
scroll to position [599, 0]
click at [622, 196] on icon at bounding box center [626, 194] width 8 height 8
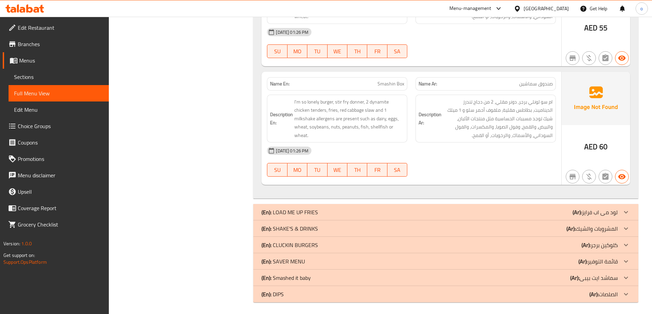
scroll to position [1113, 0]
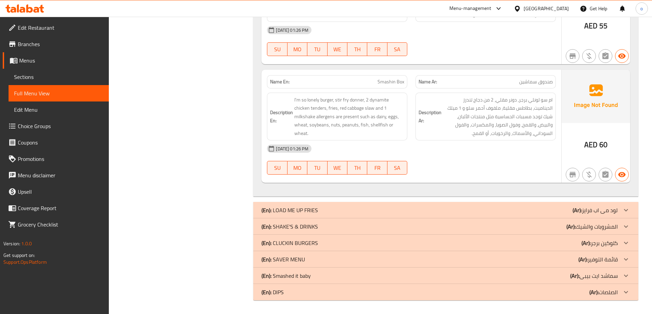
click at [619, 227] on div at bounding box center [626, 227] width 16 height 16
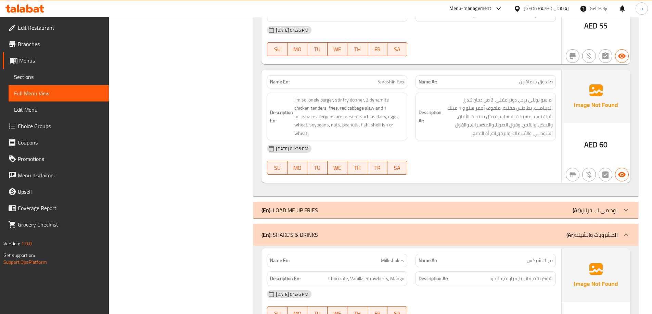
click at [621, 213] on div at bounding box center [626, 210] width 16 height 16
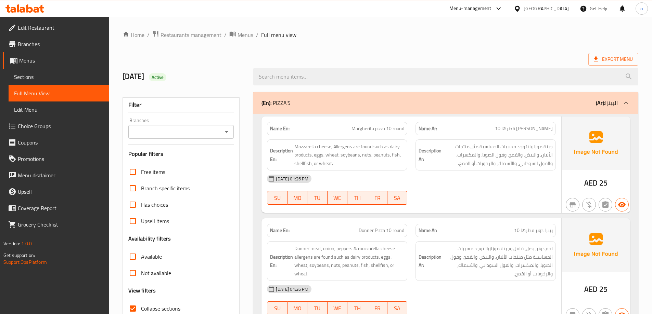
scroll to position [103, 0]
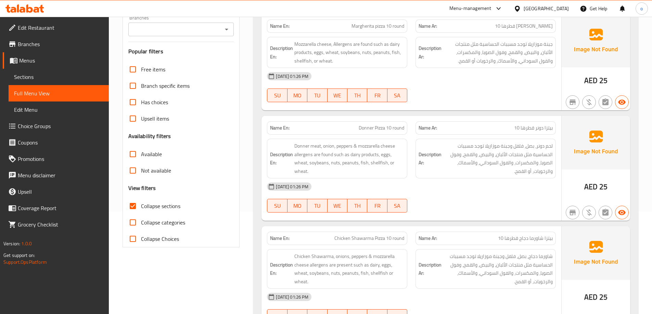
click at [153, 208] on span "Collapse sections" at bounding box center [160, 206] width 39 height 8
click at [141, 208] on input "Collapse sections" at bounding box center [133, 206] width 16 height 16
checkbox input "false"
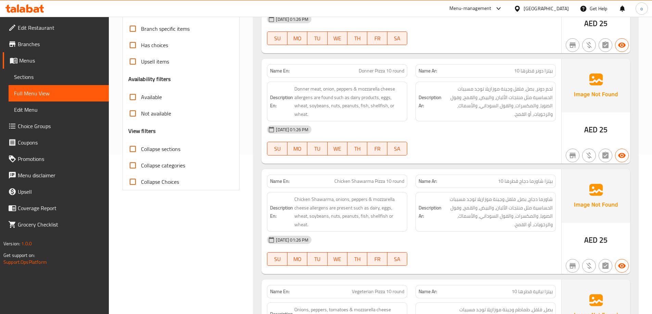
scroll to position [0, 0]
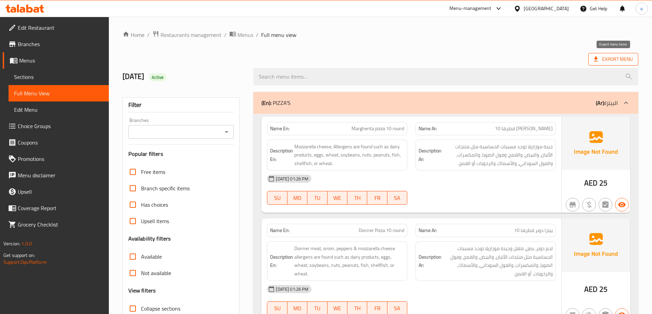
click at [623, 58] on span "Export Menu" at bounding box center [613, 59] width 39 height 9
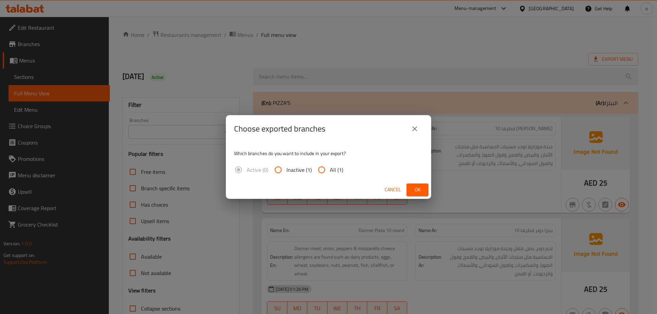
click at [327, 170] on input "All (1)" at bounding box center [321, 170] width 16 height 16
radio input "true"
click at [418, 190] on span "Ok" at bounding box center [417, 190] width 11 height 9
